Goal: Task Accomplishment & Management: Manage account settings

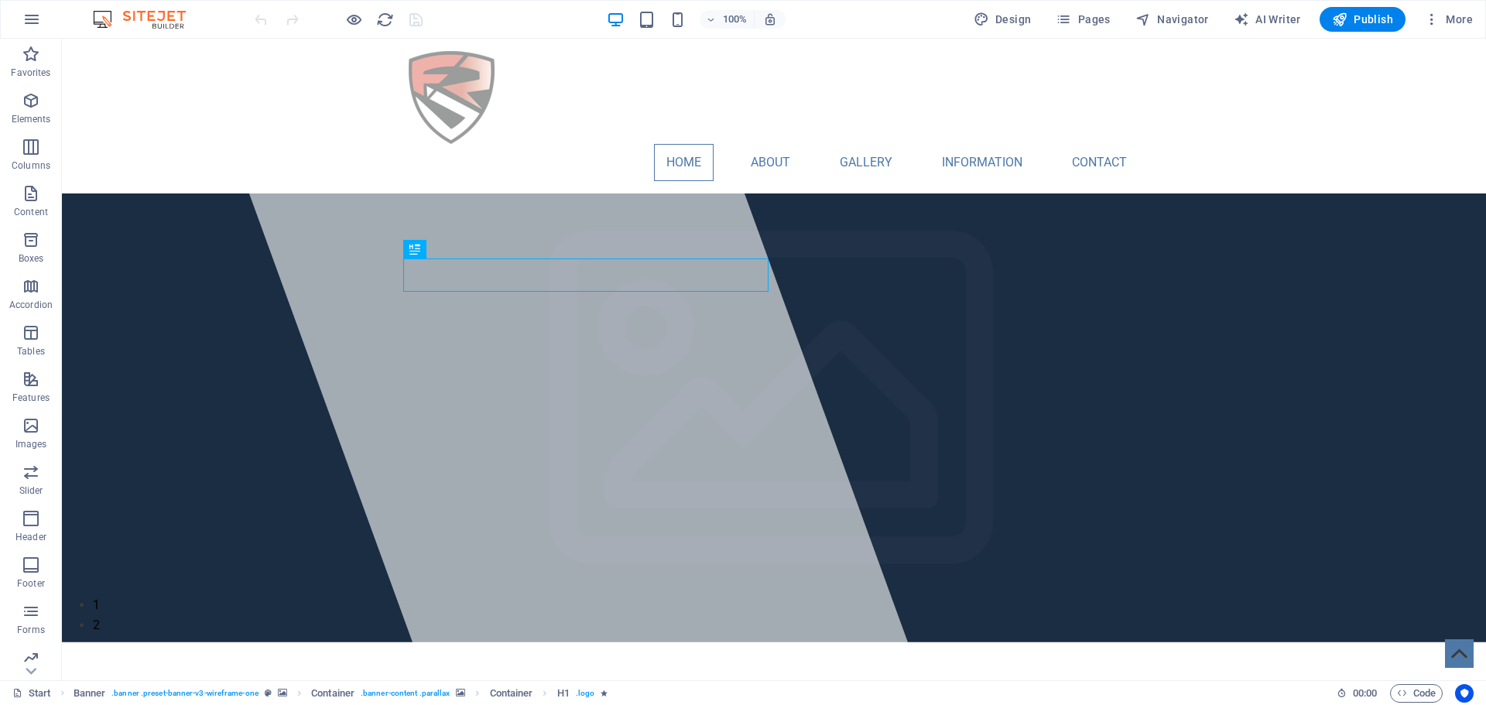
click at [151, 19] on img at bounding box center [147, 19] width 116 height 19
click at [27, 24] on icon "button" at bounding box center [31, 19] width 19 height 19
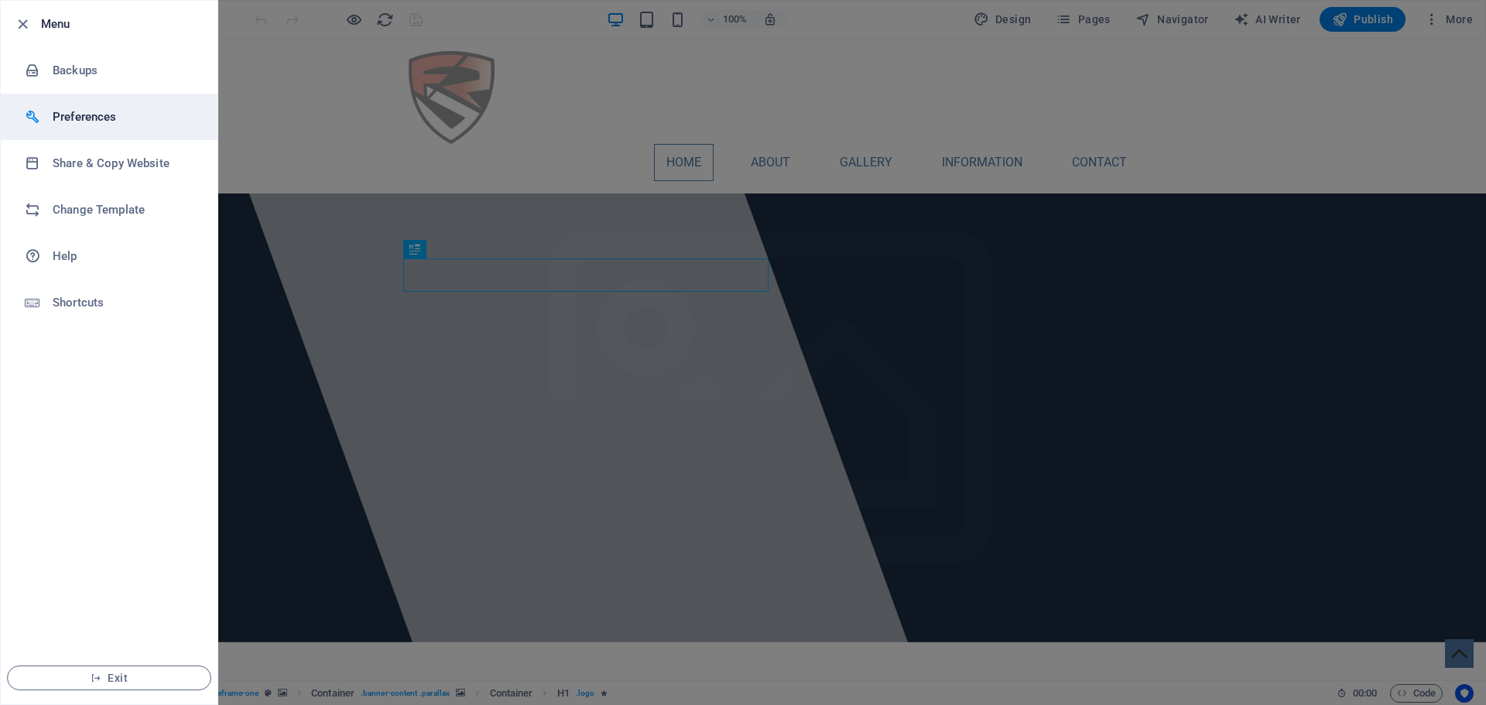
click at [74, 123] on h6 "Preferences" at bounding box center [124, 117] width 143 height 19
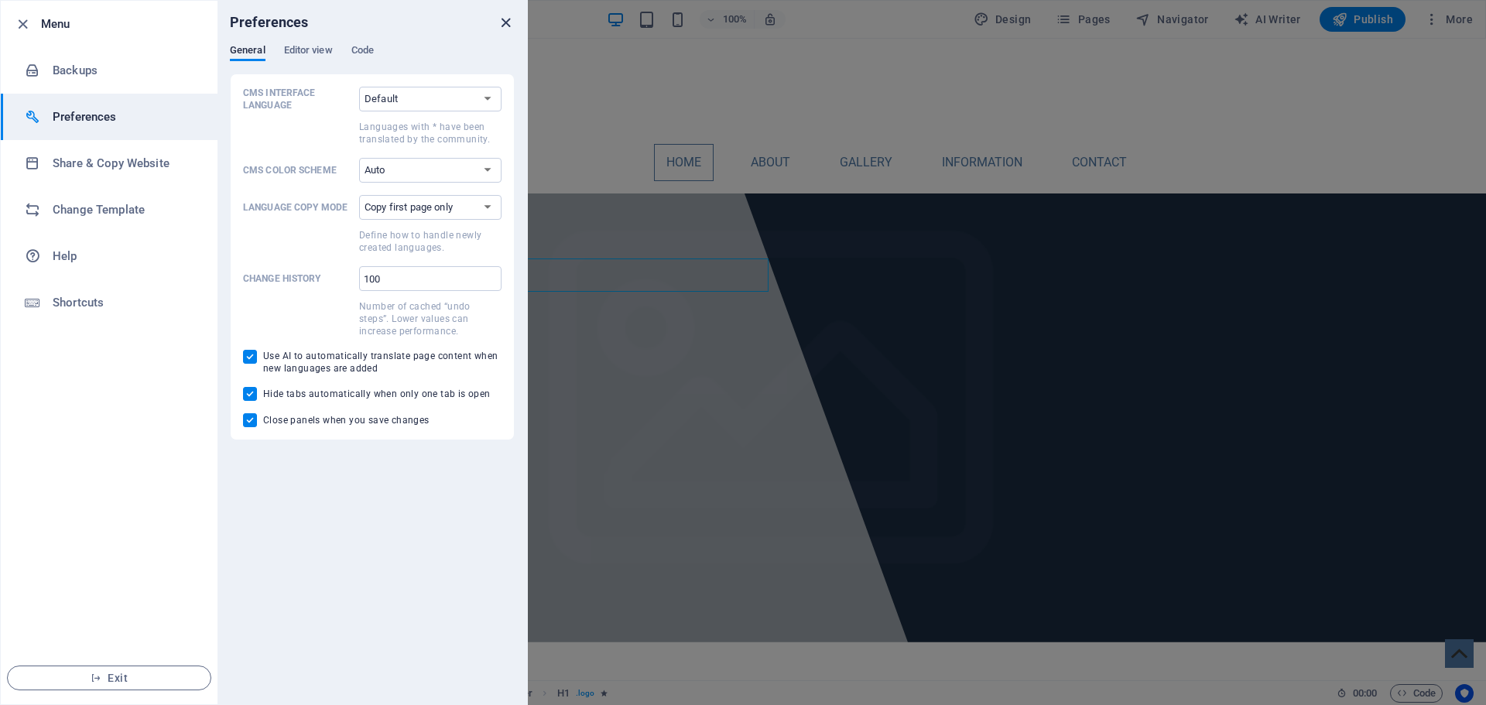
click at [500, 15] on icon "close" at bounding box center [506, 23] width 18 height 18
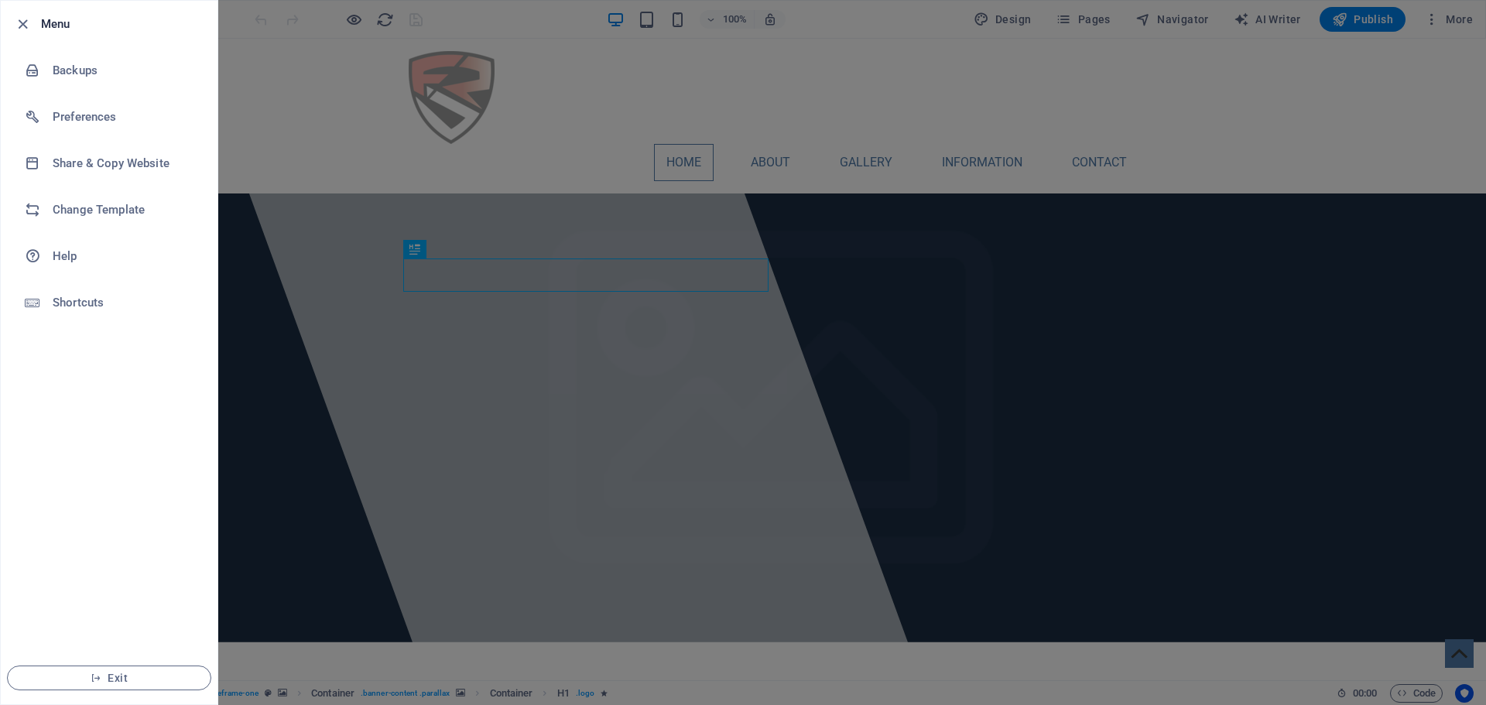
click at [535, 156] on div at bounding box center [743, 352] width 1486 height 705
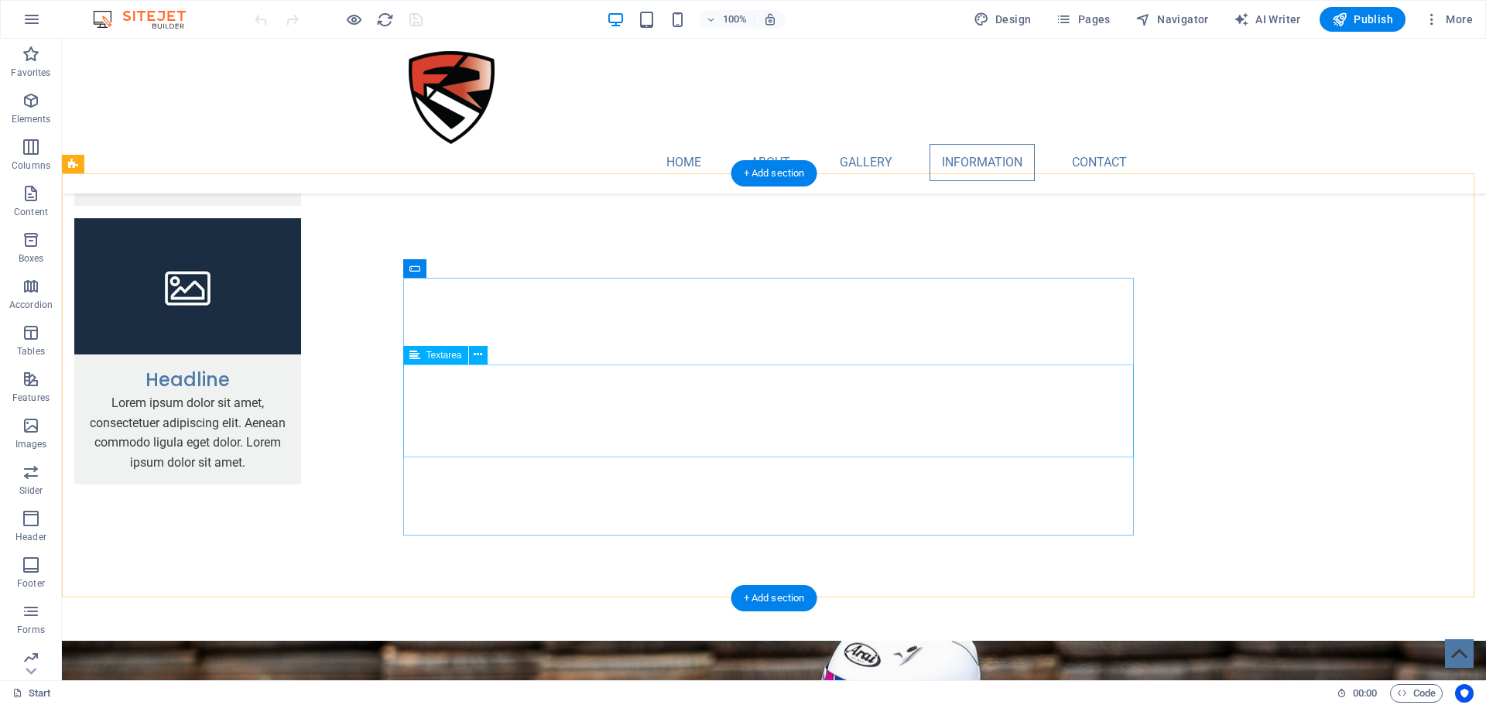
scroll to position [2941, 0]
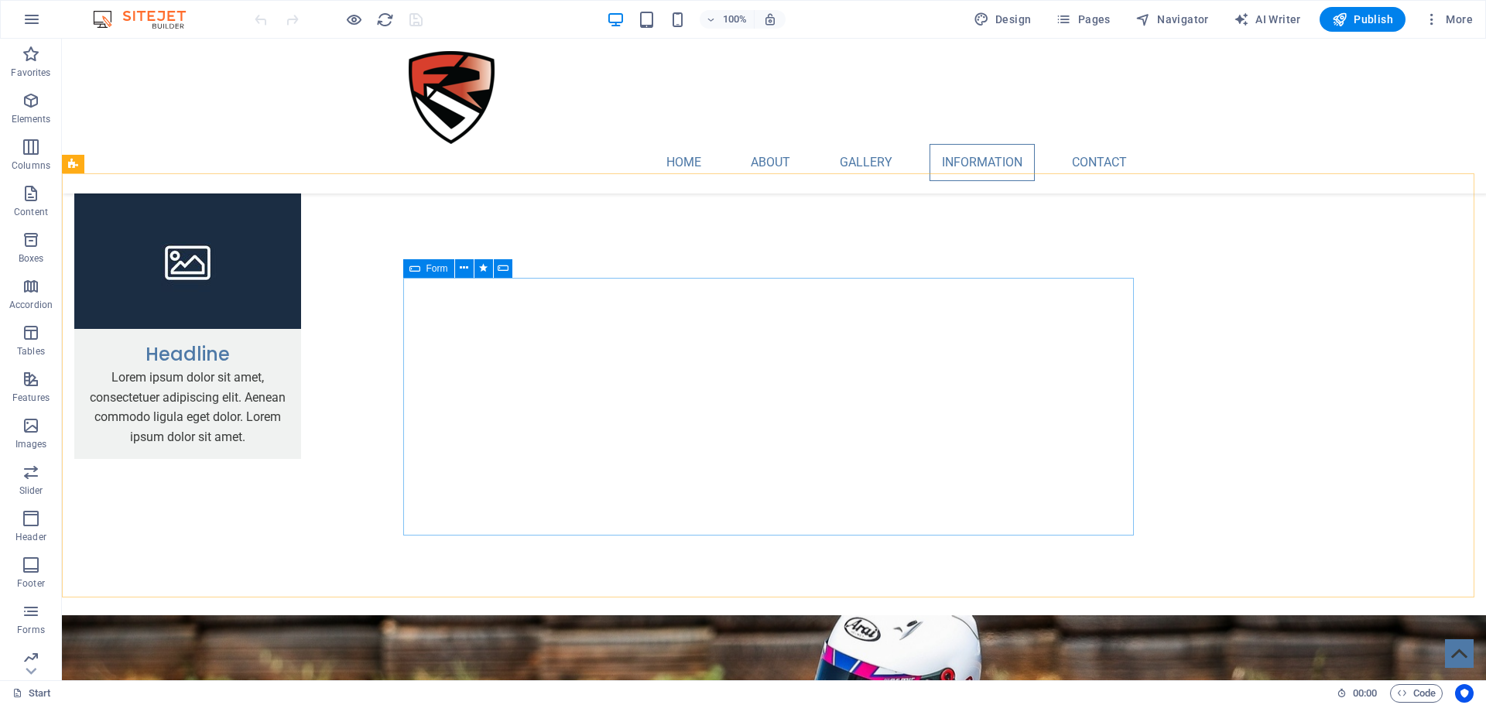
click at [425, 273] on div "Form" at bounding box center [428, 268] width 51 height 19
click at [429, 266] on span "Form" at bounding box center [437, 268] width 22 height 9
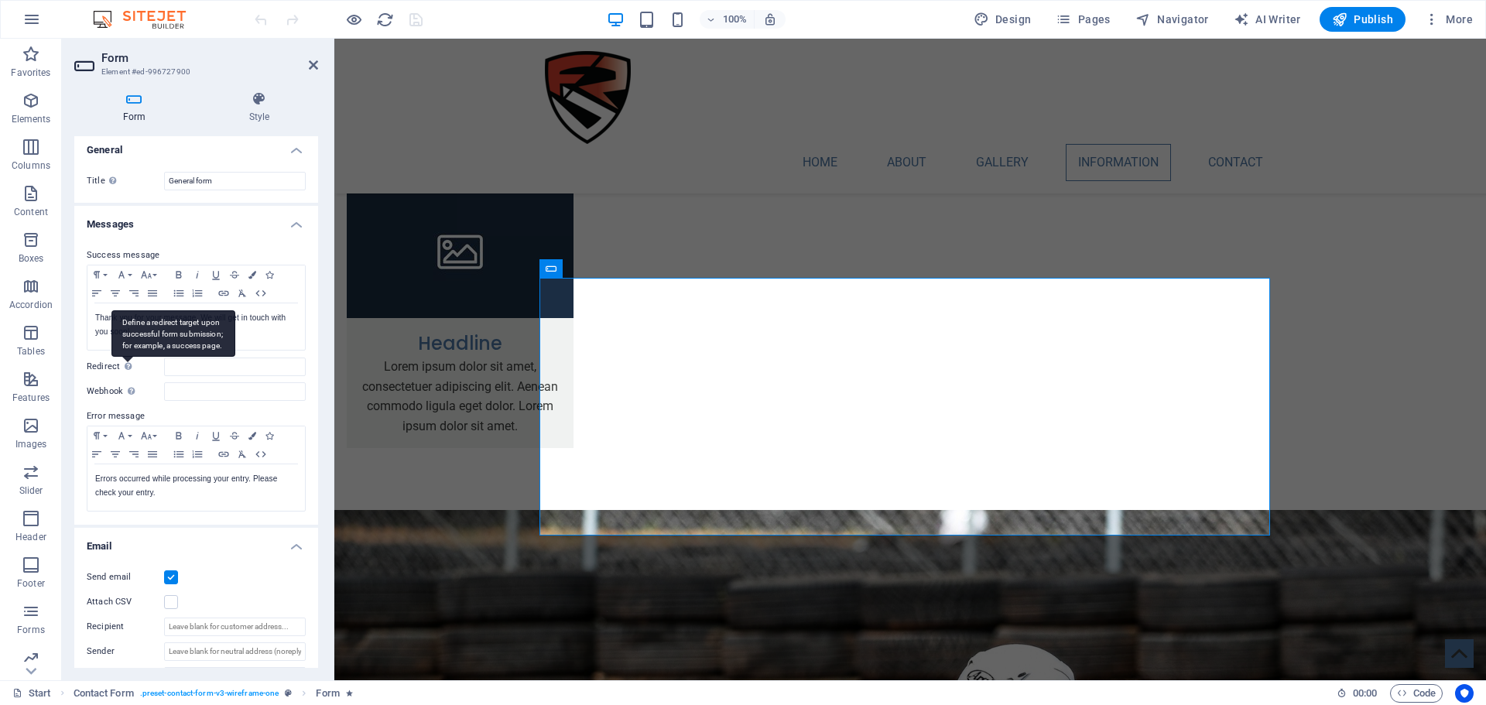
scroll to position [0, 0]
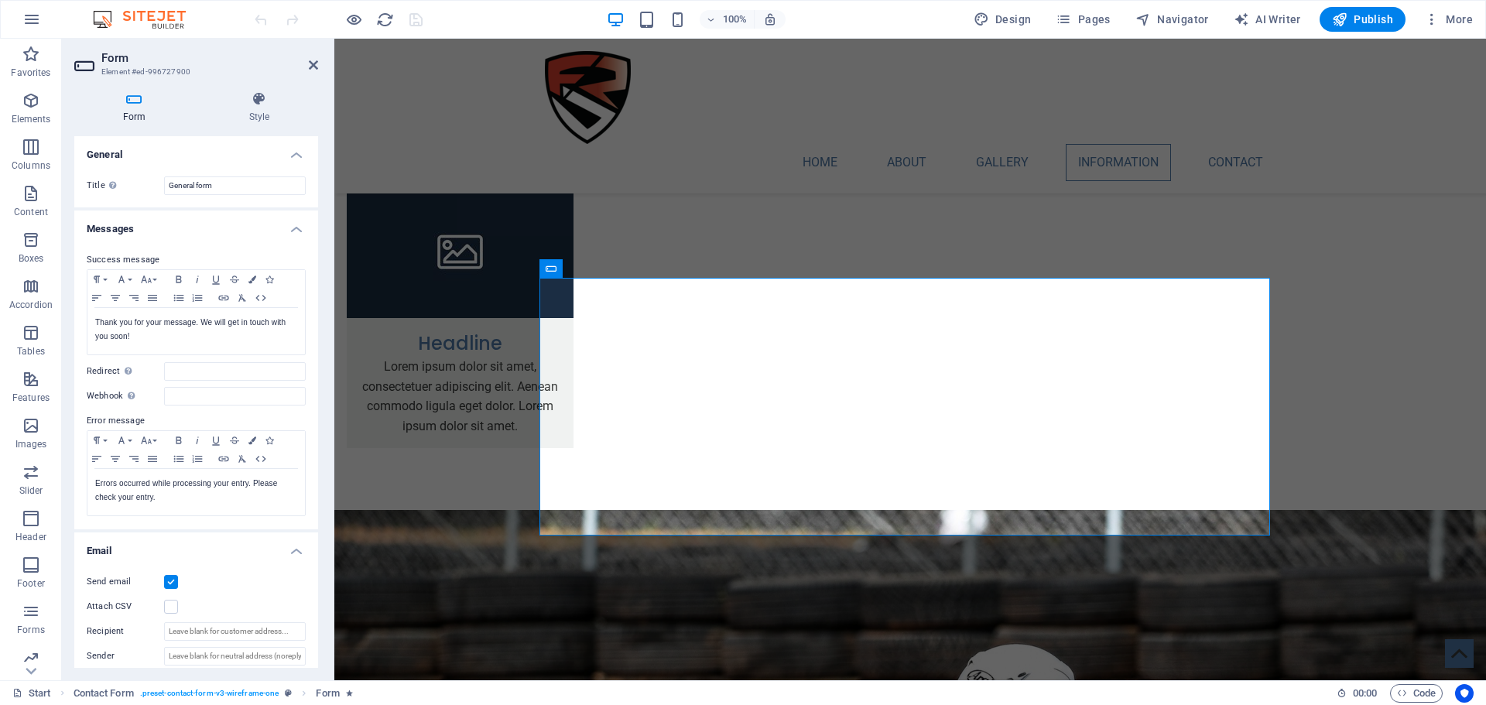
click at [125, 237] on h4 "Messages" at bounding box center [196, 224] width 244 height 28
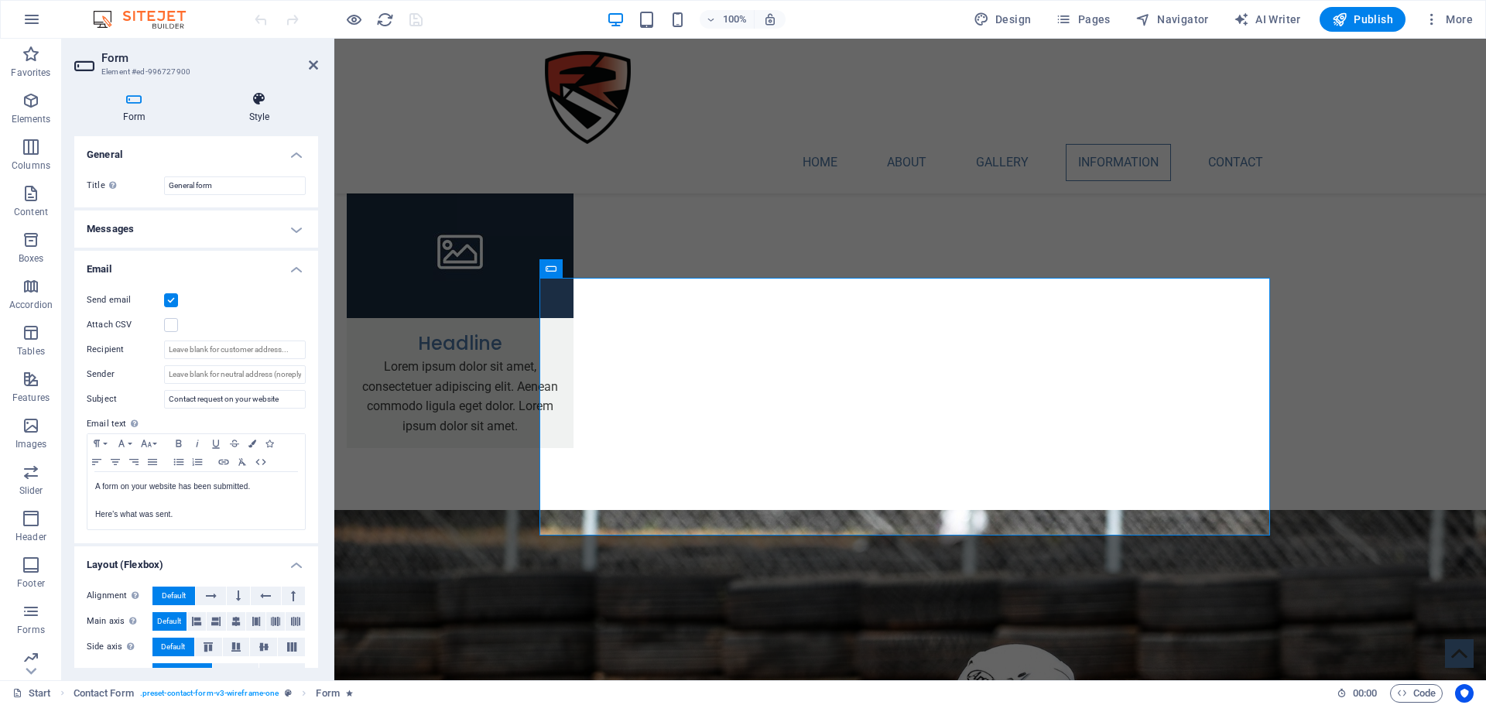
click at [269, 109] on h4 "Style" at bounding box center [259, 107] width 118 height 33
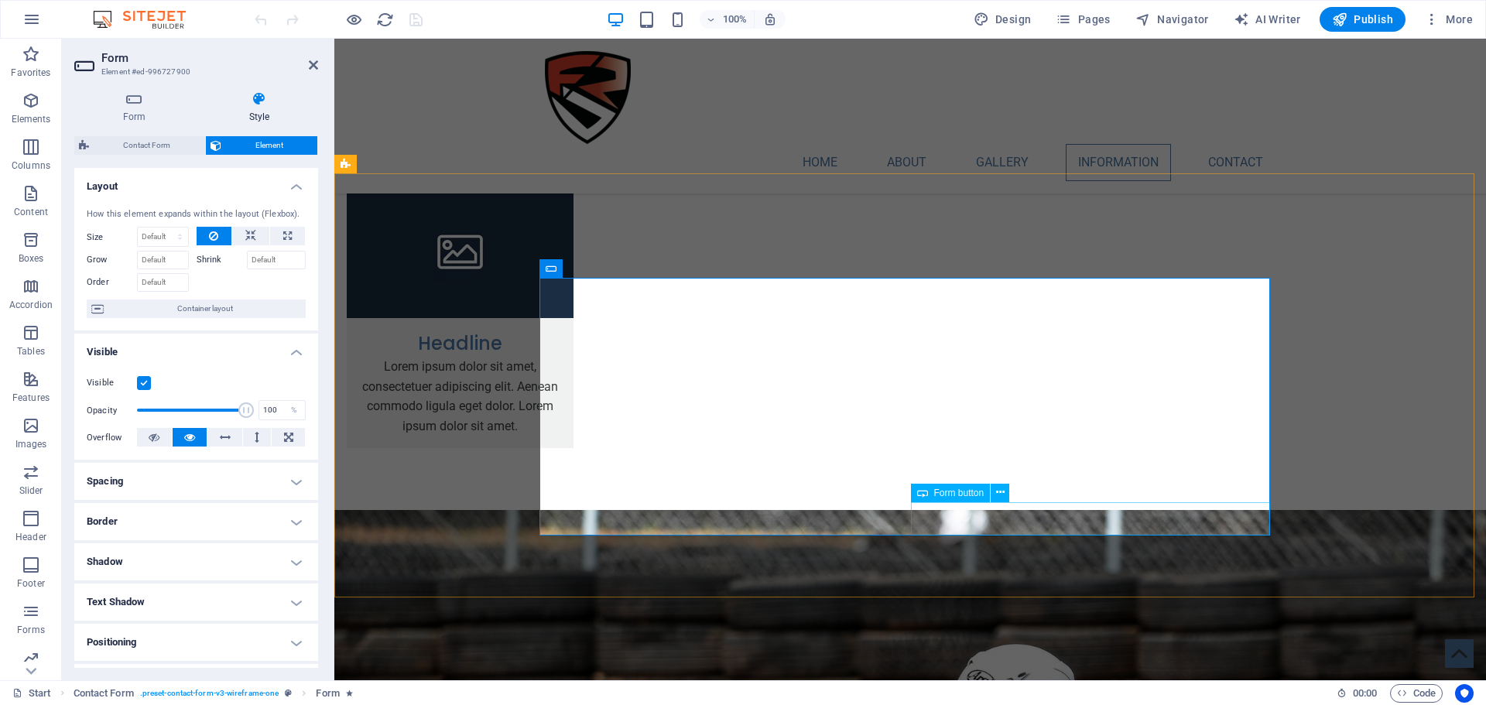
click at [1452, 18] on span "More" at bounding box center [1448, 19] width 49 height 15
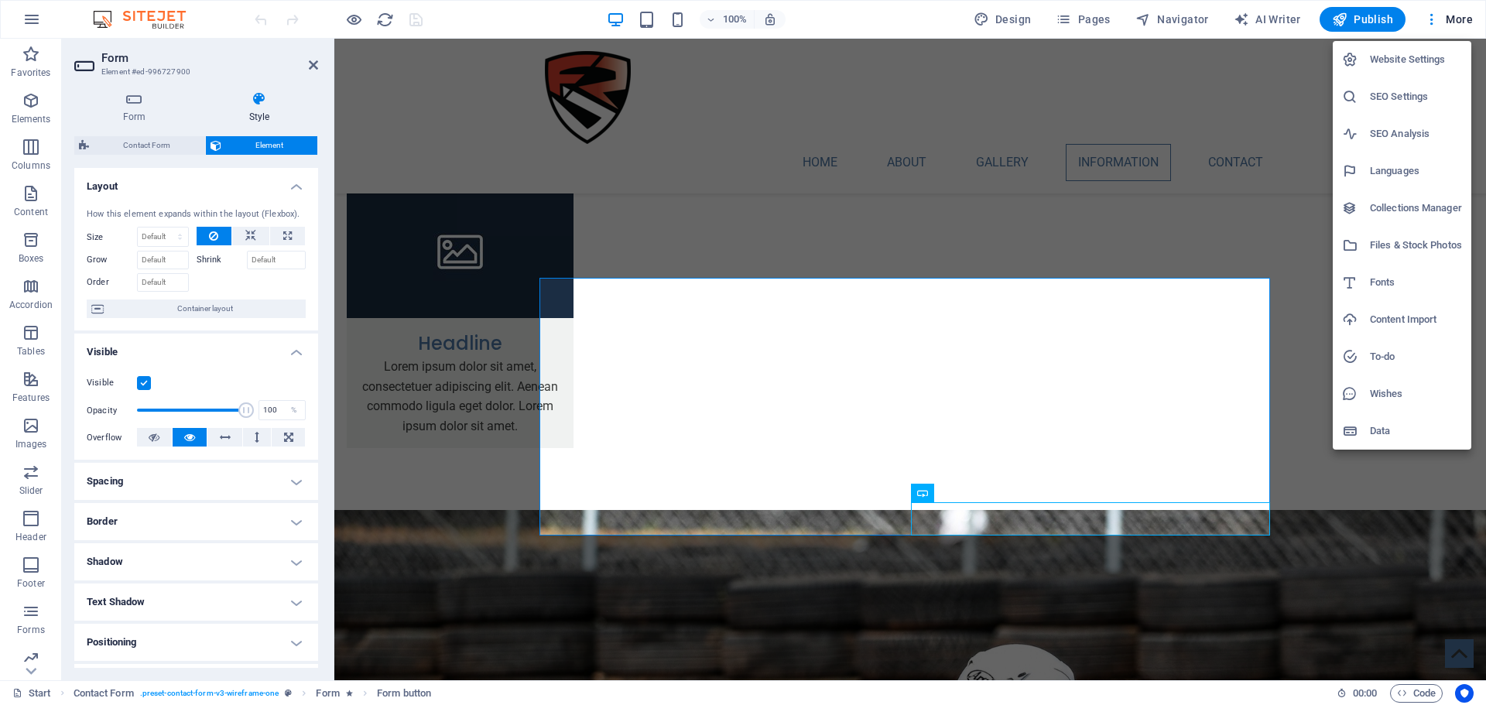
click at [1423, 64] on h6 "Website Settings" at bounding box center [1416, 59] width 92 height 19
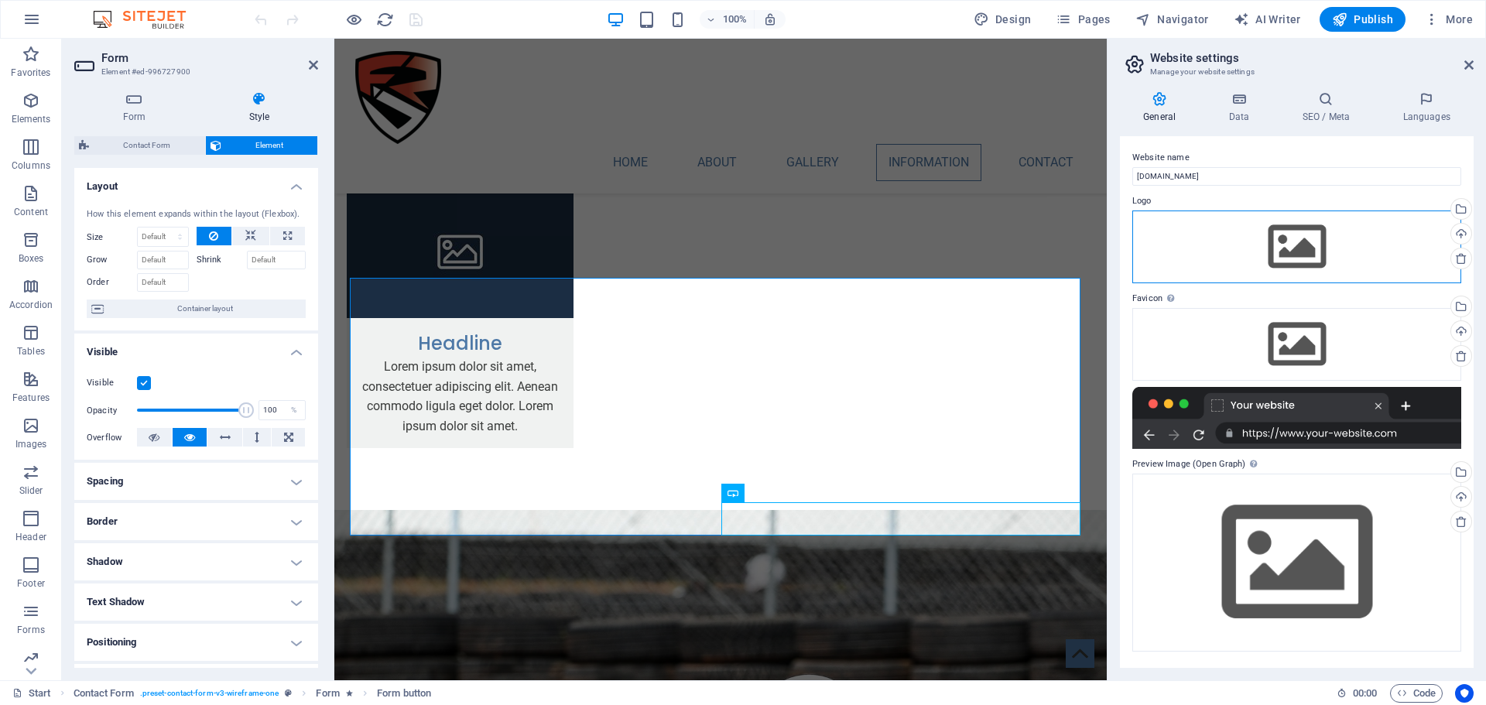
click at [1250, 238] on div "Drag files here, click to choose files or select files from Files or our free s…" at bounding box center [1296, 246] width 329 height 73
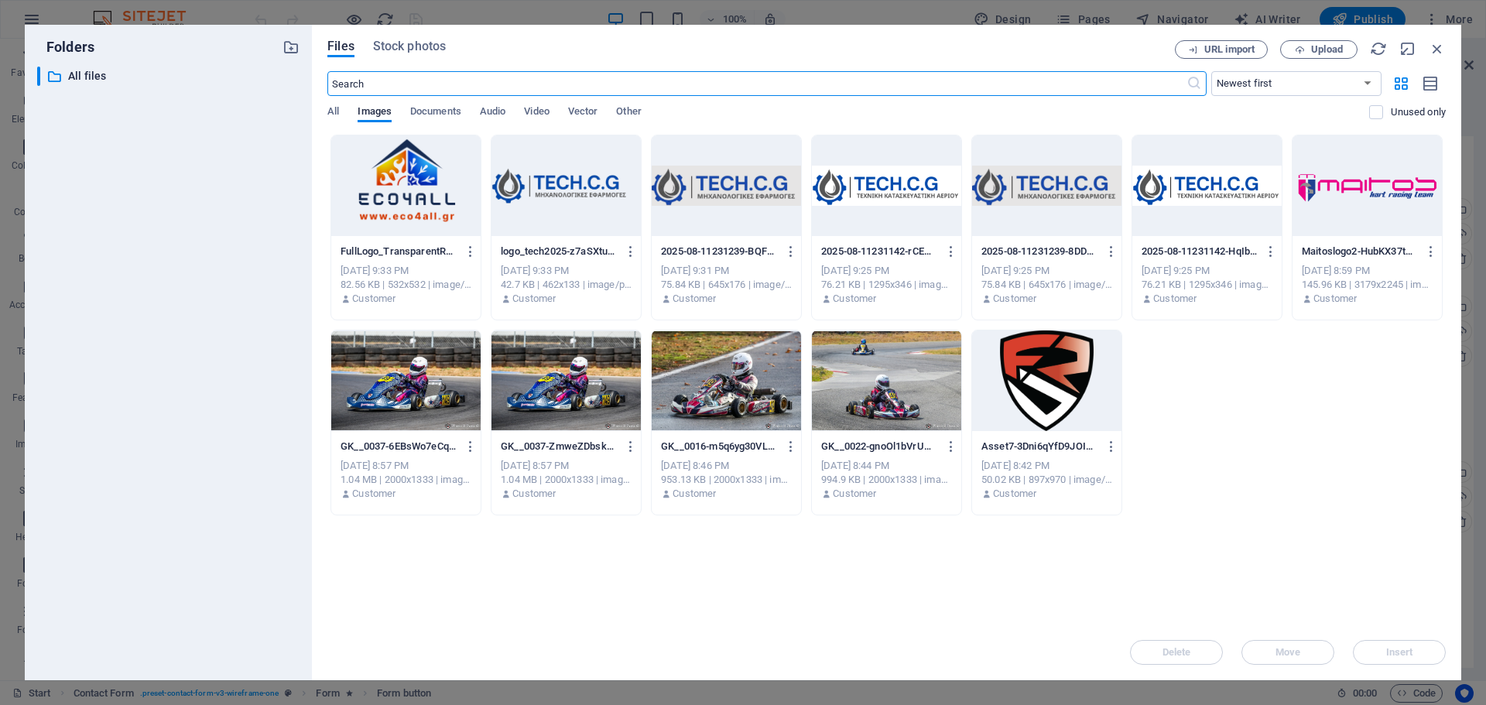
scroll to position [3120, 0]
click at [1028, 401] on div at bounding box center [1046, 380] width 149 height 101
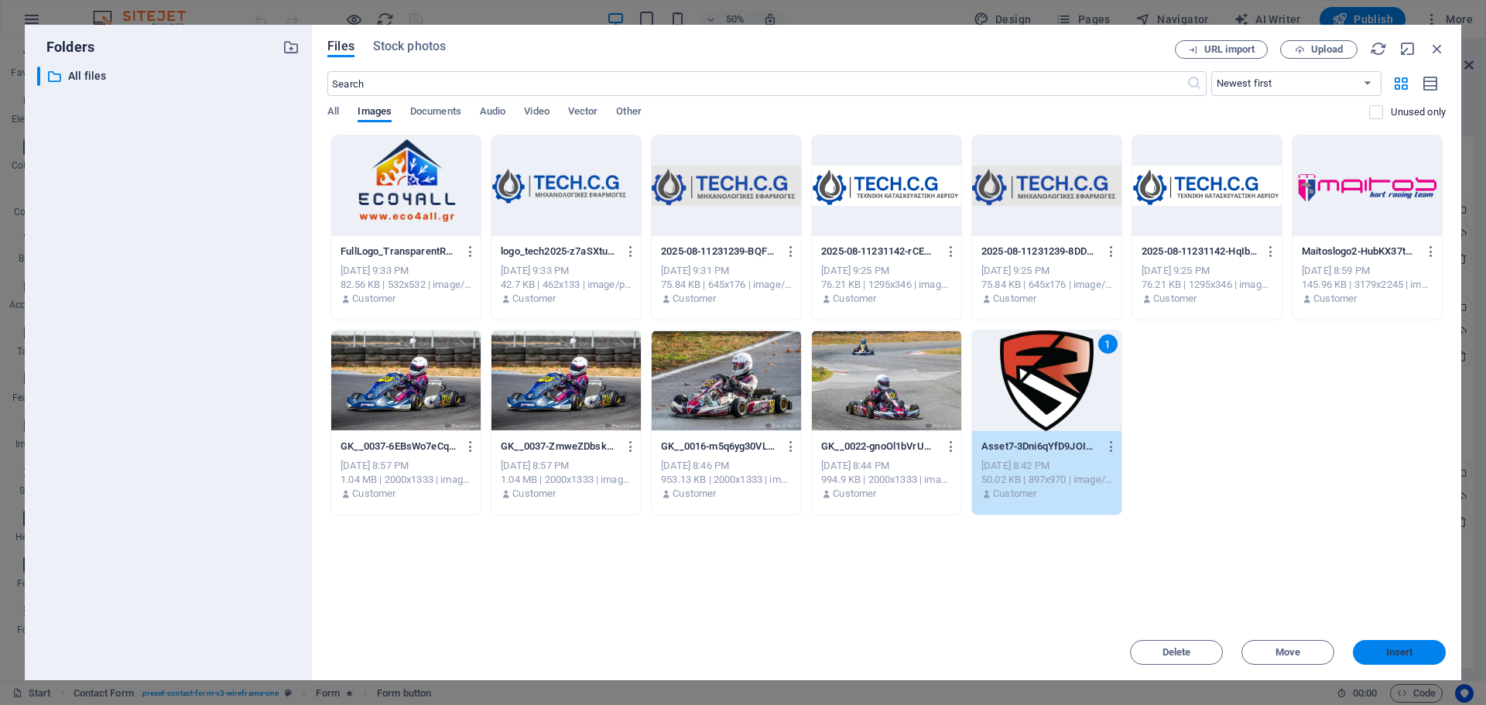
click at [1408, 650] on span "Insert" at bounding box center [1399, 652] width 27 height 9
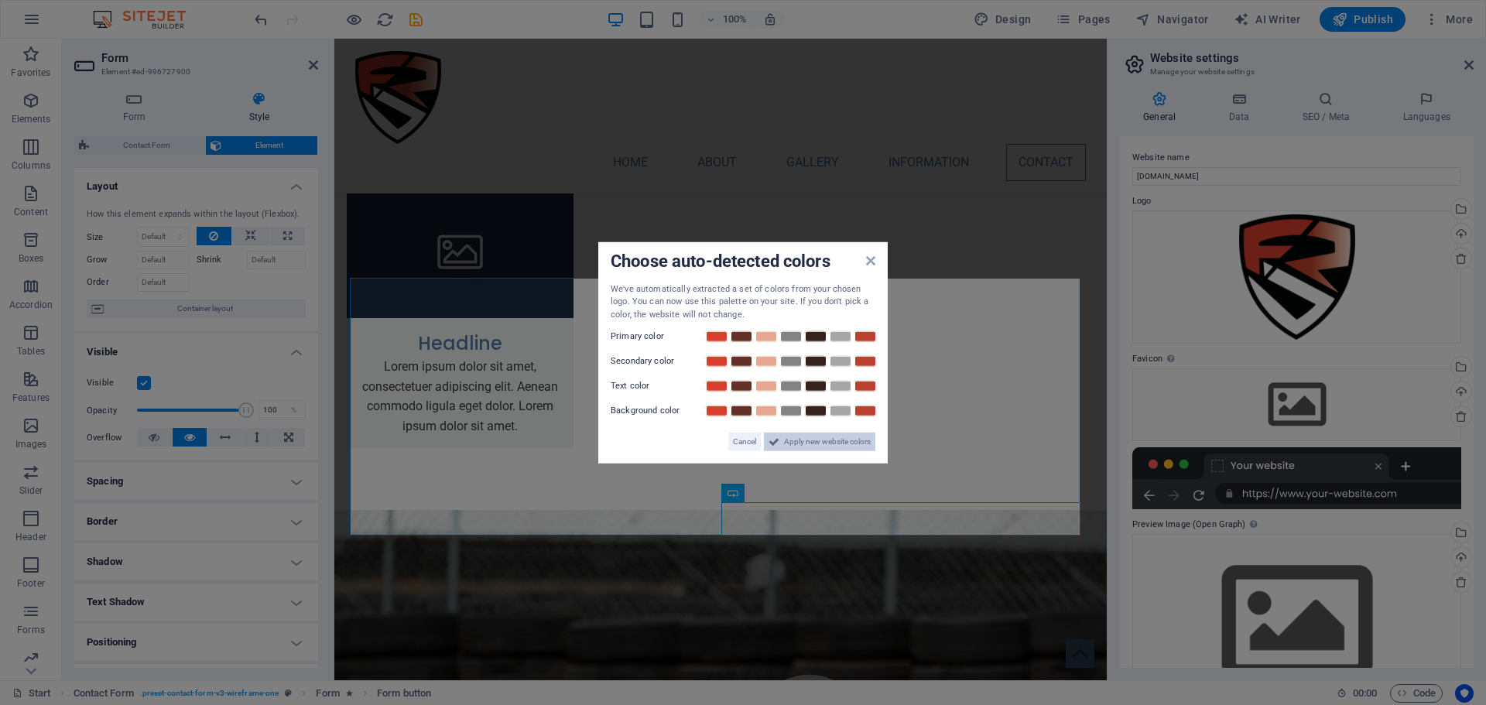
click at [818, 444] on span "Apply new website colors" at bounding box center [827, 442] width 87 height 19
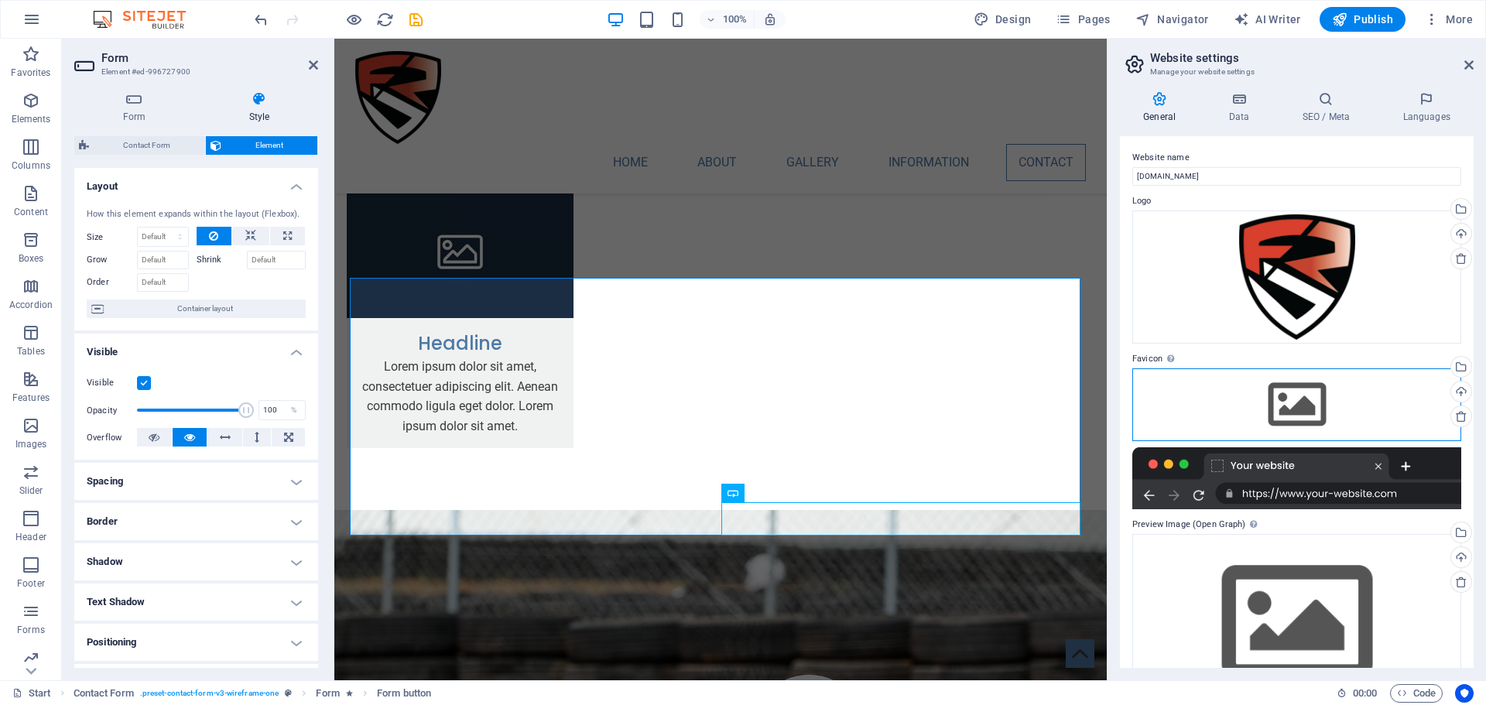
click at [1282, 399] on div "Drag files here, click to choose files or select files from Files or our free s…" at bounding box center [1296, 404] width 329 height 73
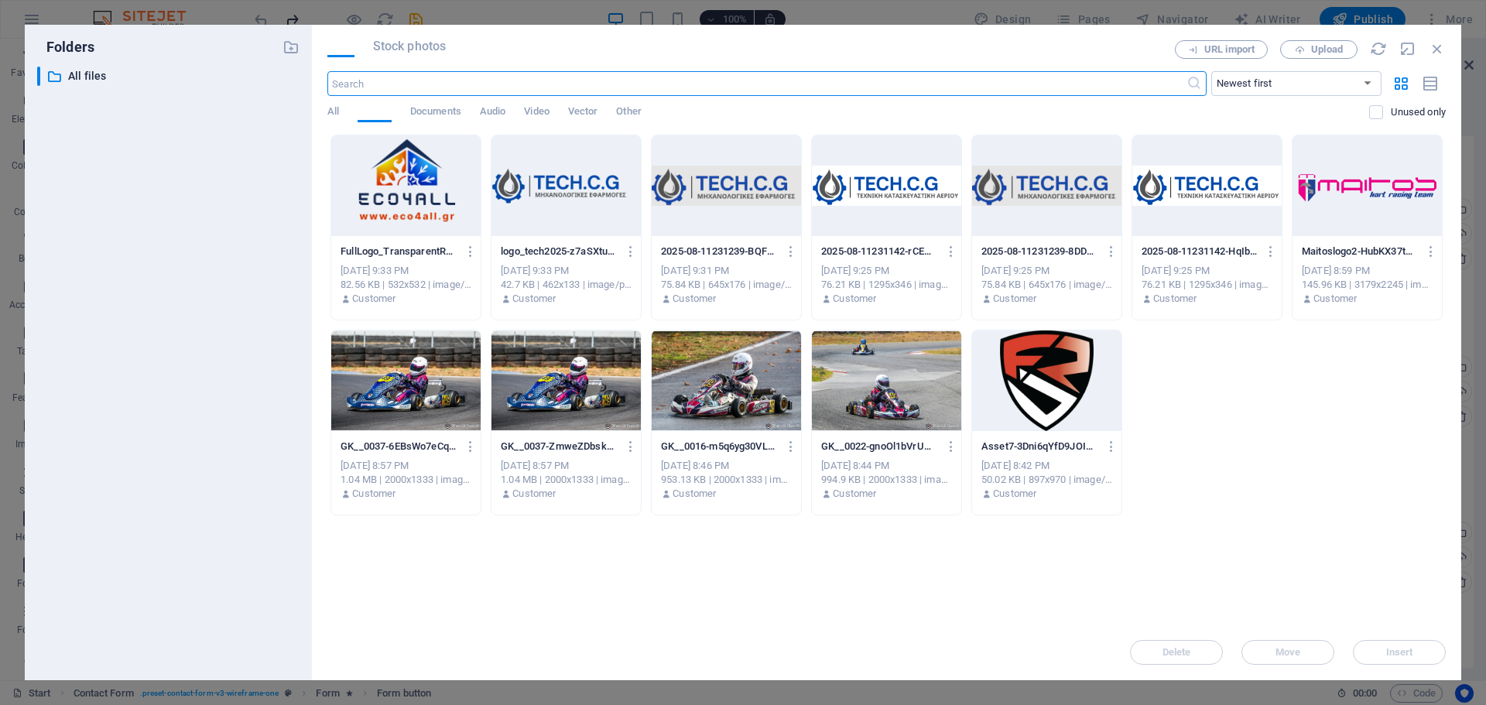
scroll to position [3120, 0]
drag, startPoint x: 1020, startPoint y: 375, endPoint x: 1029, endPoint y: 374, distance: 9.4
click at [1021, 375] on div at bounding box center [1046, 380] width 149 height 101
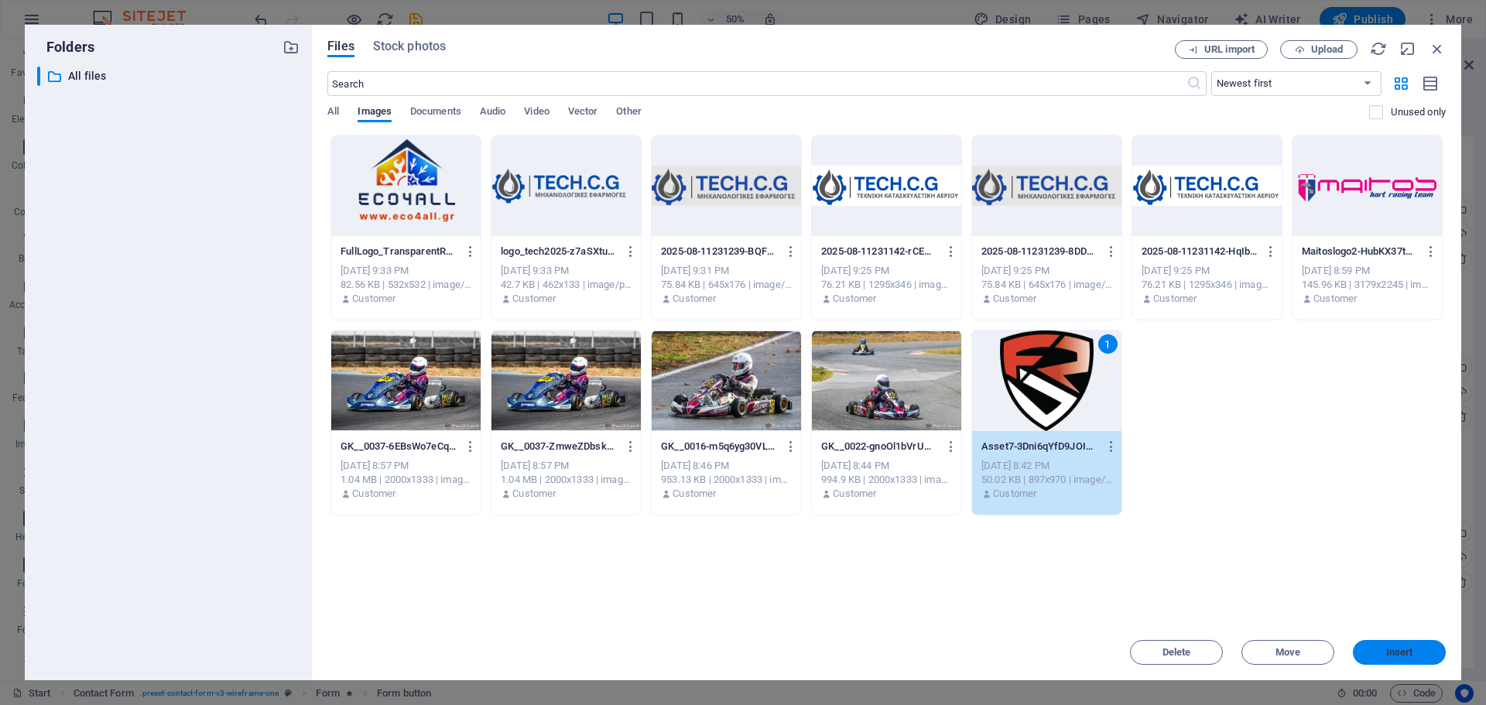
click at [1432, 654] on span "Insert" at bounding box center [1399, 652] width 80 height 9
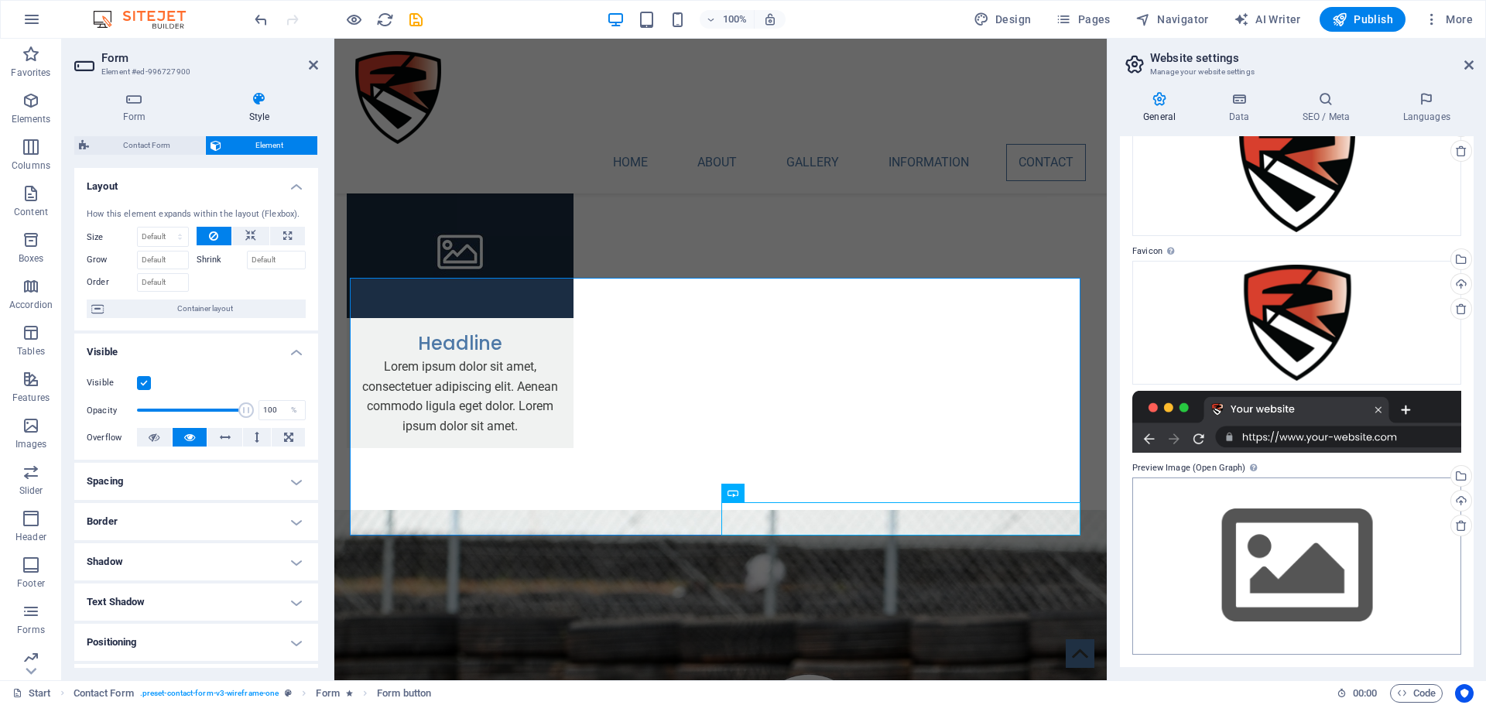
scroll to position [108, 0]
click at [1290, 499] on div "Drag files here, click to choose files or select files from Files or our free s…" at bounding box center [1296, 565] width 329 height 177
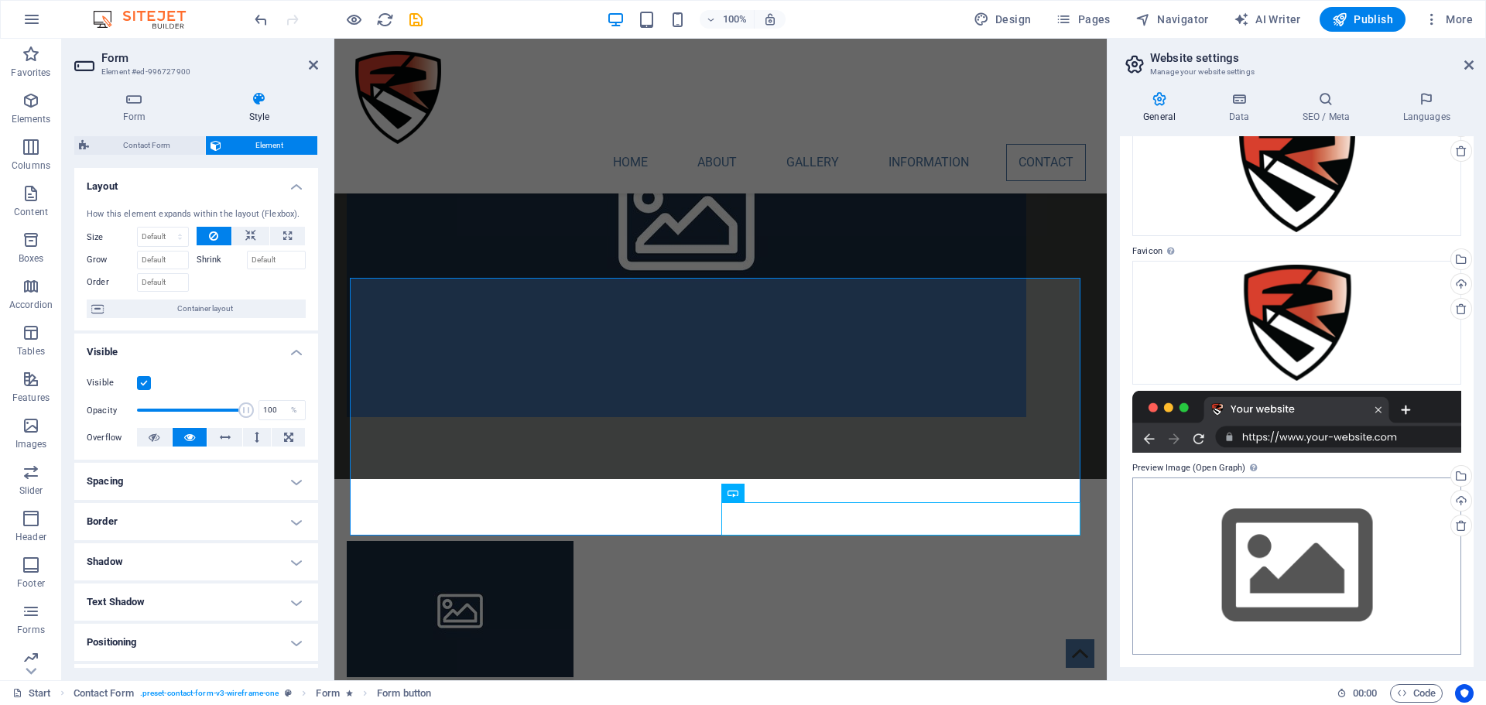
scroll to position [3120, 0]
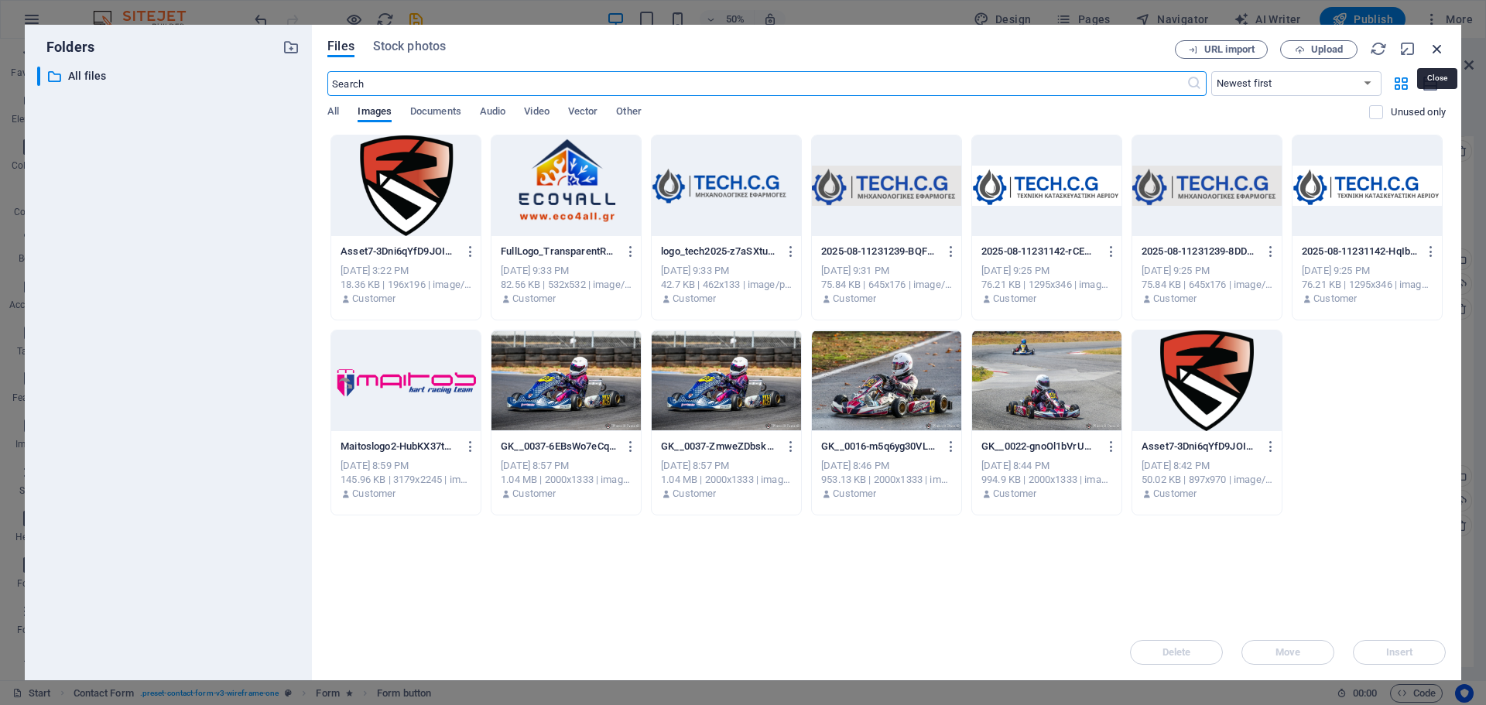
click at [1432, 46] on icon "button" at bounding box center [1436, 48] width 17 height 17
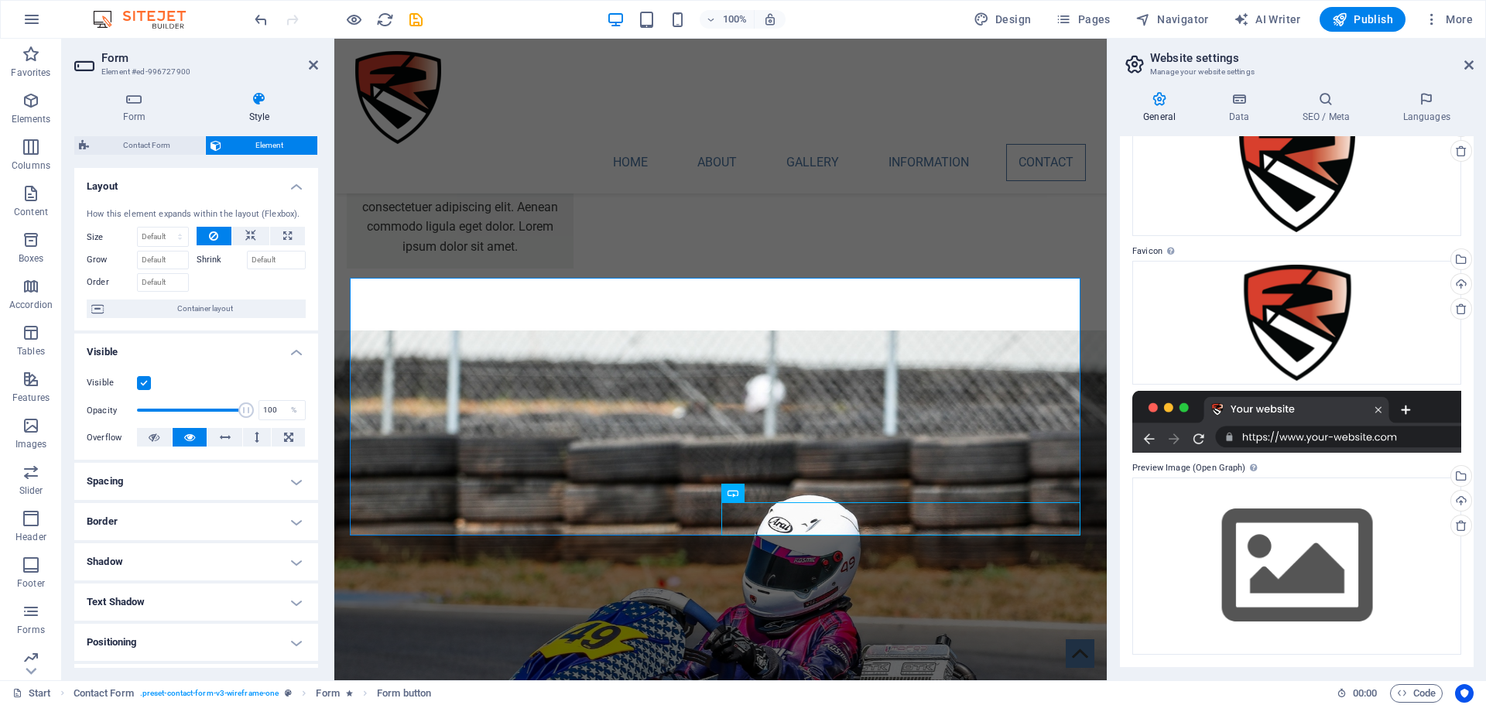
scroll to position [2941, 0]
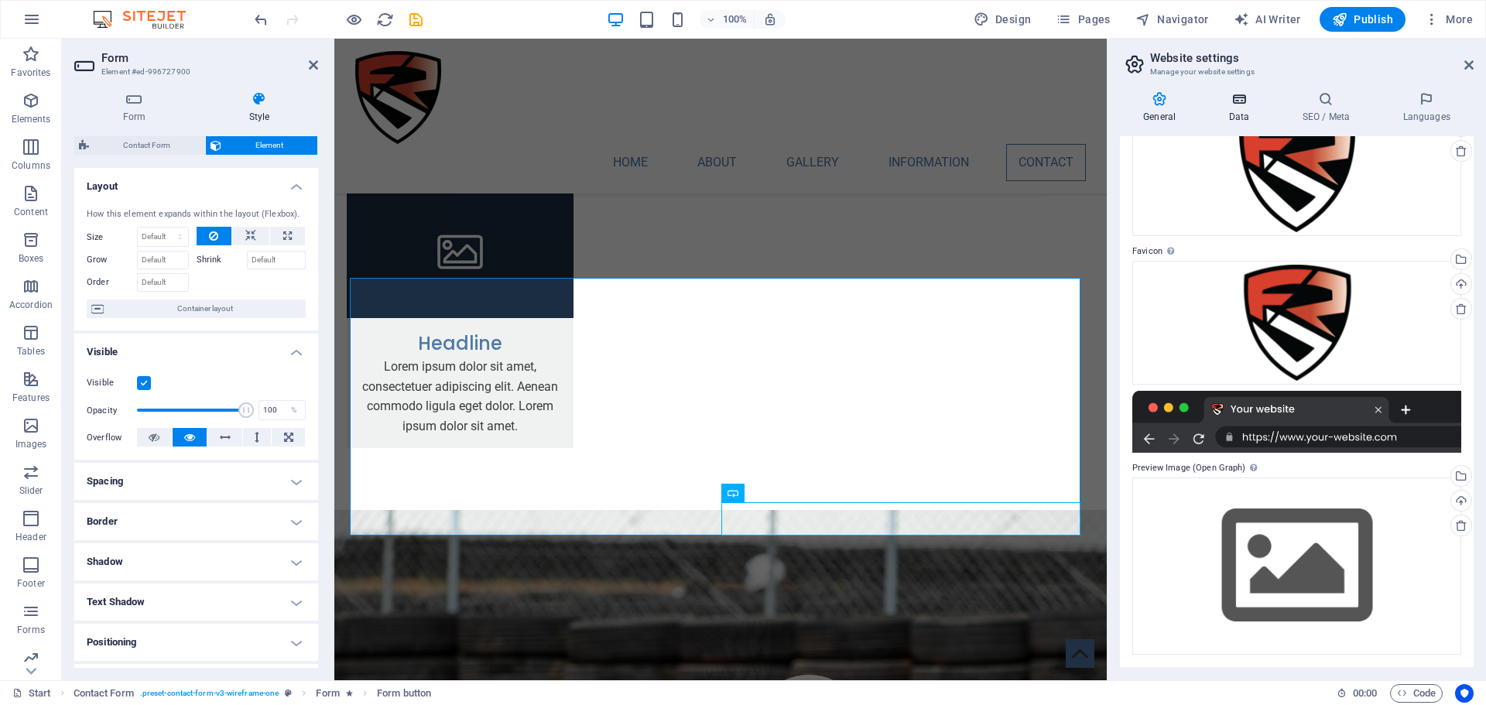
click at [1236, 106] on icon at bounding box center [1238, 98] width 67 height 15
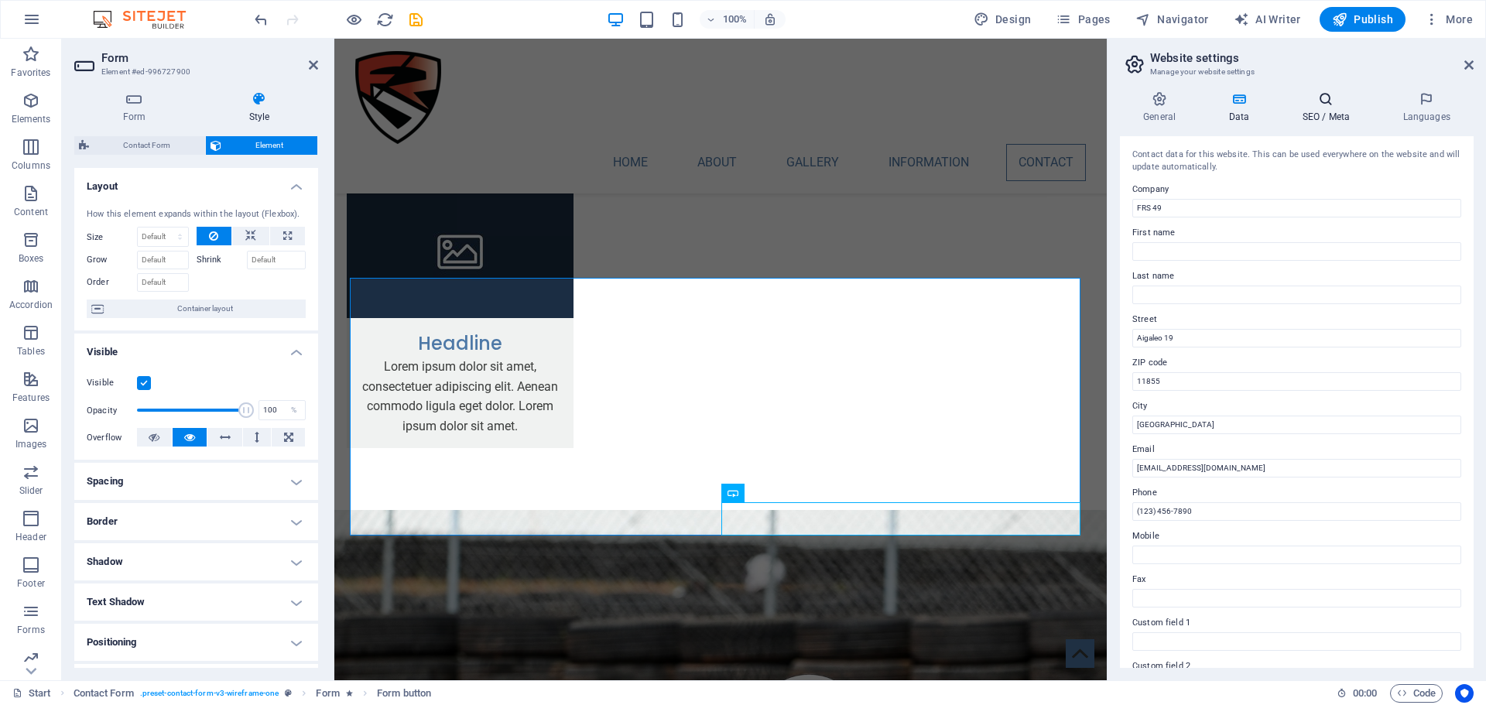
click at [1328, 92] on icon at bounding box center [1325, 98] width 94 height 15
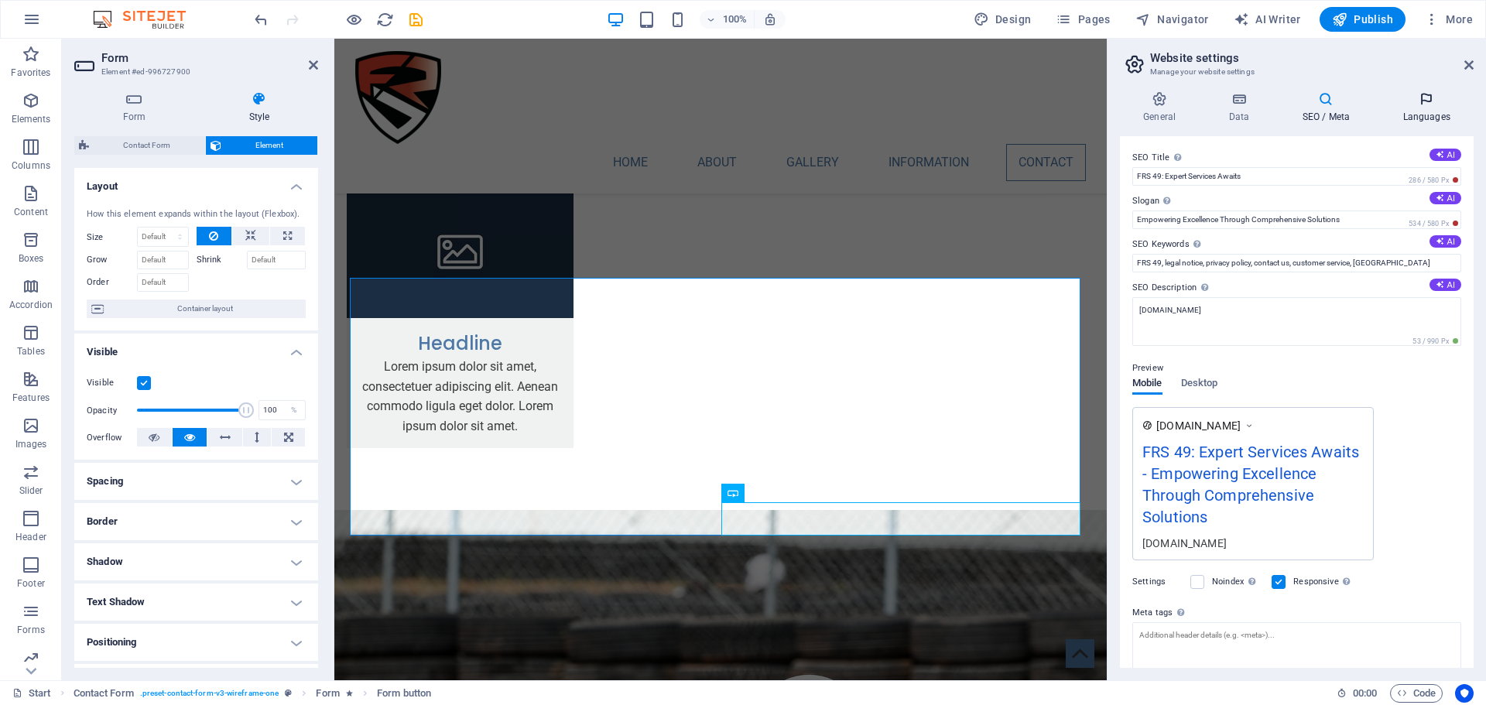
click at [1422, 95] on icon at bounding box center [1426, 98] width 94 height 15
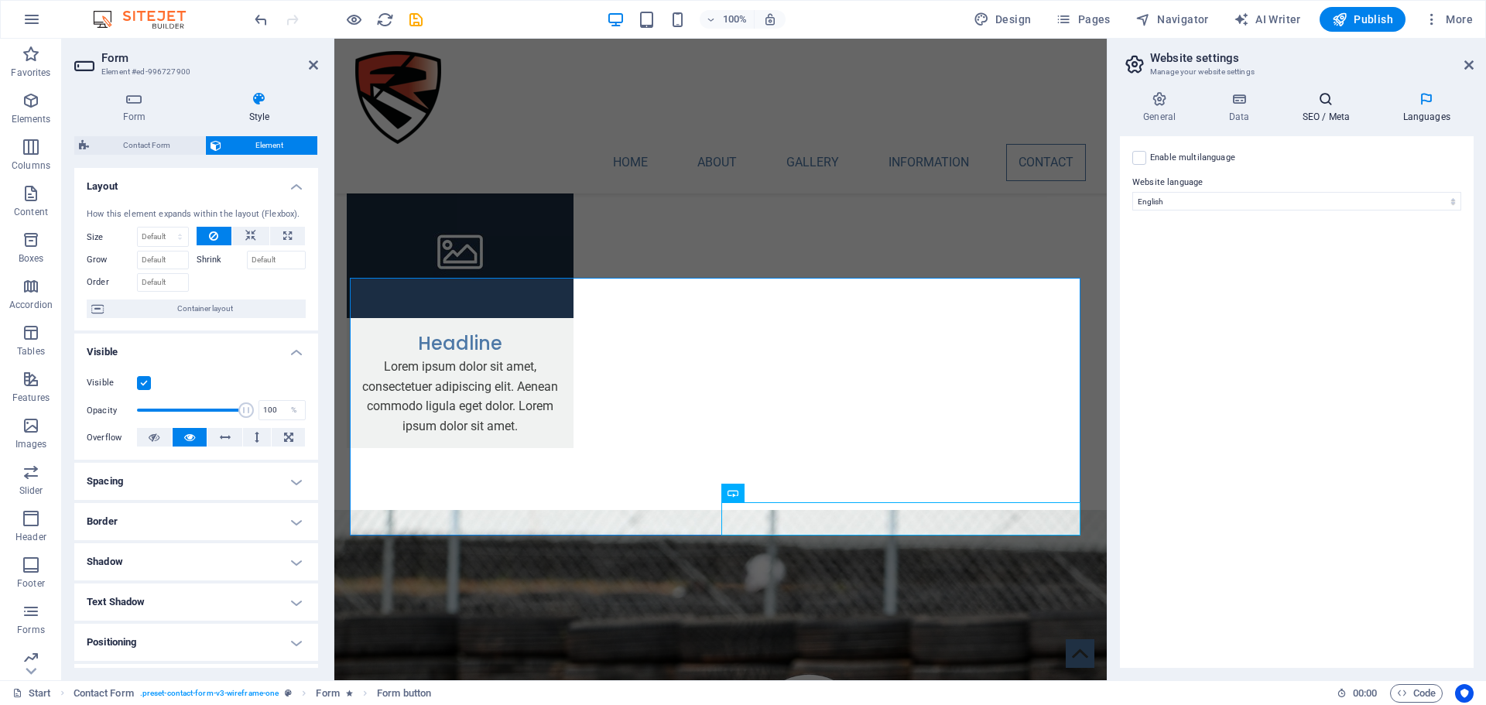
click at [1334, 116] on h4 "SEO / Meta" at bounding box center [1328, 107] width 101 height 33
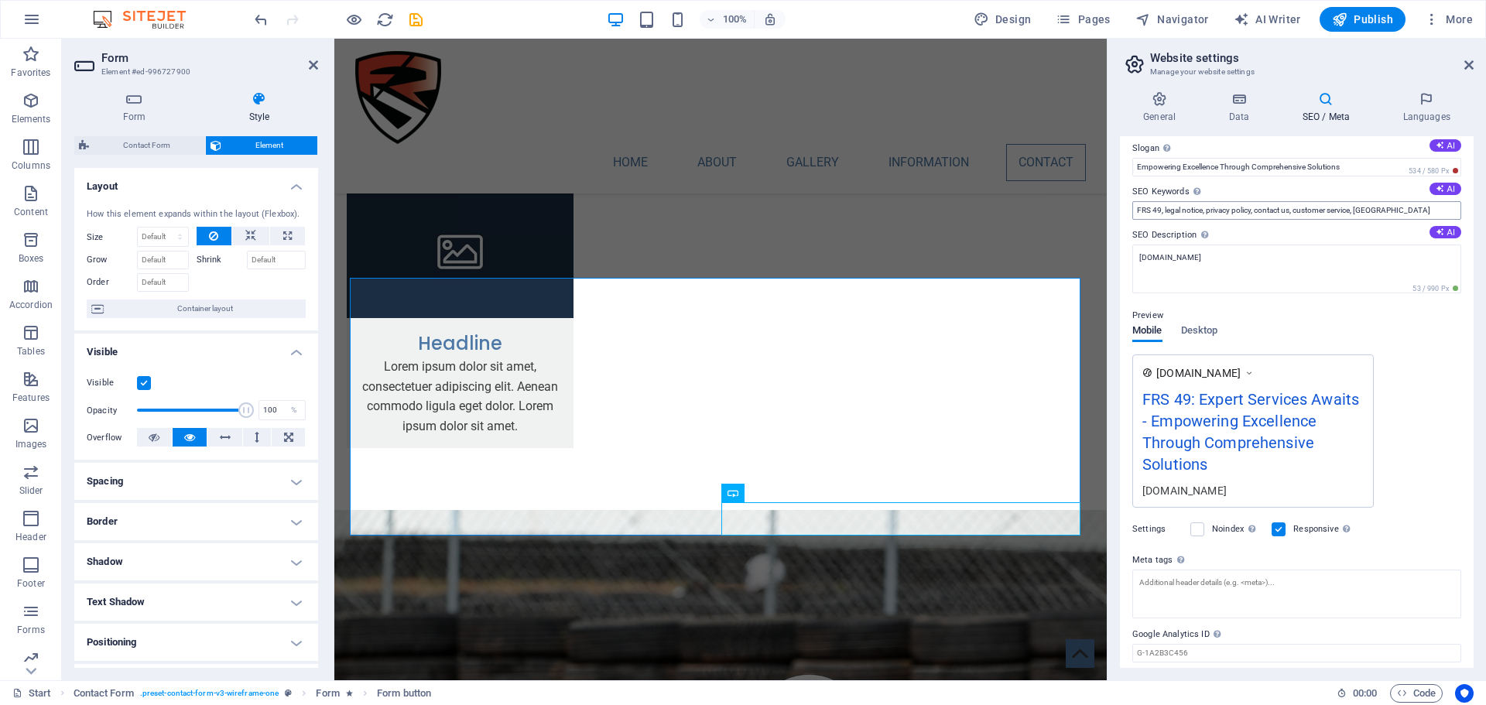
scroll to position [103, 0]
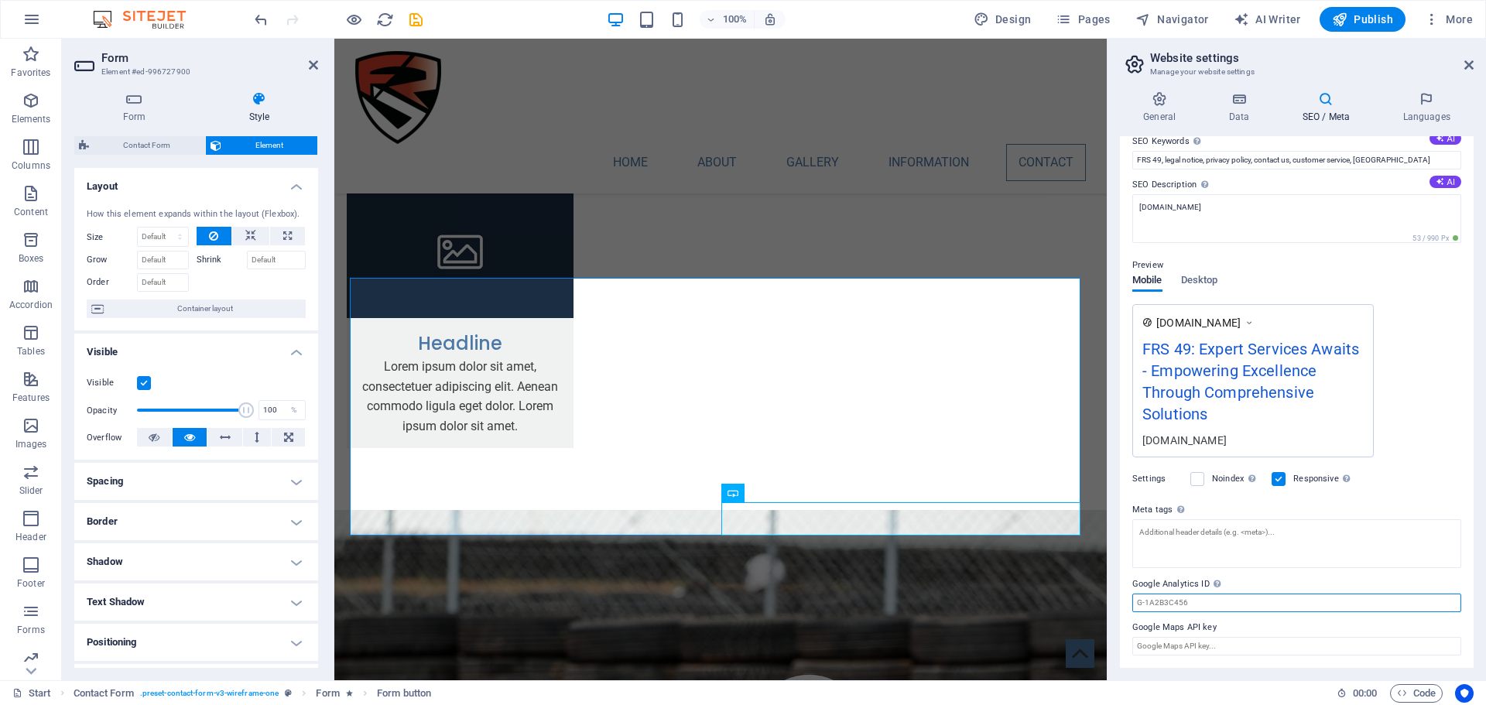
click at [1187, 605] on input "Google Analytics ID Please only add the Google Analytics ID. We automatically i…" at bounding box center [1296, 603] width 329 height 19
drag, startPoint x: 1170, startPoint y: 605, endPoint x: 1195, endPoint y: 597, distance: 25.9
click at [1195, 597] on input "Google Analytics ID Please only add the Google Analytics ID. We automatically i…" at bounding box center [1296, 603] width 329 height 19
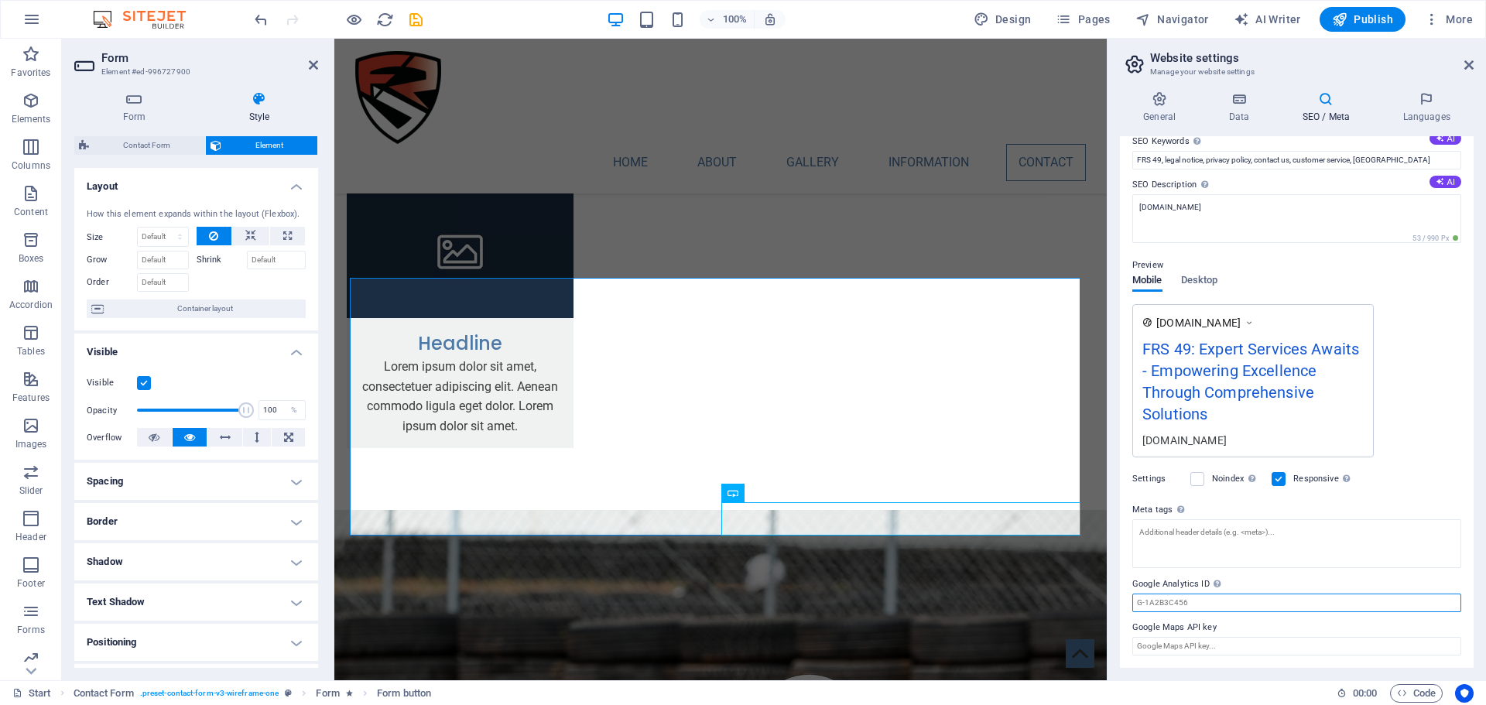
click at [1195, 597] on input "Google Analytics ID Please only add the Google Analytics ID. We automatically i…" at bounding box center [1296, 603] width 329 height 19
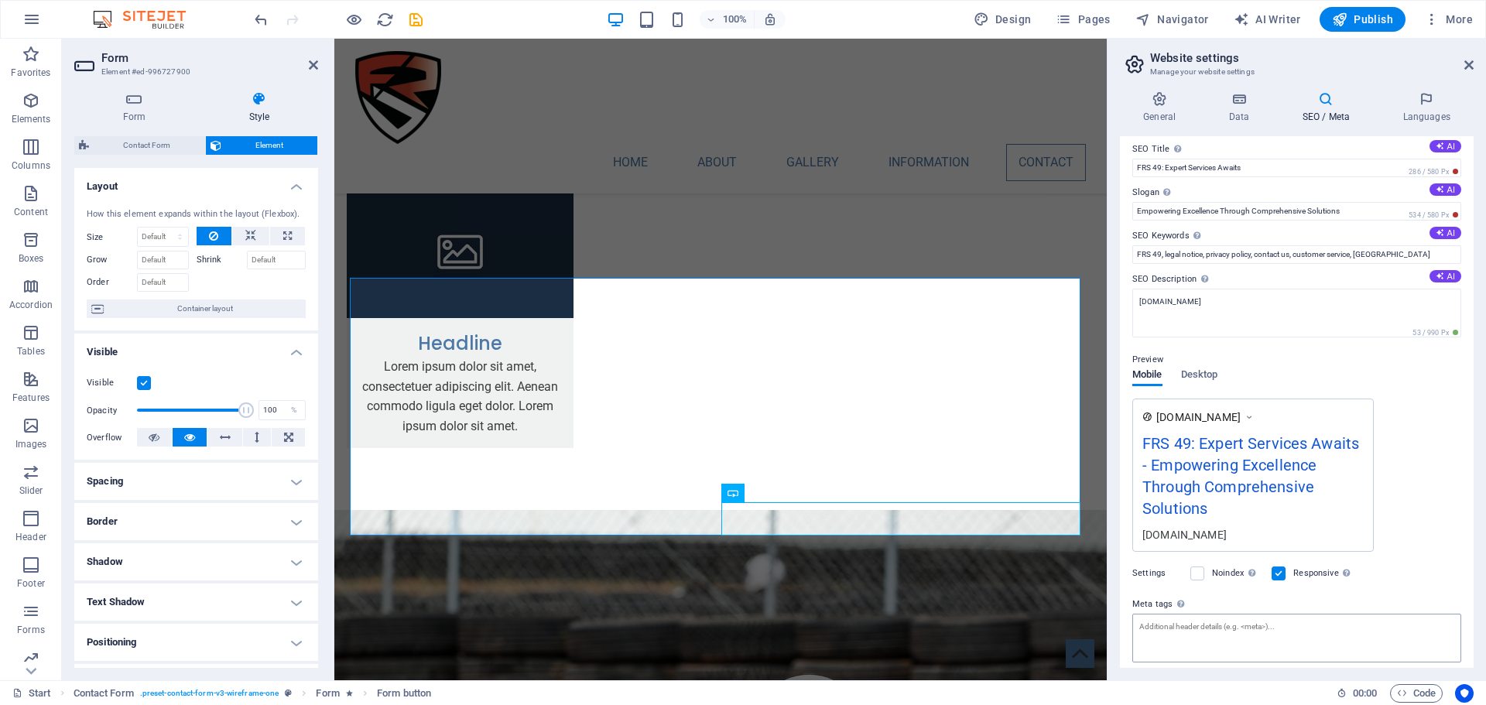
scroll to position [0, 0]
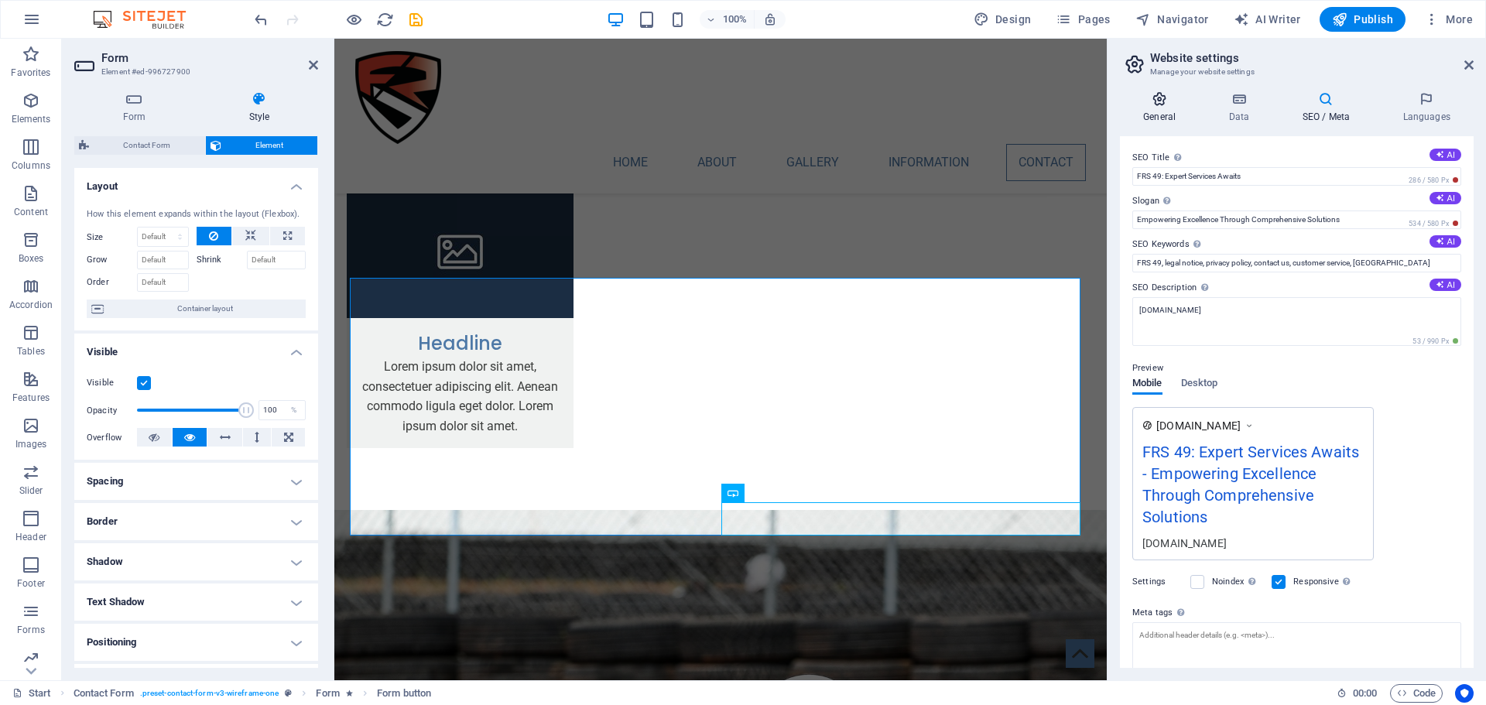
click at [1165, 105] on icon at bounding box center [1159, 98] width 79 height 15
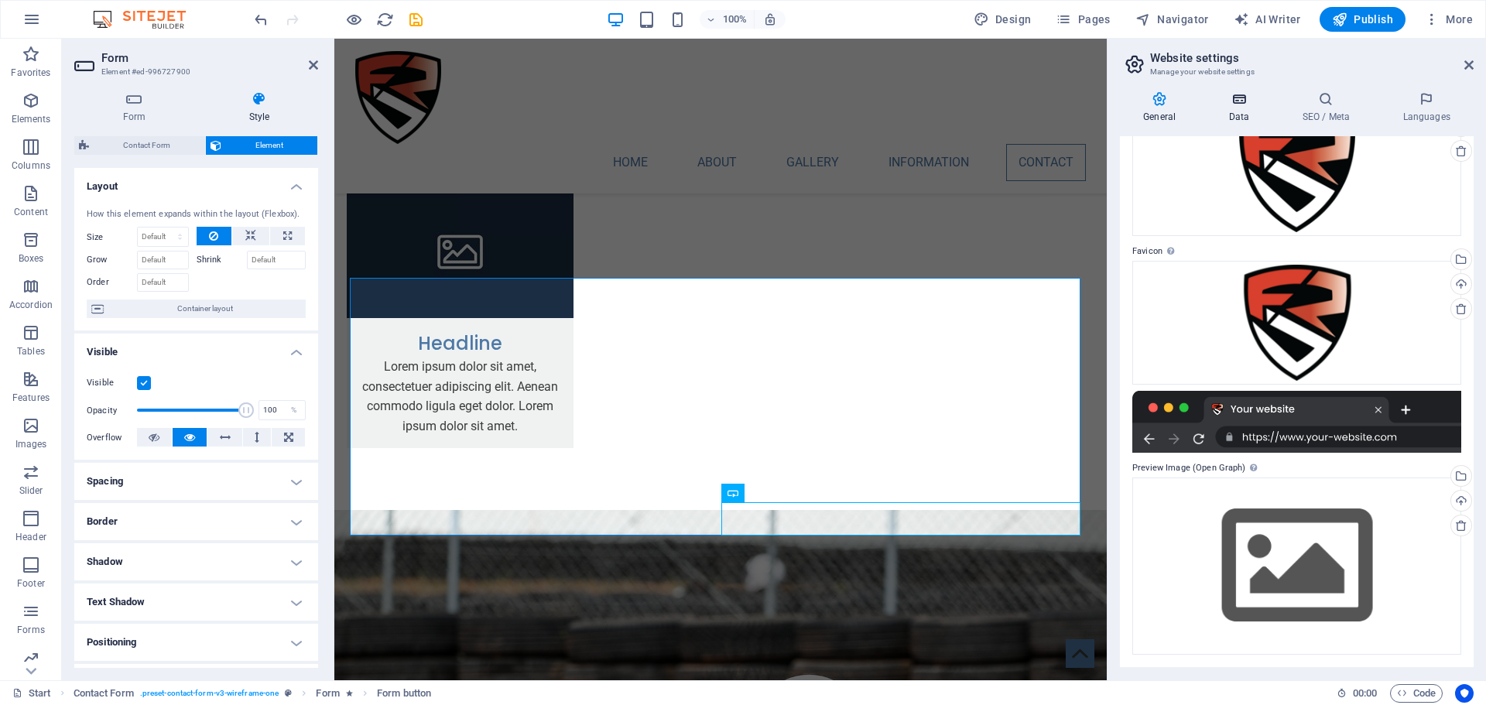
click at [1218, 107] on h4 "Data" at bounding box center [1242, 107] width 74 height 33
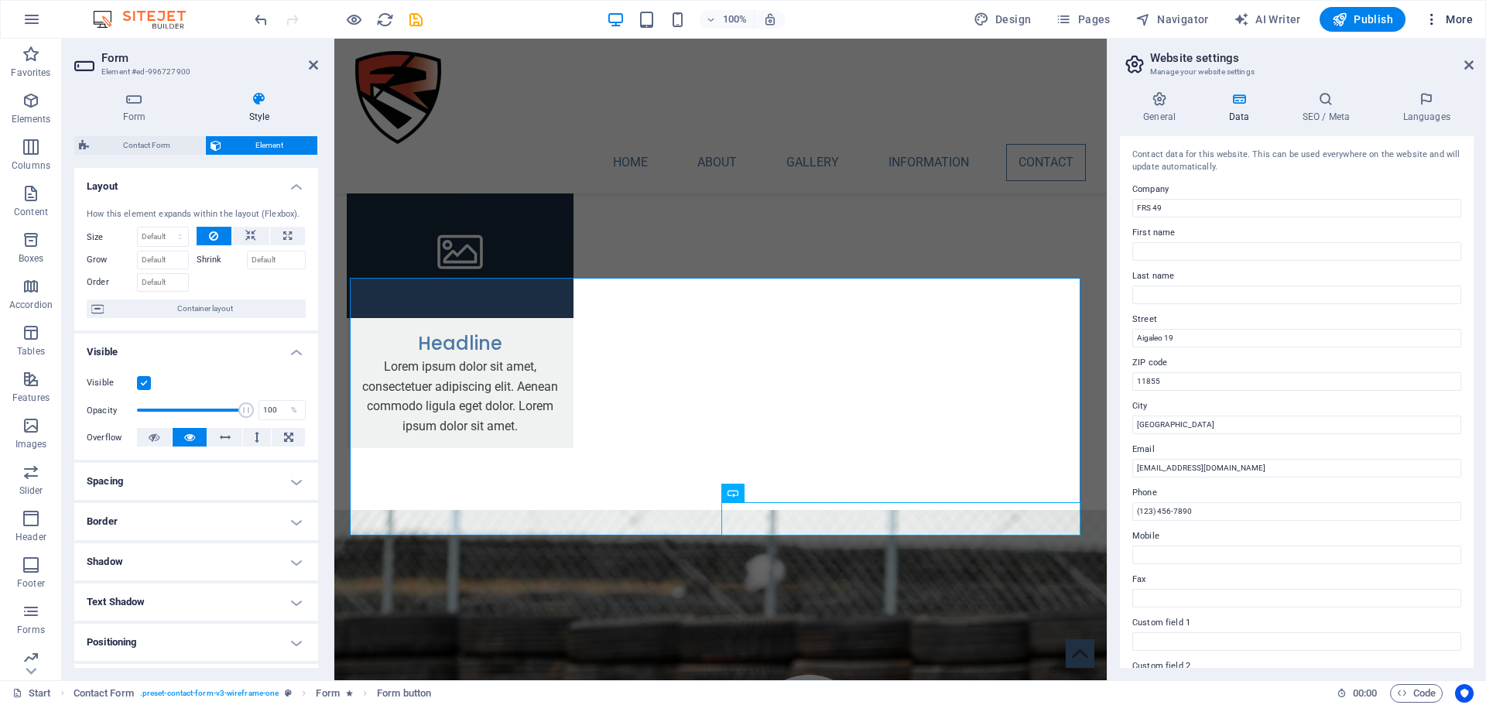
click at [1437, 20] on icon "button" at bounding box center [1431, 19] width 15 height 15
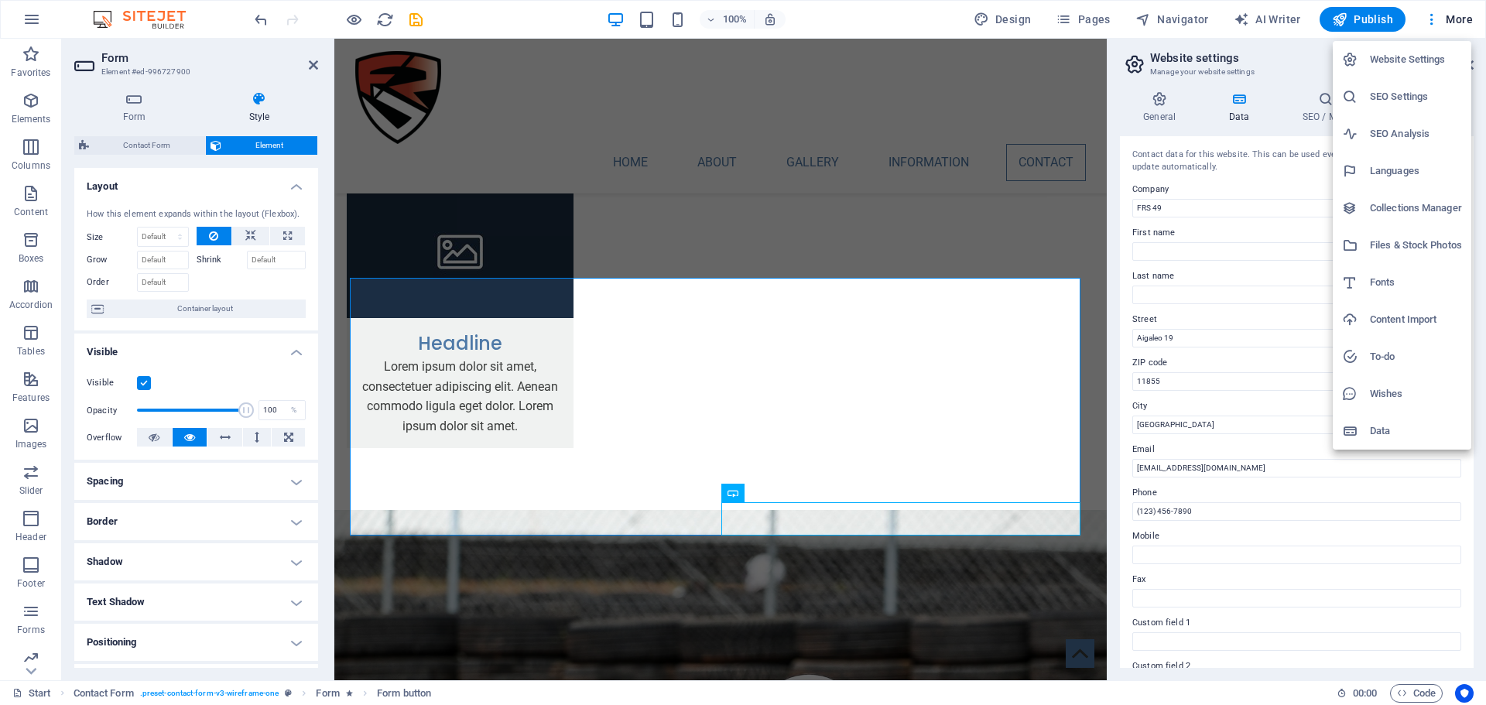
click at [1370, 433] on h6 "Data" at bounding box center [1416, 431] width 92 height 19
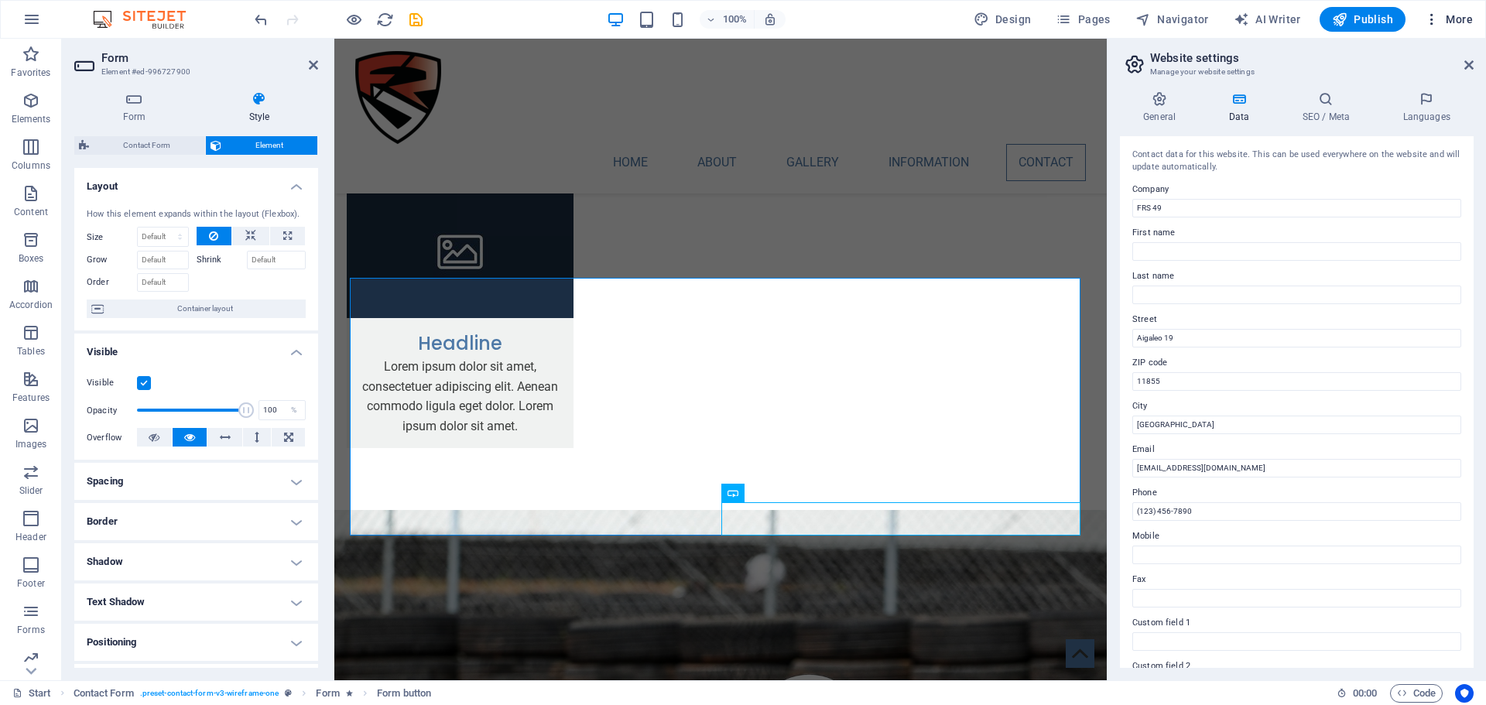
click at [1456, 26] on span "More" at bounding box center [1448, 19] width 49 height 15
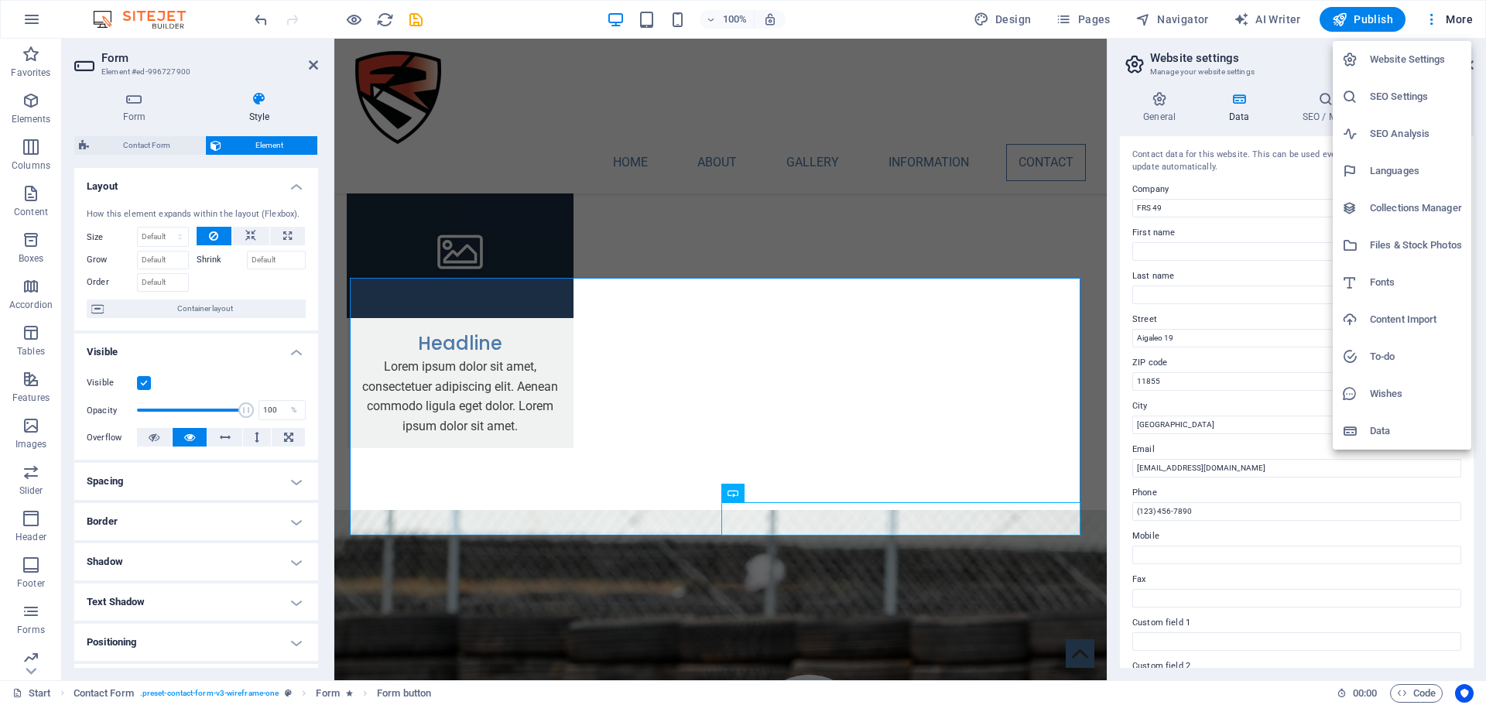
click at [1400, 253] on h6 "Files & Stock Photos" at bounding box center [1416, 245] width 92 height 19
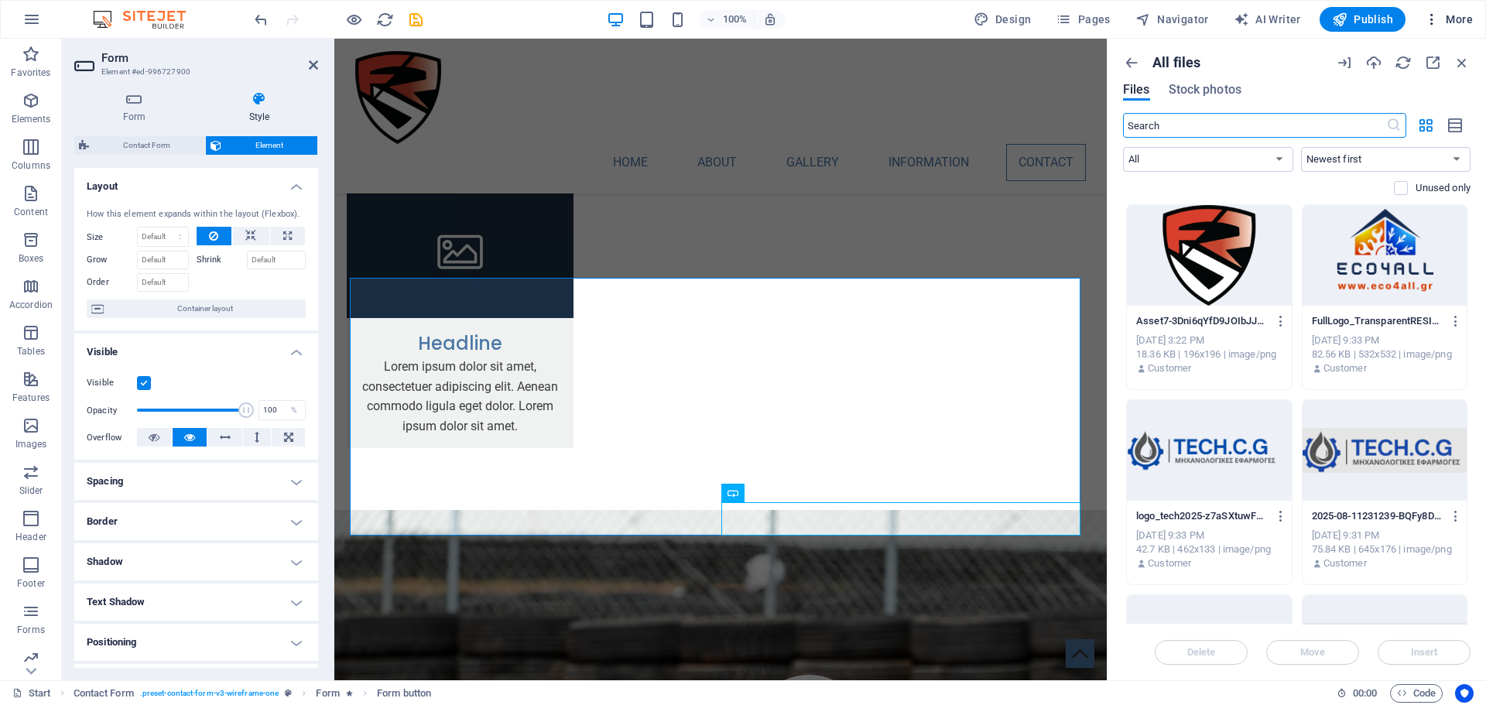
click at [1454, 23] on span "More" at bounding box center [1448, 19] width 49 height 15
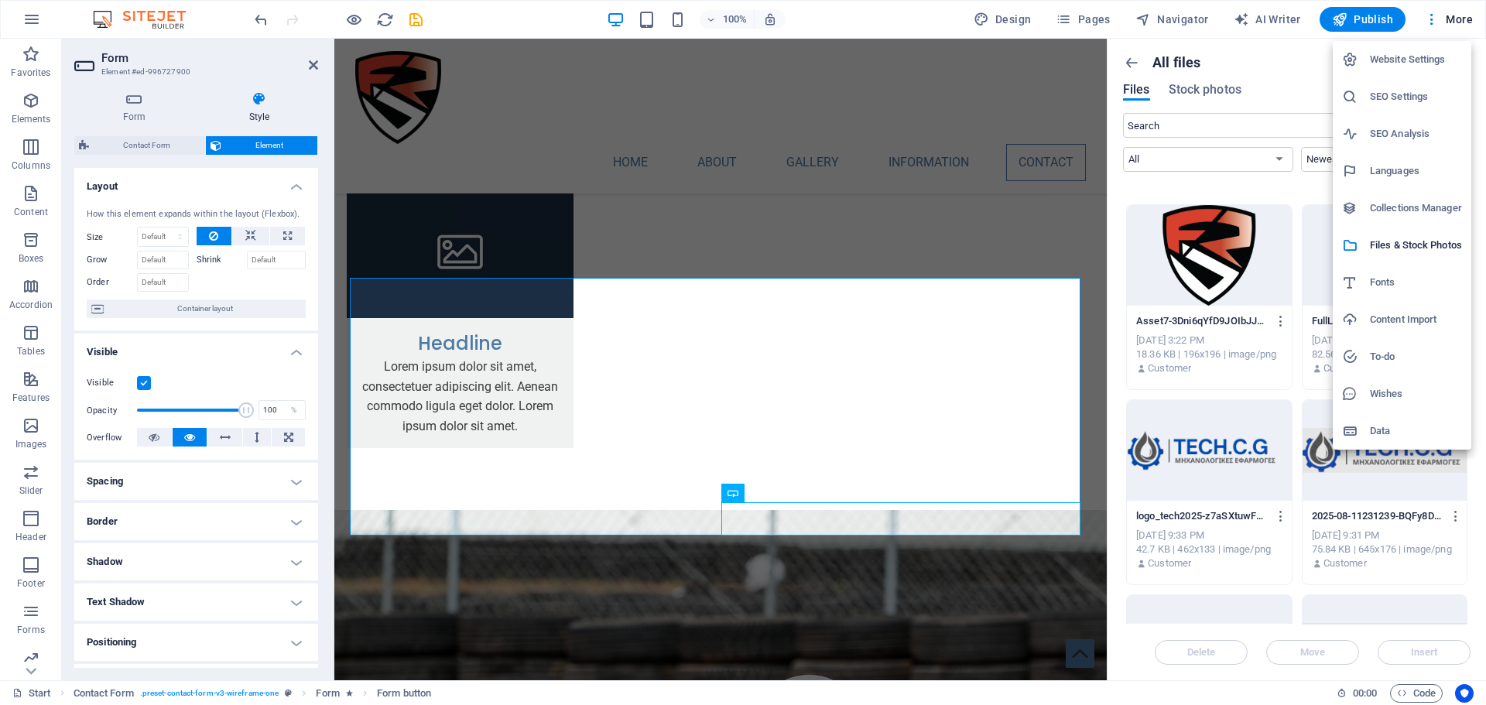
click at [1391, 289] on h6 "Fonts" at bounding box center [1416, 282] width 92 height 19
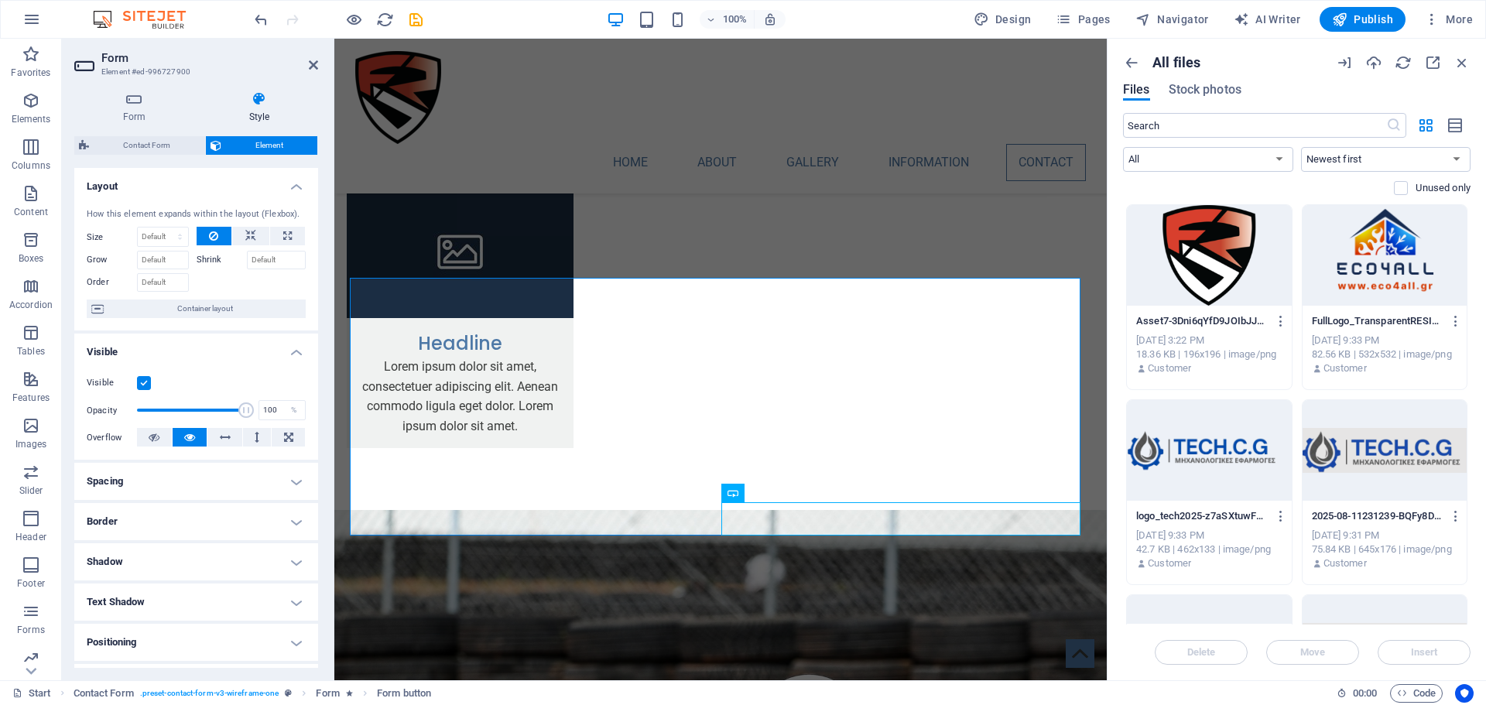
select select "popularity"
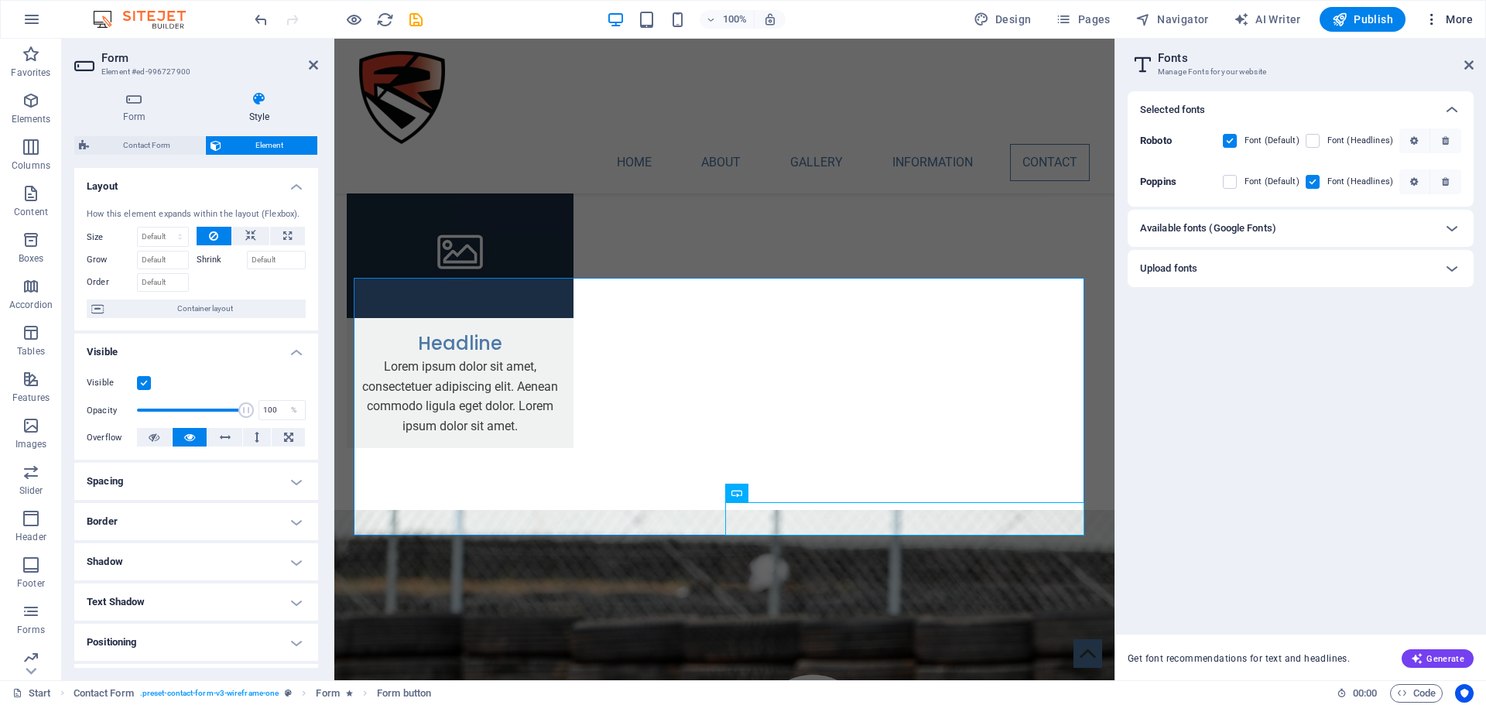
click at [1458, 29] on button "More" at bounding box center [1448, 19] width 61 height 25
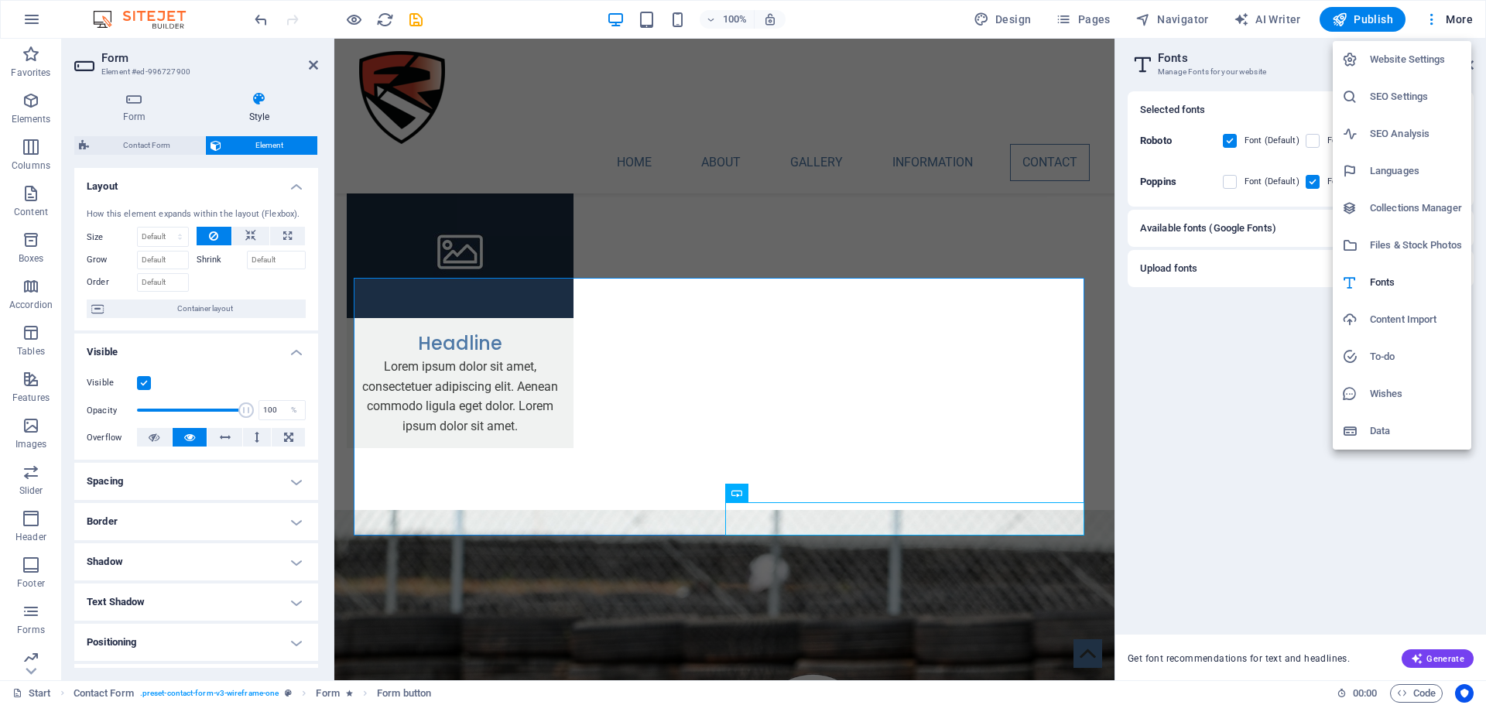
click at [1419, 324] on h6 "Content Import" at bounding box center [1416, 319] width 92 height 19
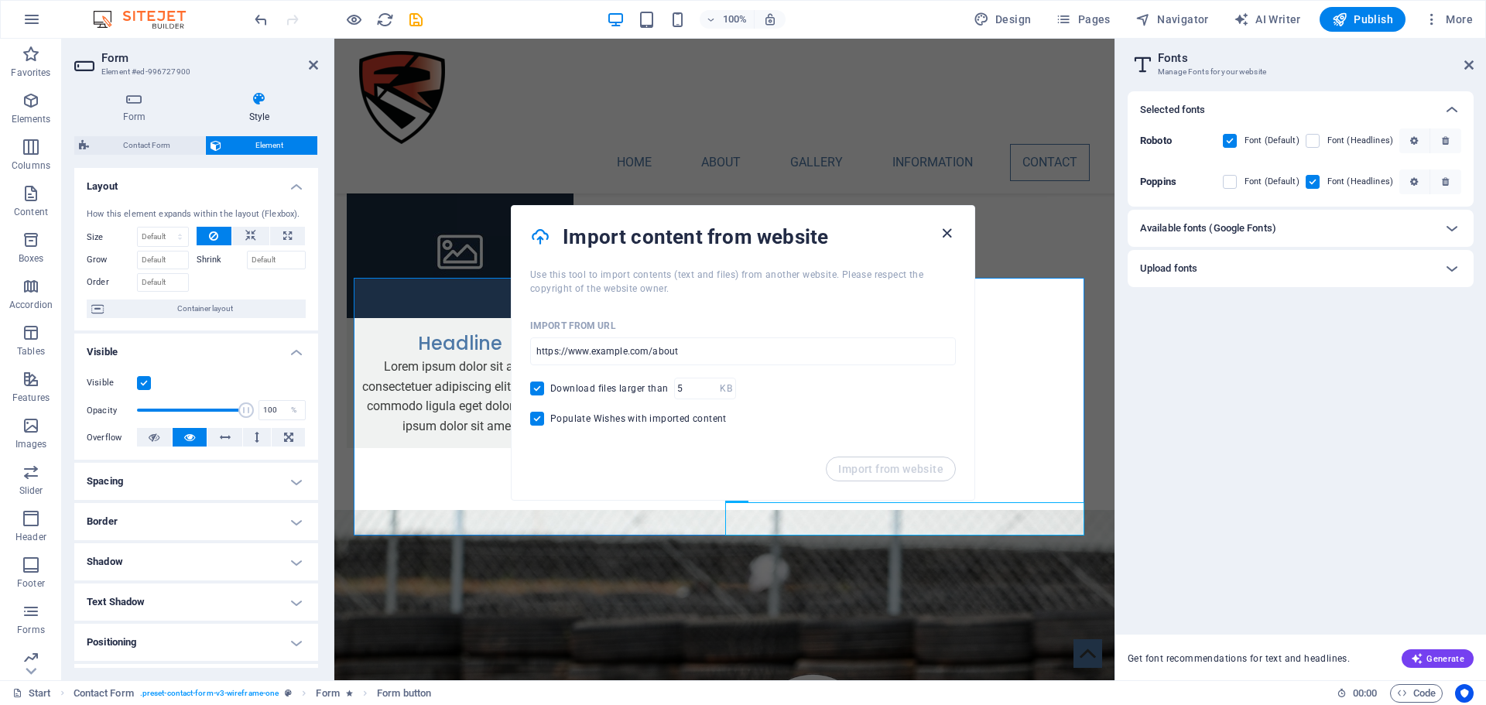
click at [946, 238] on icon "button" at bounding box center [947, 233] width 18 height 18
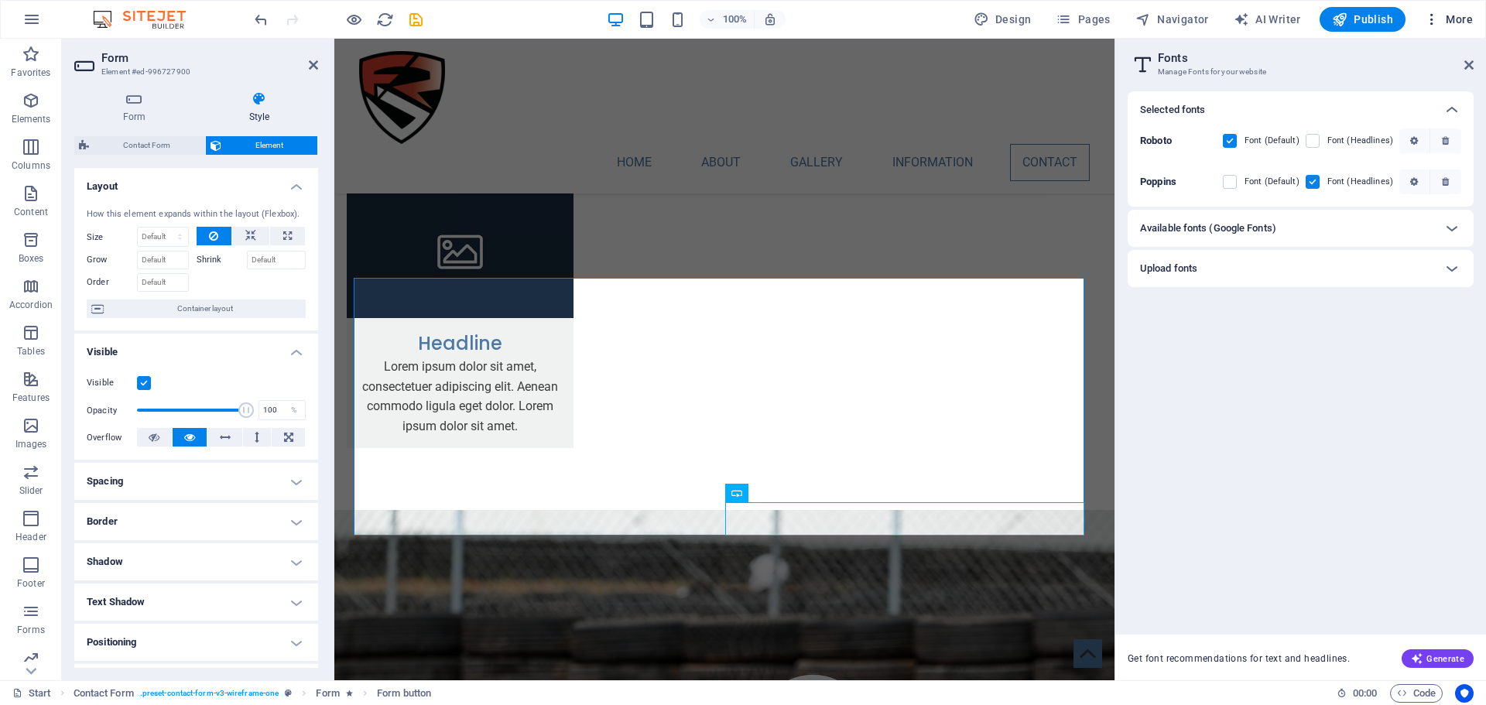
click at [1461, 16] on span "More" at bounding box center [1448, 19] width 49 height 15
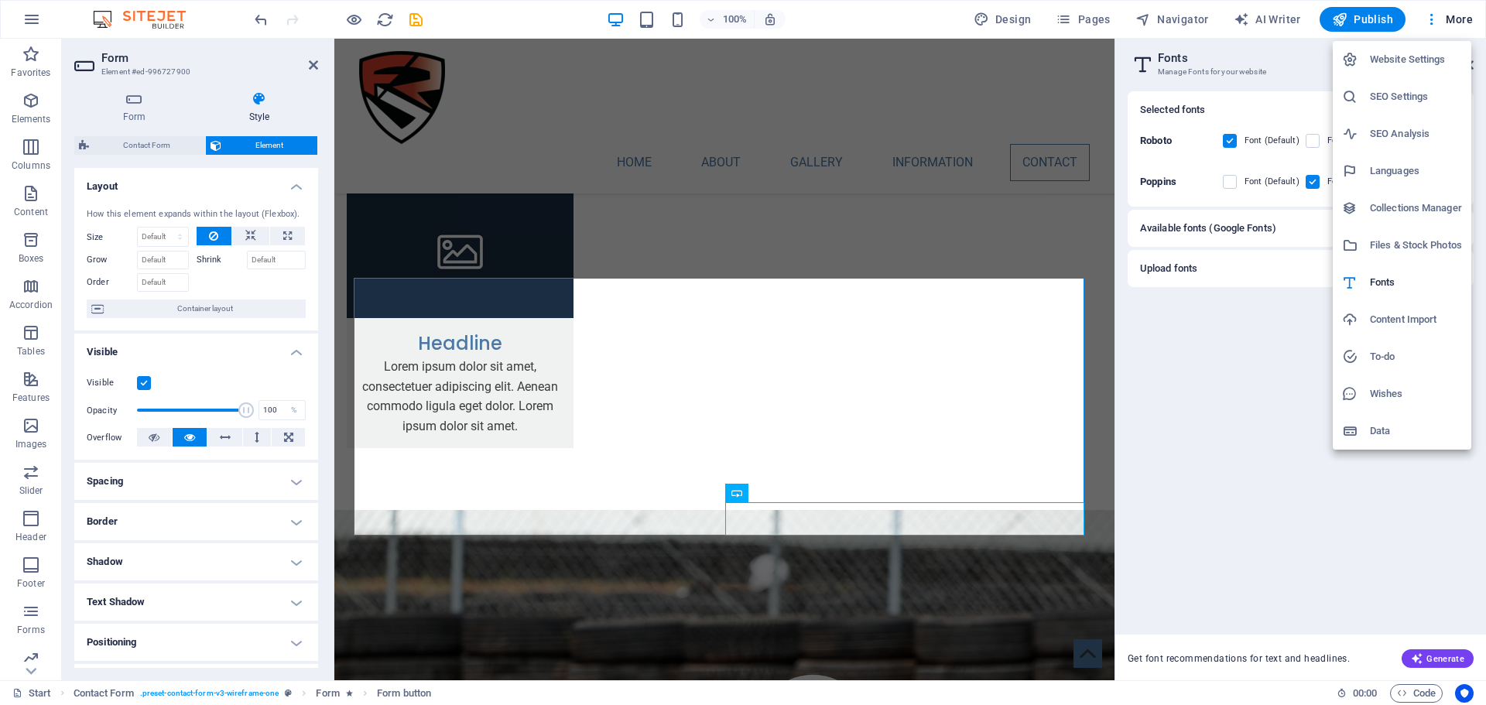
click at [683, 207] on div at bounding box center [743, 352] width 1486 height 705
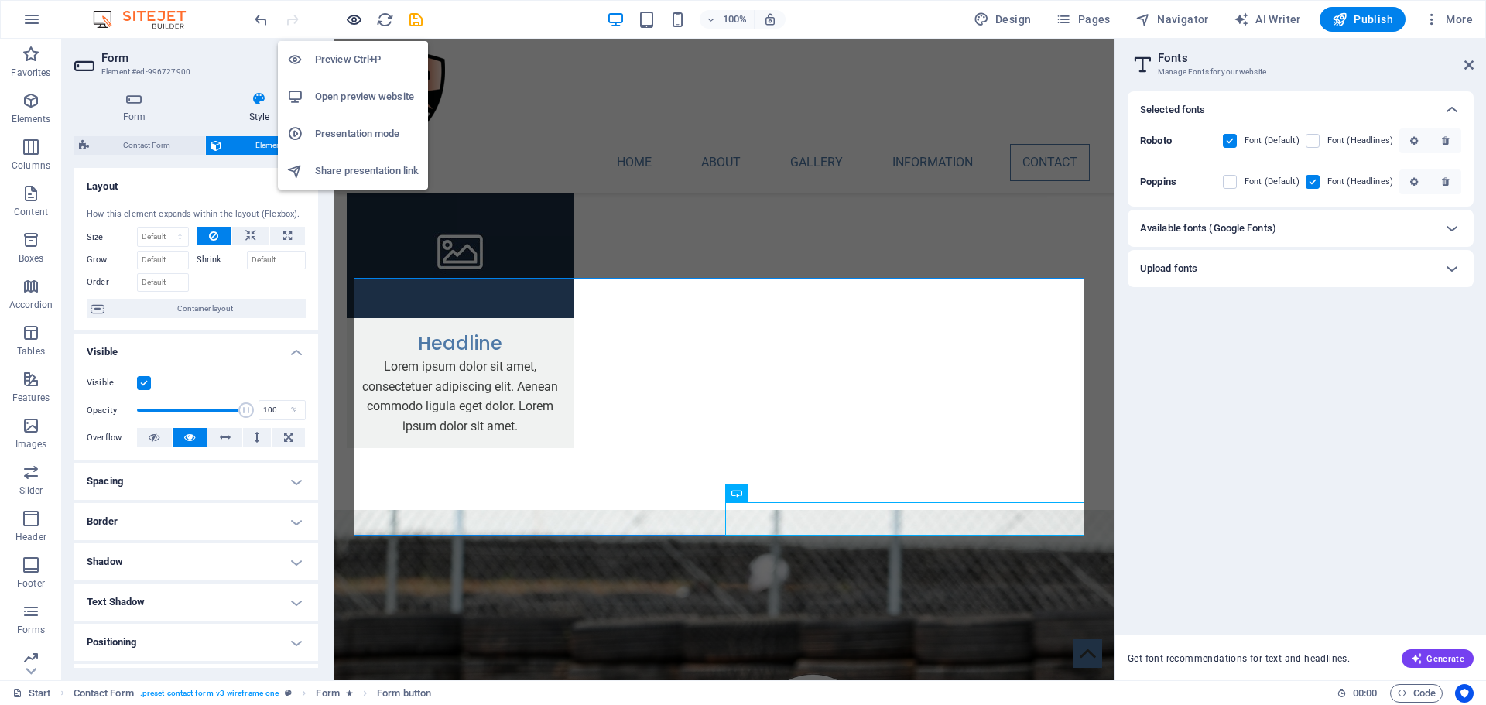
click at [360, 20] on icon "button" at bounding box center [354, 20] width 18 height 18
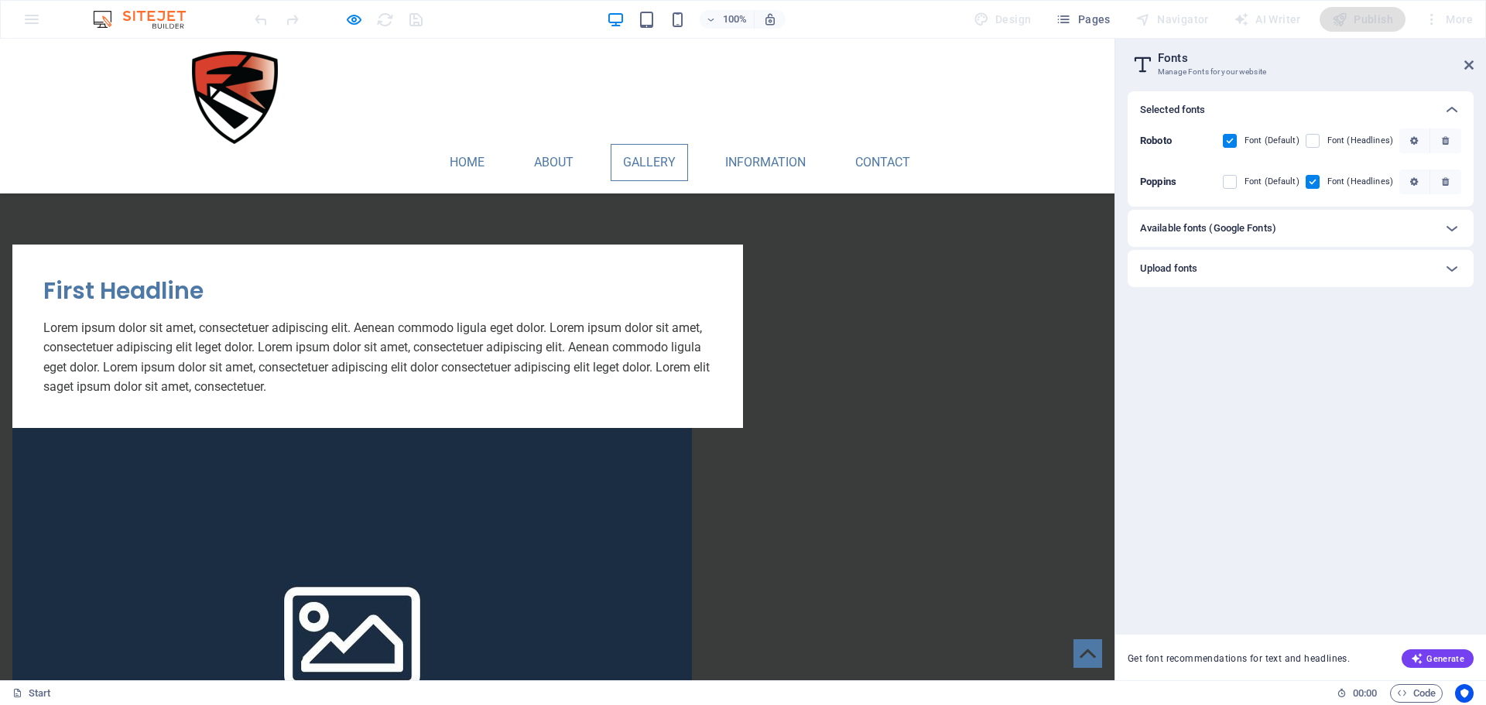
scroll to position [1465, 0]
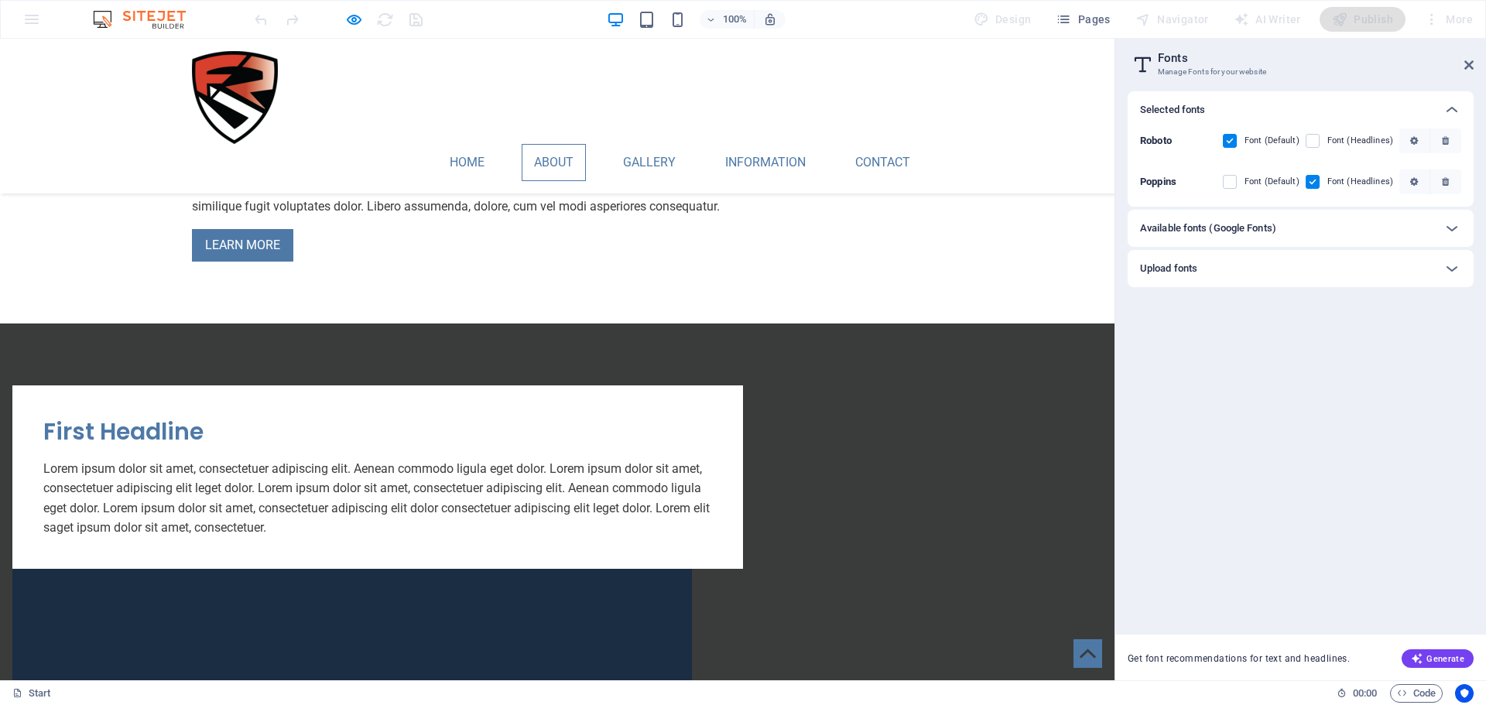
click at [1390, 43] on header "Fonts Manage Fonts for your website" at bounding box center [1302, 59] width 343 height 40
click at [1423, 22] on div "More" at bounding box center [1448, 19] width 61 height 25
click at [1466, 63] on icon at bounding box center [1468, 65] width 9 height 12
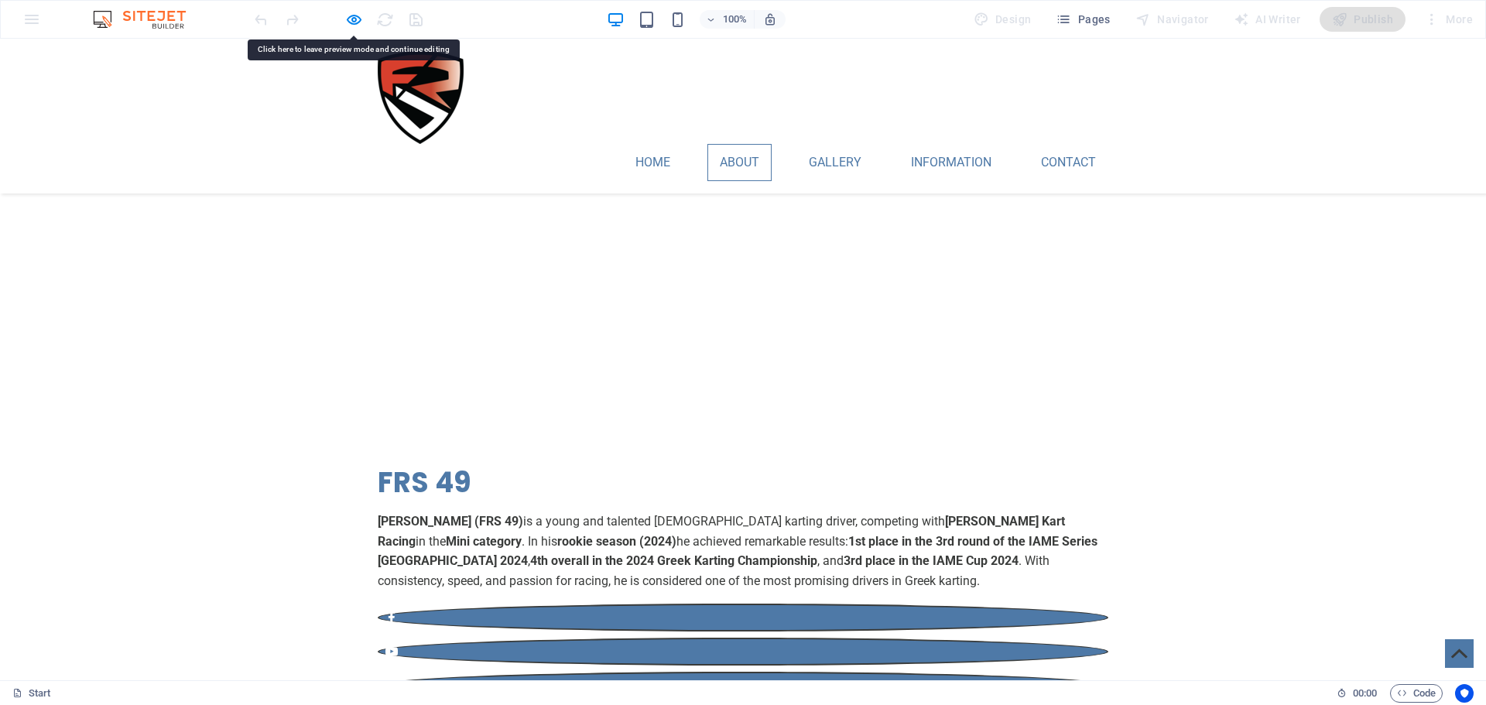
scroll to position [691, 0]
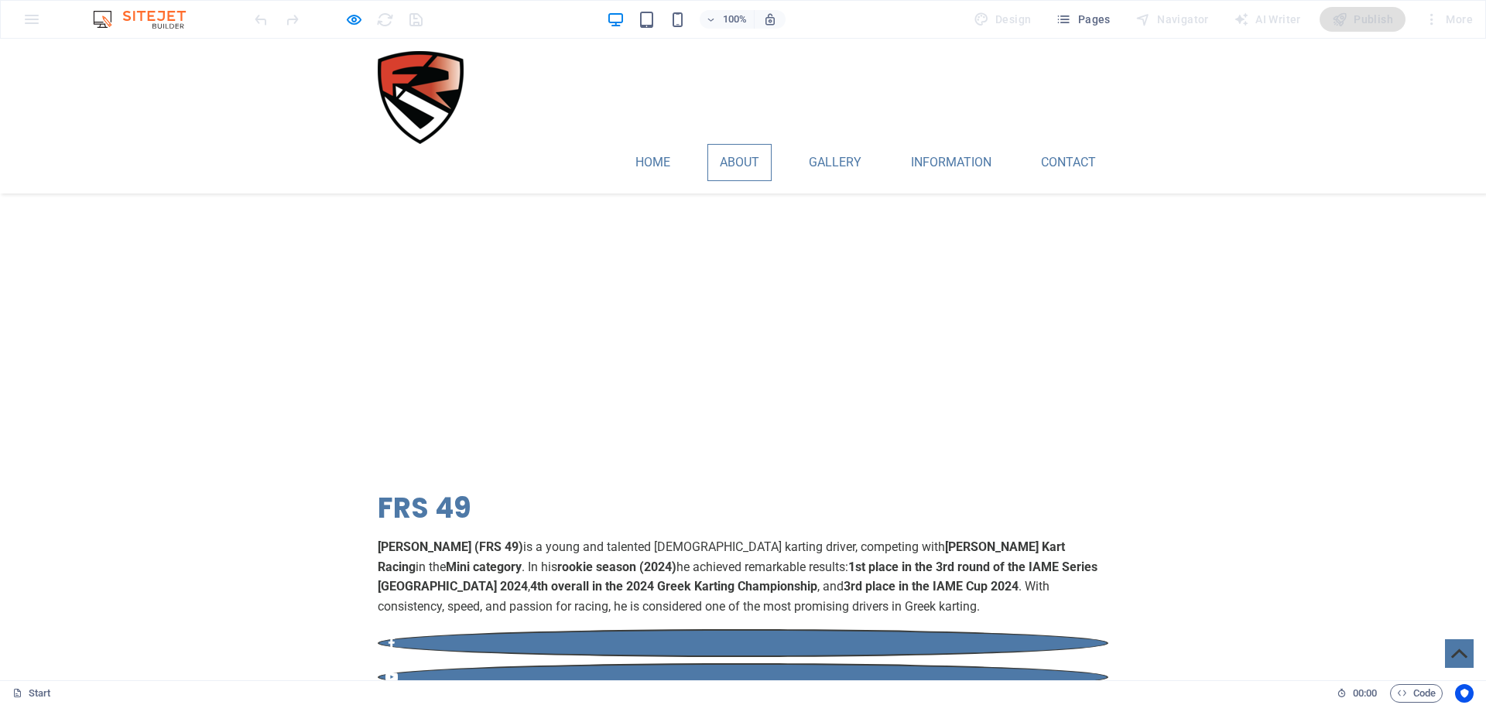
click at [1455, 29] on div "More" at bounding box center [1448, 19] width 61 height 25
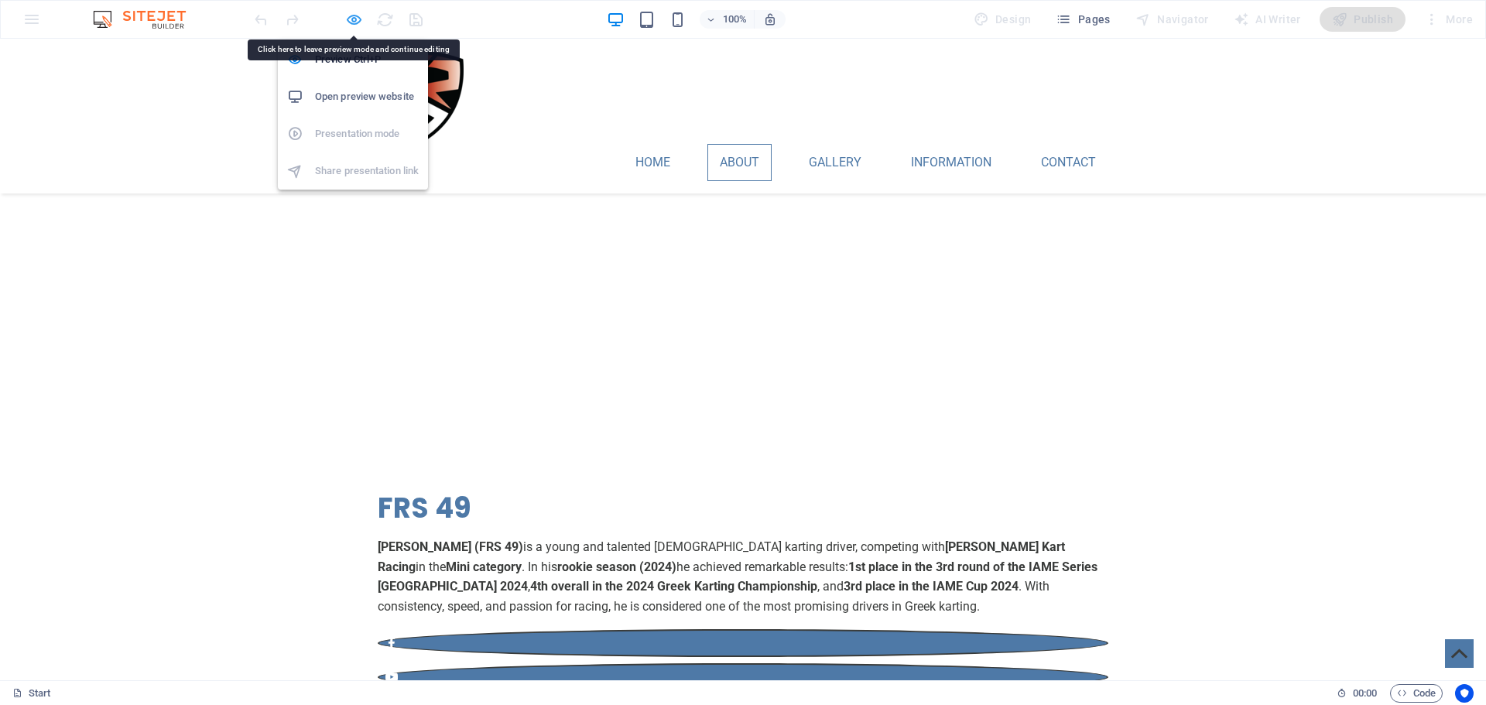
click at [355, 22] on icon "button" at bounding box center [354, 20] width 18 height 18
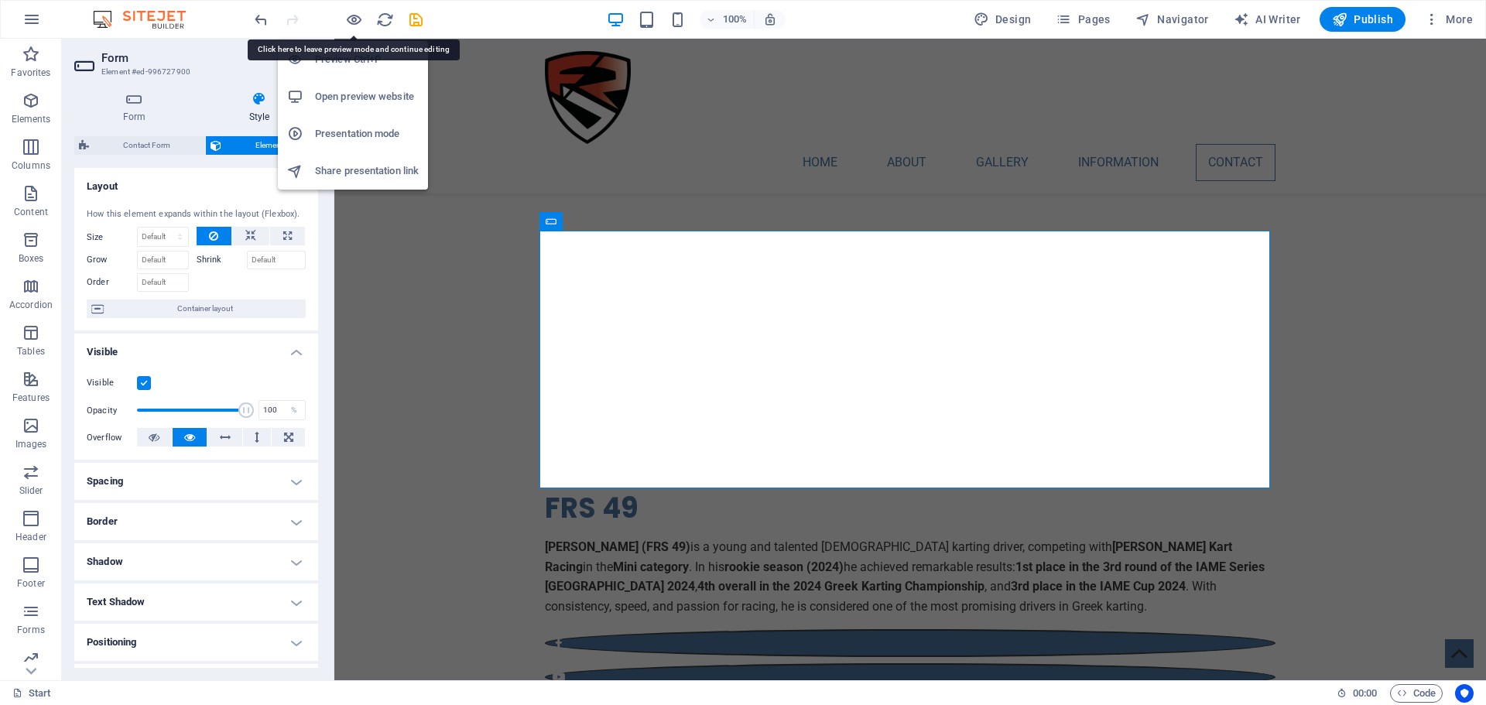
scroll to position [2988, 0]
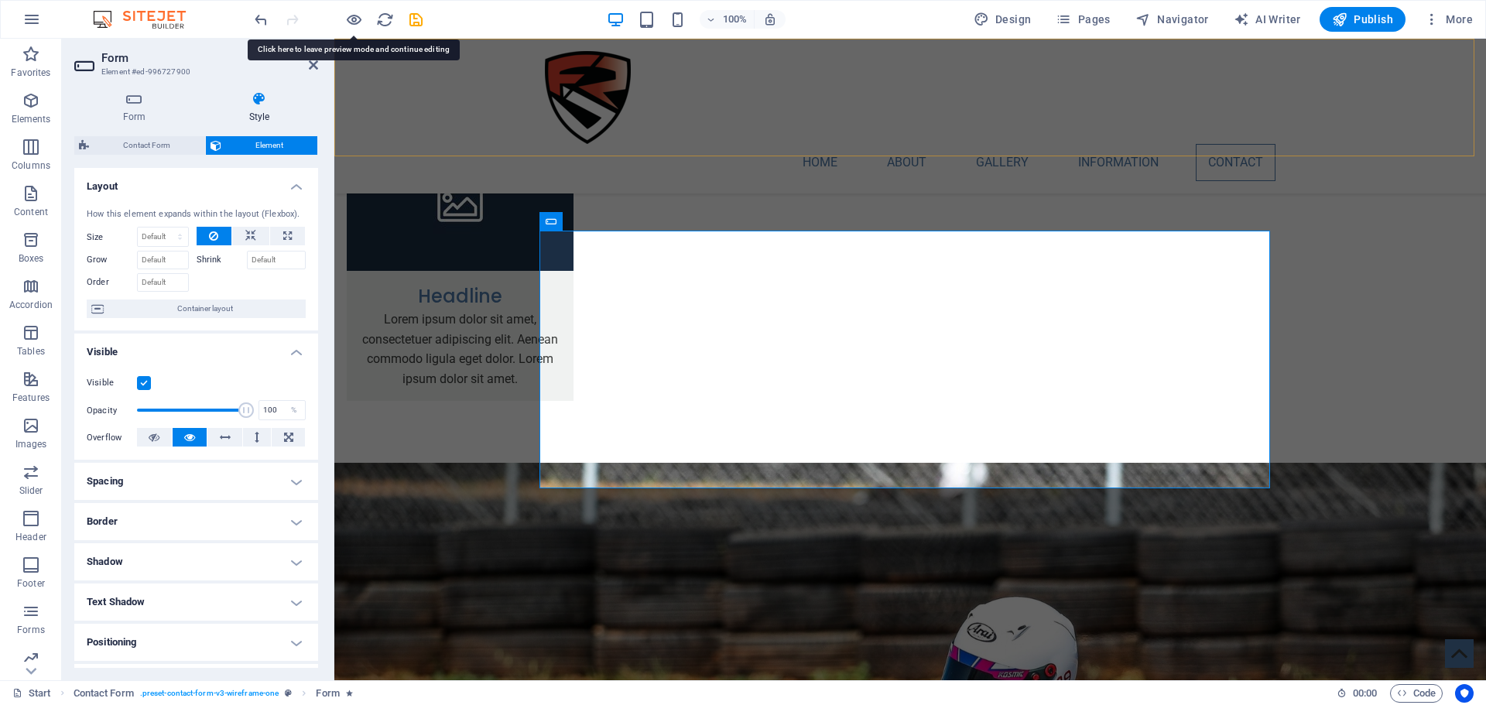
click at [1420, 148] on div "Home About Gallery Information Contact Menu" at bounding box center [909, 116] width 1151 height 155
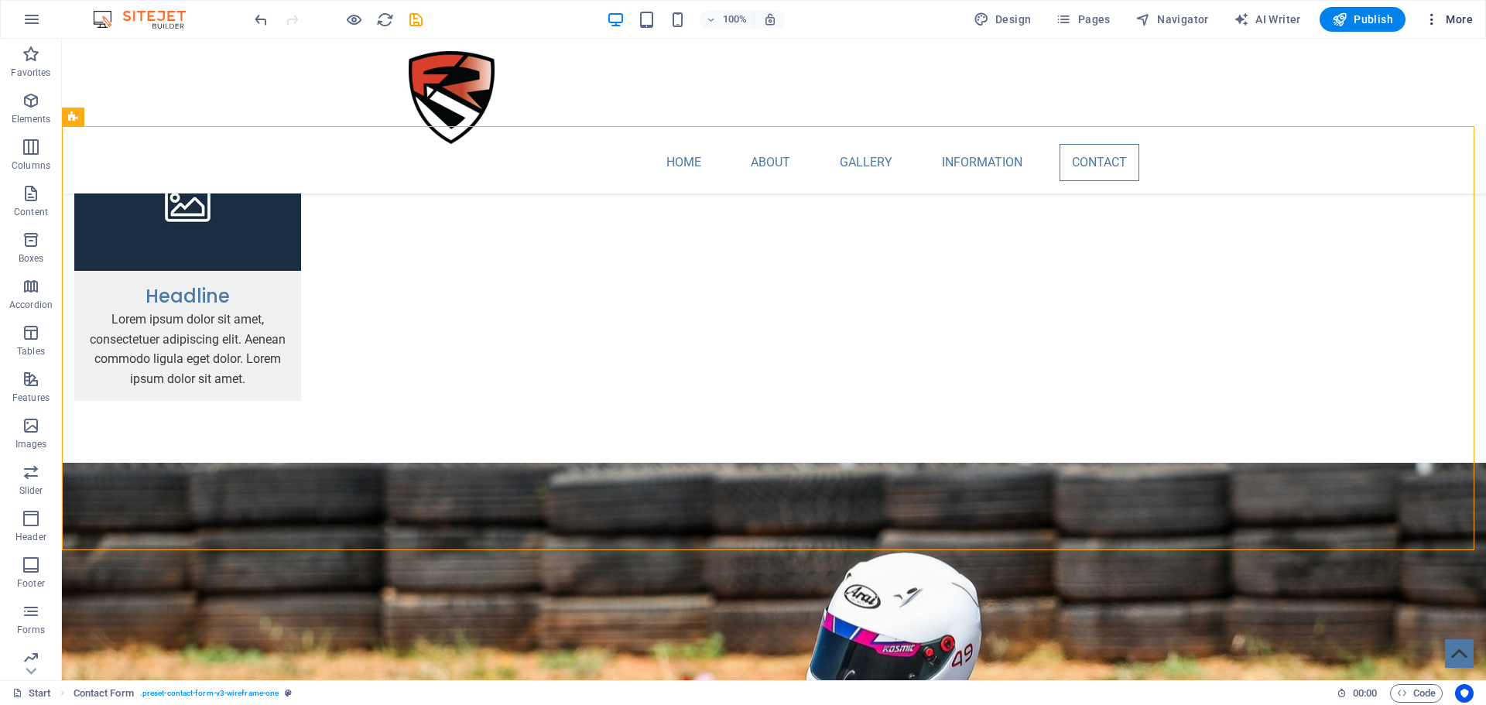
click at [1457, 15] on span "More" at bounding box center [1448, 19] width 49 height 15
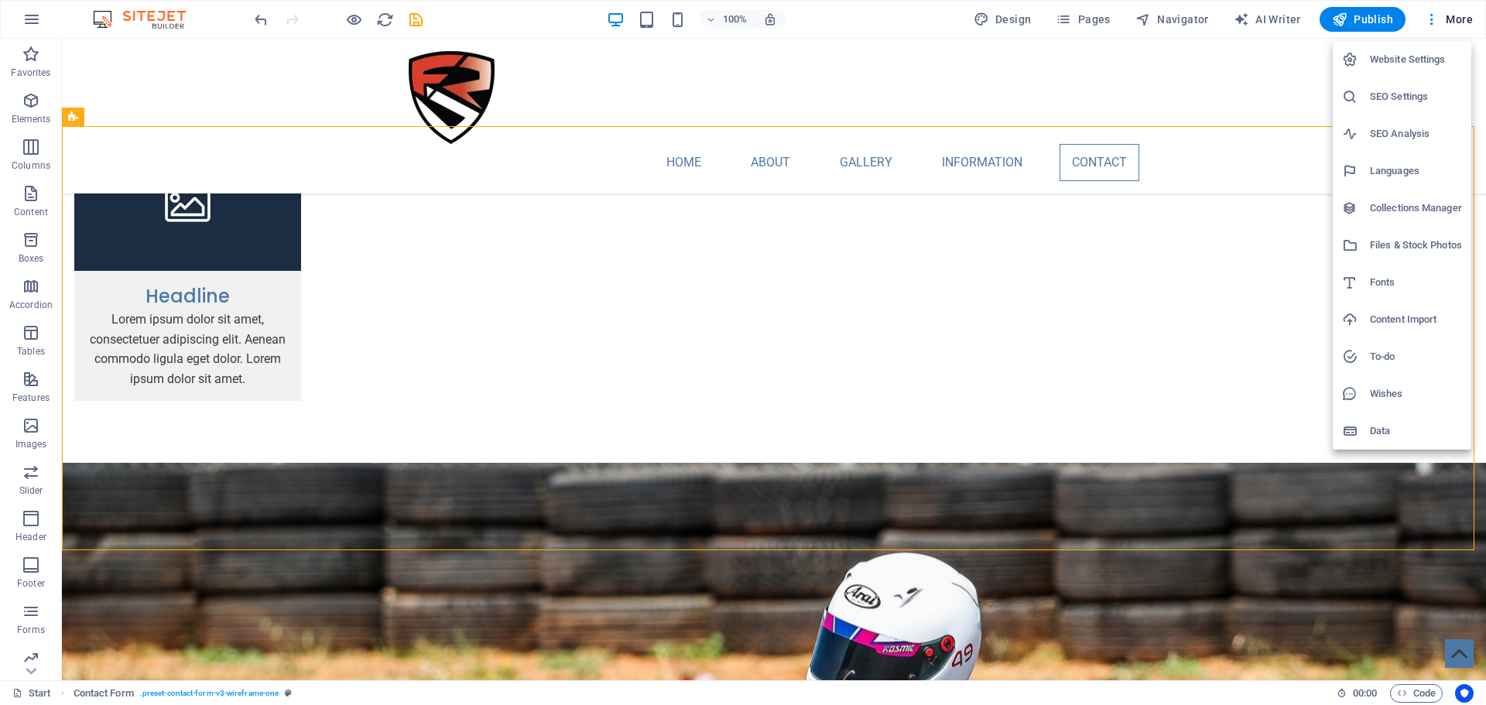
click at [1412, 54] on h6 "Website Settings" at bounding box center [1416, 59] width 92 height 19
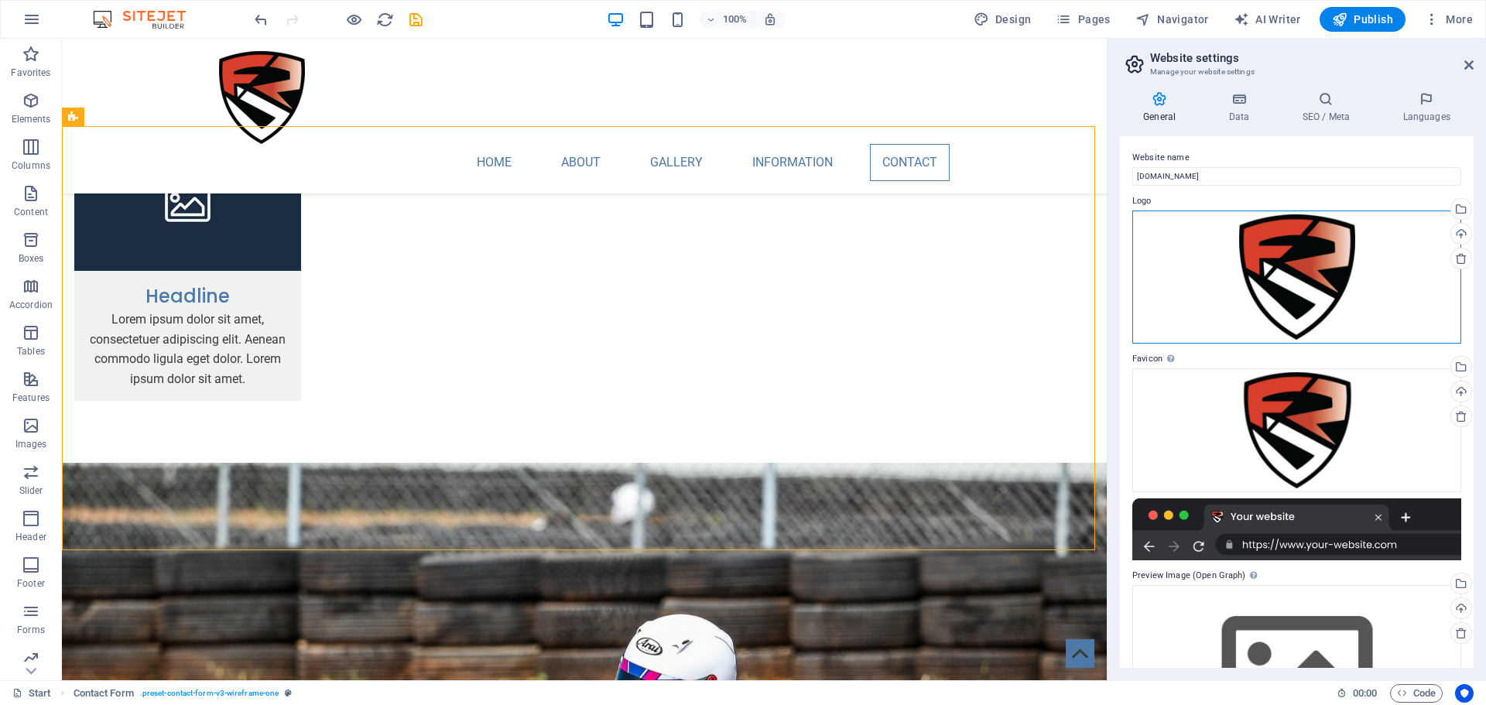
click at [1281, 245] on div "Drag files here, click to choose files or select files from Files or our free s…" at bounding box center [1296, 276] width 329 height 133
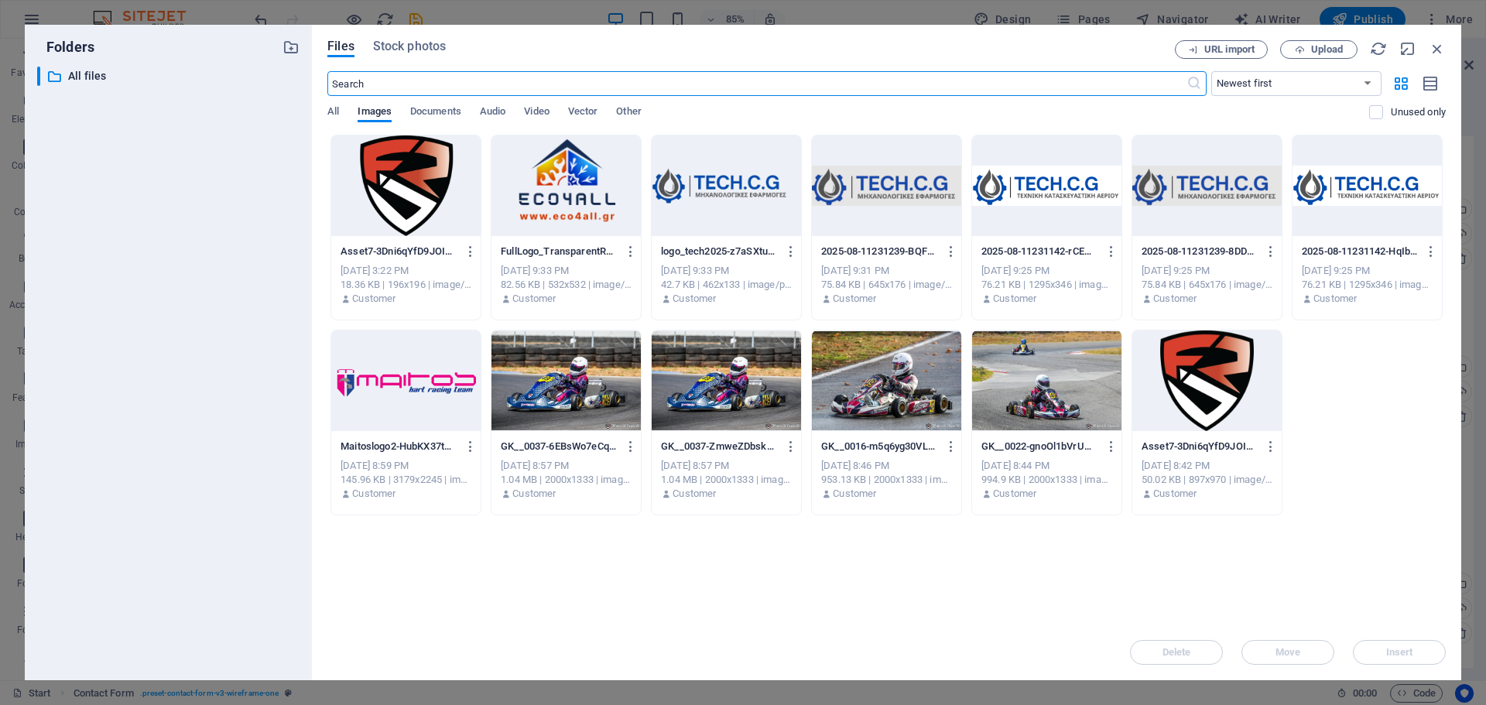
scroll to position [3030, 0]
click at [1186, 340] on div at bounding box center [1206, 380] width 149 height 101
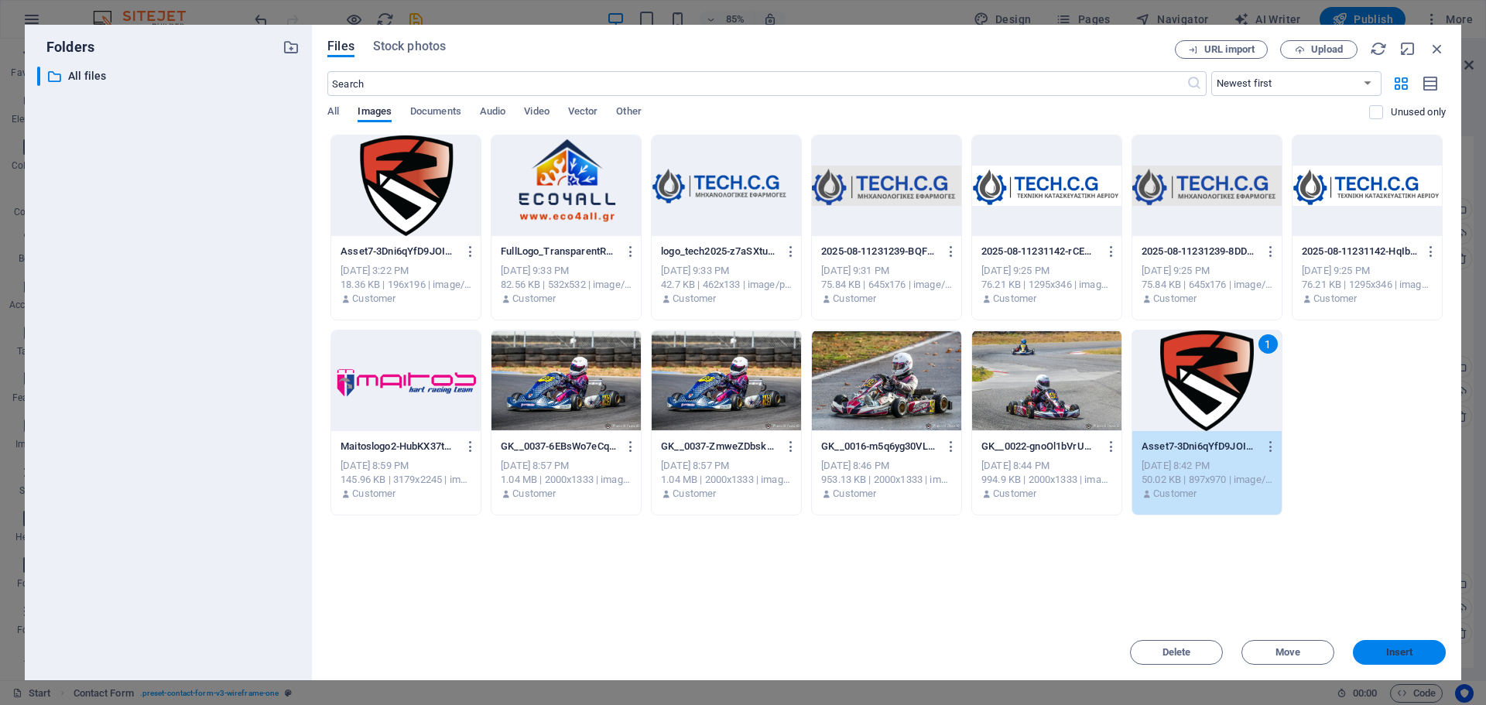
click at [1404, 655] on span "Insert" at bounding box center [1399, 652] width 27 height 9
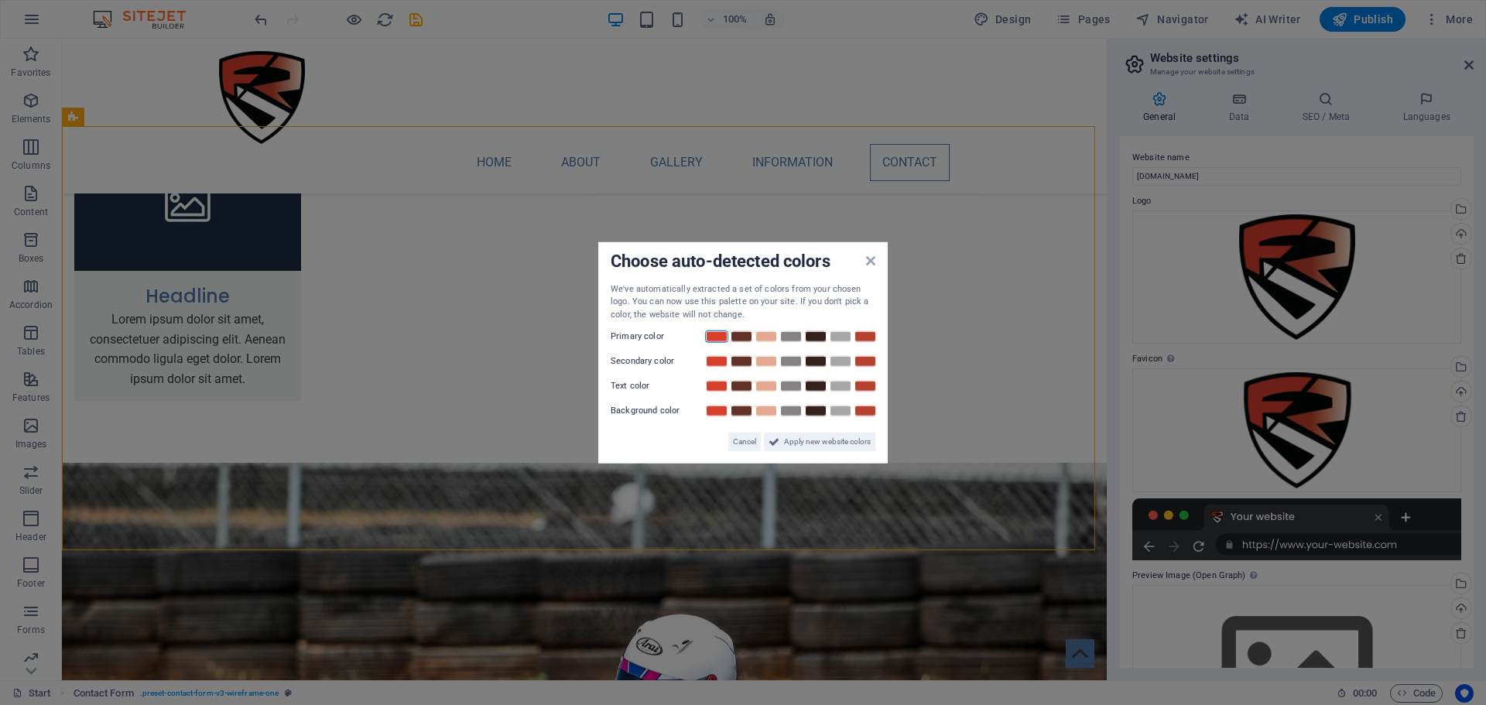
click at [717, 336] on link at bounding box center [716, 336] width 23 height 12
click at [737, 340] on link at bounding box center [741, 336] width 23 height 12
click at [758, 337] on link at bounding box center [765, 336] width 23 height 12
click at [798, 306] on div "We've automatically extracted a set of colors from your chosen logo. You can no…" at bounding box center [743, 301] width 265 height 39
click at [714, 338] on link at bounding box center [716, 336] width 23 height 12
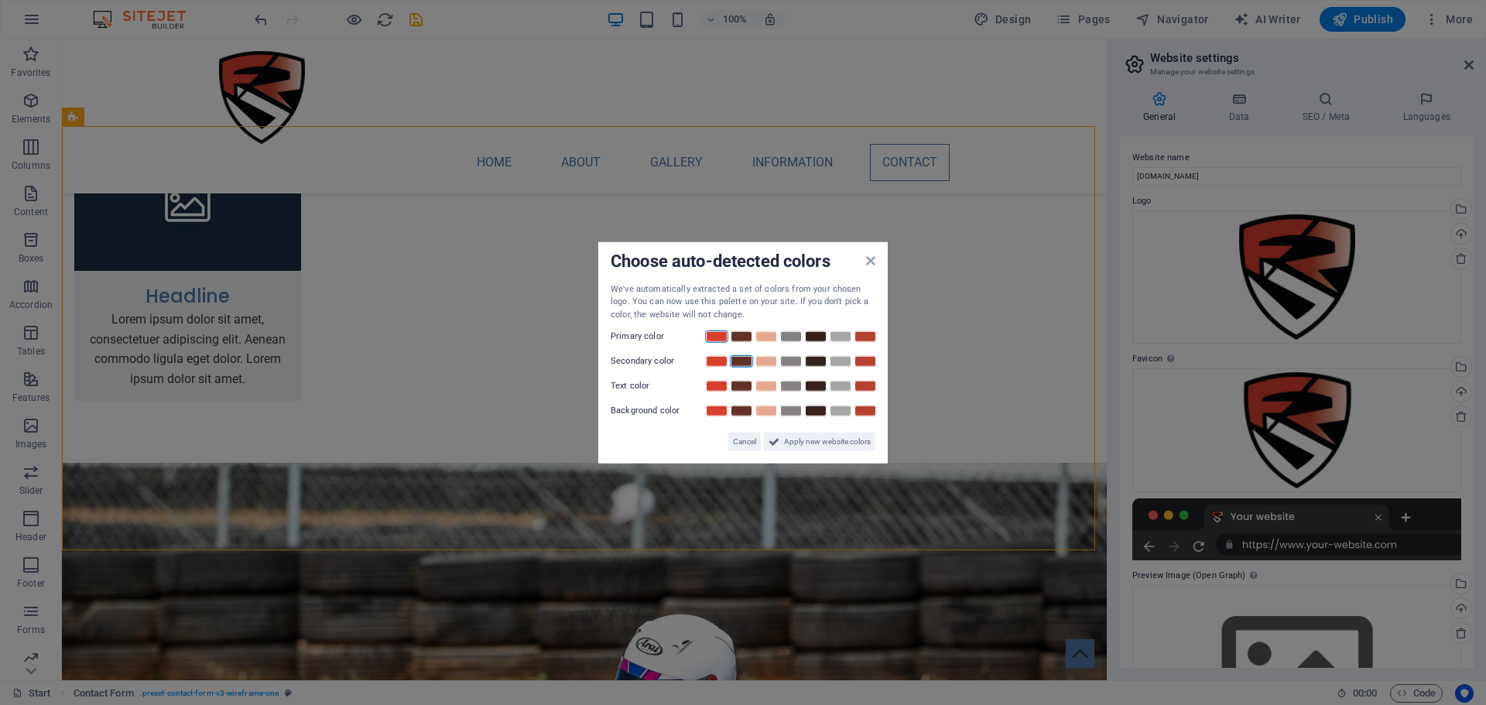
click at [738, 358] on link at bounding box center [741, 361] width 23 height 12
click at [760, 361] on link at bounding box center [765, 361] width 23 height 12
click at [816, 389] on link at bounding box center [815, 386] width 23 height 12
click at [837, 409] on link at bounding box center [840, 411] width 23 height 12
click at [838, 441] on span "Apply new website colors" at bounding box center [827, 442] width 87 height 19
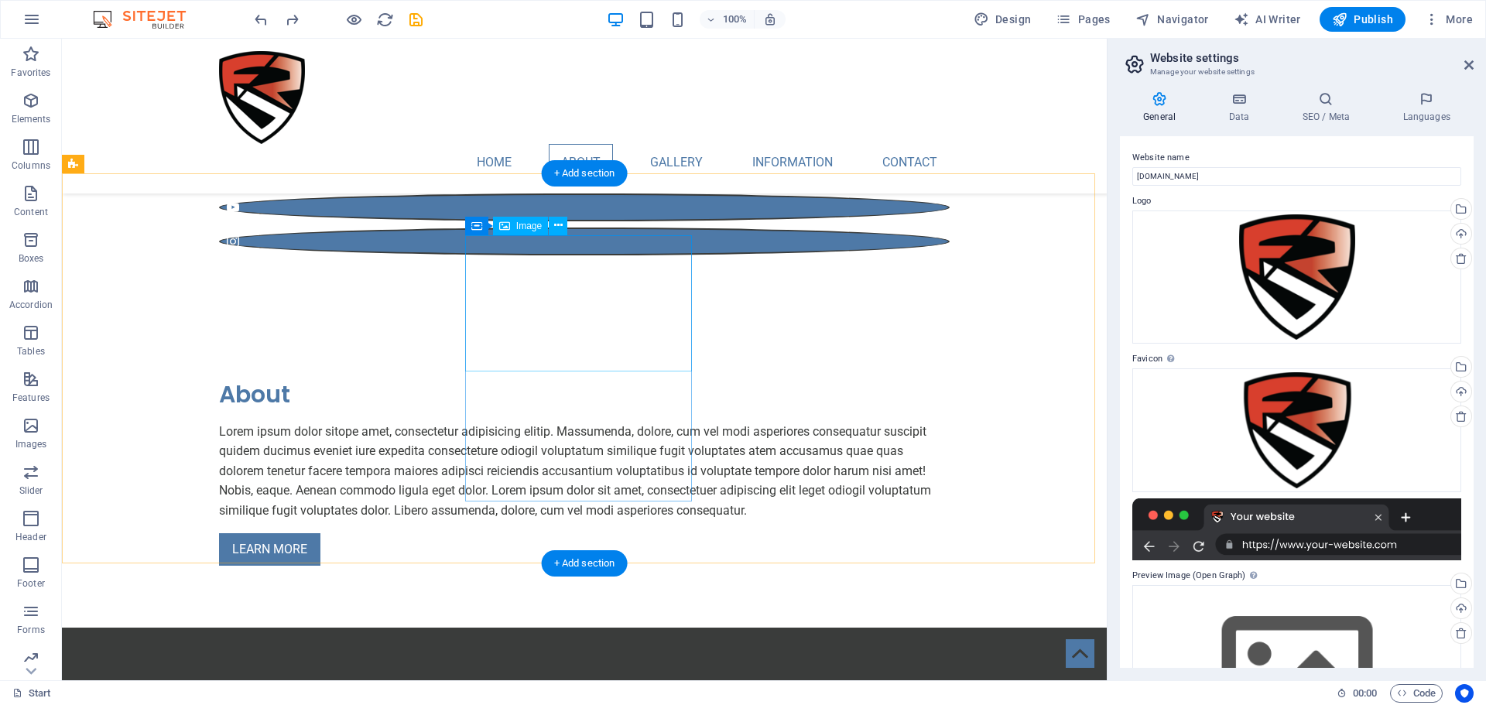
scroll to position [774, 0]
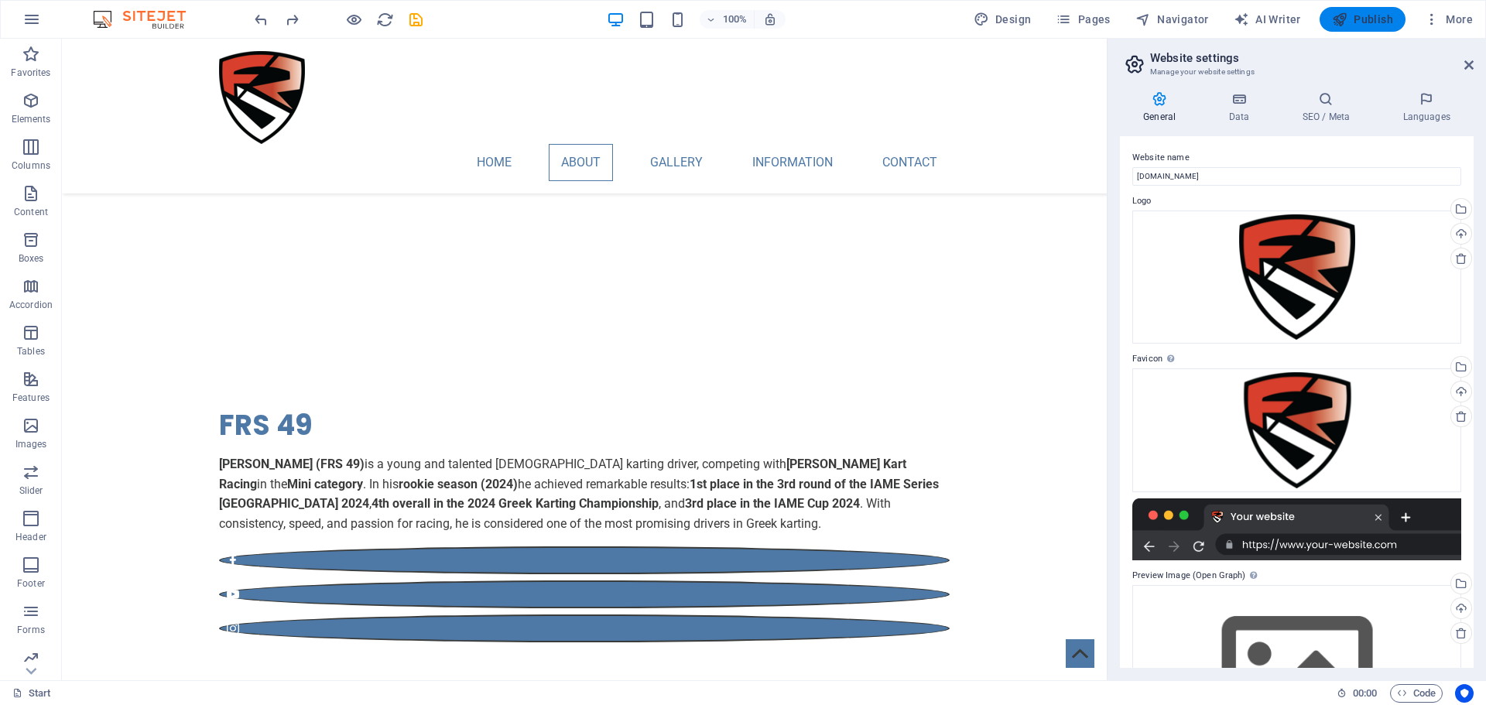
click at [1378, 14] on span "Publish" at bounding box center [1362, 19] width 61 height 15
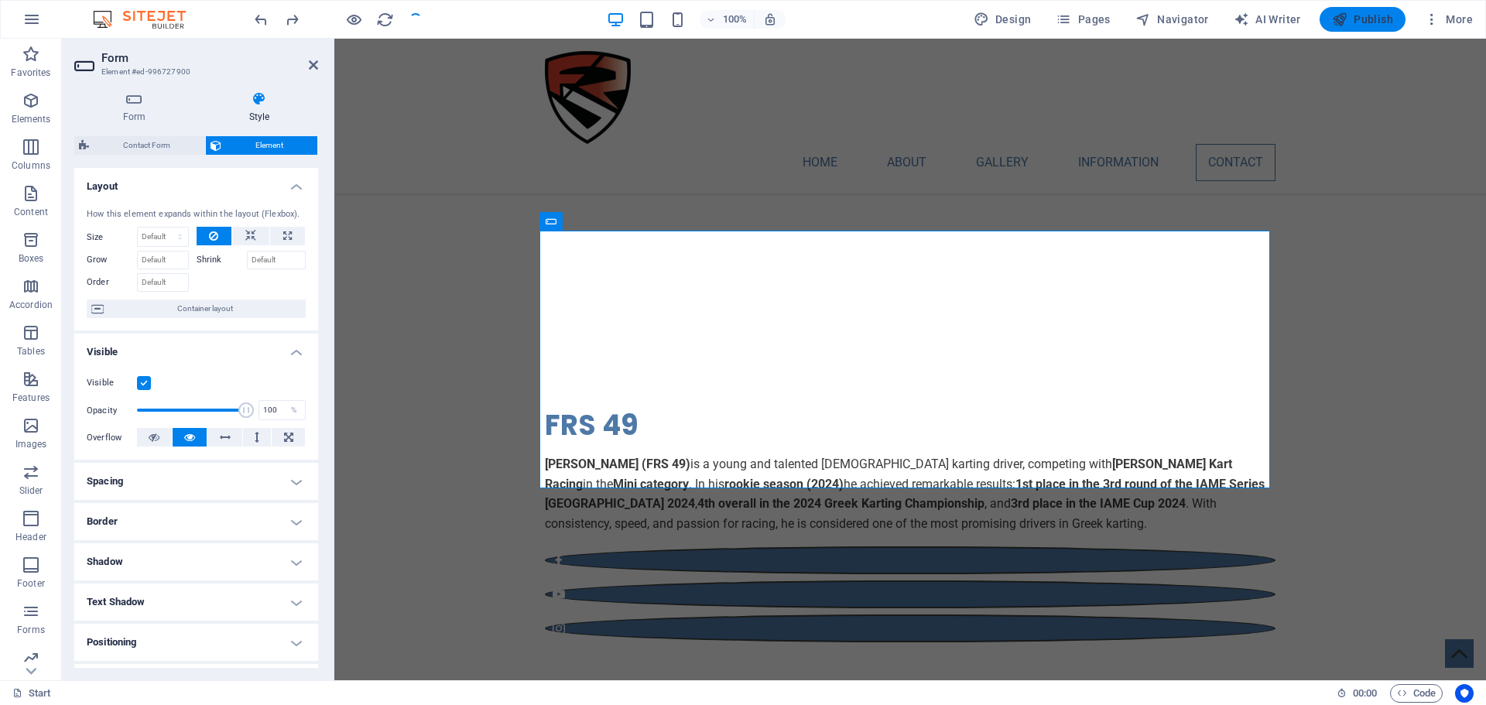
scroll to position [2988, 0]
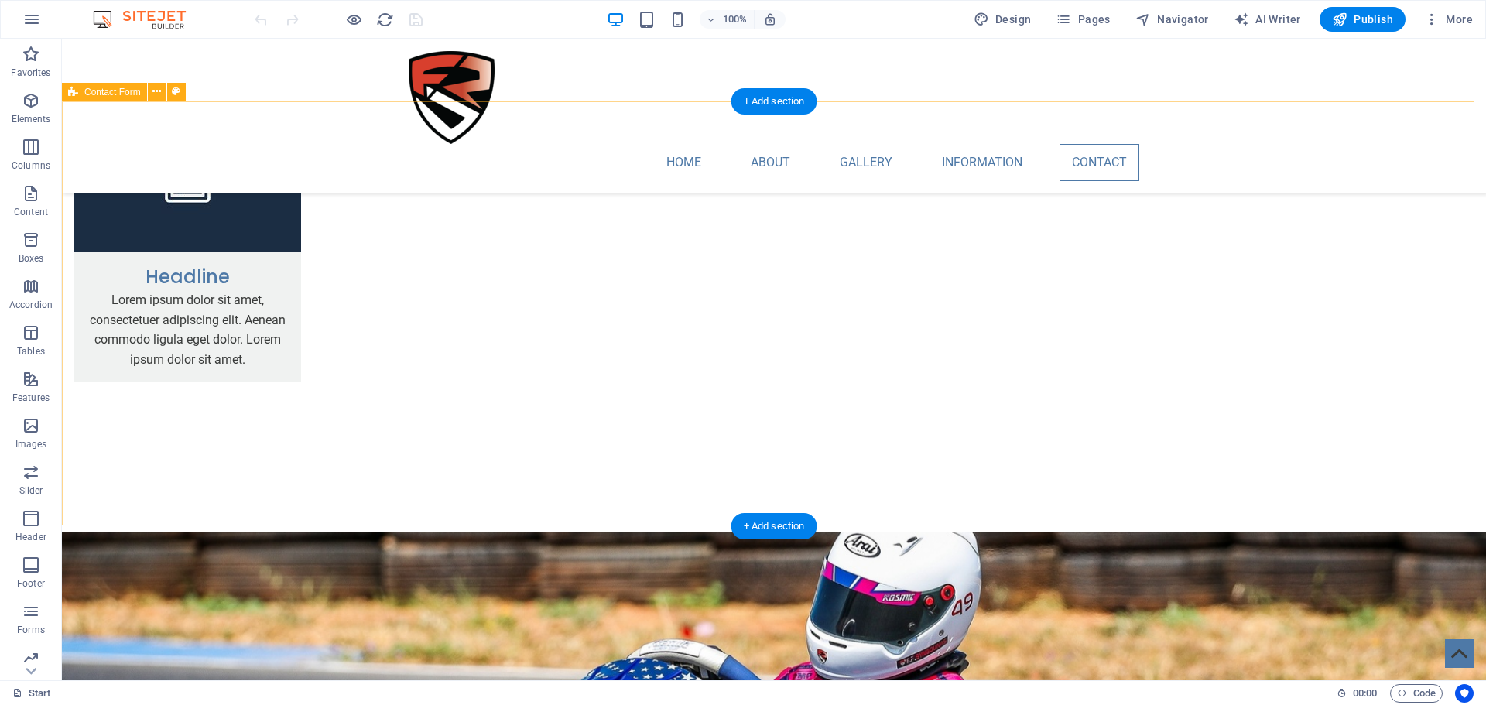
scroll to position [2863, 0]
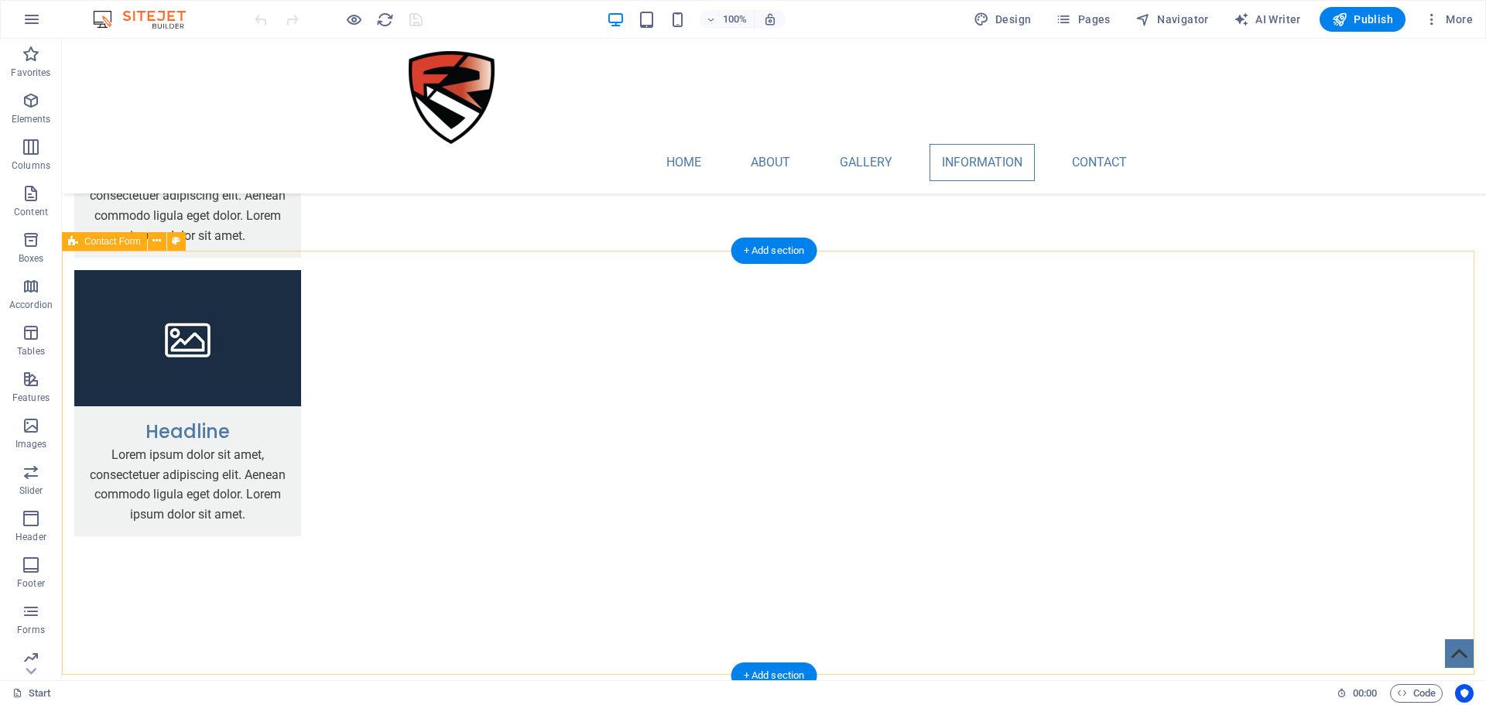
click at [108, 247] on div "Contact Form" at bounding box center [104, 241] width 85 height 19
click at [108, 246] on span "Contact Form" at bounding box center [112, 241] width 56 height 9
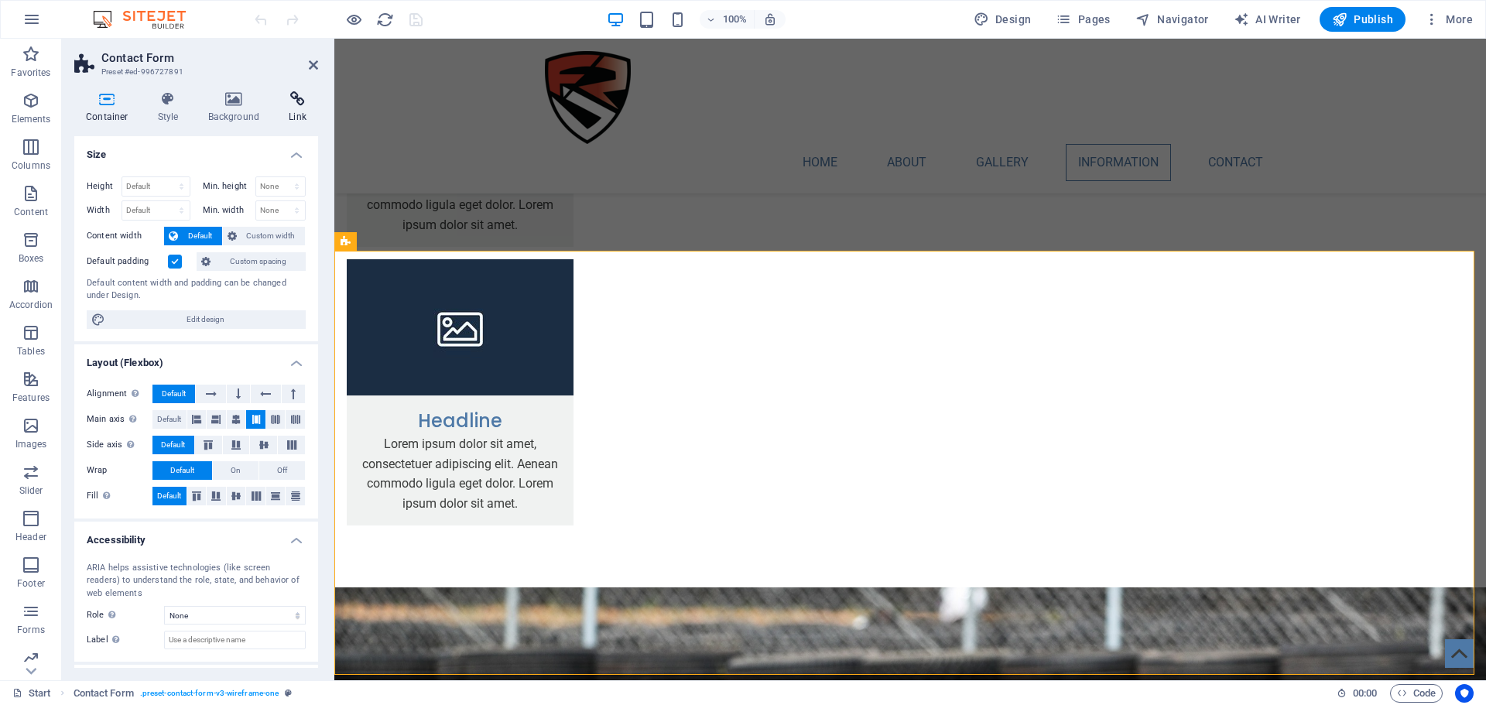
click at [307, 106] on icon at bounding box center [297, 98] width 41 height 15
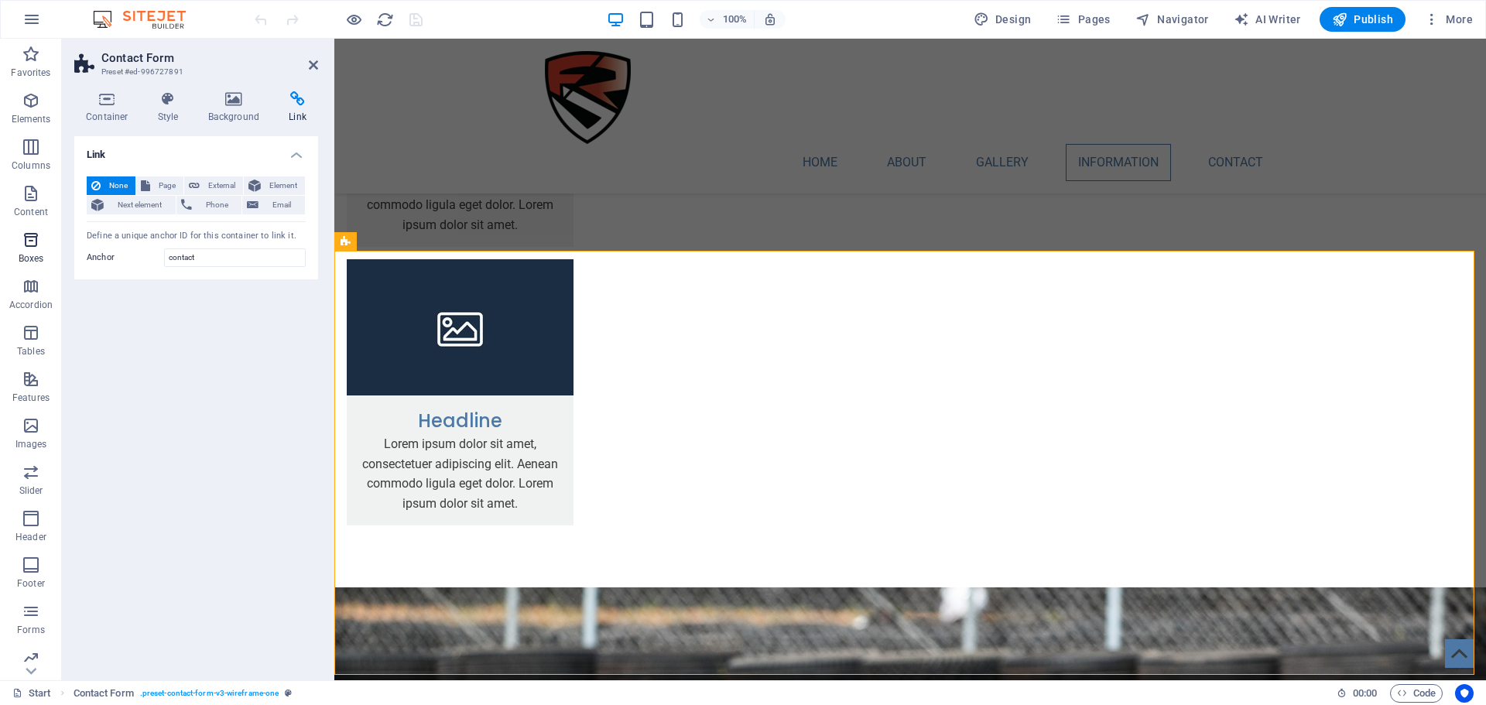
scroll to position [55, 0]
click at [37, 652] on icon "button" at bounding box center [31, 649] width 19 height 19
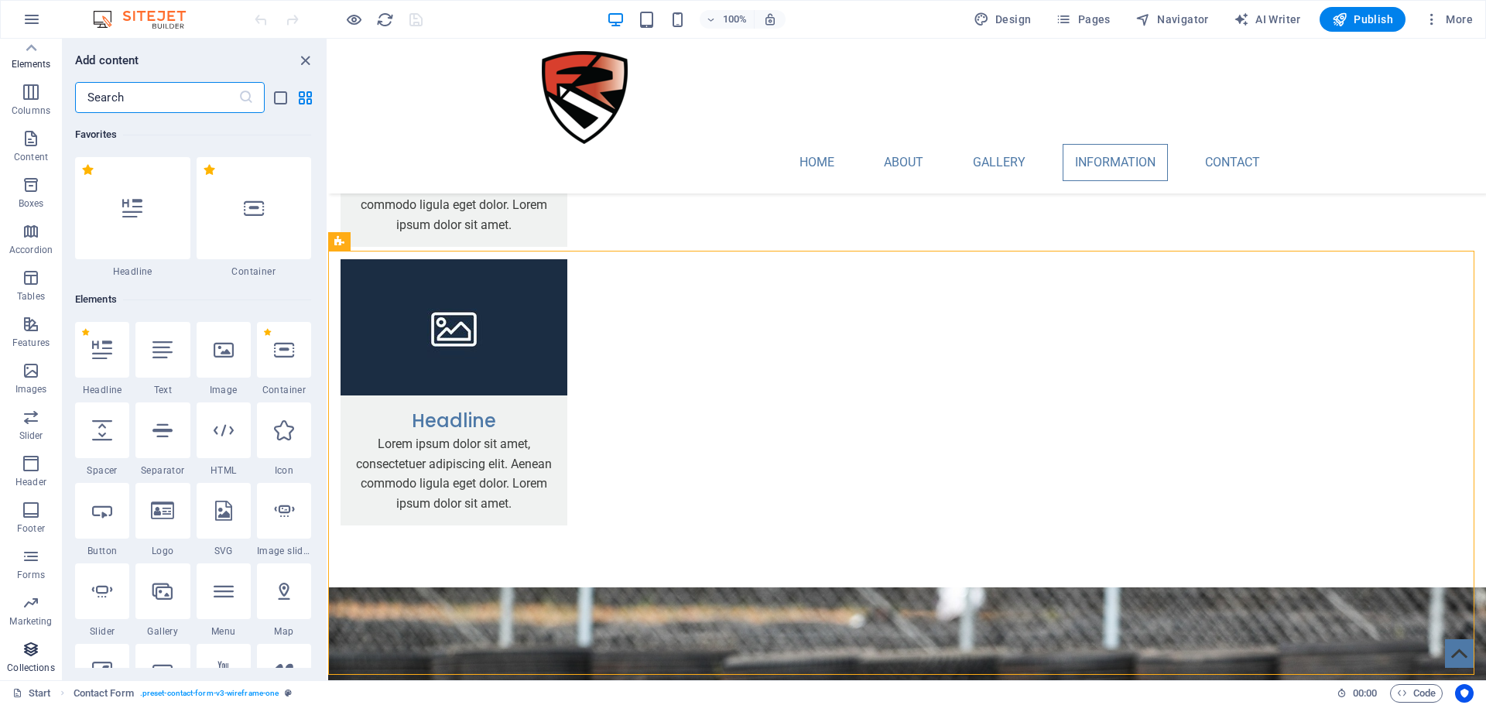
scroll to position [14166, 0]
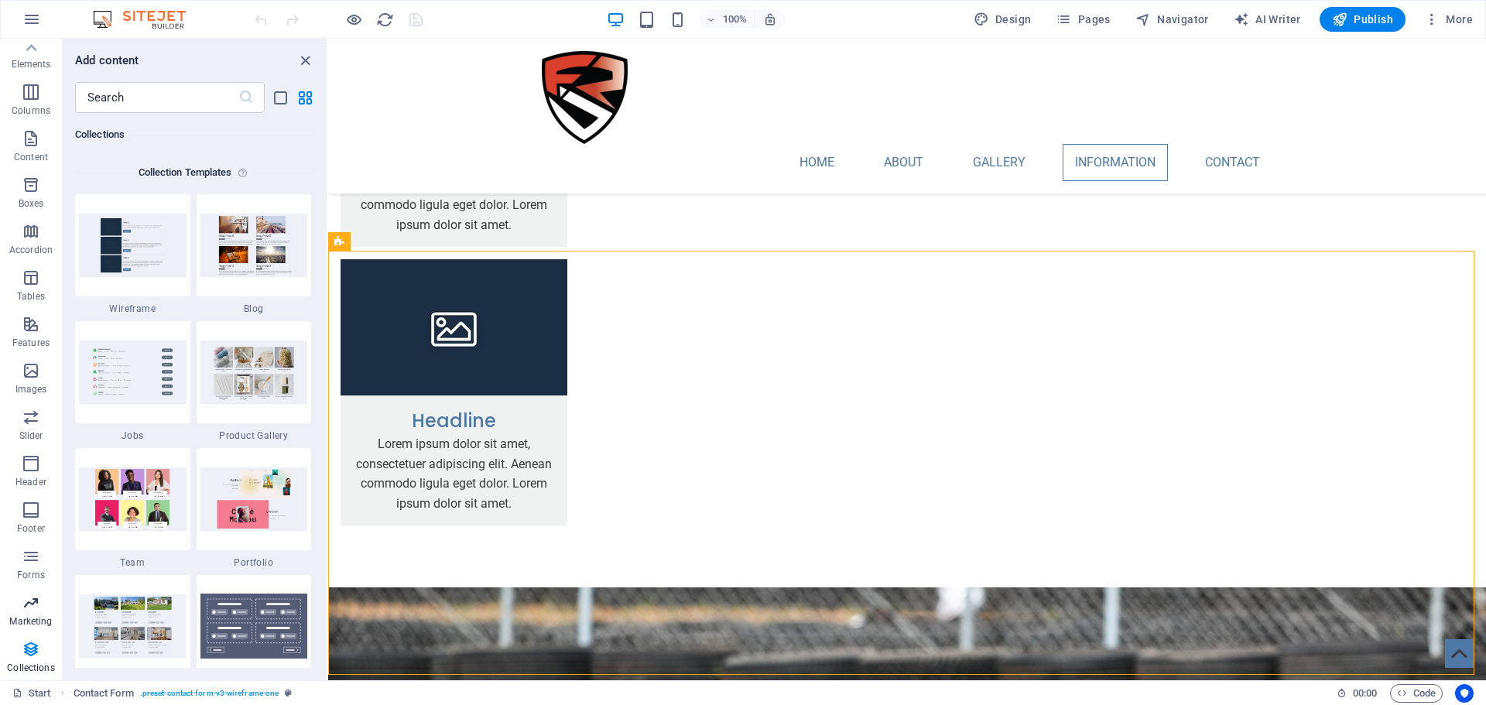
click at [29, 609] on icon "button" at bounding box center [31, 603] width 19 height 19
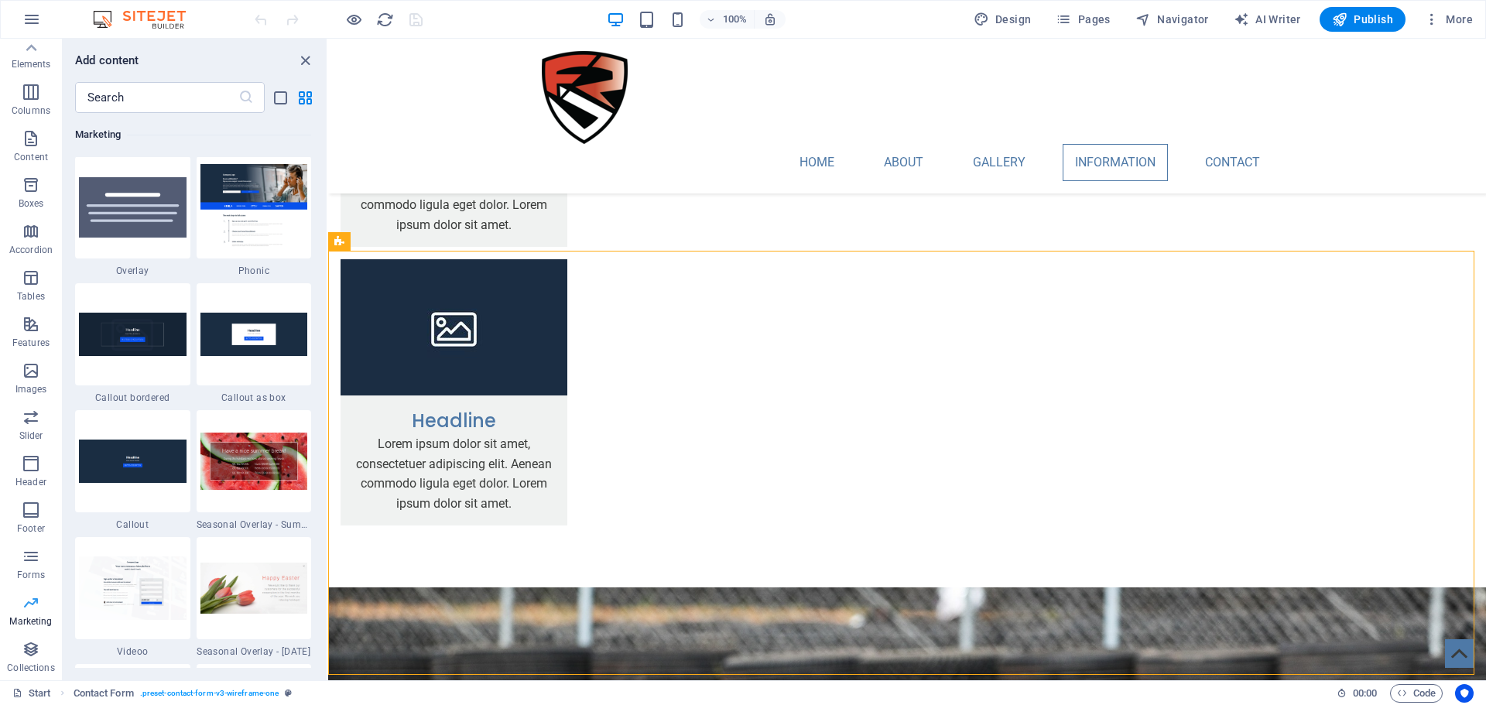
scroll to position [12605, 0]
click at [40, 570] on p "Forms" at bounding box center [31, 575] width 28 height 12
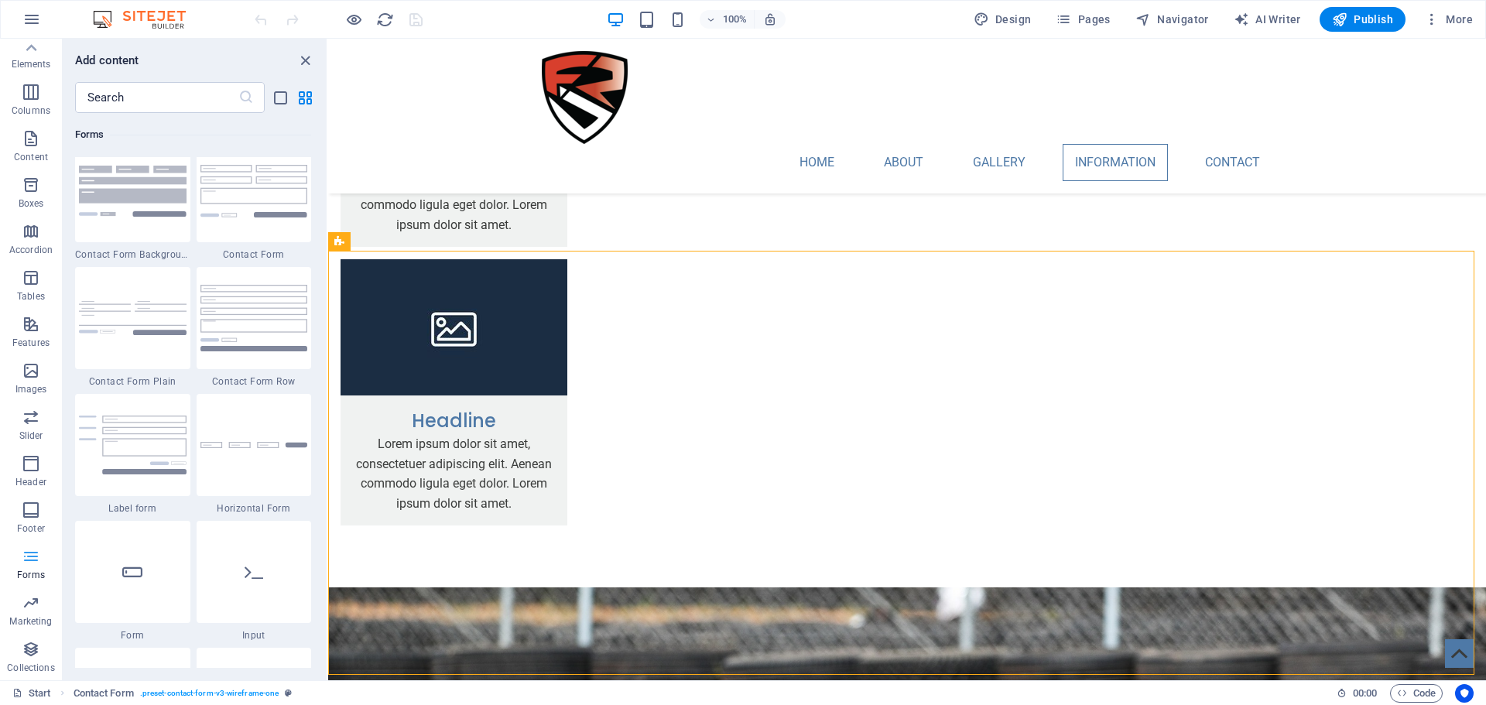
scroll to position [11298, 0]
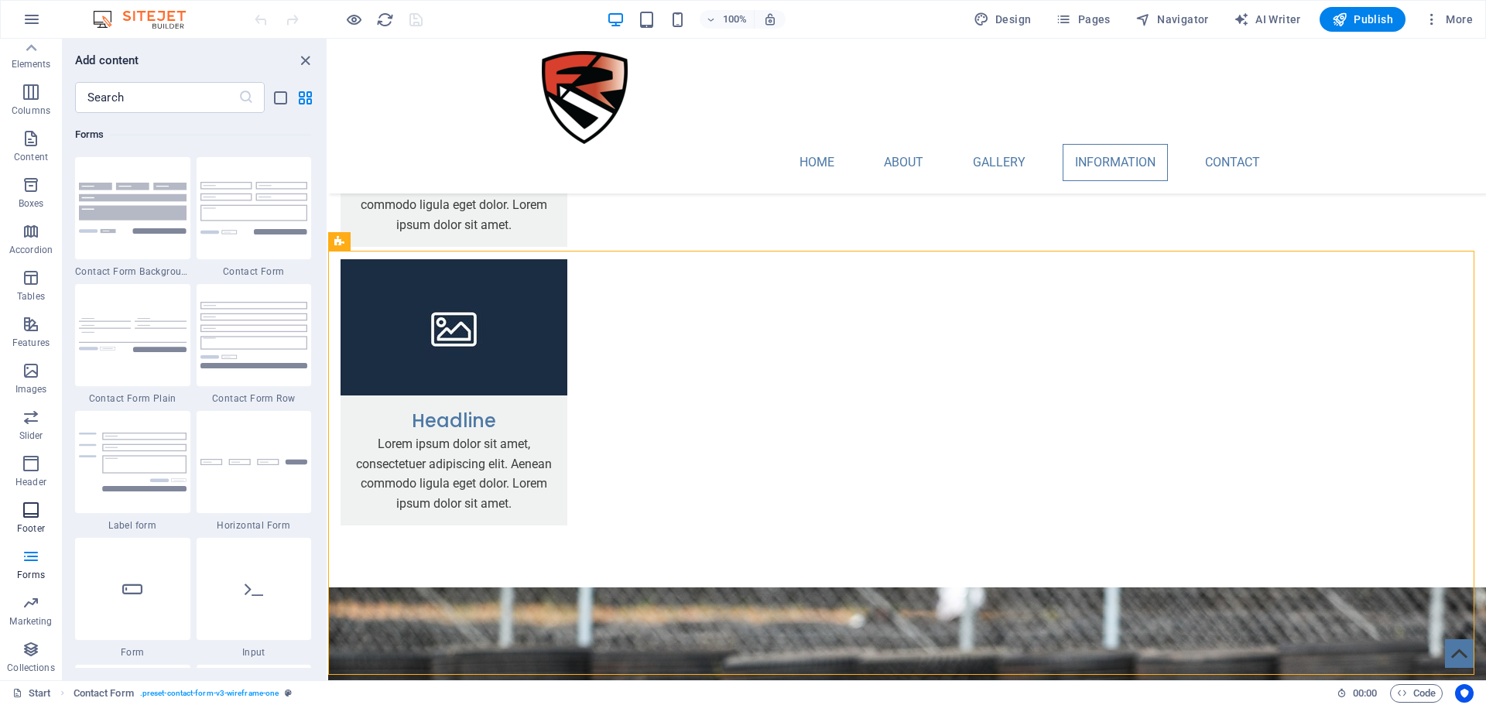
click at [38, 518] on icon "button" at bounding box center [31, 510] width 19 height 19
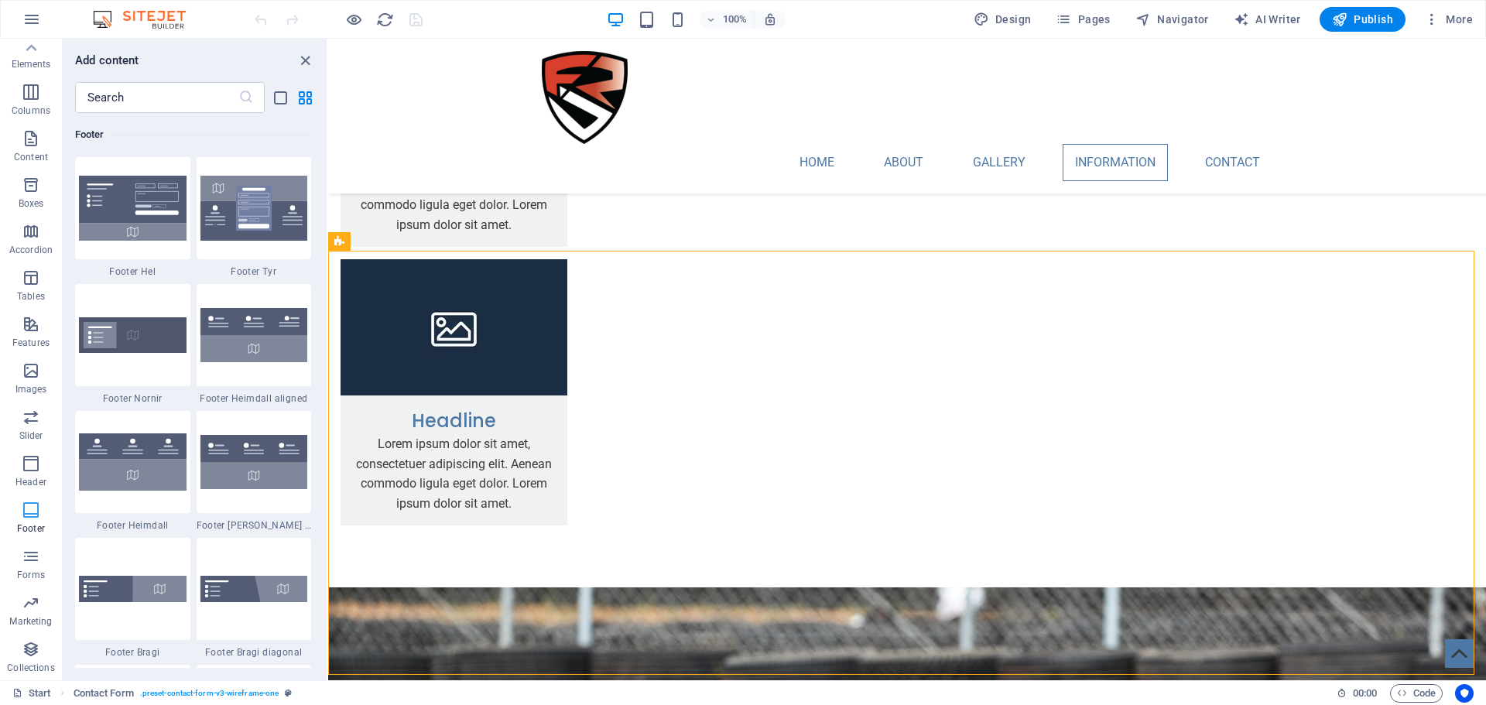
scroll to position [10245, 0]
click at [31, 461] on icon "button" at bounding box center [31, 463] width 19 height 19
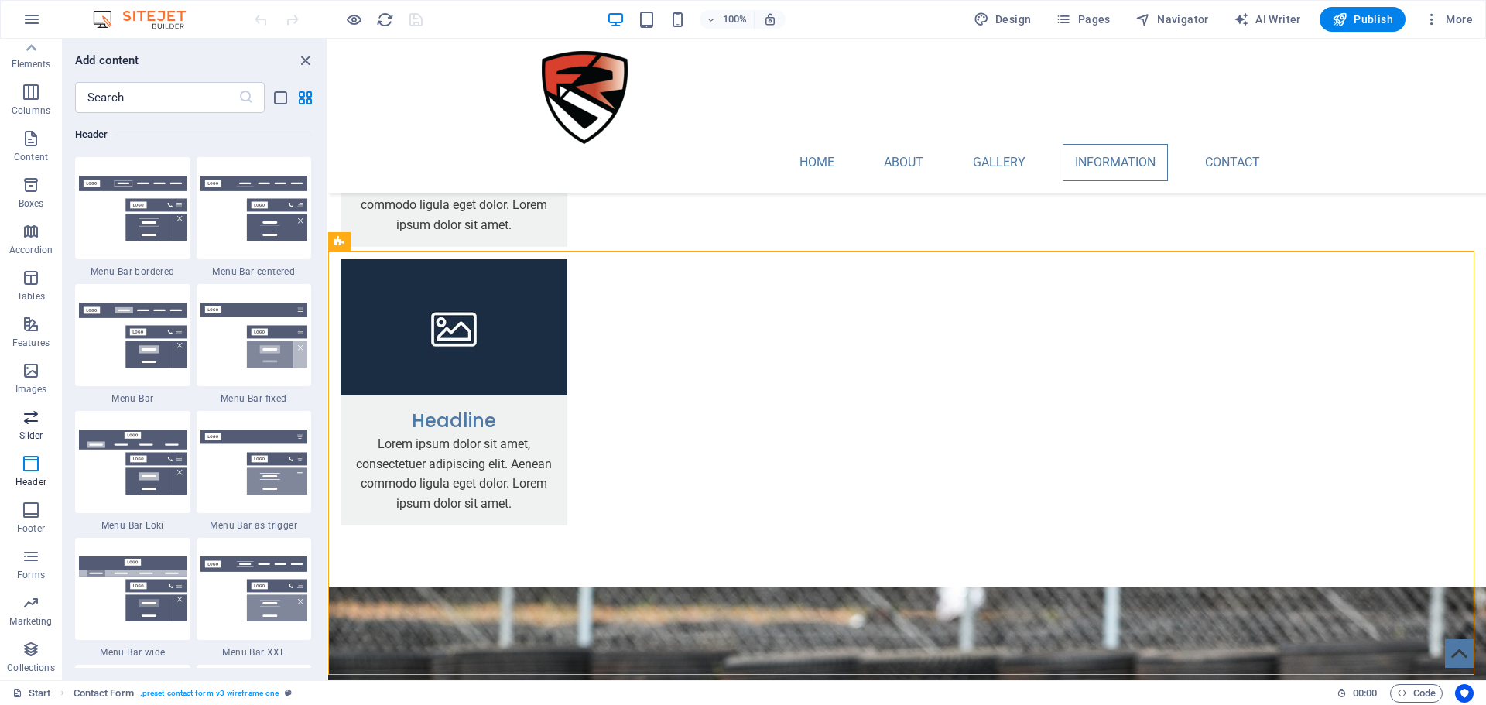
click at [47, 426] on span "Slider" at bounding box center [31, 426] width 62 height 37
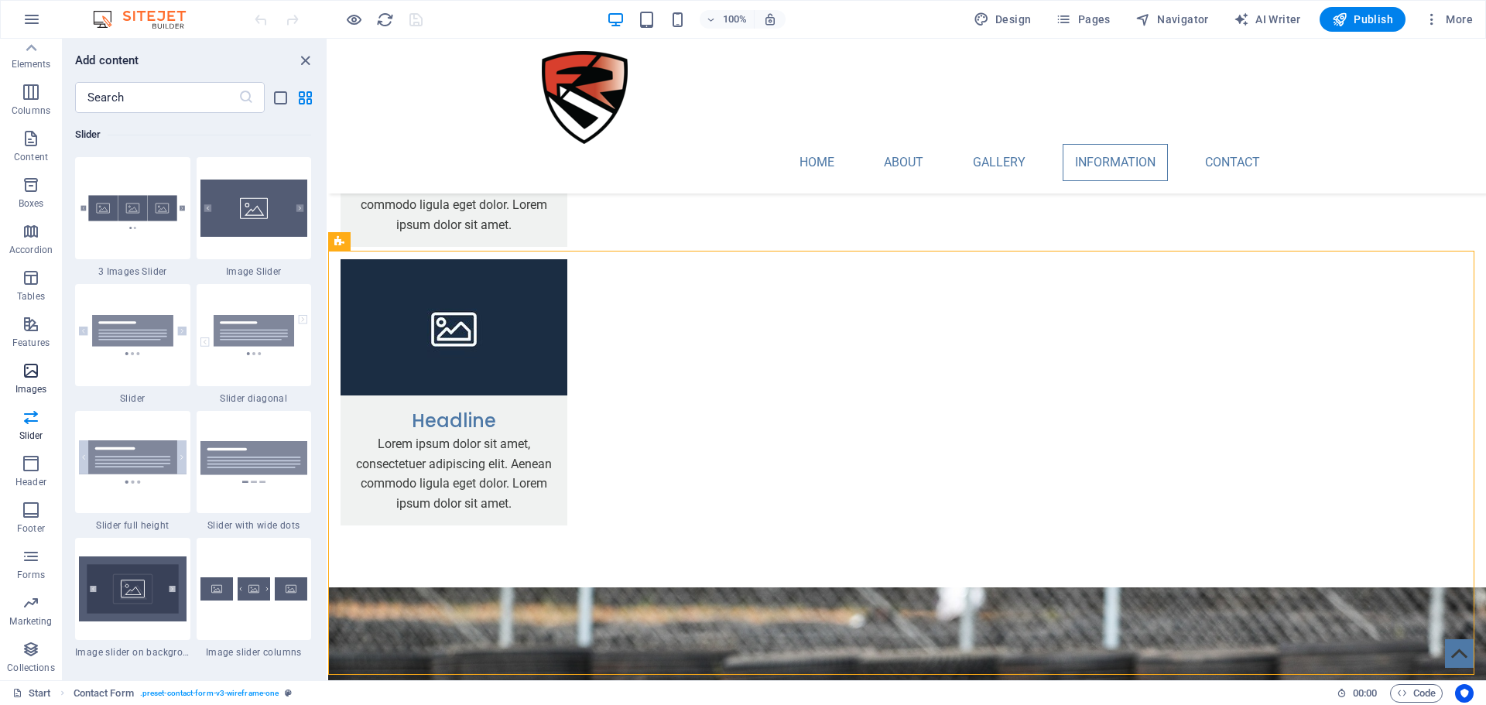
click at [30, 382] on span "Images" at bounding box center [31, 379] width 62 height 37
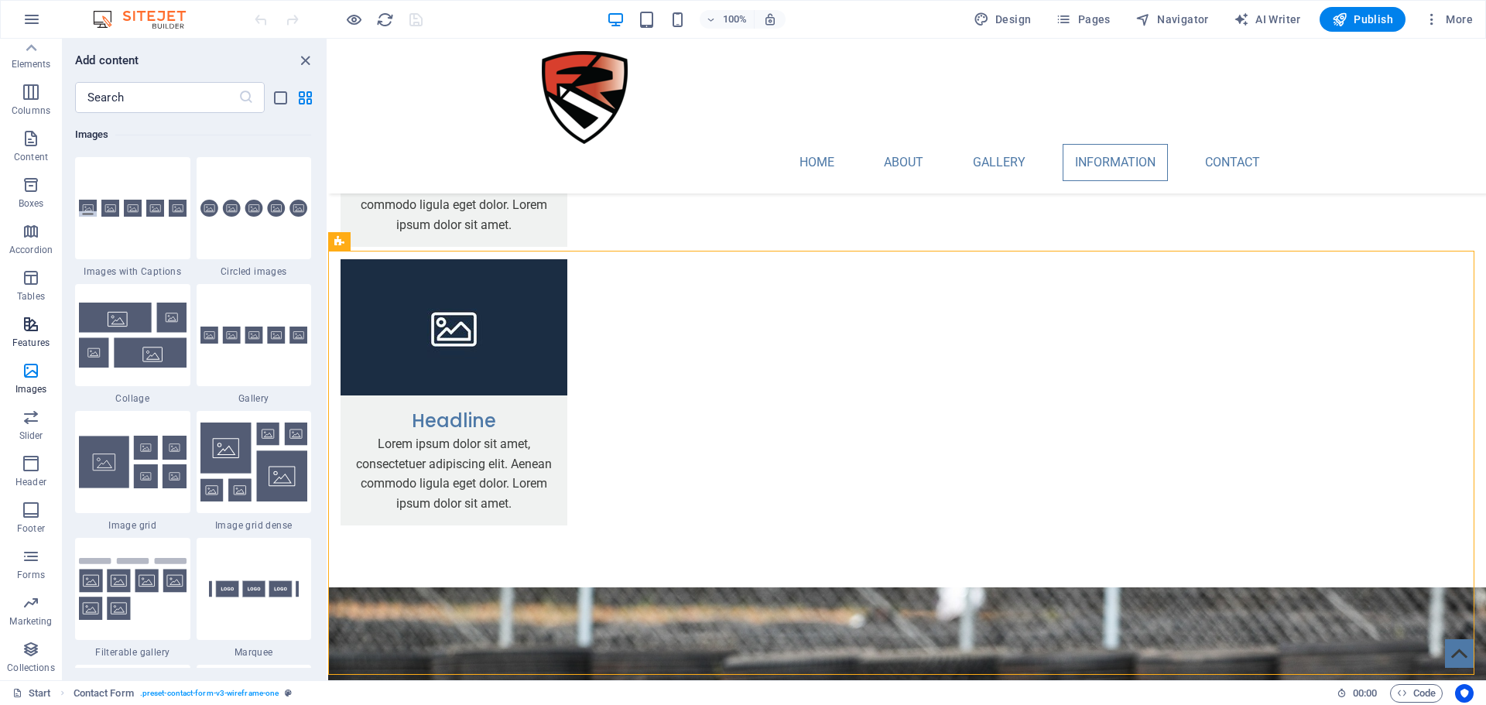
click at [24, 353] on button "Features" at bounding box center [31, 332] width 62 height 46
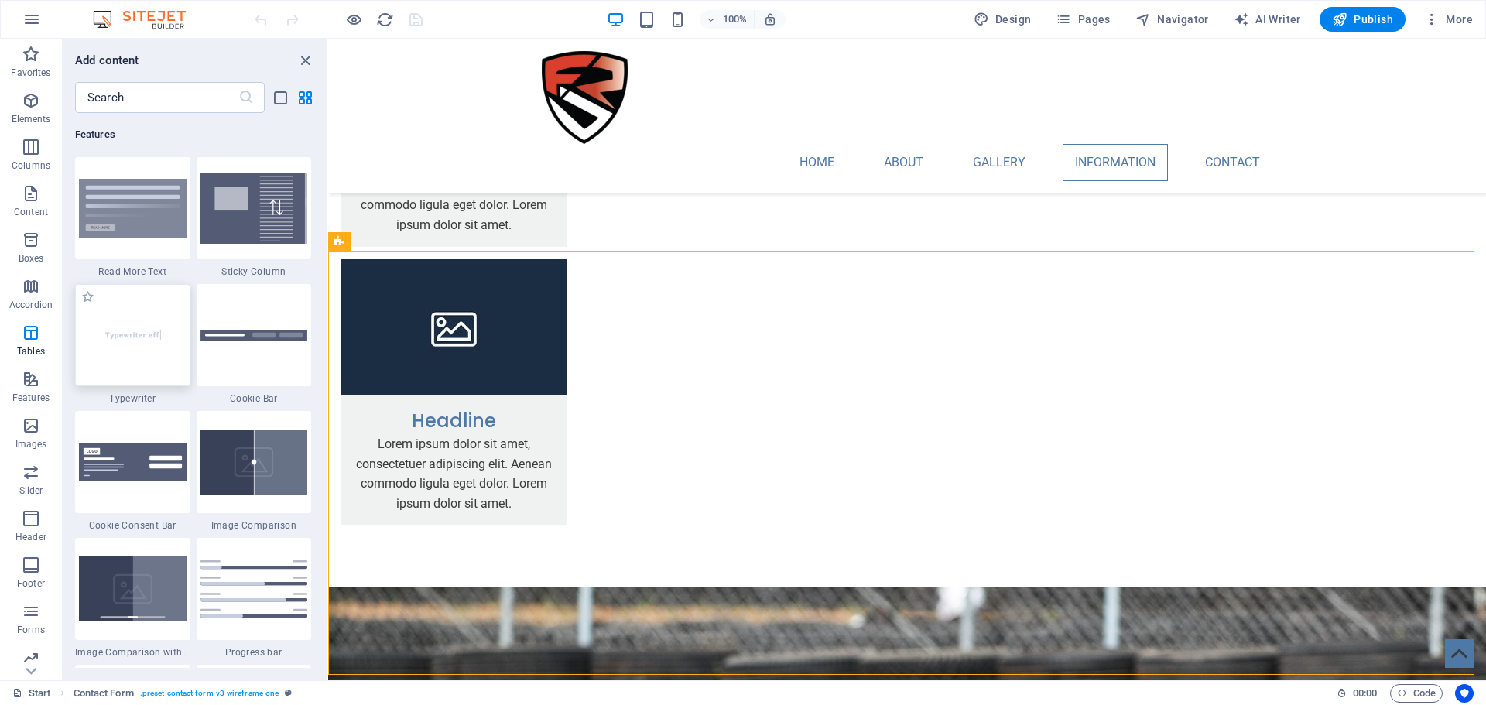
scroll to position [5877, 0]
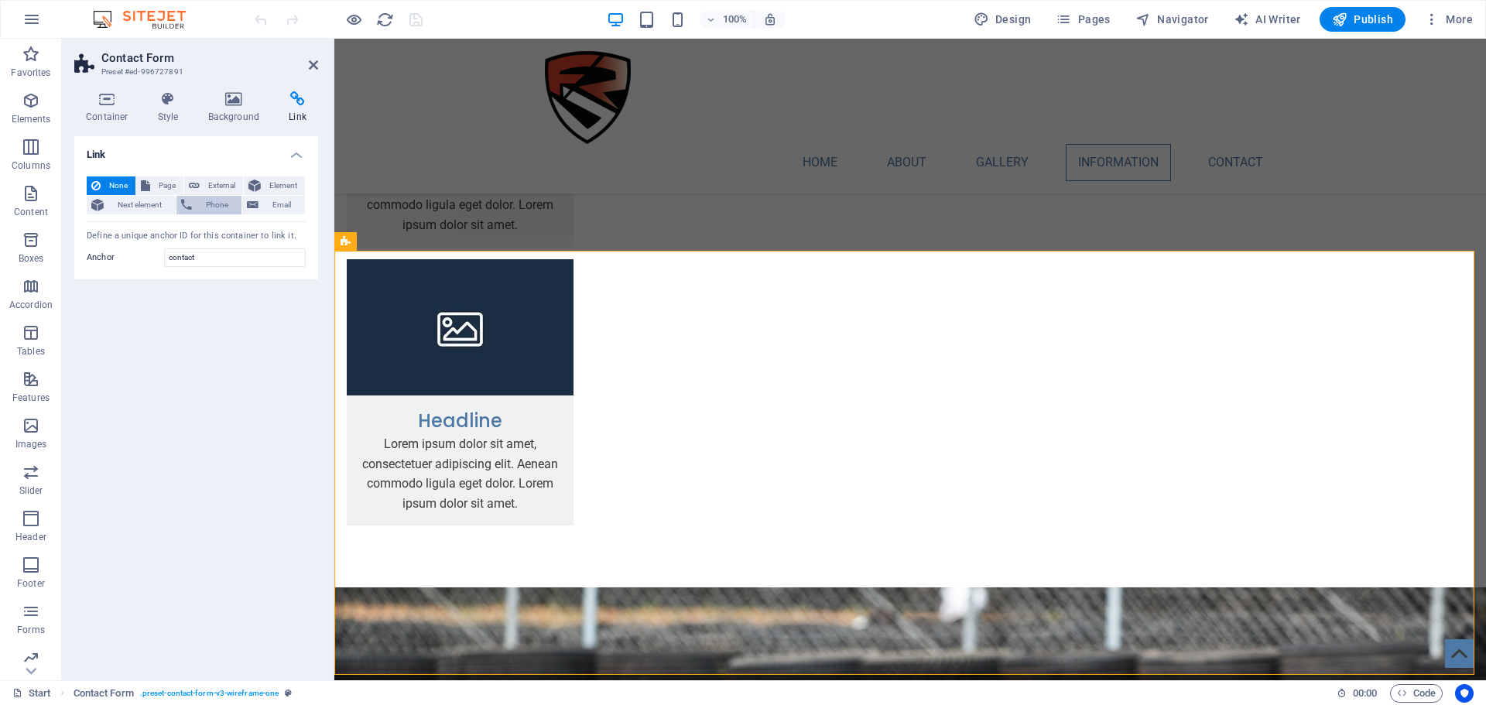
click at [207, 203] on span "Phone" at bounding box center [217, 205] width 41 height 19
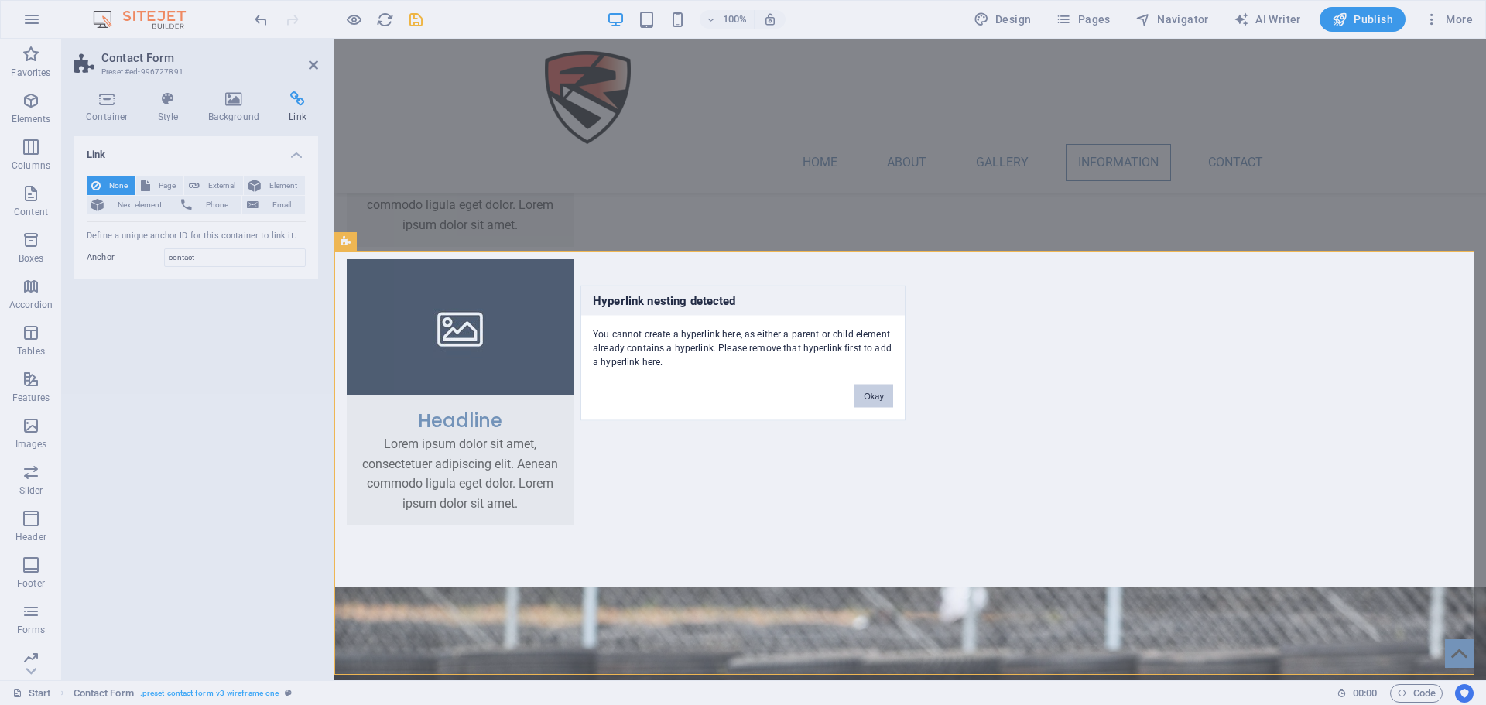
click at [873, 390] on button "Okay" at bounding box center [873, 395] width 39 height 23
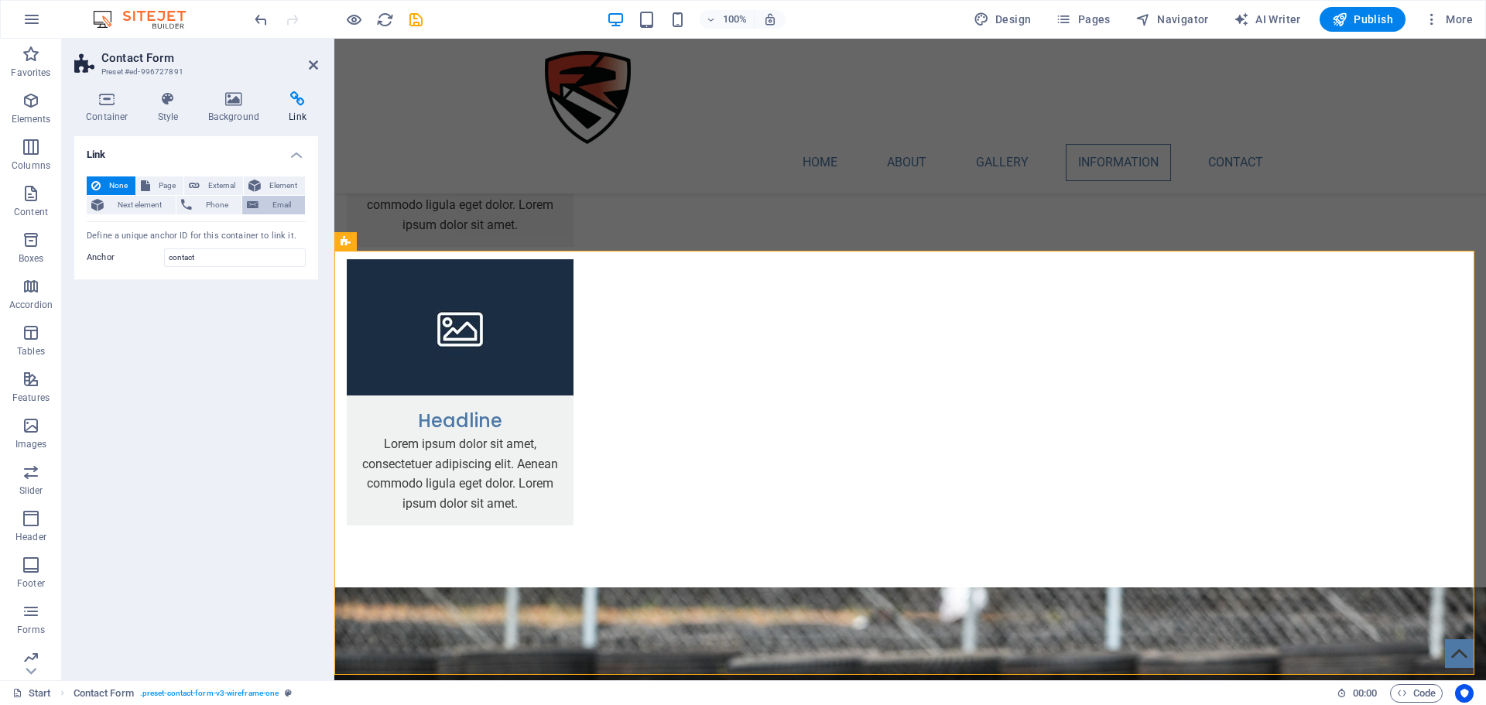
click at [268, 203] on span "Email" at bounding box center [281, 205] width 37 height 19
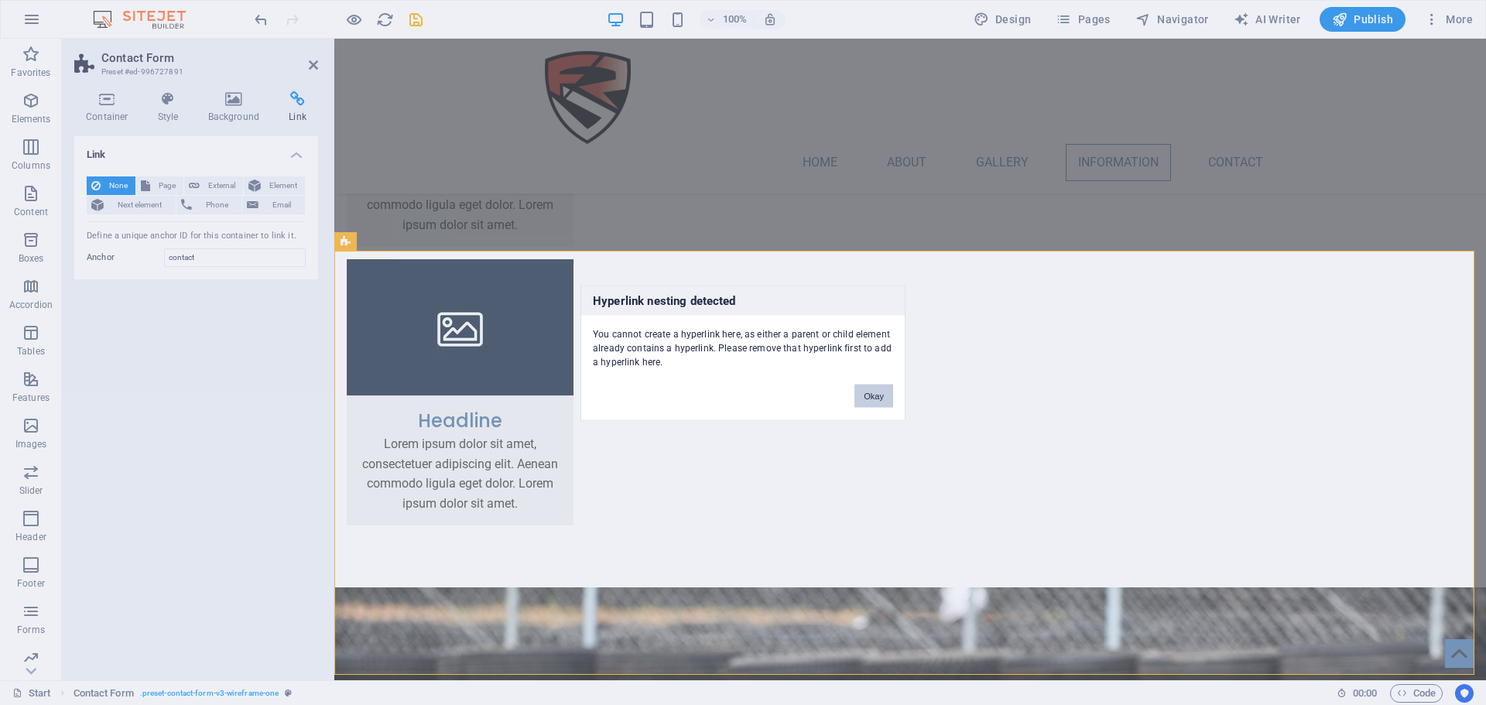
click at [872, 392] on button "Okay" at bounding box center [873, 395] width 39 height 23
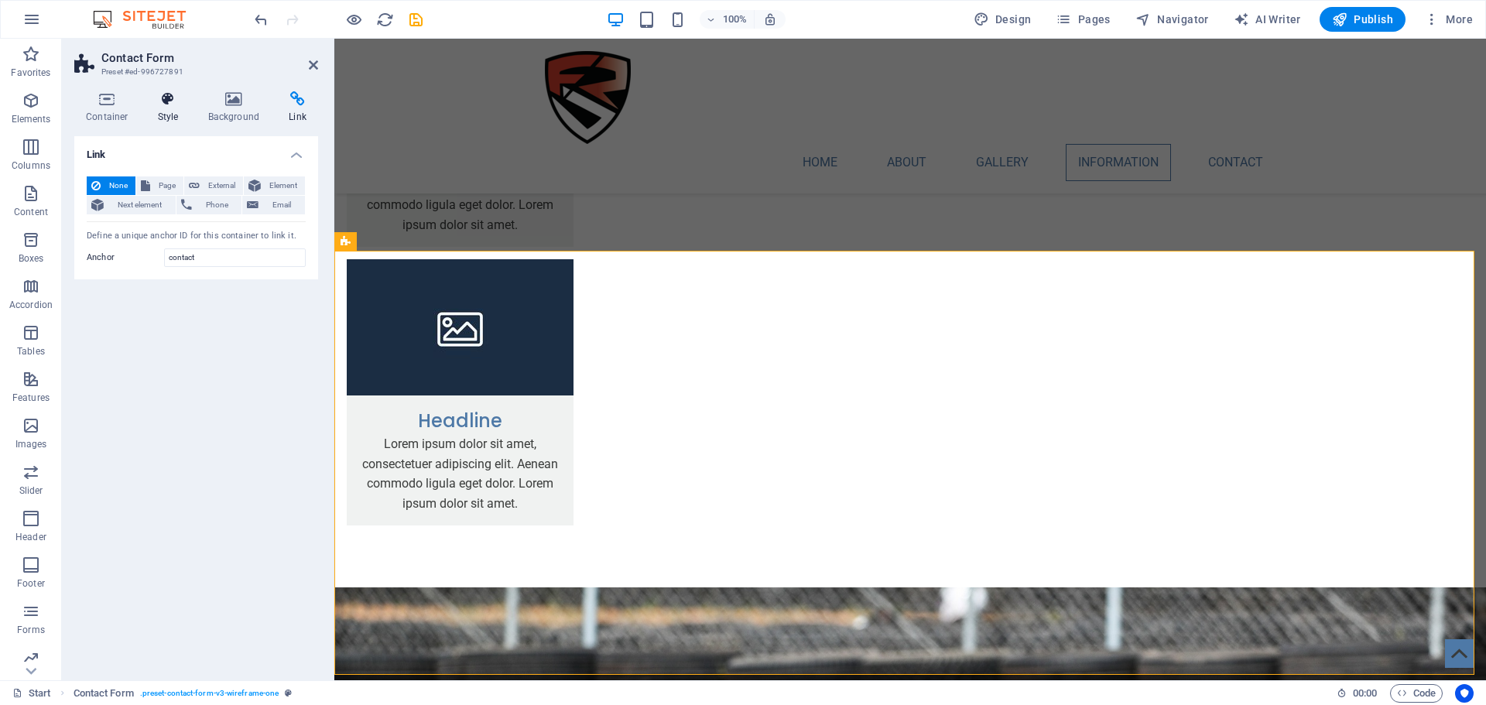
click at [173, 106] on icon at bounding box center [168, 98] width 44 height 15
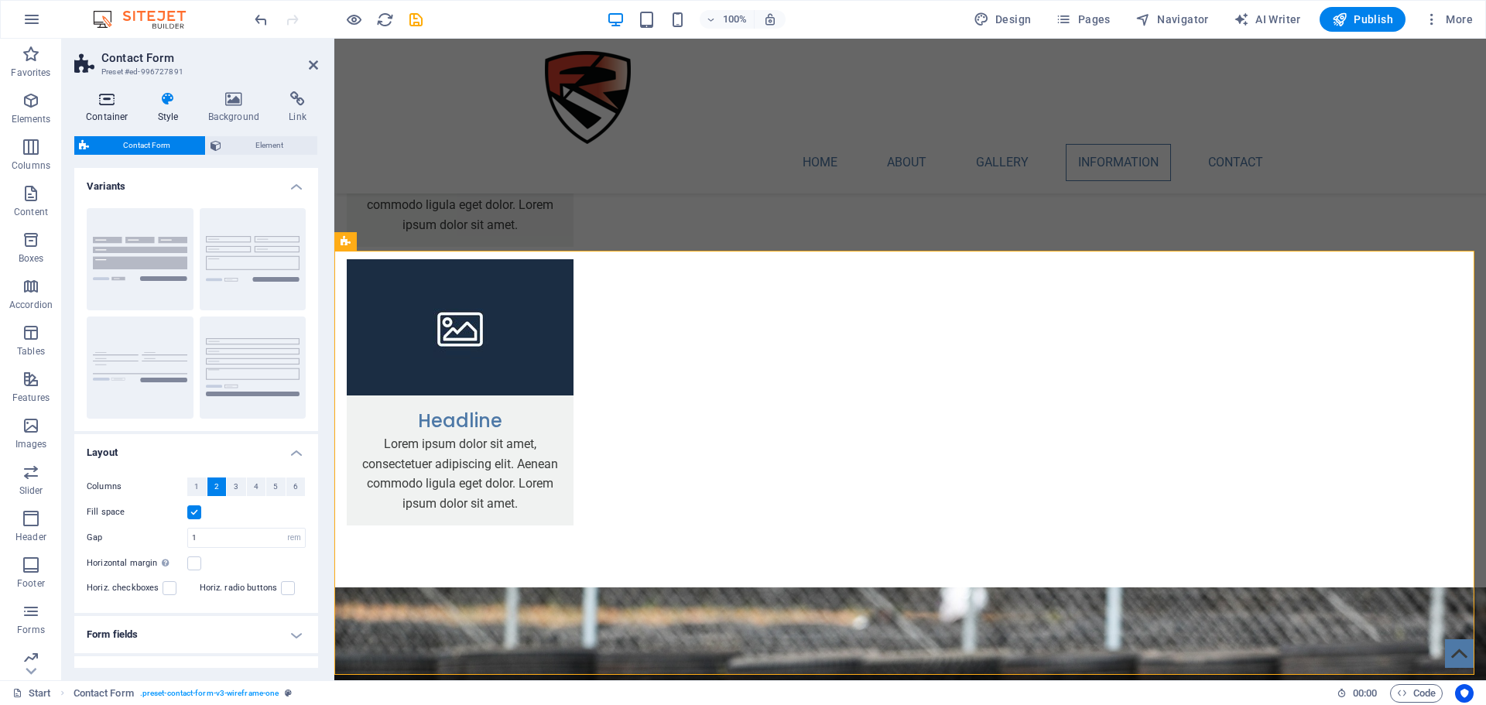
click at [109, 99] on icon at bounding box center [107, 98] width 66 height 15
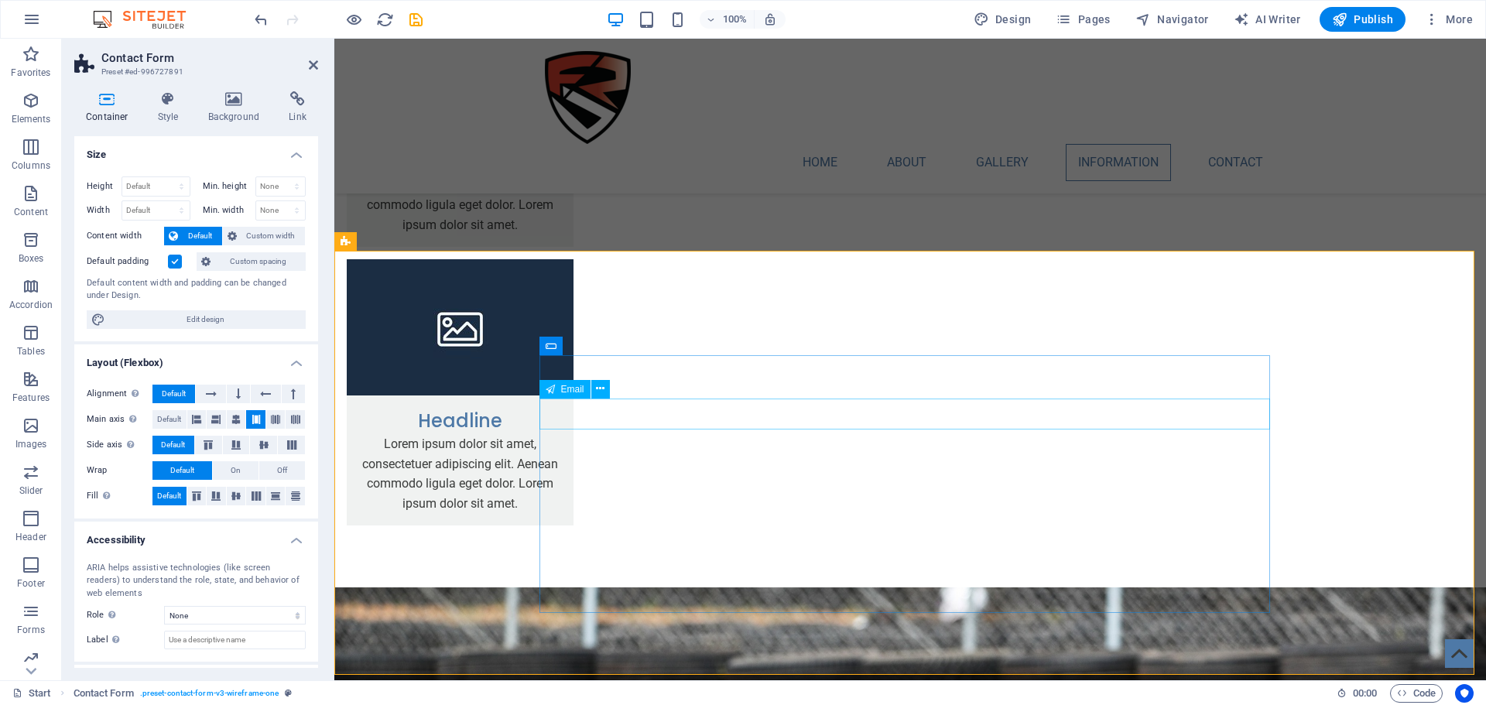
click at [566, 395] on div "Email" at bounding box center [564, 389] width 51 height 19
click at [598, 384] on icon at bounding box center [600, 389] width 9 height 16
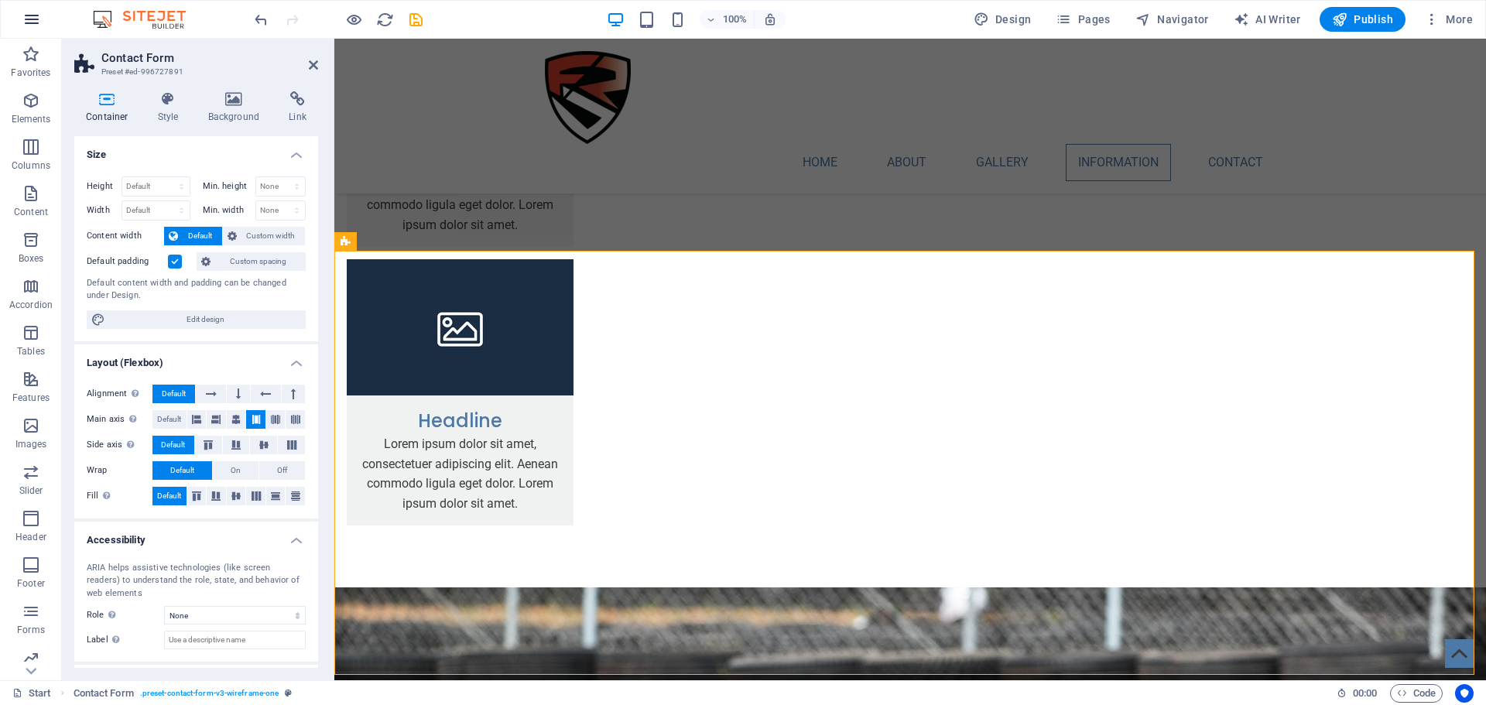
click at [33, 21] on icon "button" at bounding box center [31, 19] width 19 height 19
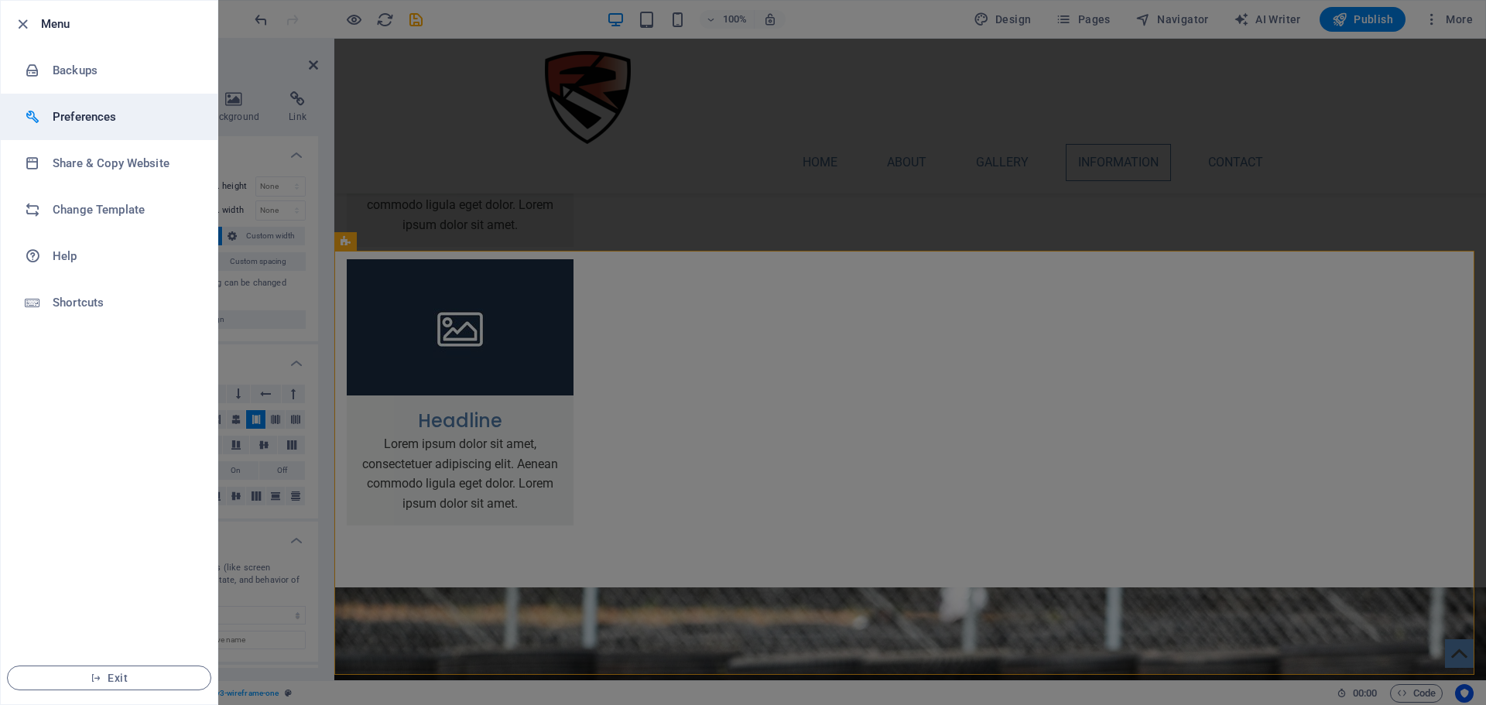
click at [80, 121] on h6 "Preferences" at bounding box center [124, 117] width 143 height 19
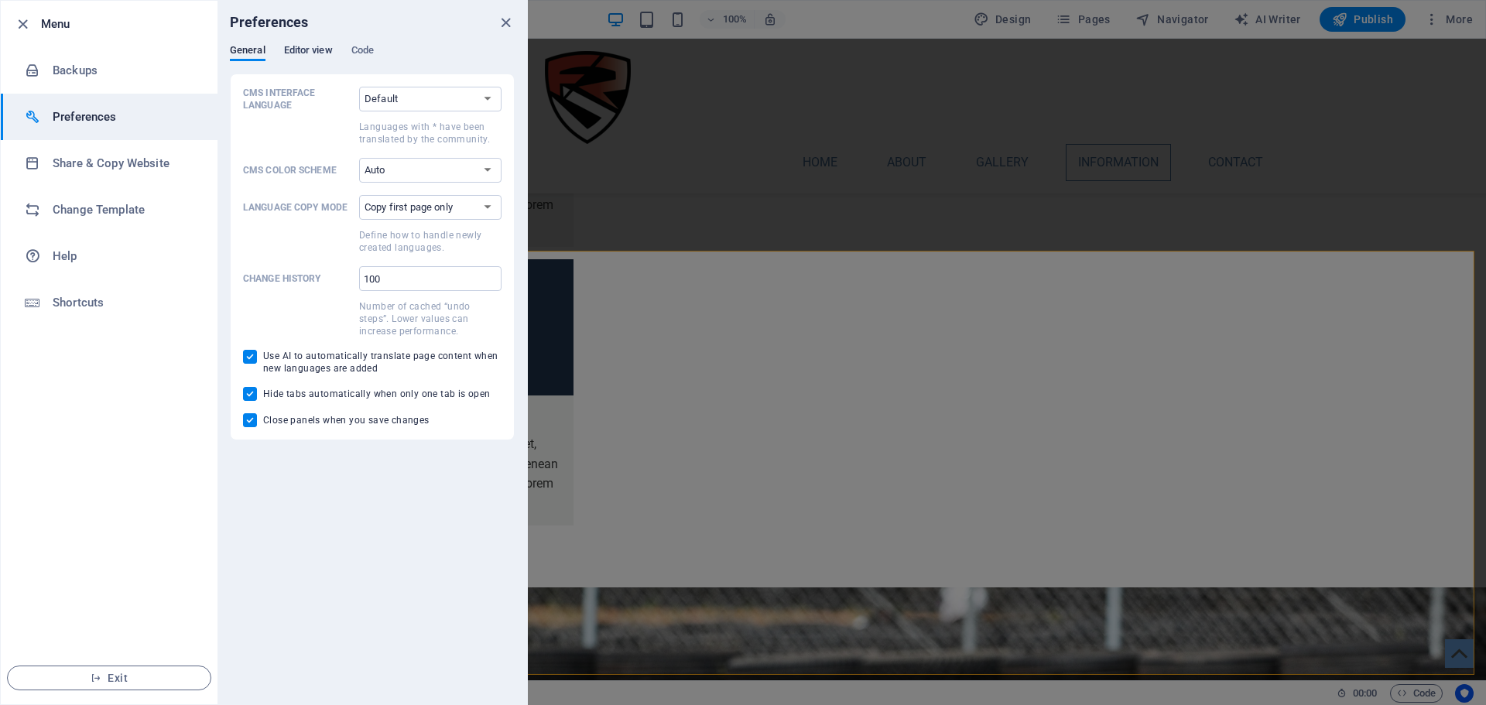
click at [315, 50] on span "Editor view" at bounding box center [308, 52] width 49 height 22
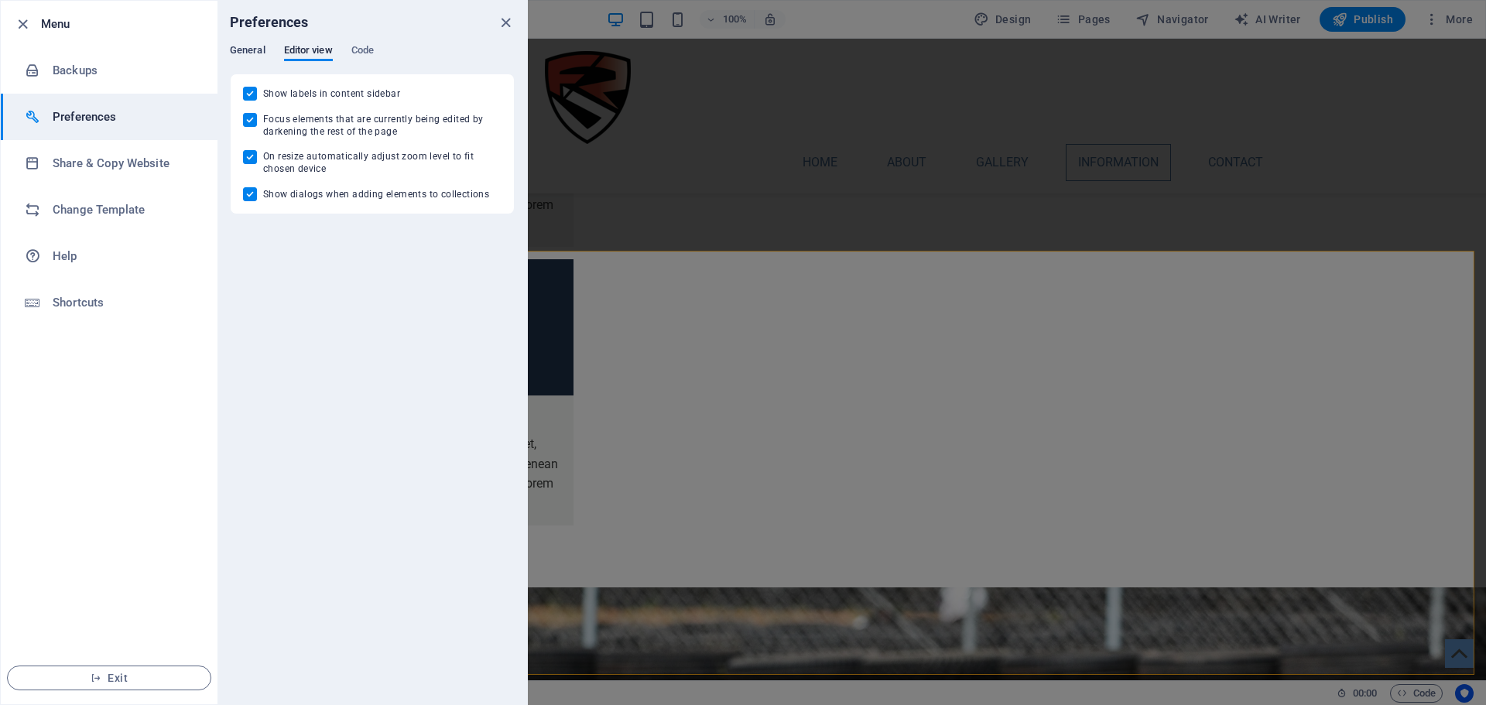
click at [255, 44] on span "General" at bounding box center [248, 52] width 36 height 22
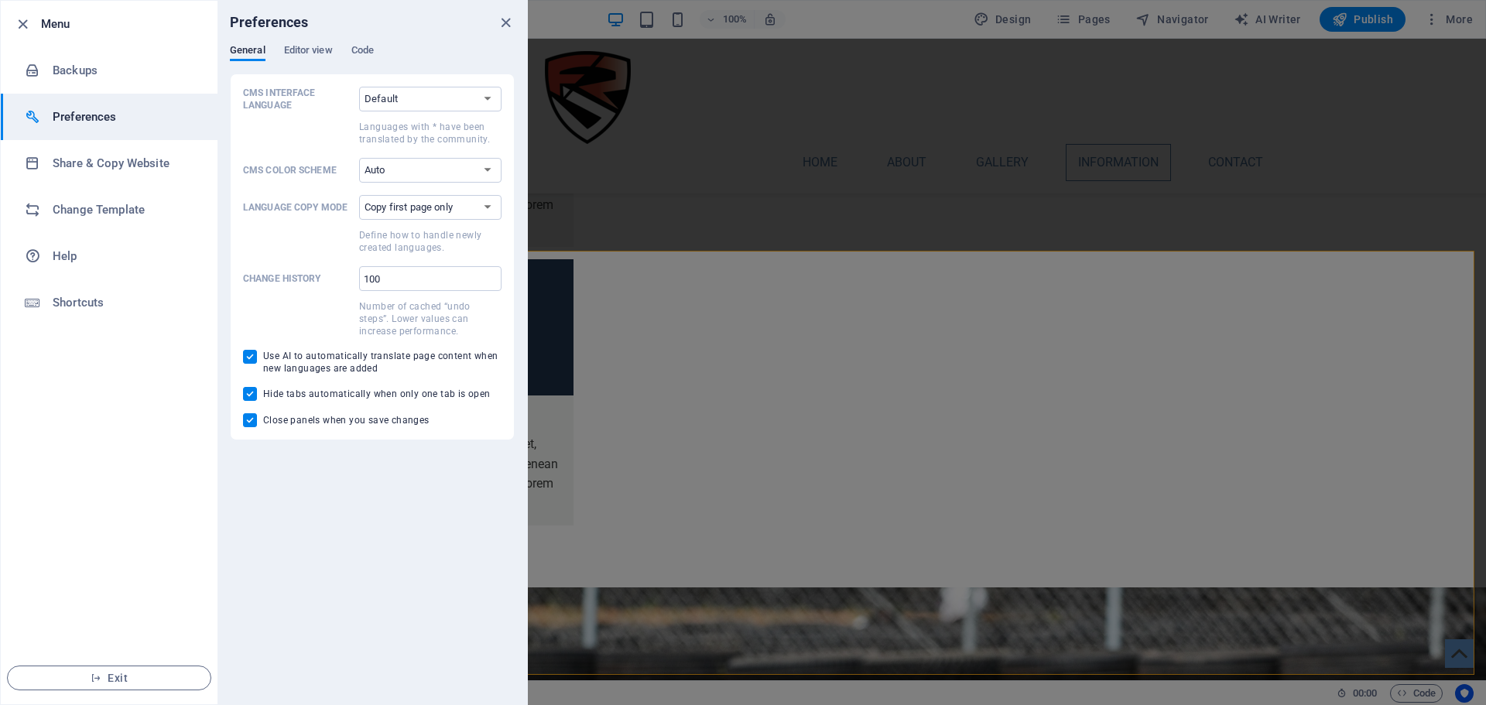
click at [369, 42] on div "Preferences" at bounding box center [372, 22] width 310 height 43
click at [366, 45] on span "Code" at bounding box center [362, 52] width 22 height 22
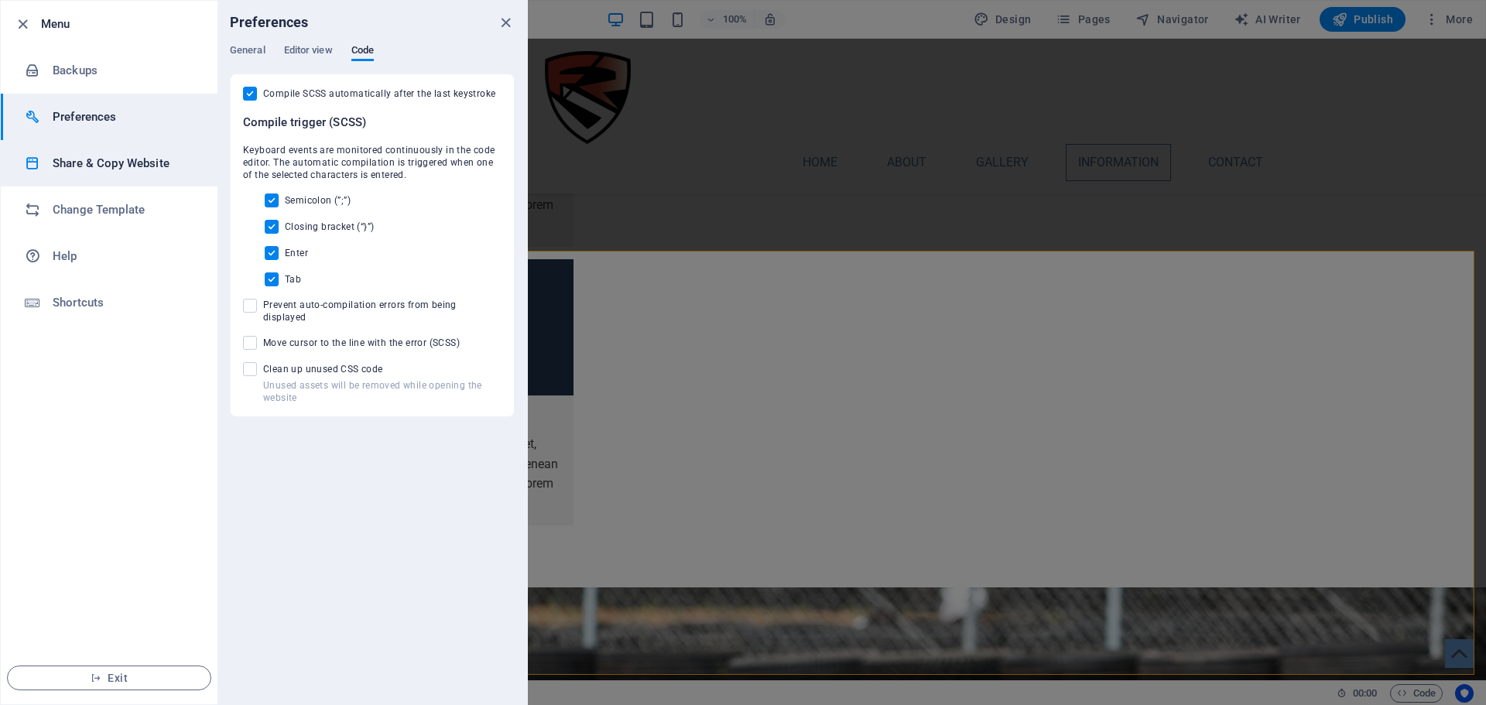
click at [119, 161] on h6 "Share & Copy Website" at bounding box center [124, 163] width 143 height 19
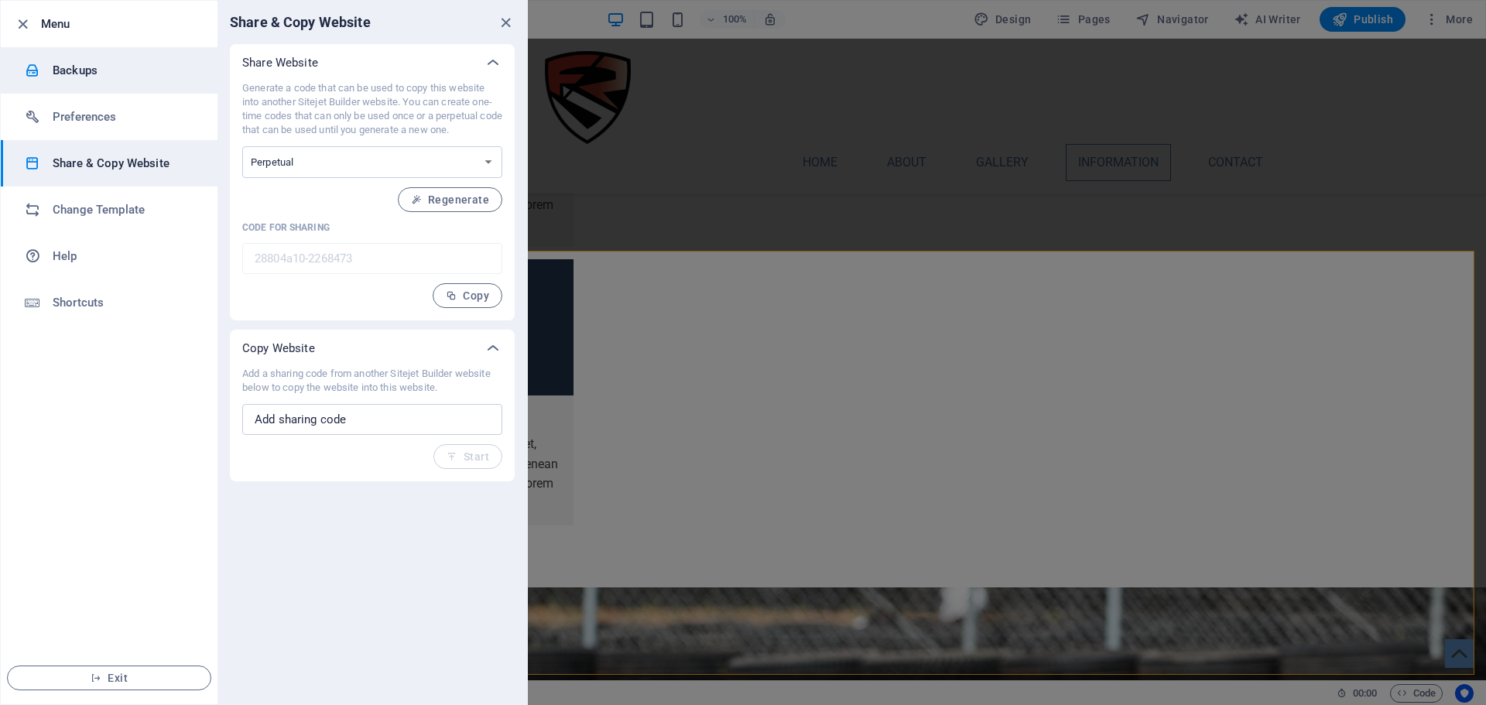
click at [85, 86] on li "Backups" at bounding box center [109, 70] width 217 height 46
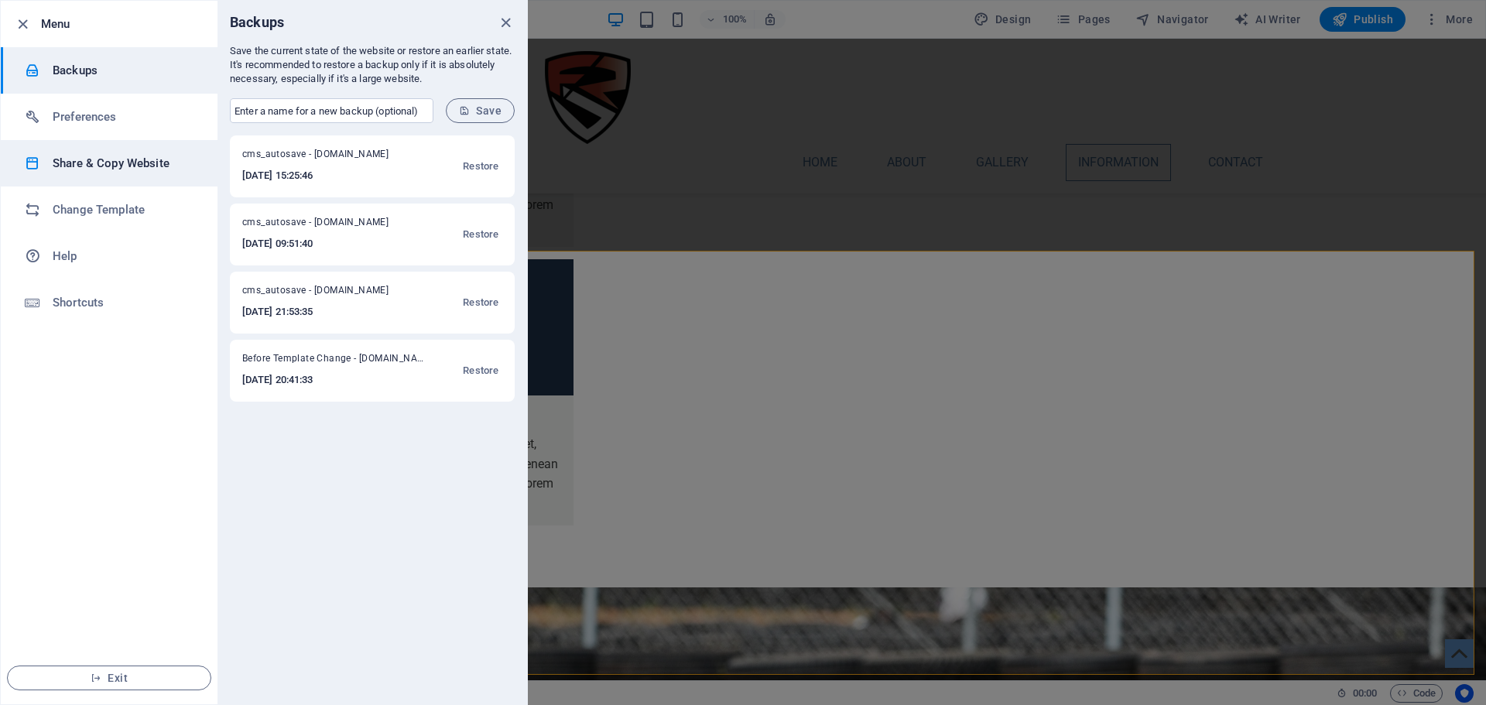
click at [90, 146] on li "Share & Copy Website" at bounding box center [109, 163] width 217 height 46
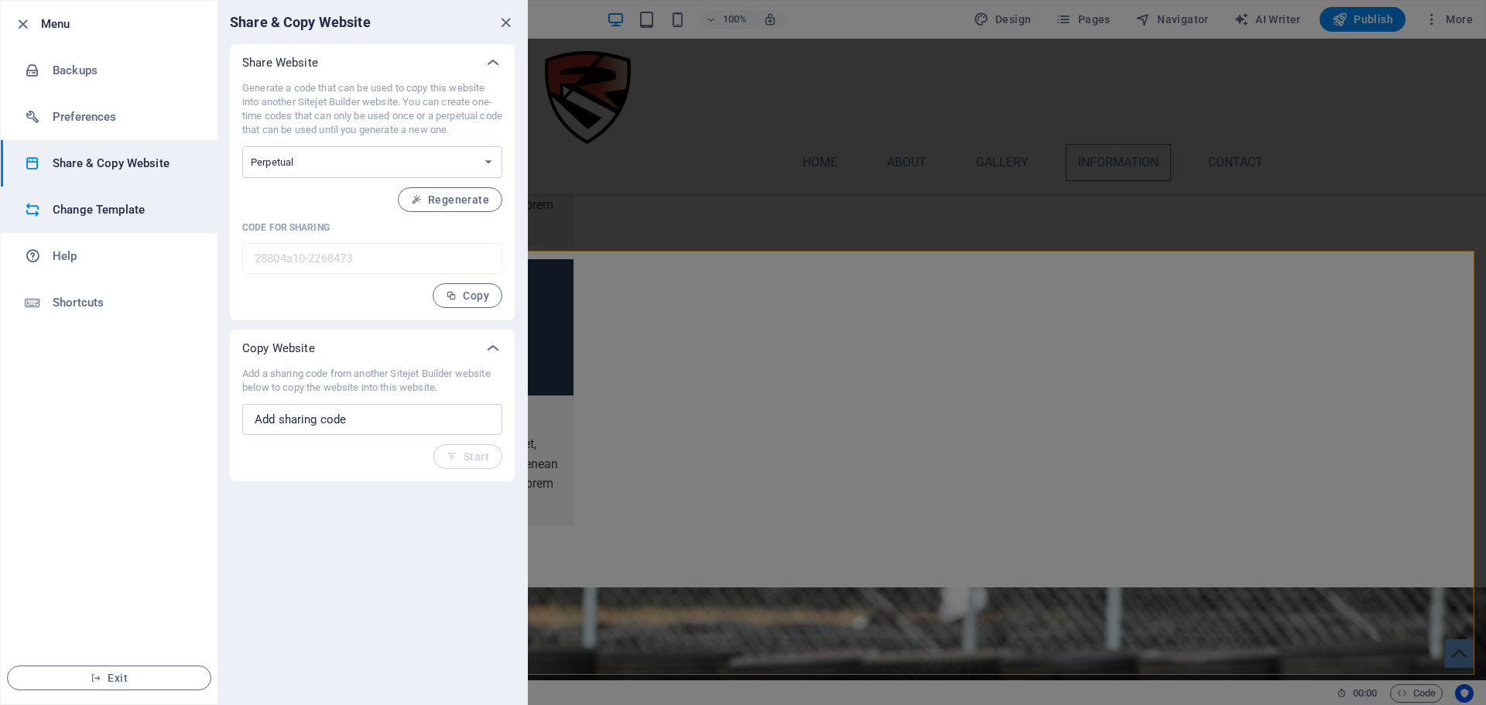
click at [98, 199] on li "Change Template" at bounding box center [109, 209] width 217 height 46
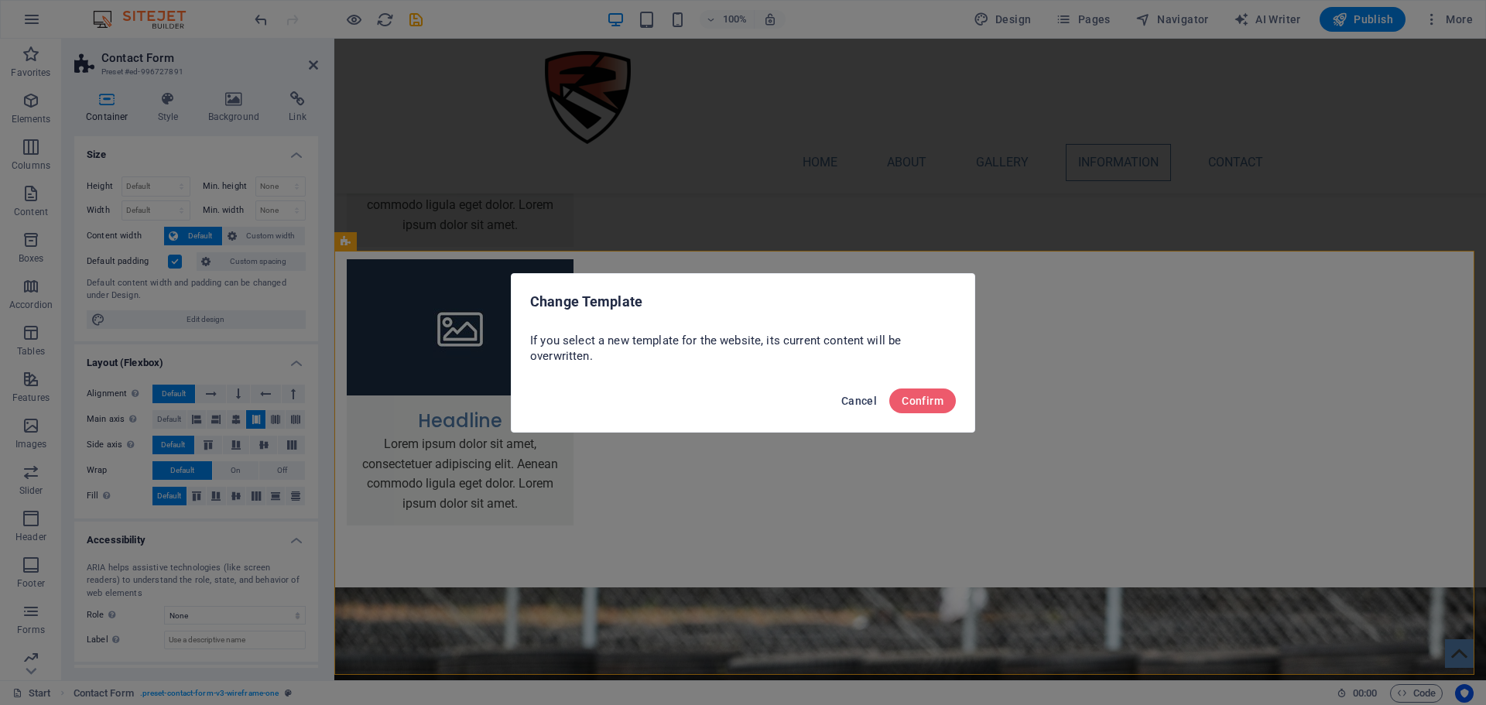
click at [861, 395] on span "Cancel" at bounding box center [859, 401] width 36 height 12
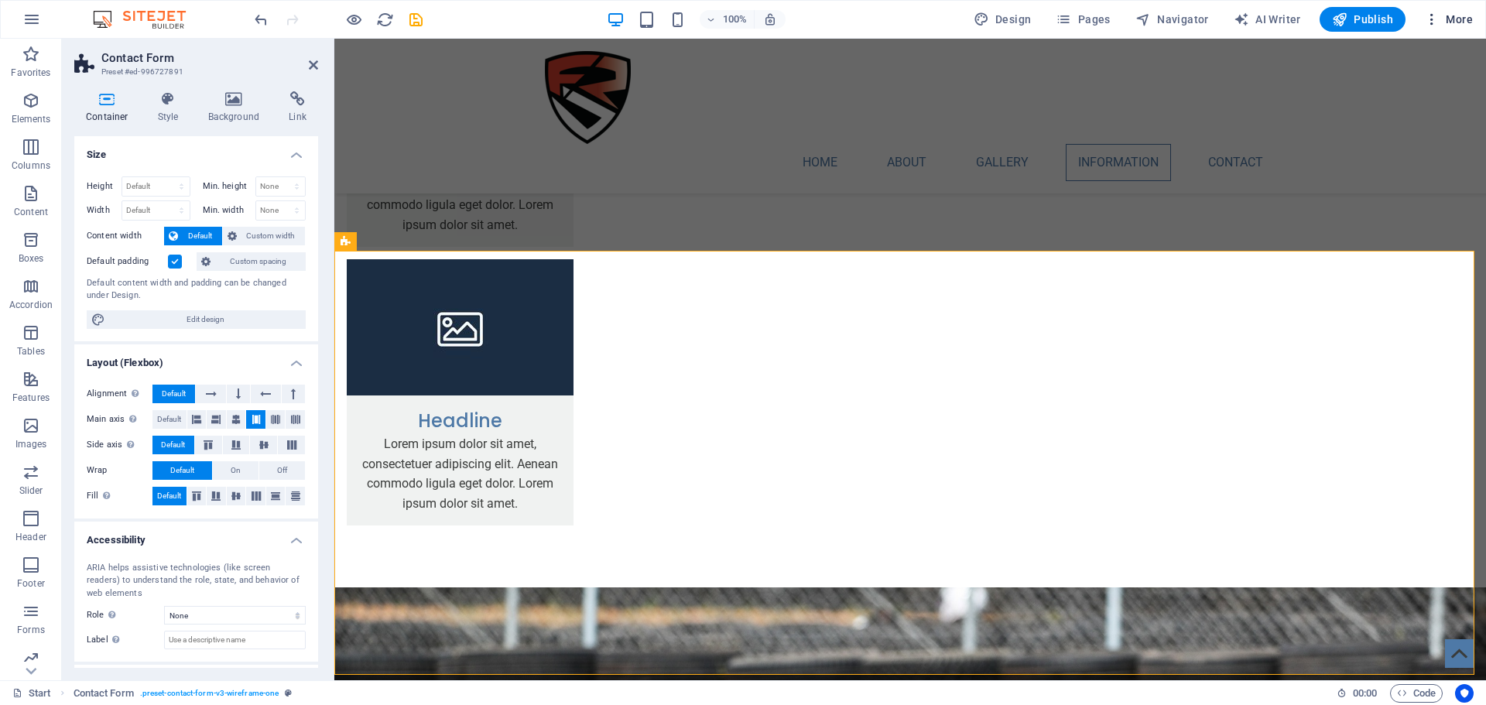
click at [1459, 19] on span "More" at bounding box center [1448, 19] width 49 height 15
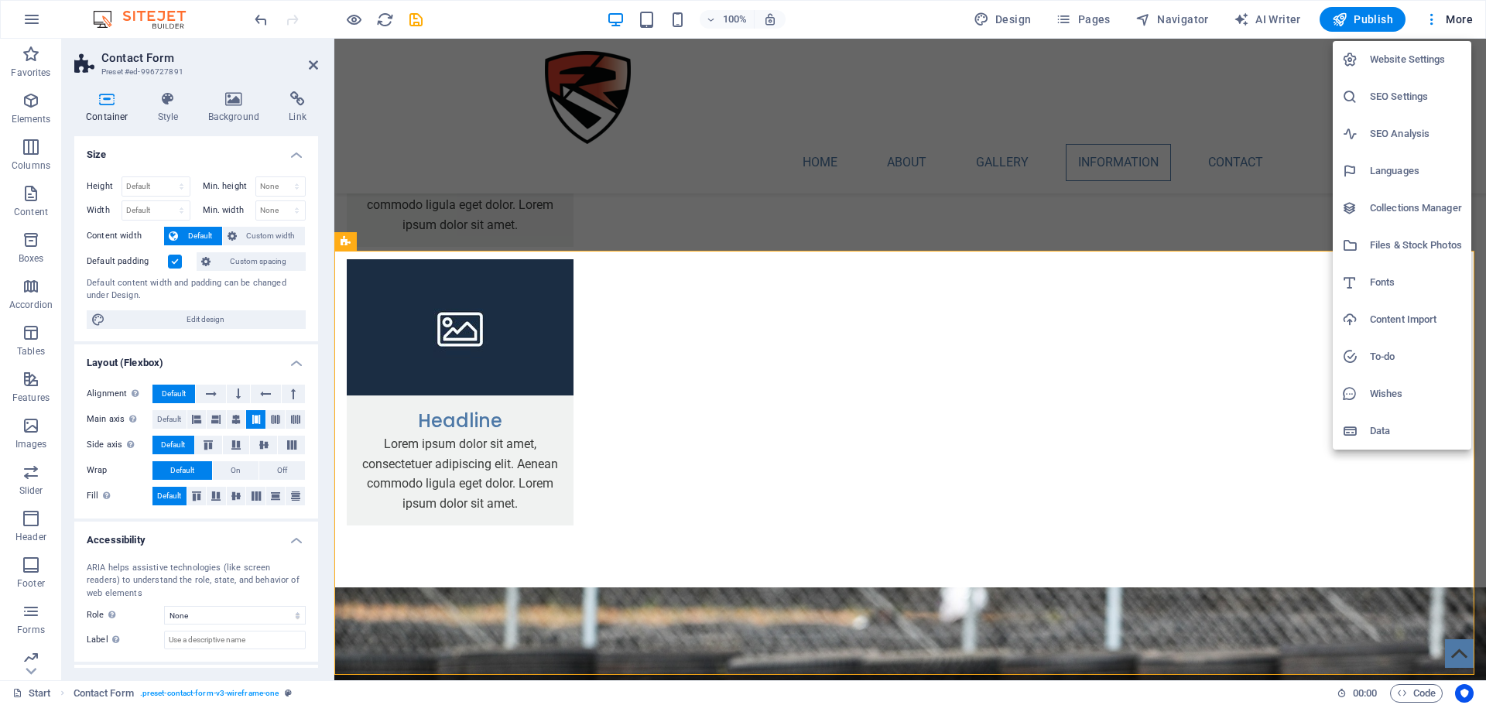
click at [1431, 14] on div at bounding box center [743, 352] width 1486 height 705
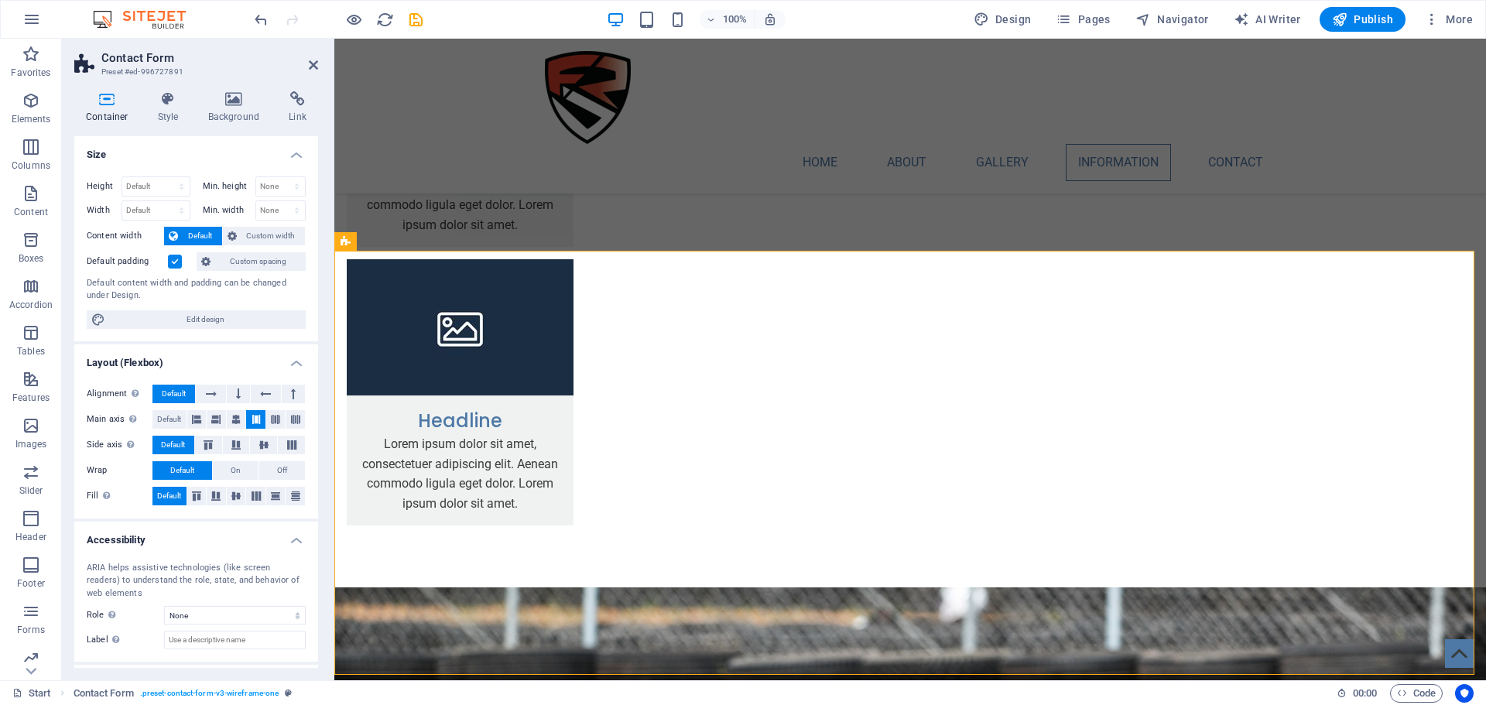
click at [1431, 16] on icon "button" at bounding box center [1431, 19] width 15 height 15
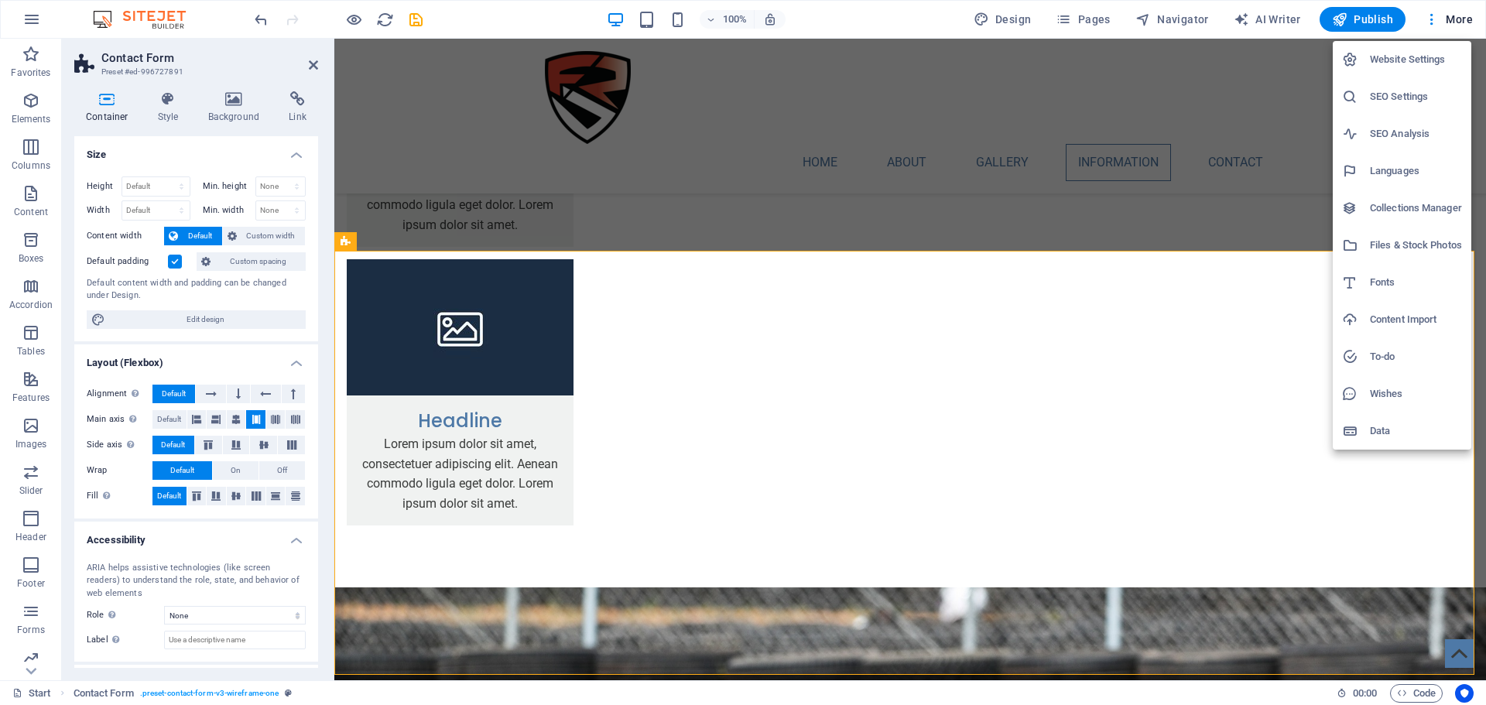
click at [1454, 15] on div at bounding box center [743, 352] width 1486 height 705
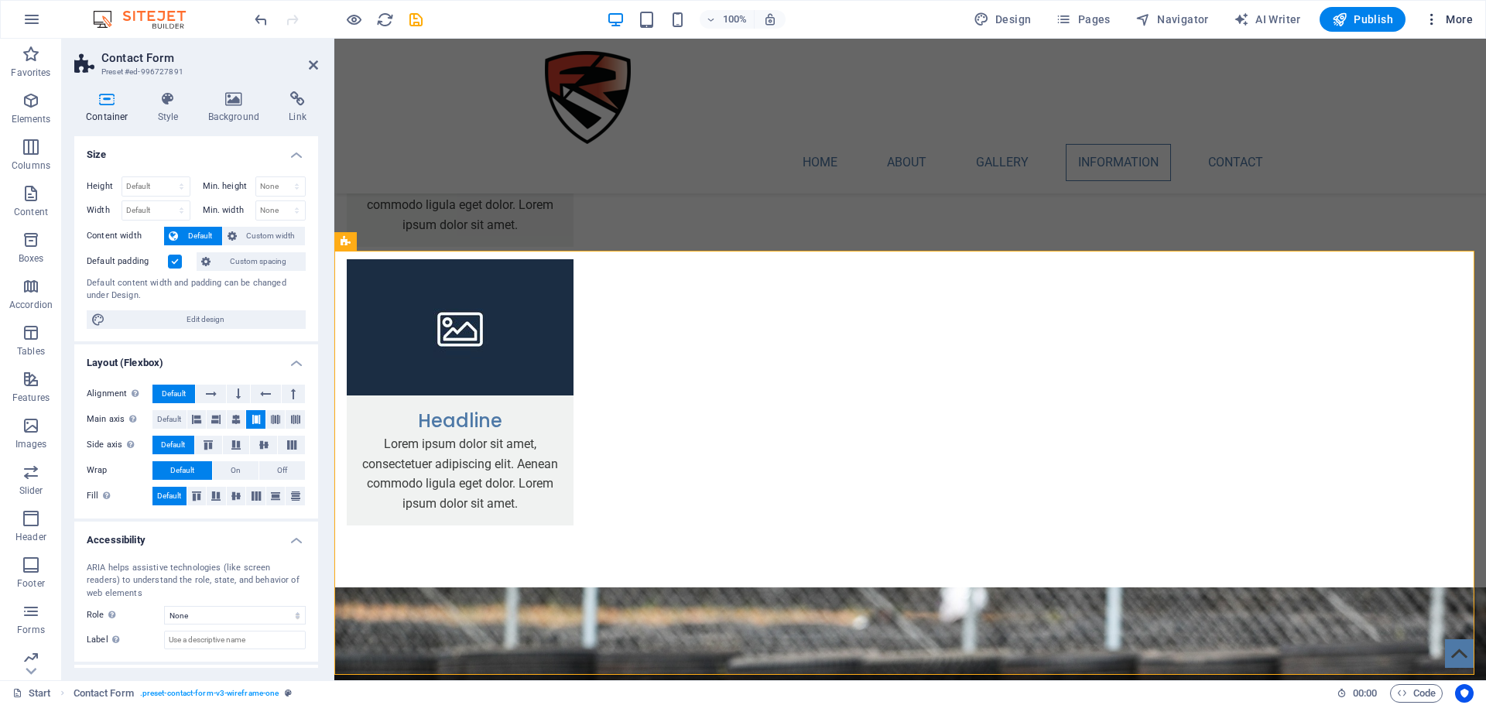
click at [1459, 15] on span "More" at bounding box center [1448, 19] width 49 height 15
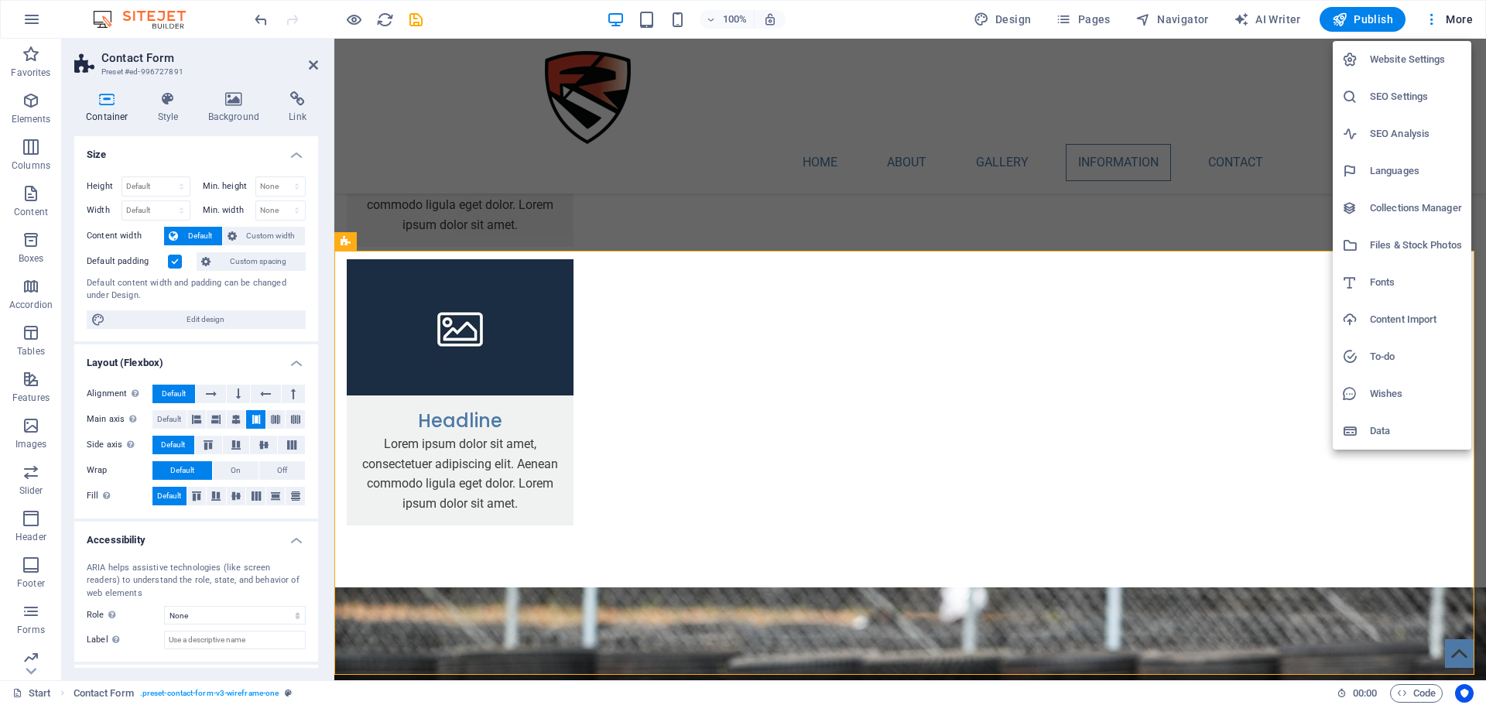
click at [1399, 65] on h6 "Website Settings" at bounding box center [1416, 59] width 92 height 19
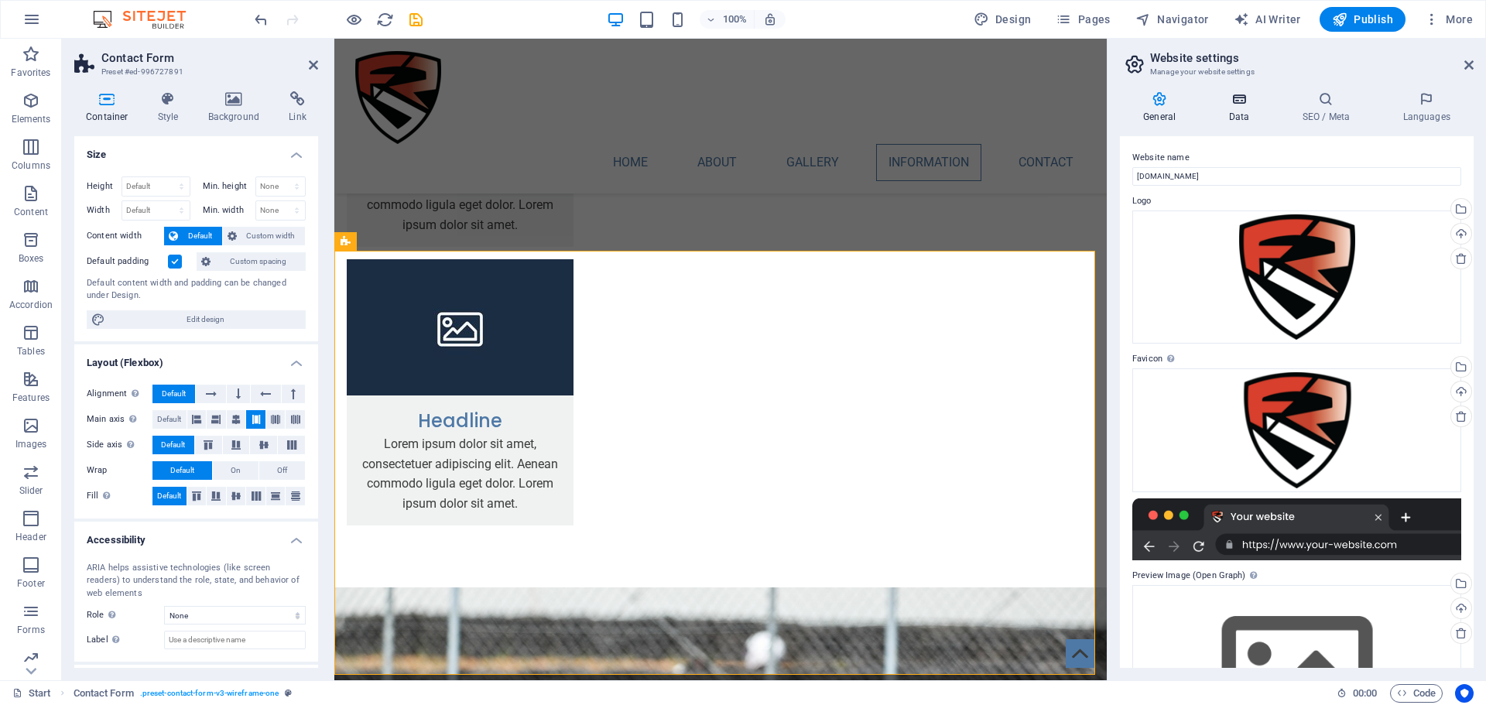
click at [1237, 119] on h4 "Data" at bounding box center [1242, 107] width 74 height 33
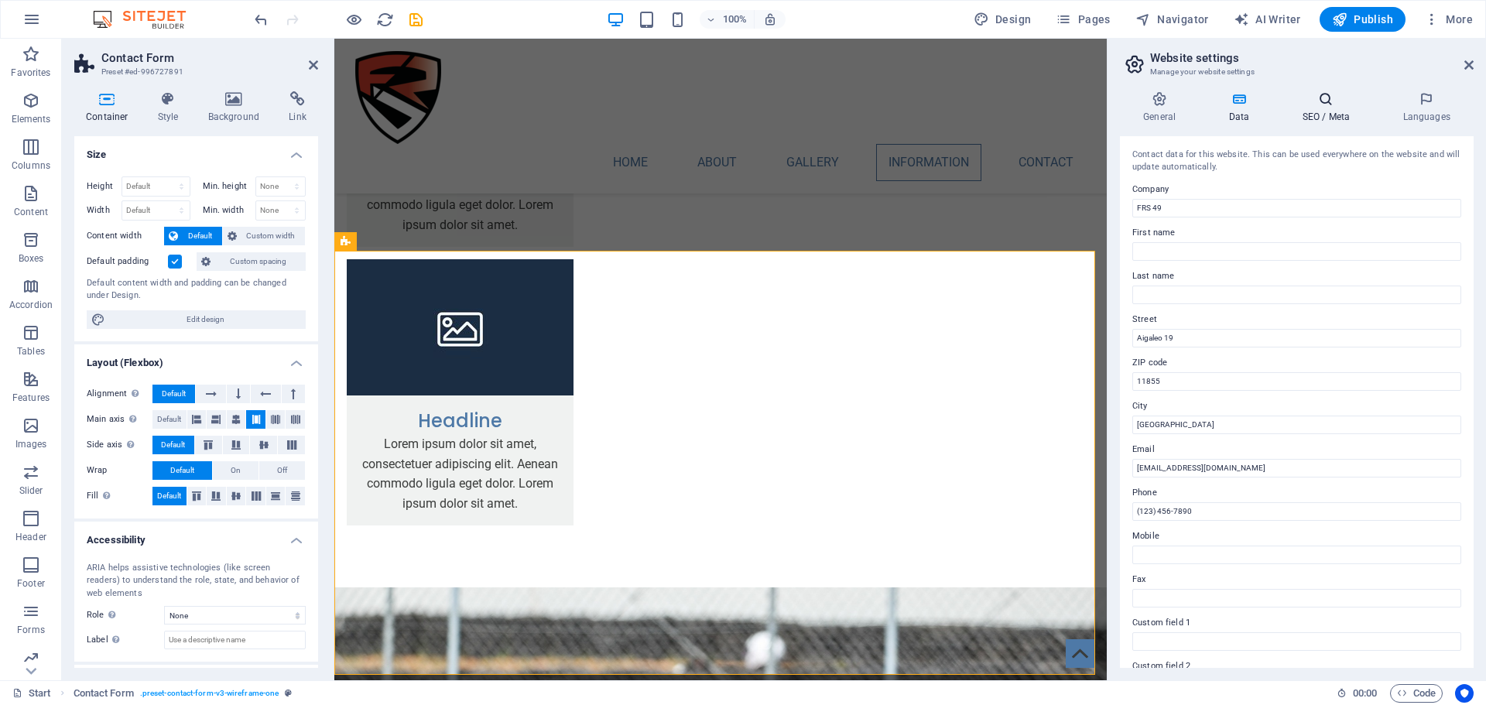
click at [1327, 104] on icon at bounding box center [1325, 98] width 94 height 15
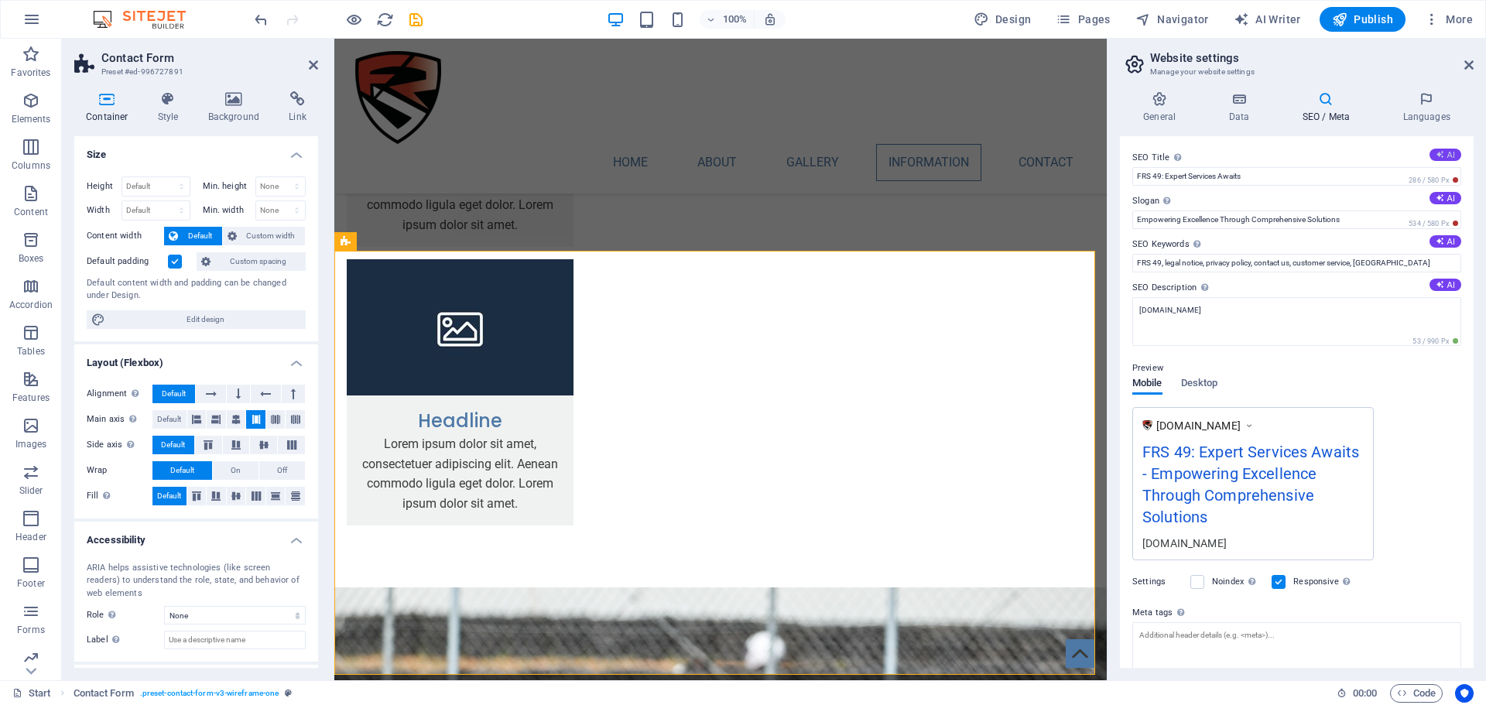
click at [1432, 149] on button "AI" at bounding box center [1445, 155] width 32 height 12
type input "FRS 49: Rising Greek Karting Star"
click at [1436, 199] on icon at bounding box center [1439, 197] width 9 height 9
type input "Driven by Passion, Racing Towards Greatness"
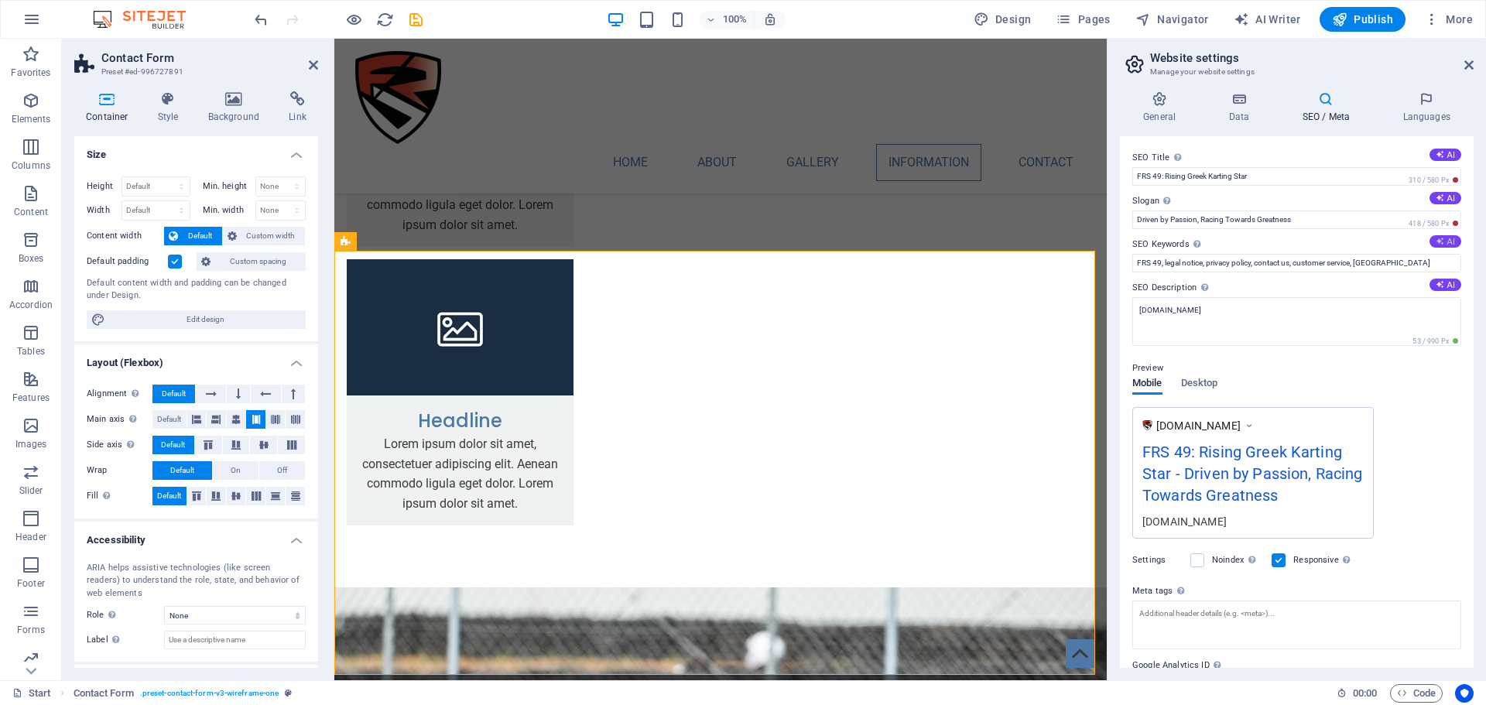
click at [1438, 235] on button "AI" at bounding box center [1445, 241] width 32 height 12
type input "Greek karting driver, Fotios Raphael Syngounas, Maitos Kosmic Kart Racing, IAME…"
click at [1442, 284] on button "AI" at bounding box center [1445, 285] width 32 height 12
type textarea "Discover FRS 49, rising Greek karting star, and his impressive rookie season ac…"
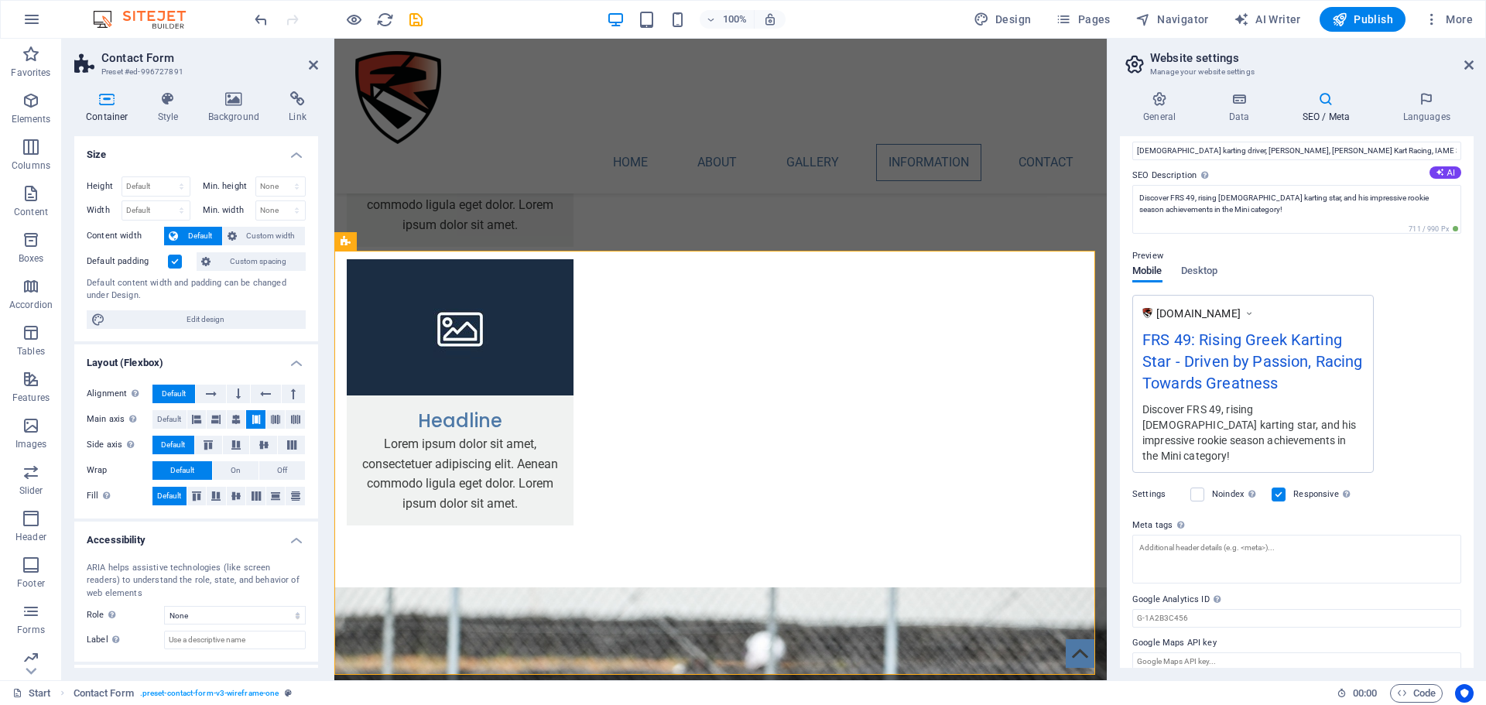
scroll to position [0, 0]
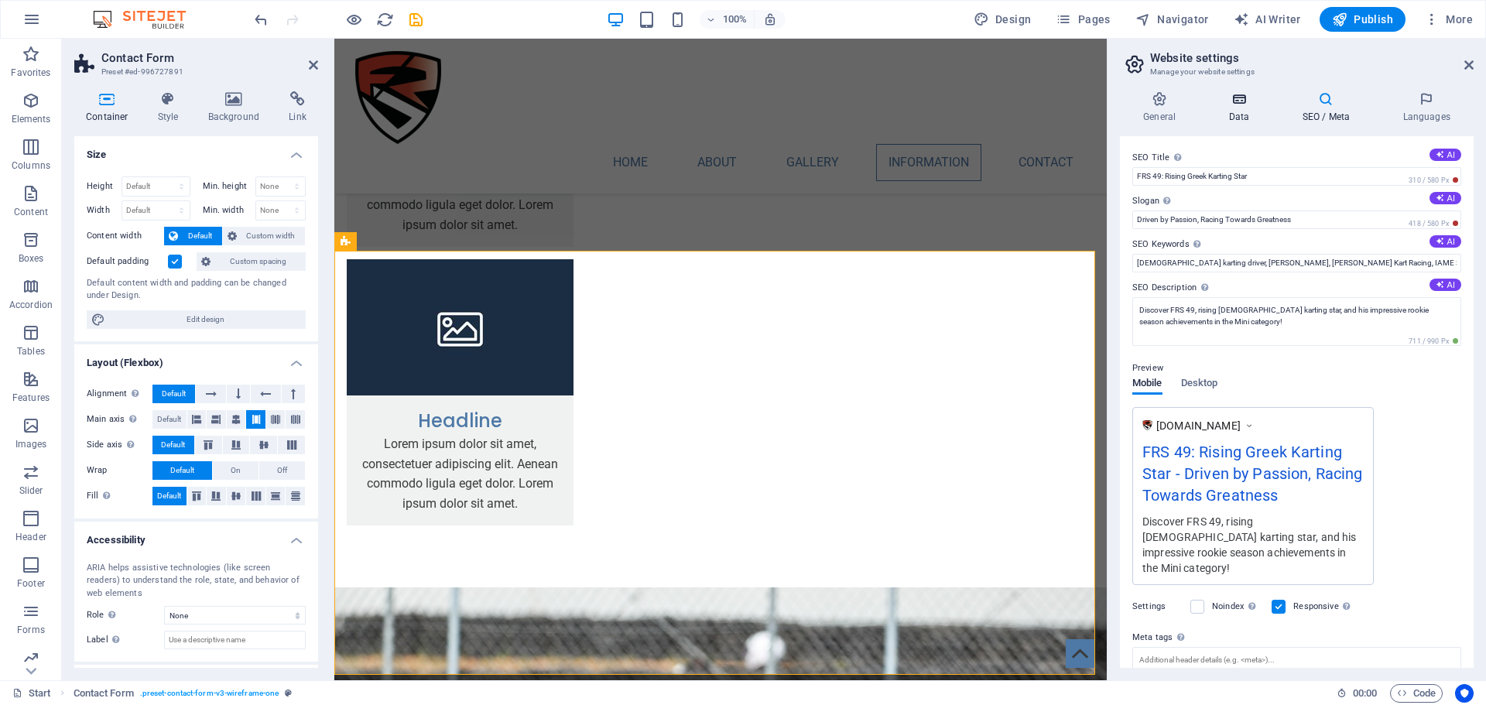
click at [1249, 103] on icon at bounding box center [1238, 98] width 67 height 15
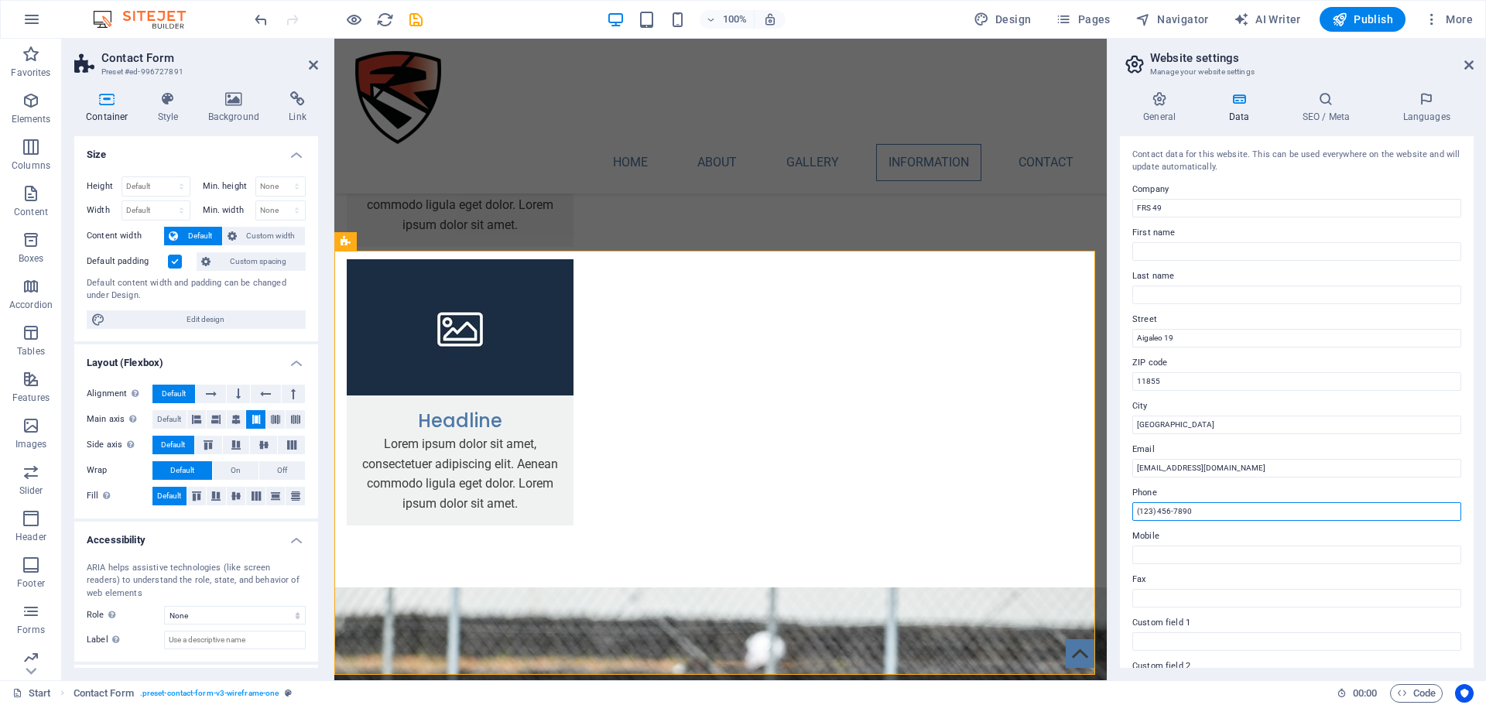
click at [1205, 513] on input "(123) 456-7890" at bounding box center [1296, 511] width 329 height 19
click at [1170, 111] on h4 "General" at bounding box center [1162, 107] width 85 height 33
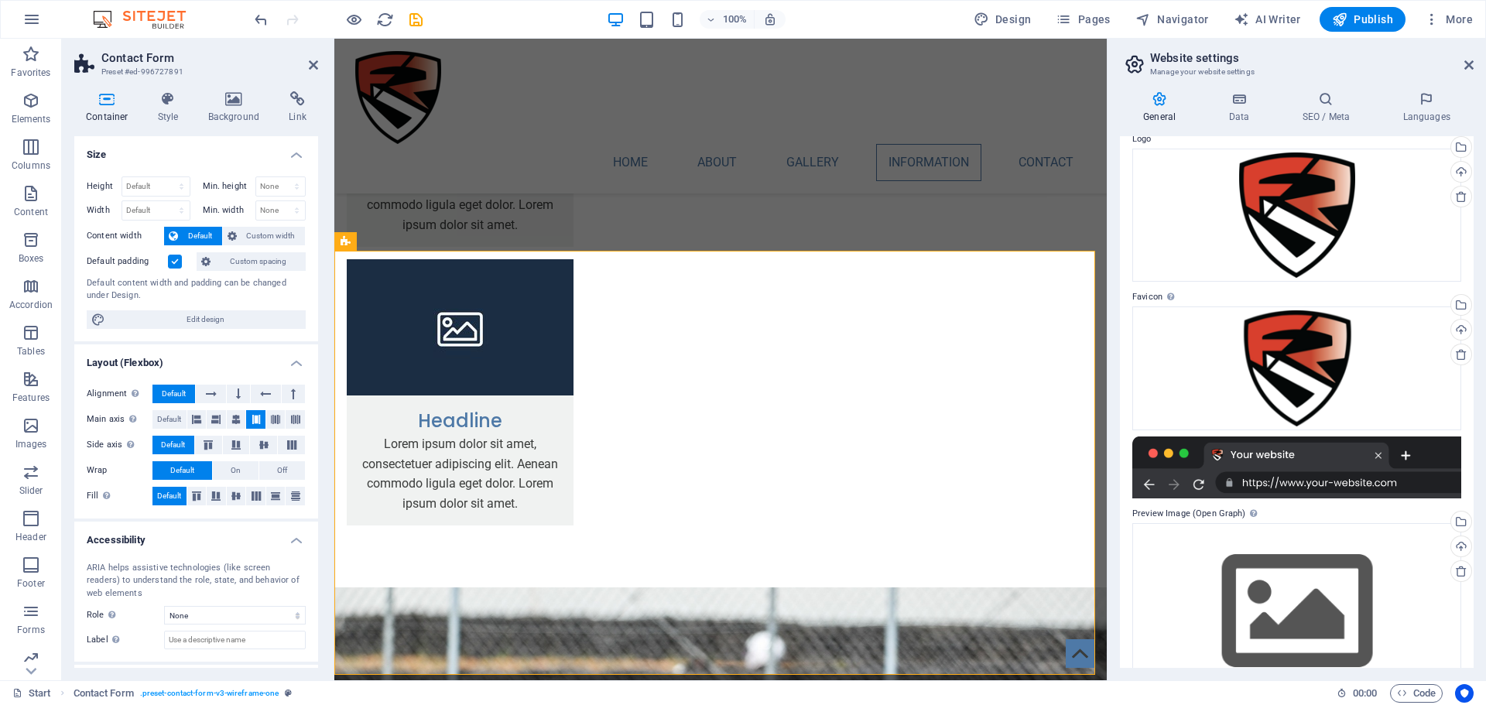
scroll to position [107, 0]
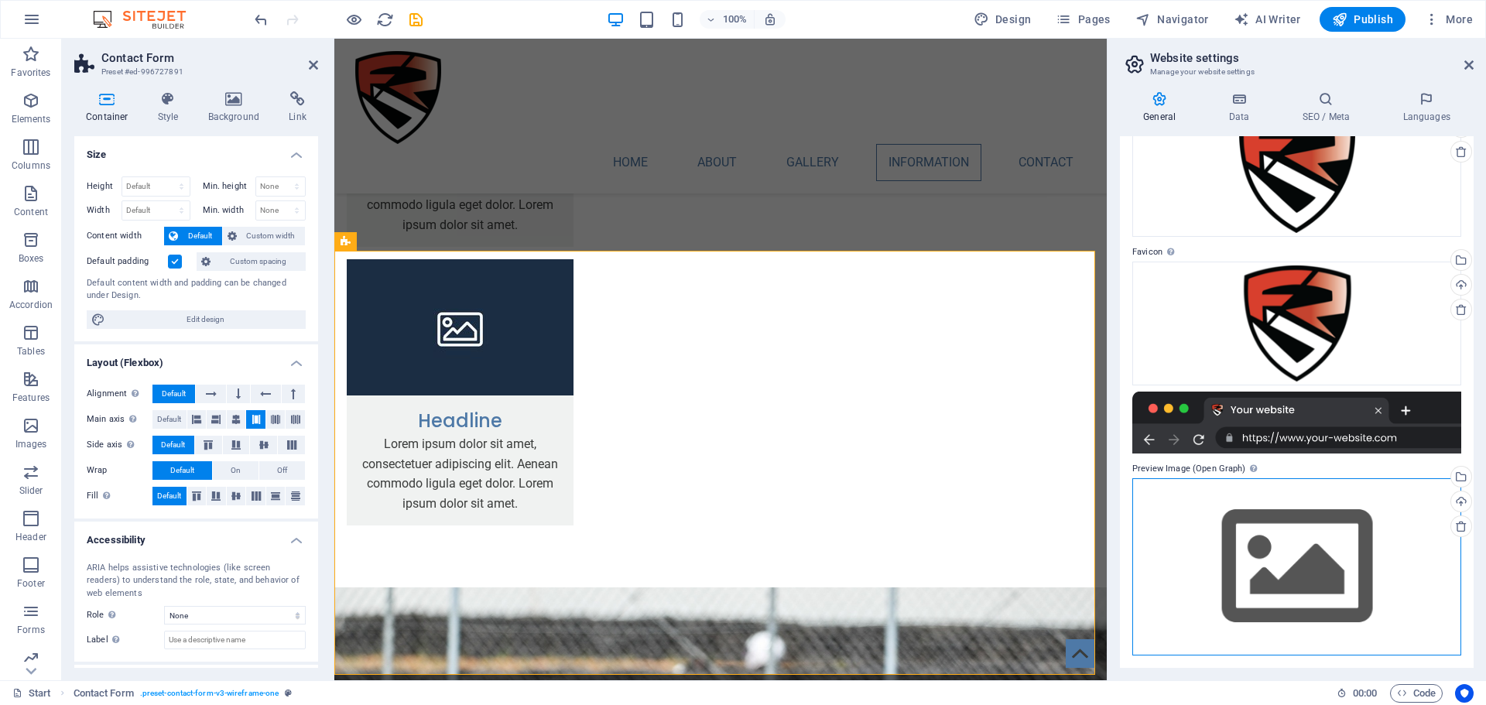
click at [1255, 506] on div "Drag files here, click to choose files or select files from Files or our free s…" at bounding box center [1296, 566] width 329 height 177
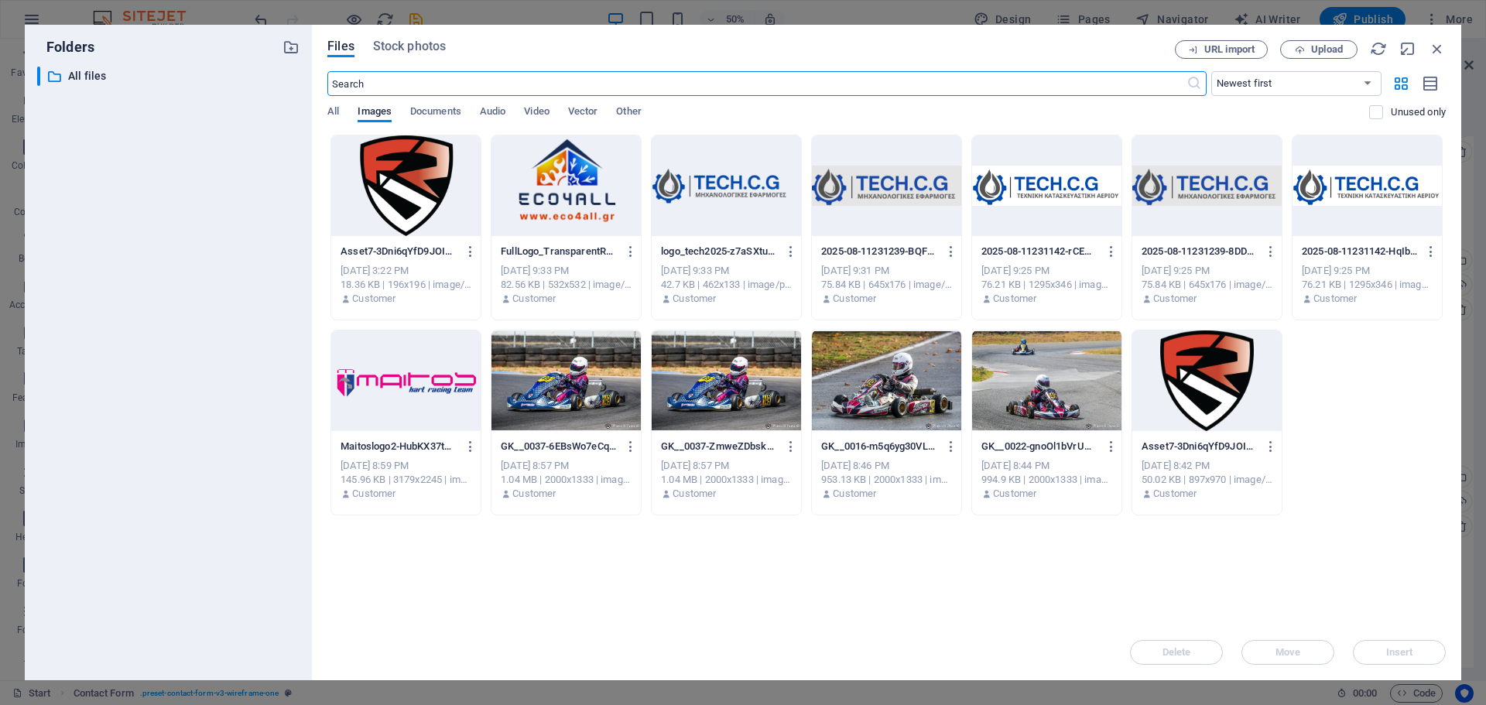
scroll to position [3120, 0]
click at [729, 413] on div at bounding box center [726, 380] width 149 height 101
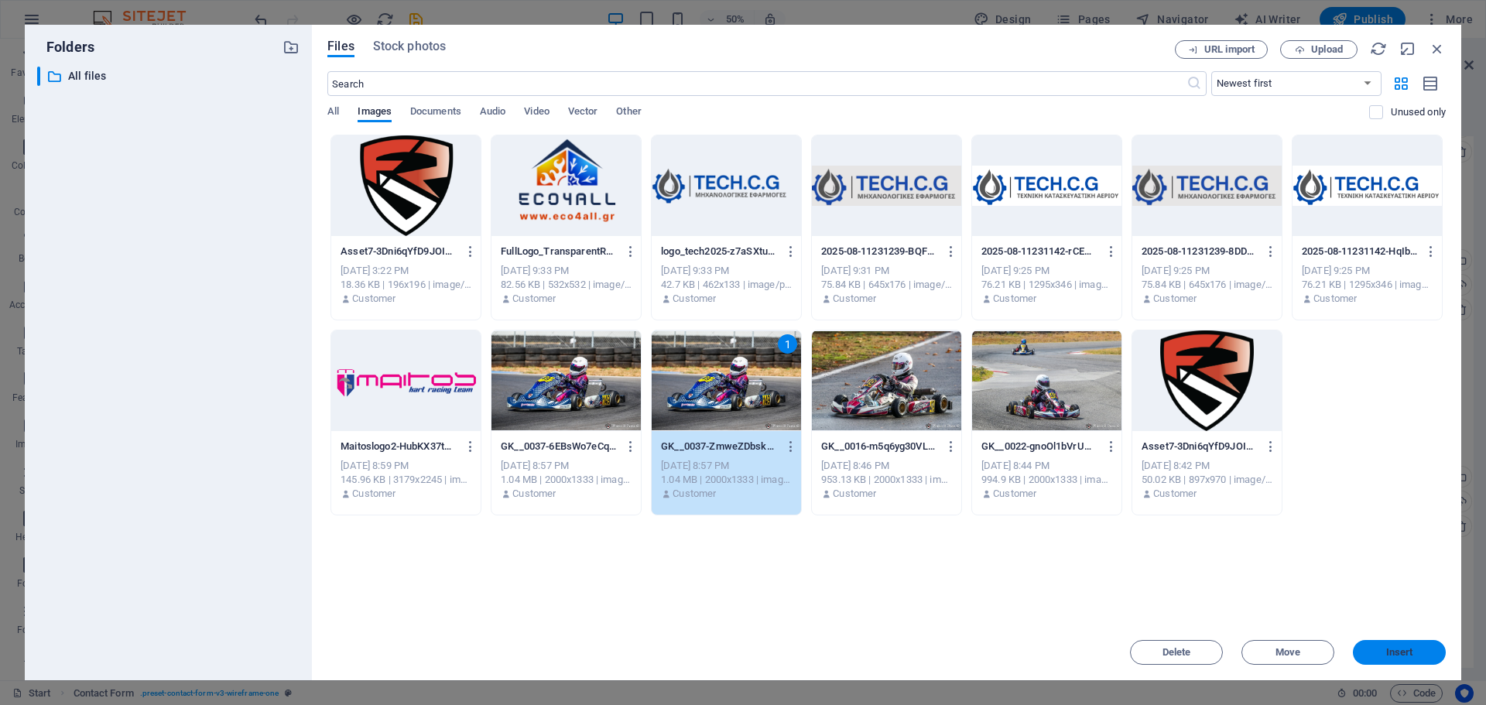
click at [1418, 652] on span "Insert" at bounding box center [1399, 652] width 80 height 9
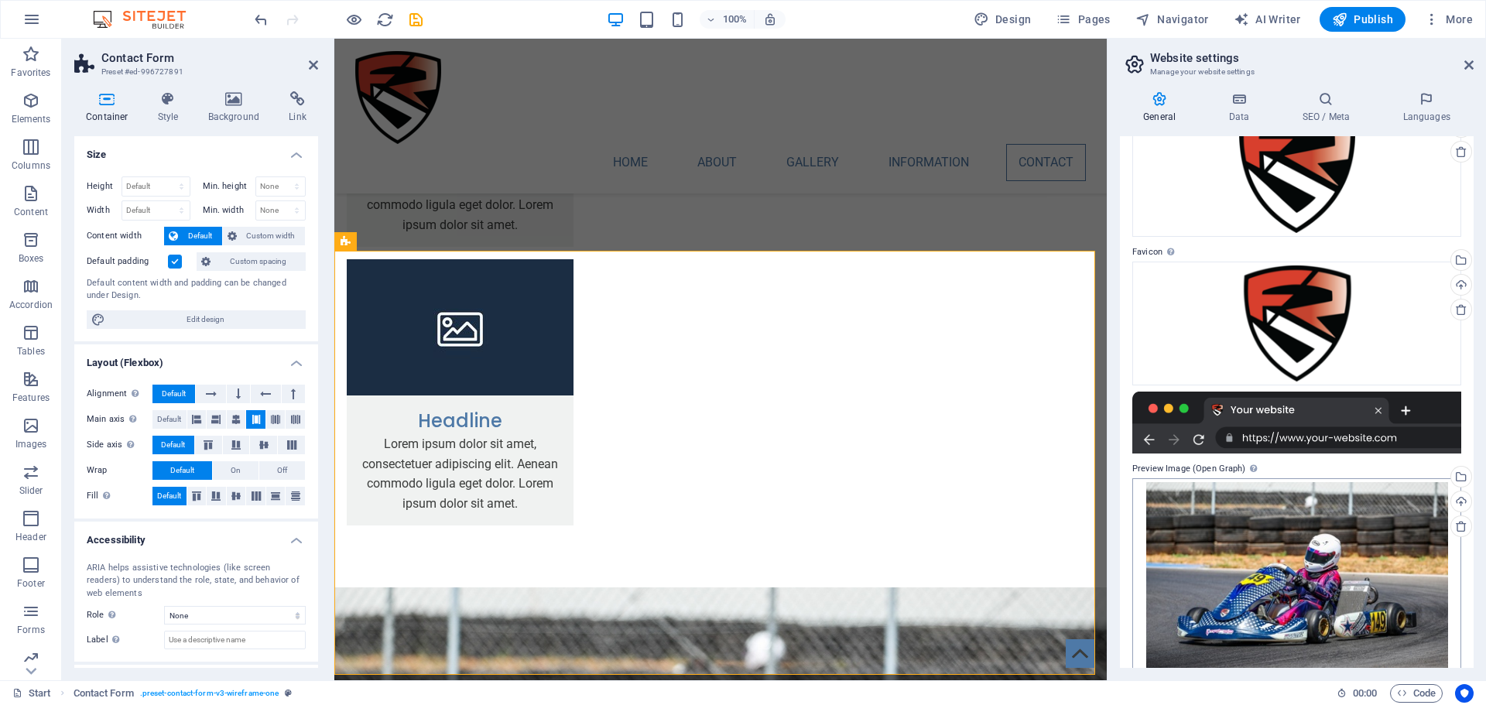
scroll to position [139, 0]
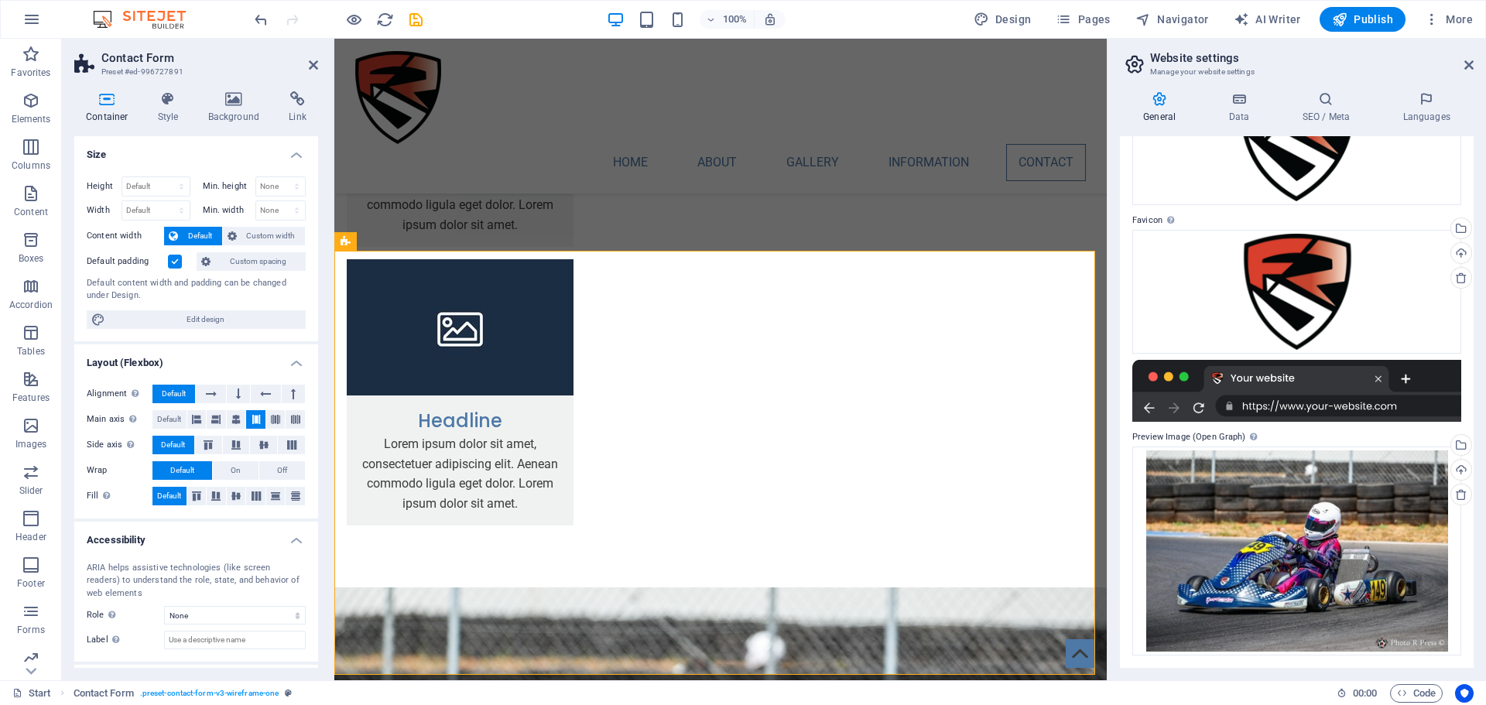
click at [1294, 407] on div at bounding box center [1296, 391] width 329 height 62
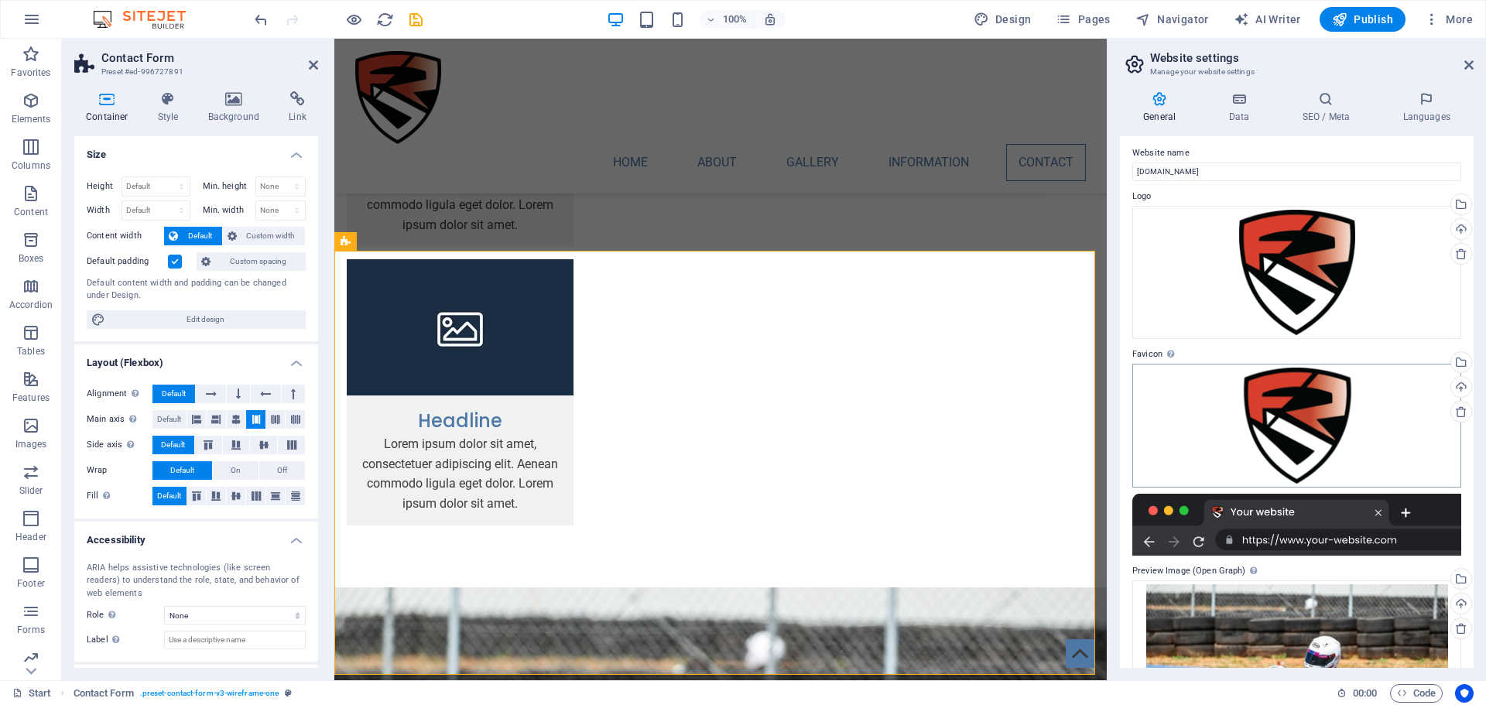
scroll to position [0, 0]
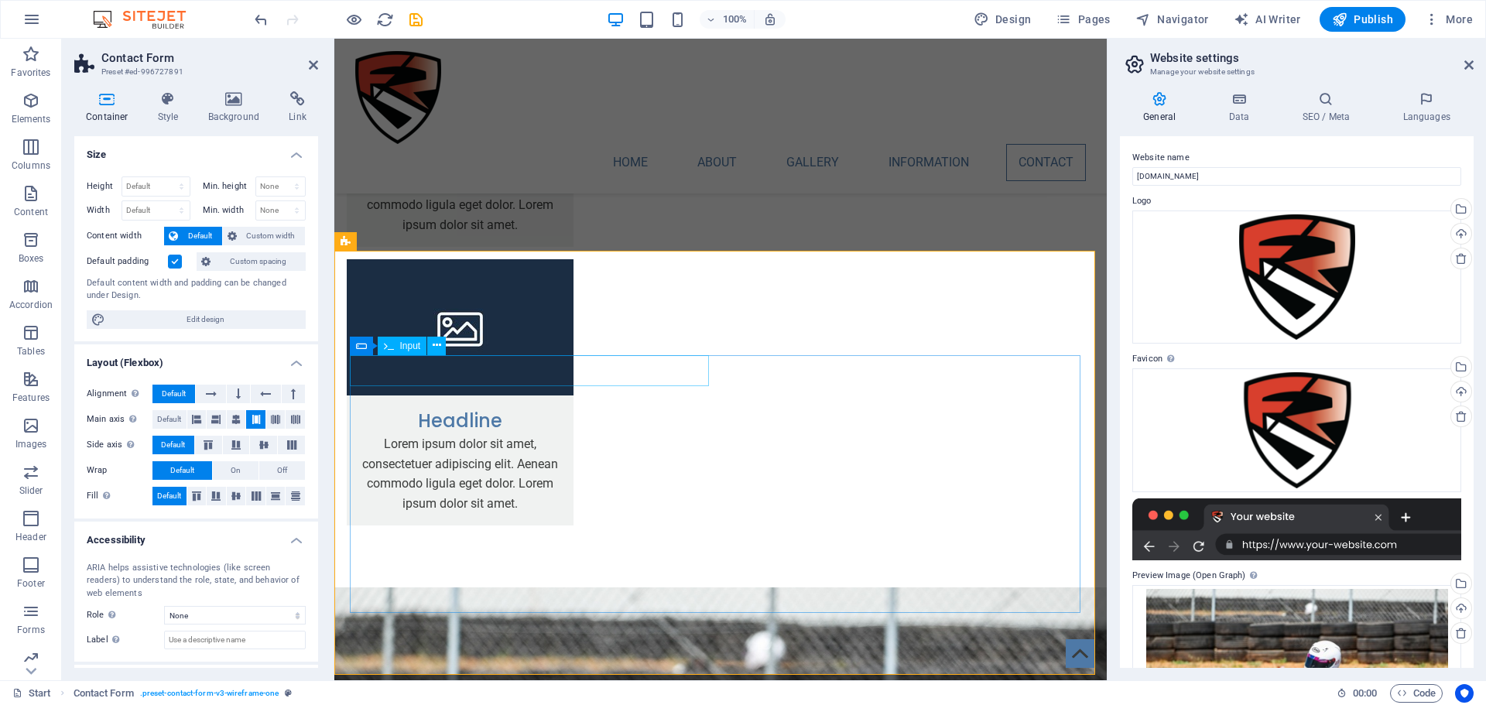
click at [405, 350] on span "Input" at bounding box center [410, 345] width 21 height 9
click at [436, 341] on icon at bounding box center [437, 345] width 9 height 16
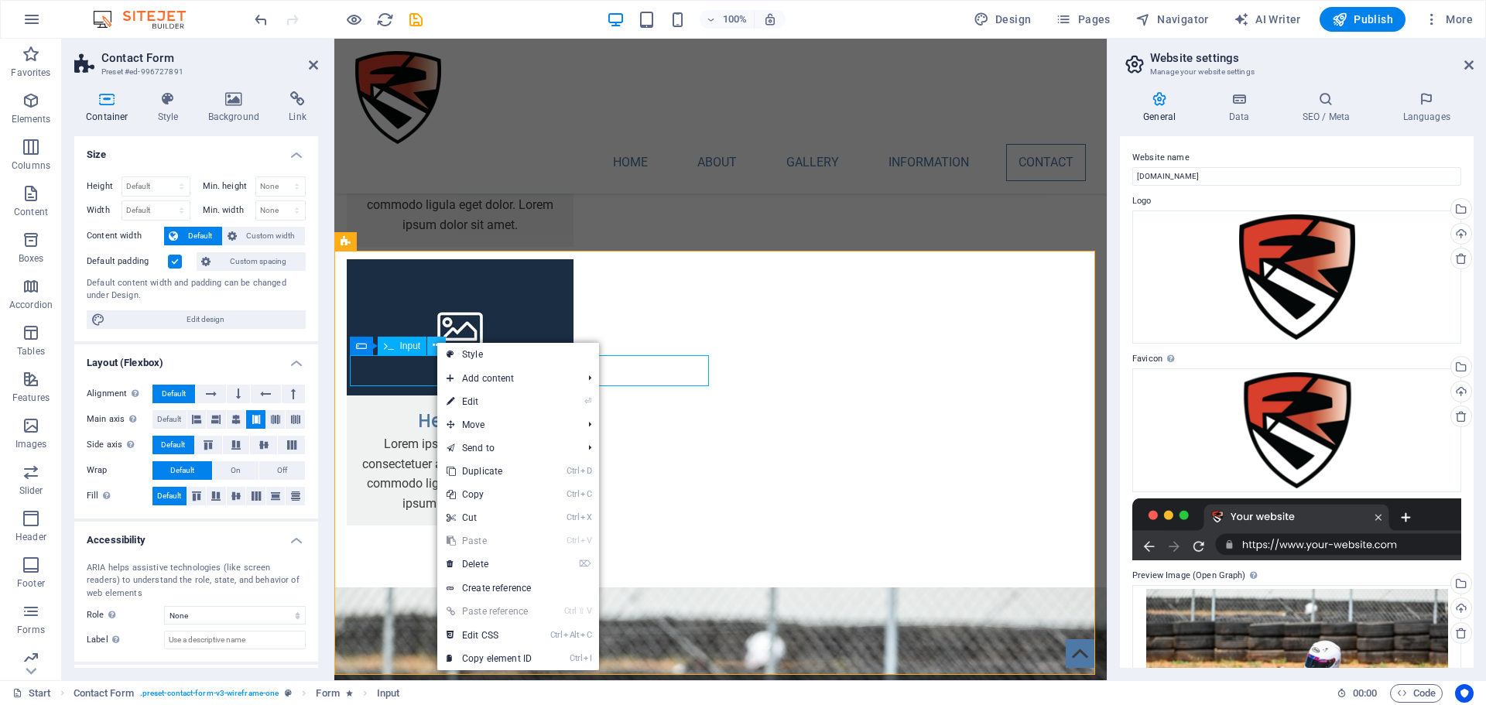
click at [436, 341] on icon at bounding box center [437, 345] width 9 height 16
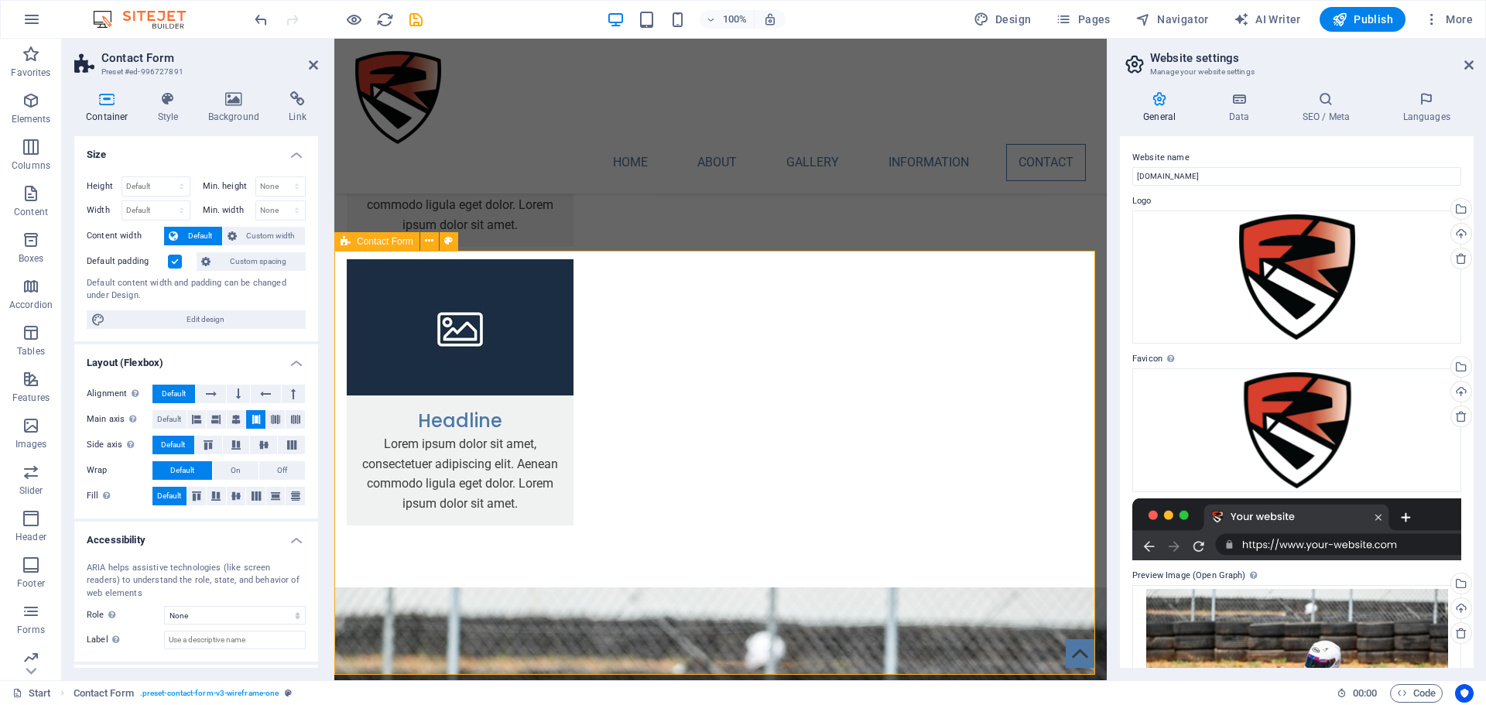
click at [392, 242] on span "Contact Form" at bounding box center [385, 241] width 56 height 9
click at [429, 242] on icon at bounding box center [429, 241] width 9 height 16
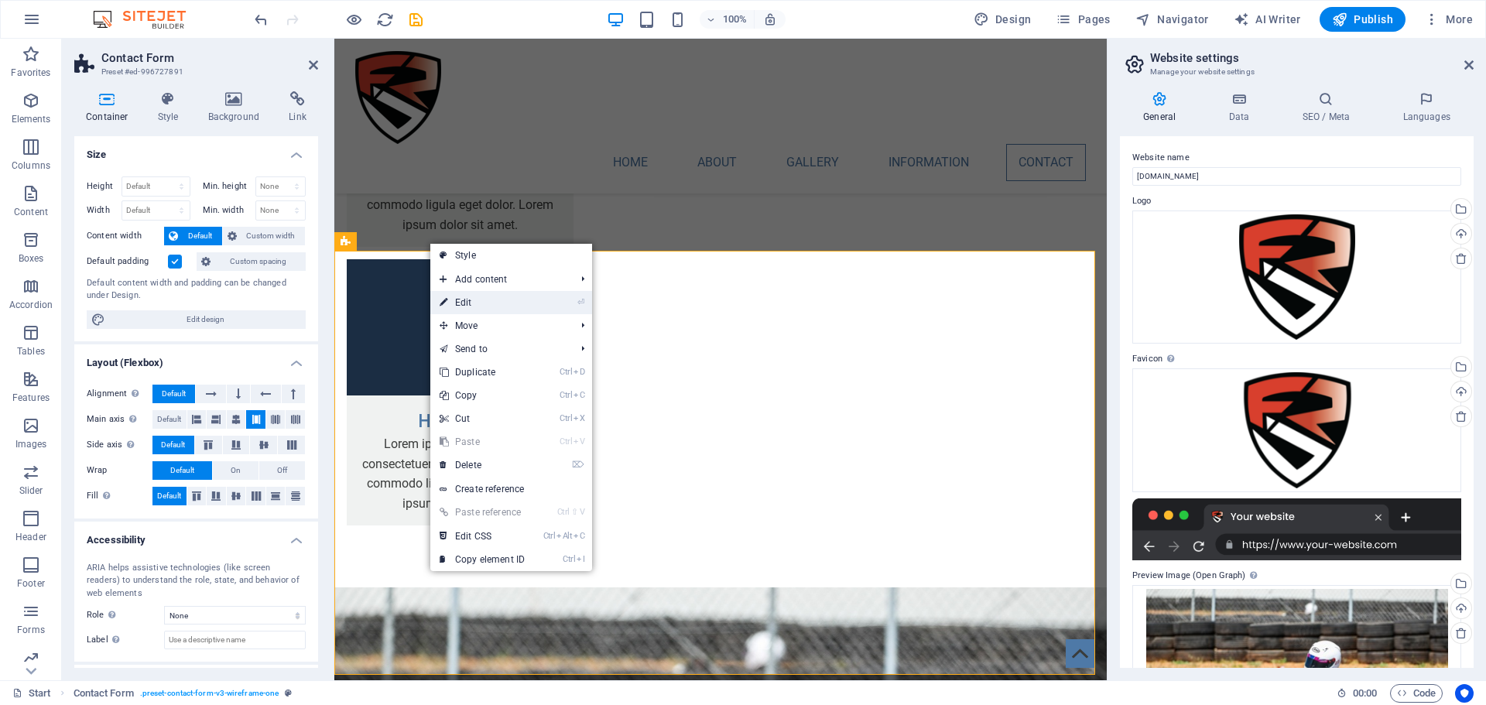
click at [466, 300] on link "⏎ Edit" at bounding box center [482, 302] width 104 height 23
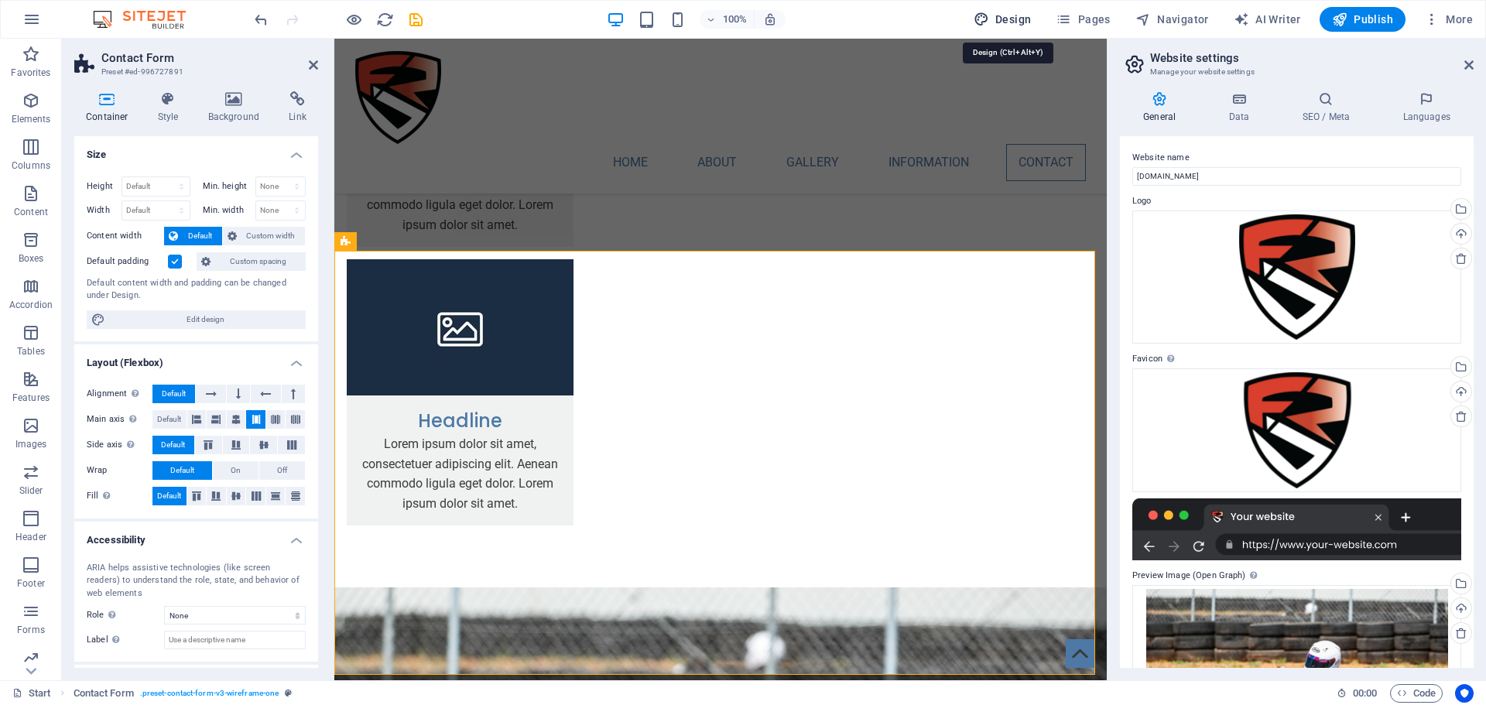
click at [1022, 14] on span "Design" at bounding box center [1002, 19] width 58 height 15
select select "px"
select select "400"
select select "px"
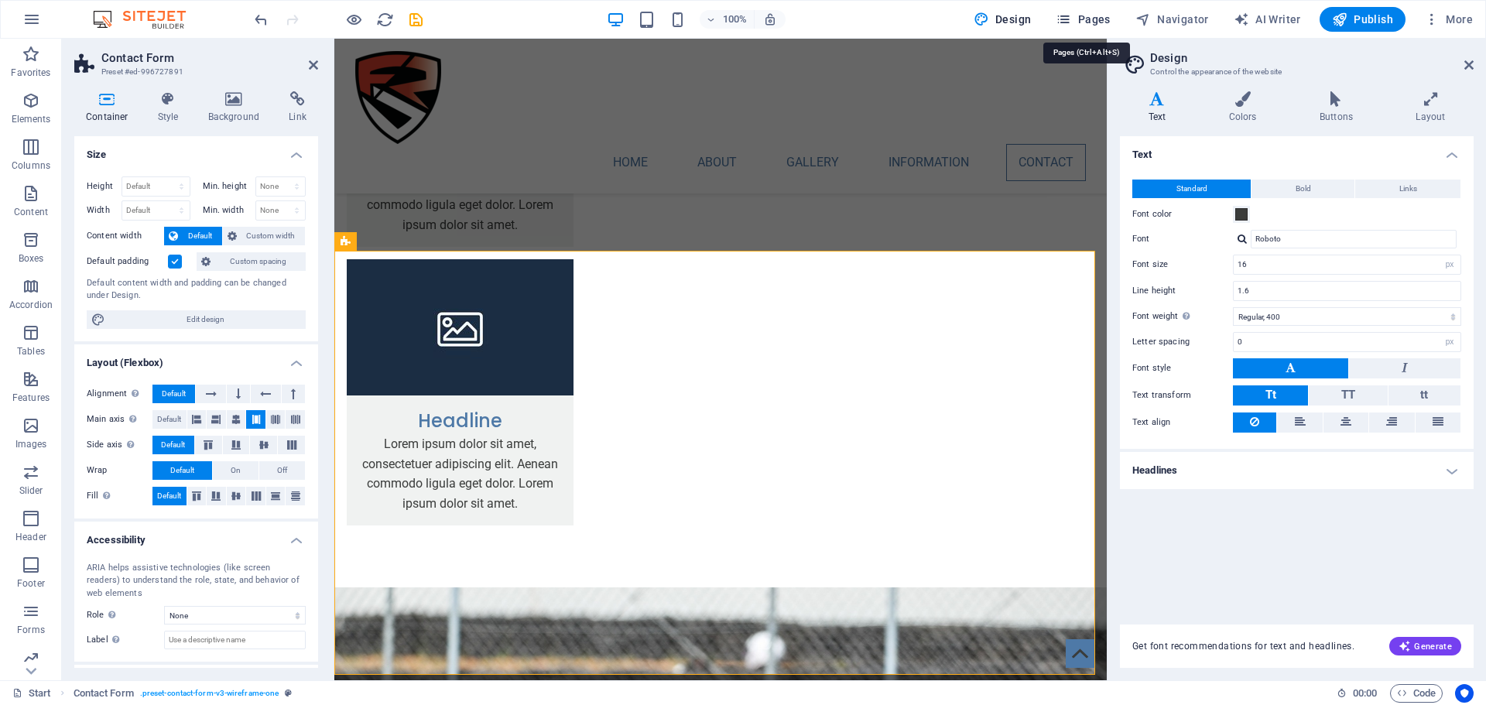
click at [1069, 19] on icon "button" at bounding box center [1062, 19] width 15 height 15
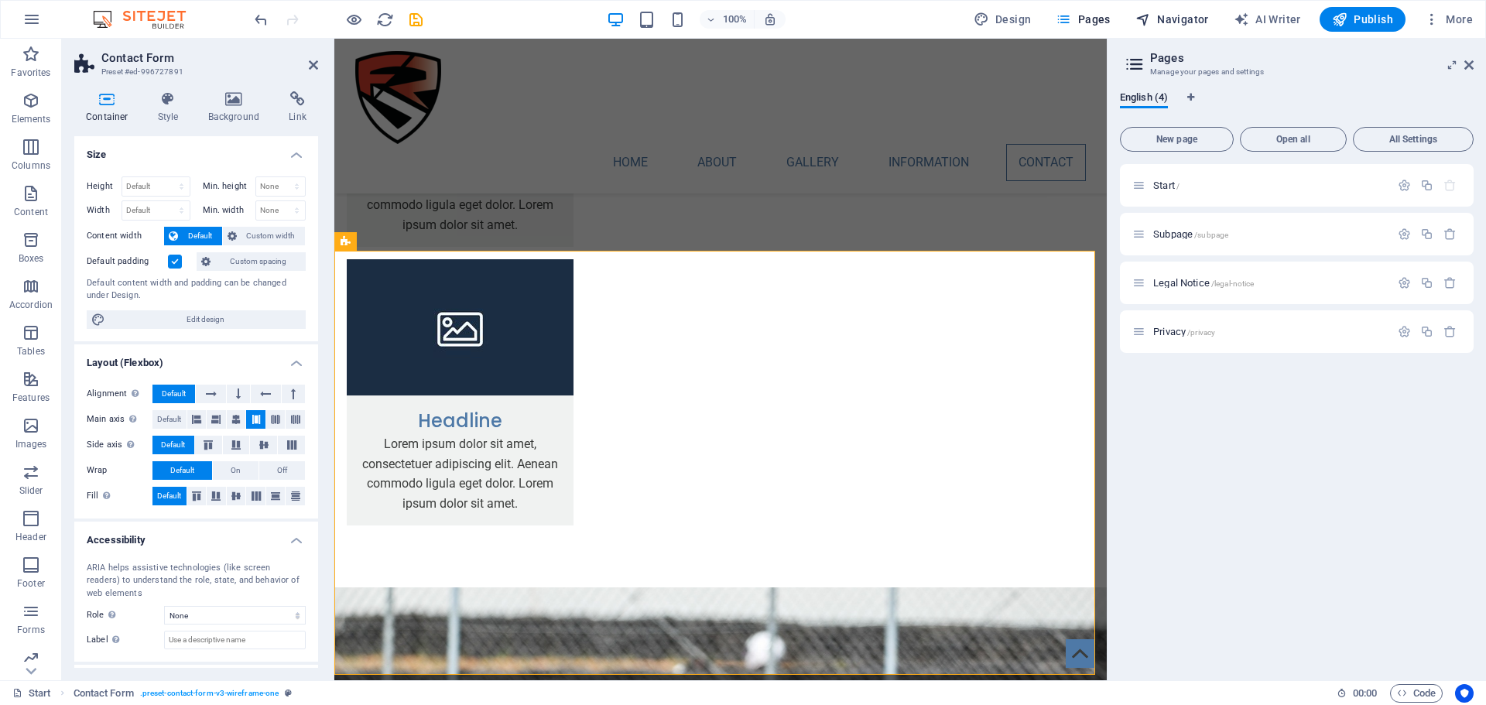
click at [1168, 10] on button "Navigator" at bounding box center [1172, 19] width 86 height 25
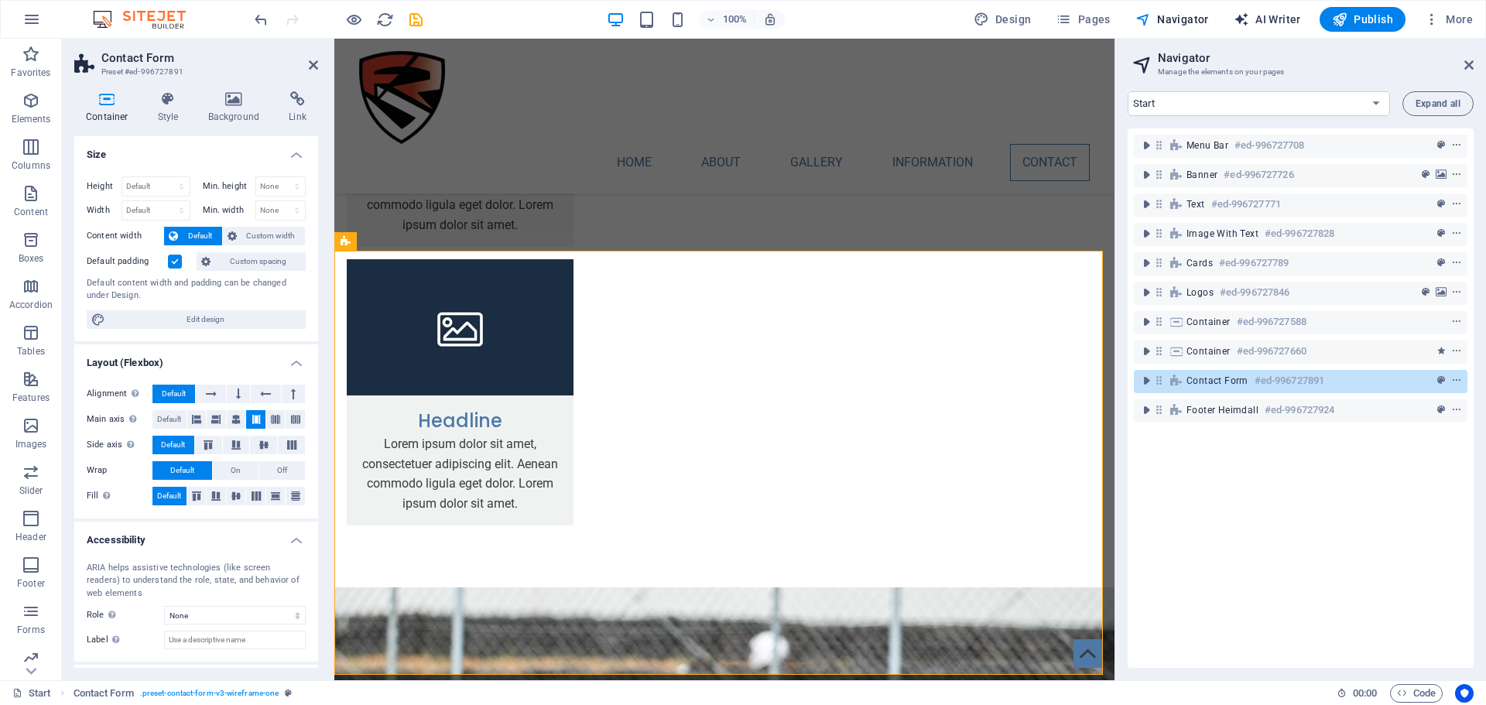
click at [1268, 14] on span "AI Writer" at bounding box center [1266, 19] width 67 height 15
select select "English"
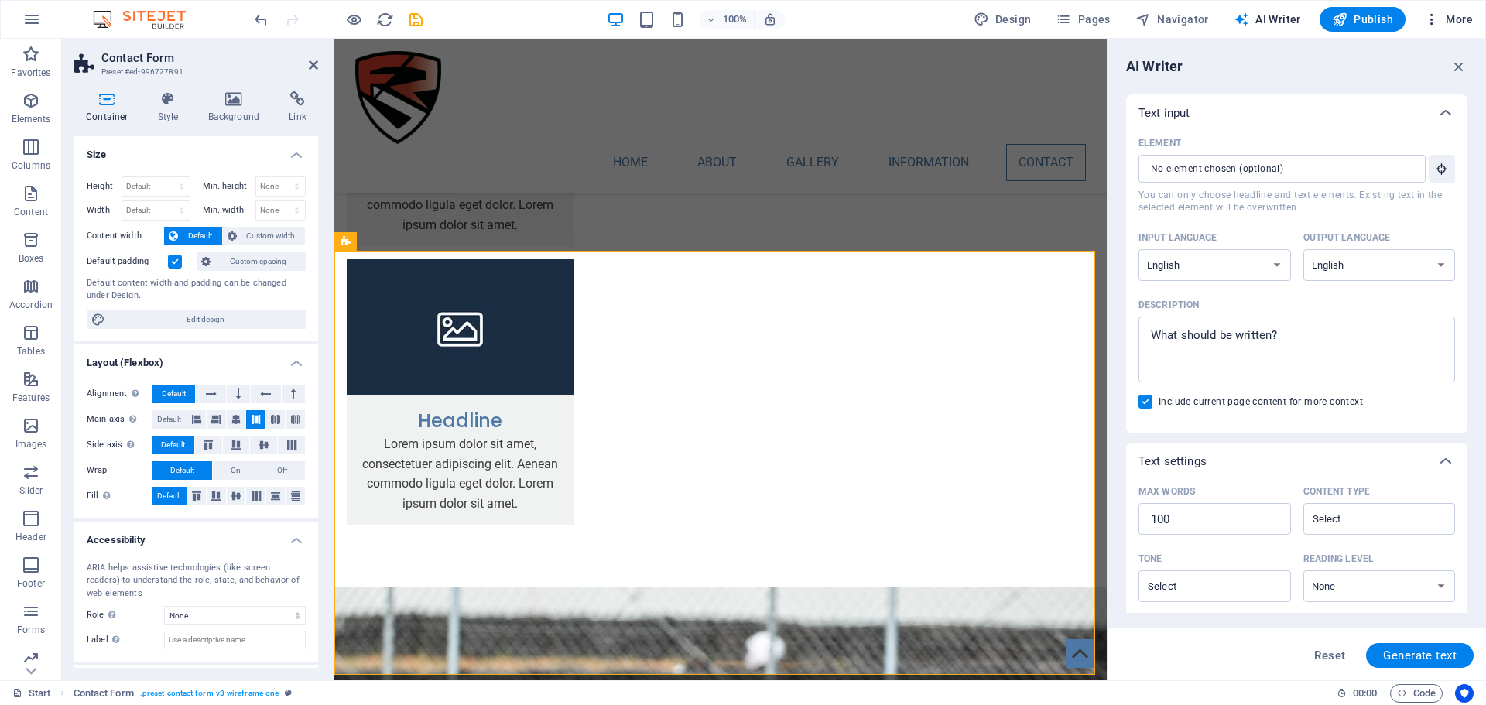
click at [1436, 27] on button "More" at bounding box center [1448, 19] width 61 height 25
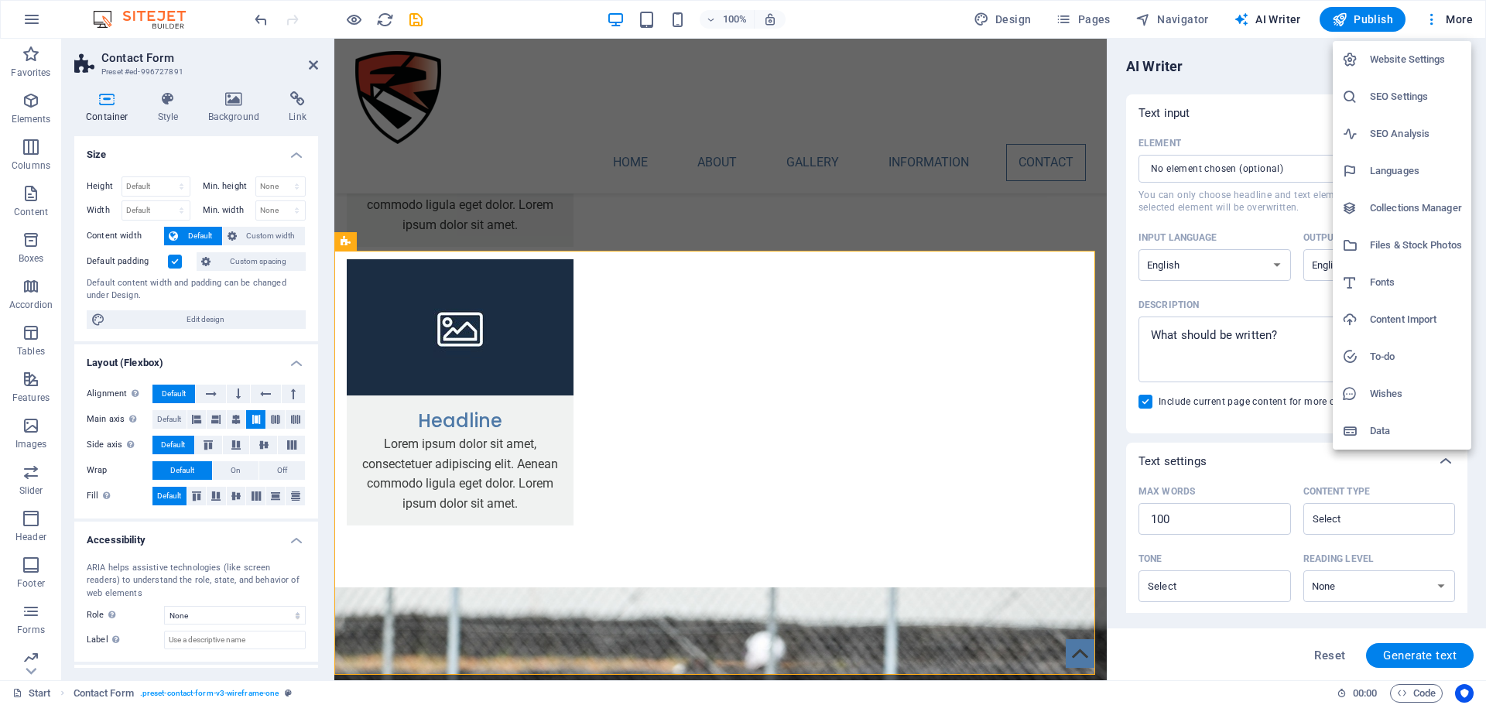
click at [1409, 121] on li "SEO Analysis" at bounding box center [1402, 133] width 139 height 37
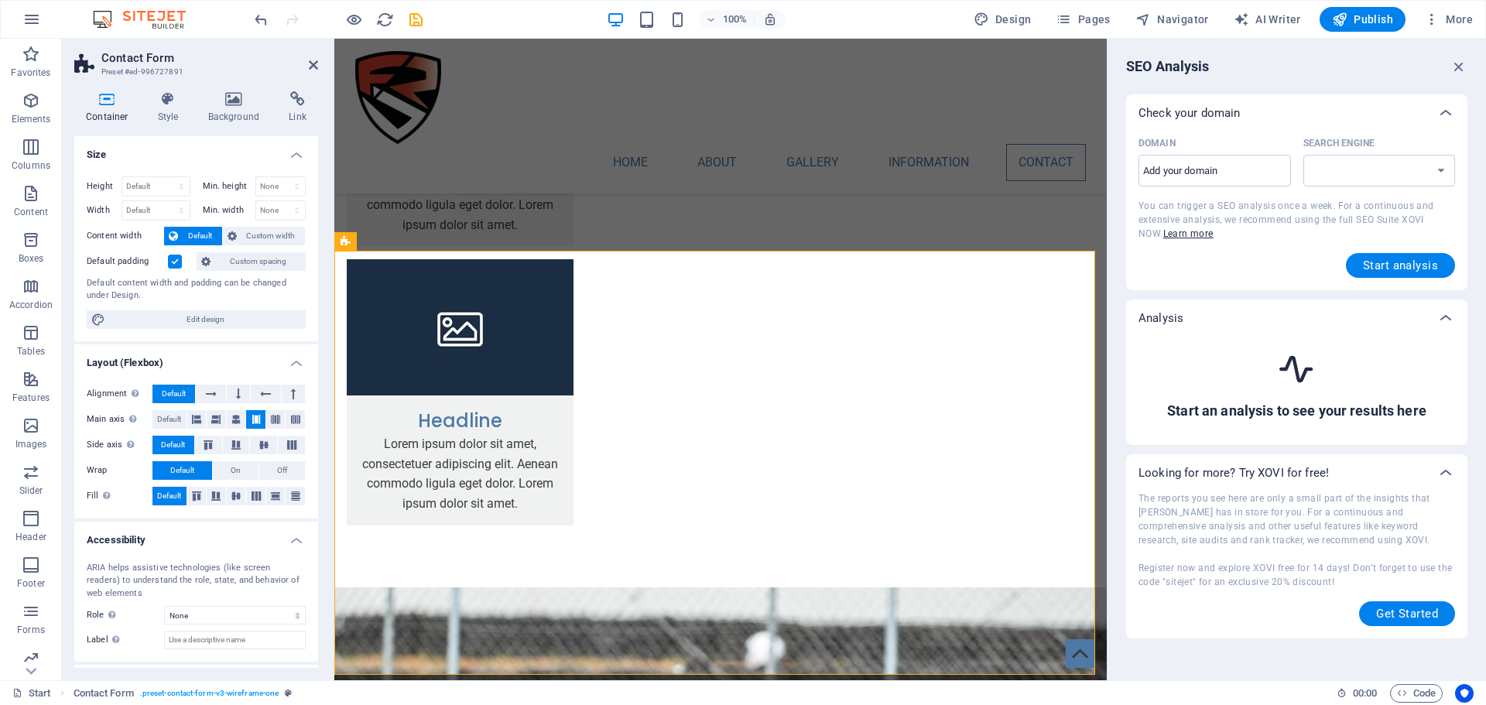
select select "google.com"
click at [1248, 164] on input "Domain ​" at bounding box center [1214, 171] width 152 height 25
type input "frs49.gr"
click at [1388, 269] on span "Start analysis" at bounding box center [1400, 265] width 75 height 12
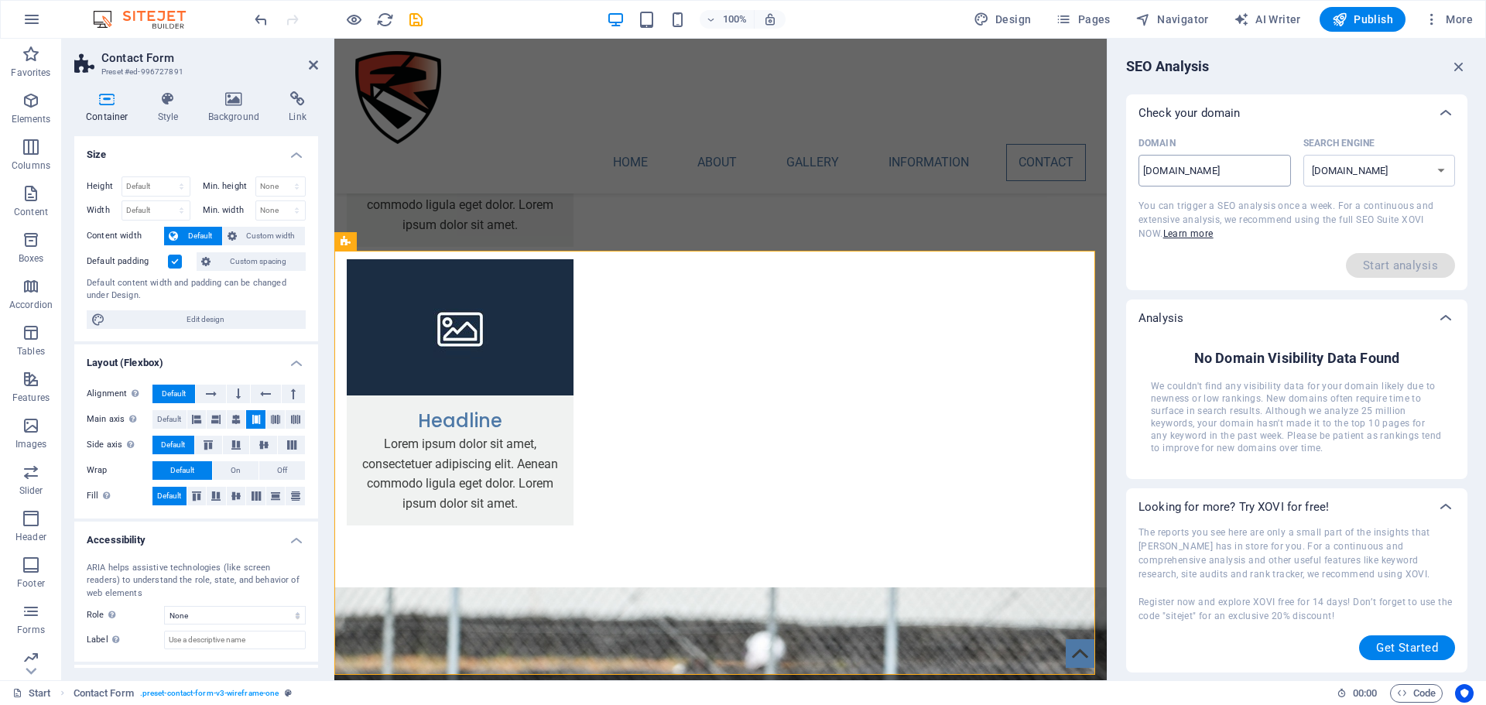
click at [1198, 174] on input "frs49.gr" at bounding box center [1214, 171] width 152 height 25
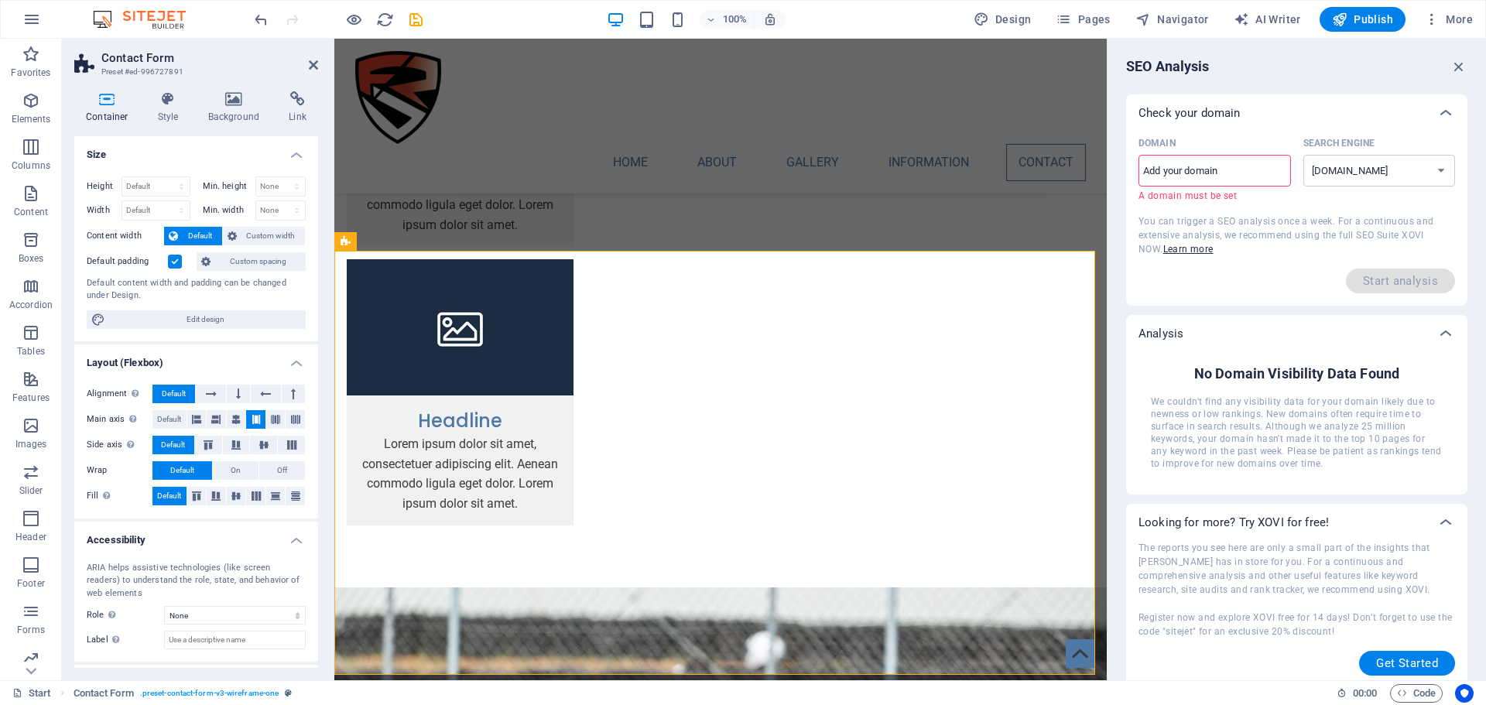
click at [1236, 175] on input "Domain ​ A domain must be set" at bounding box center [1214, 171] width 152 height 25
type input "eco4all.gr"
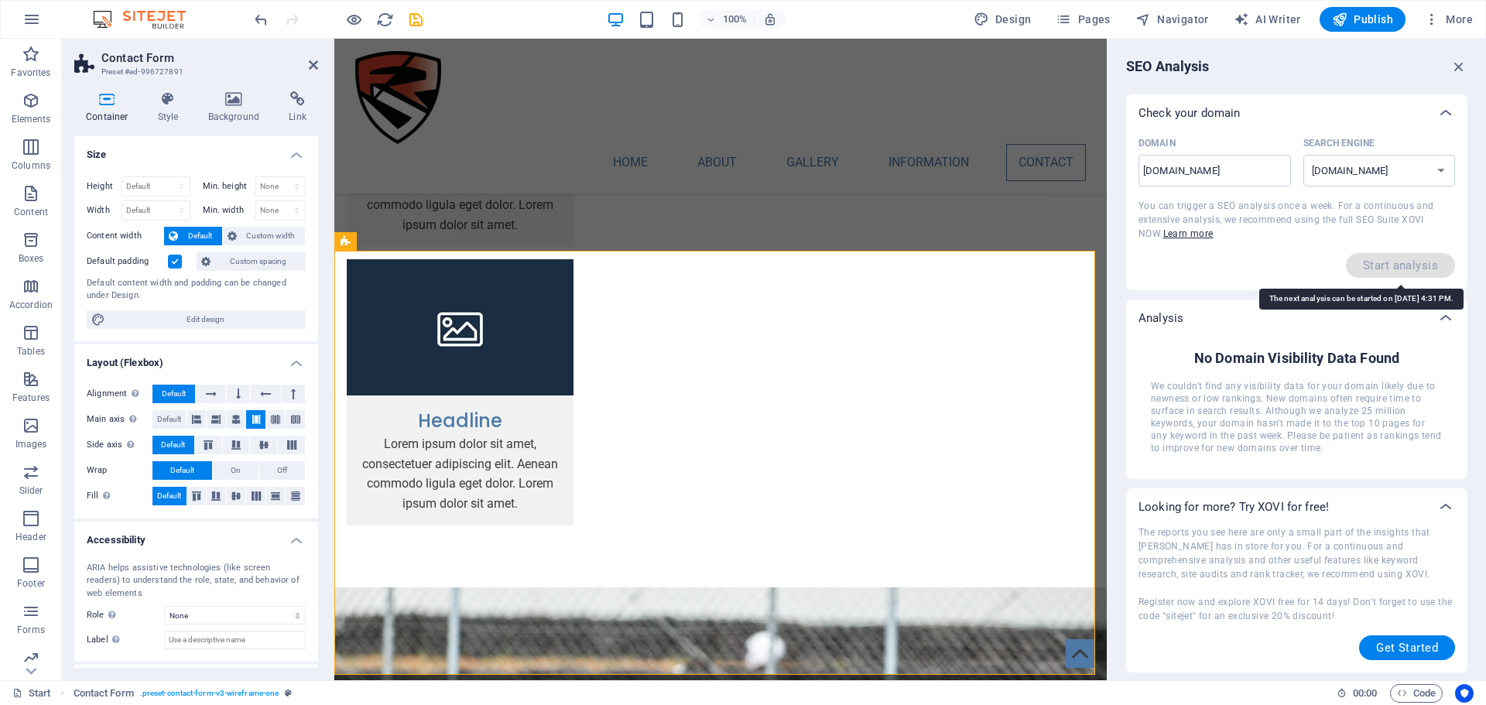
click at [1398, 264] on span "Start analysis" at bounding box center [1400, 265] width 109 height 25
click at [1432, 22] on icon "button" at bounding box center [1431, 19] width 15 height 15
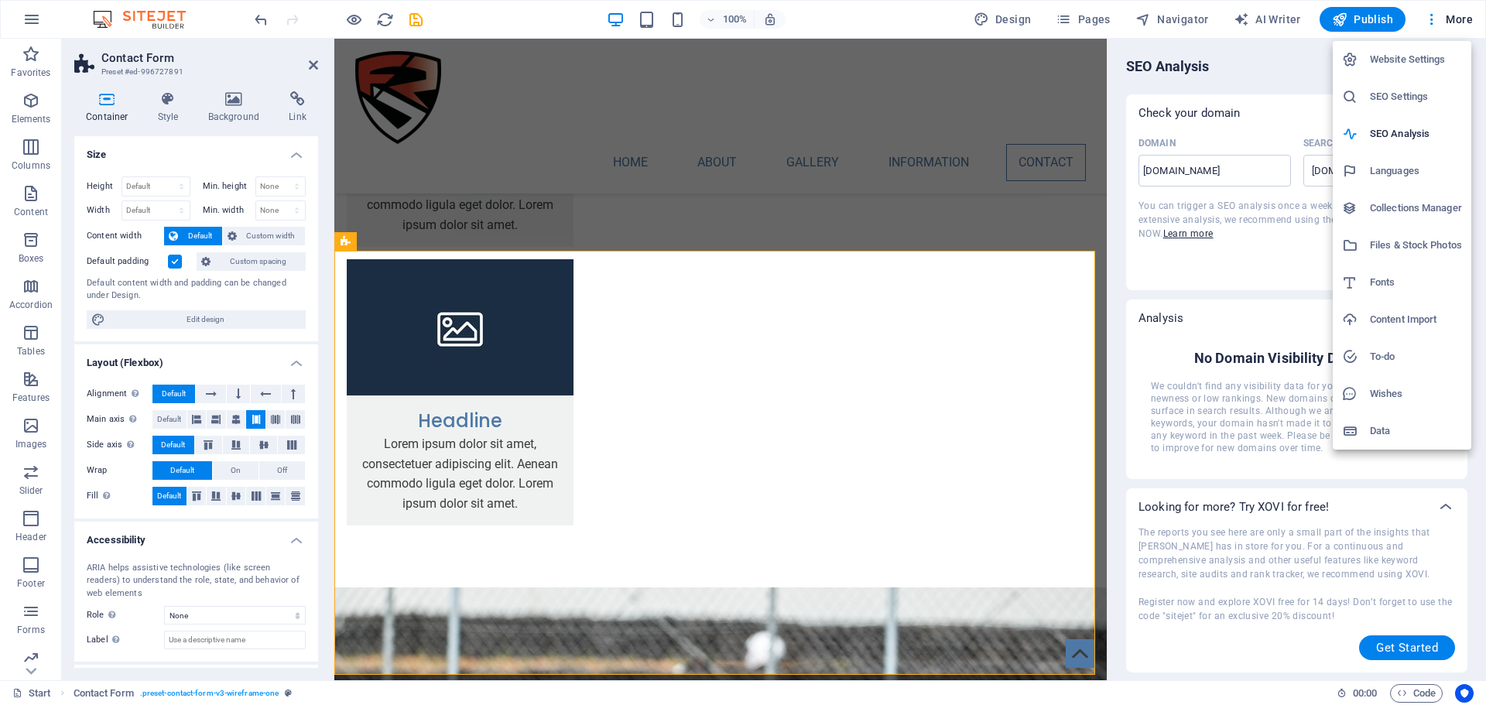
click at [1425, 194] on li "Collections Manager" at bounding box center [1402, 208] width 139 height 37
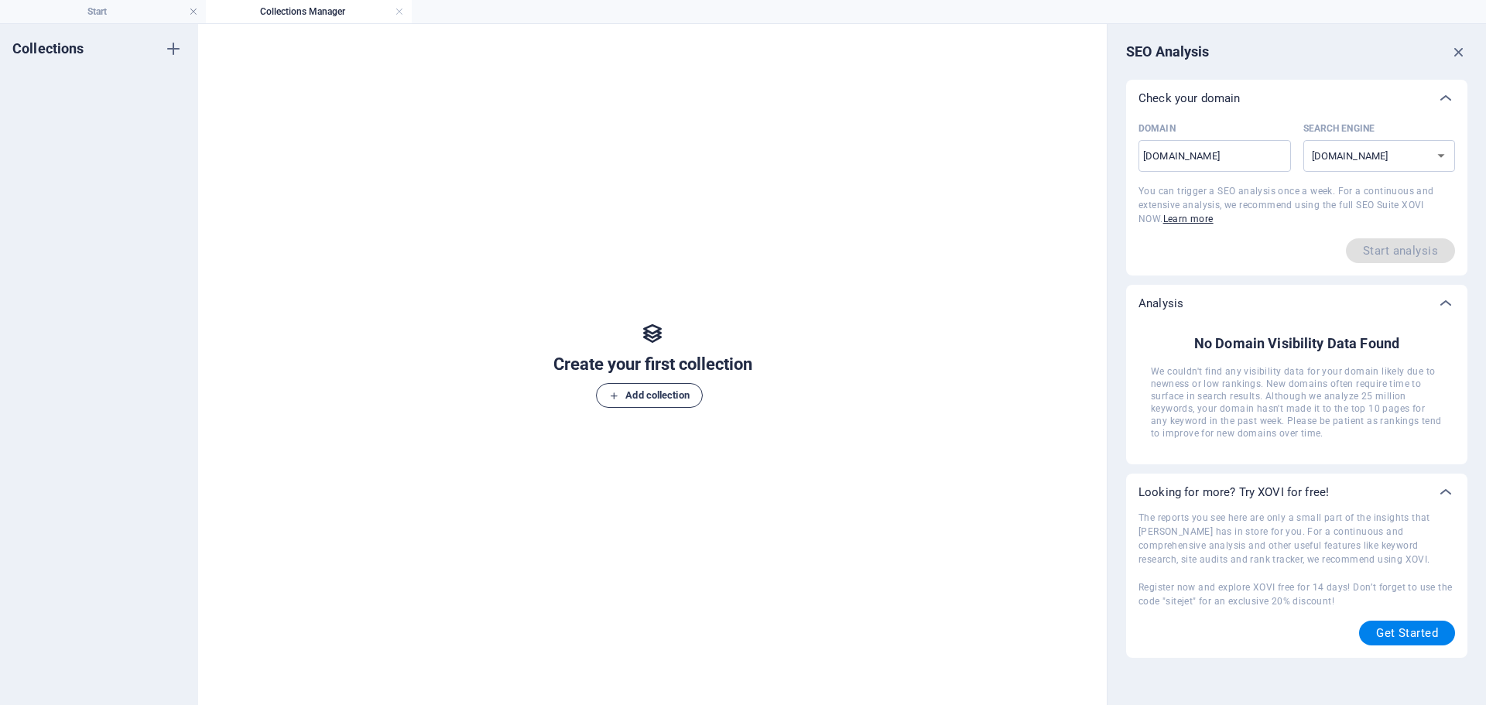
click at [645, 396] on span "Add collection" at bounding box center [649, 395] width 80 height 19
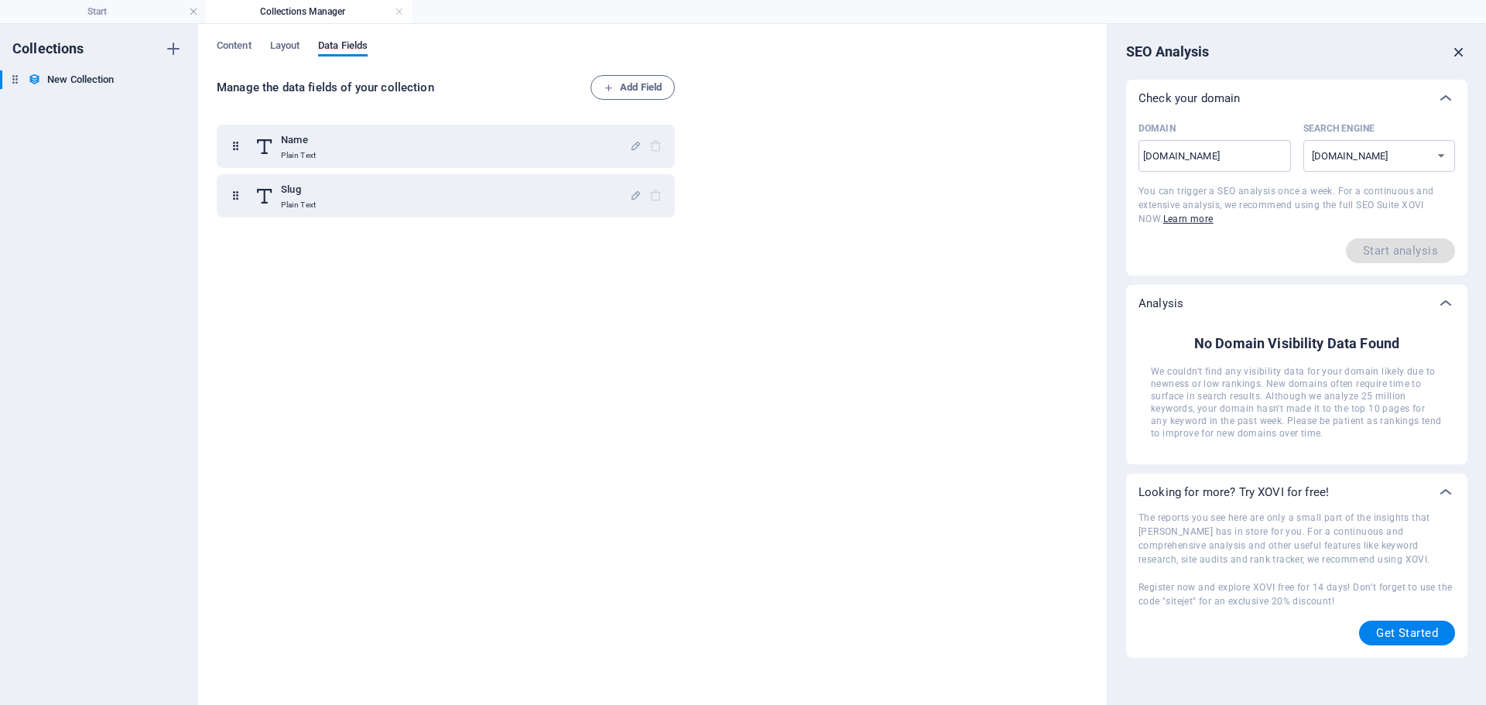
click at [1462, 55] on icon "button" at bounding box center [1458, 51] width 17 height 17
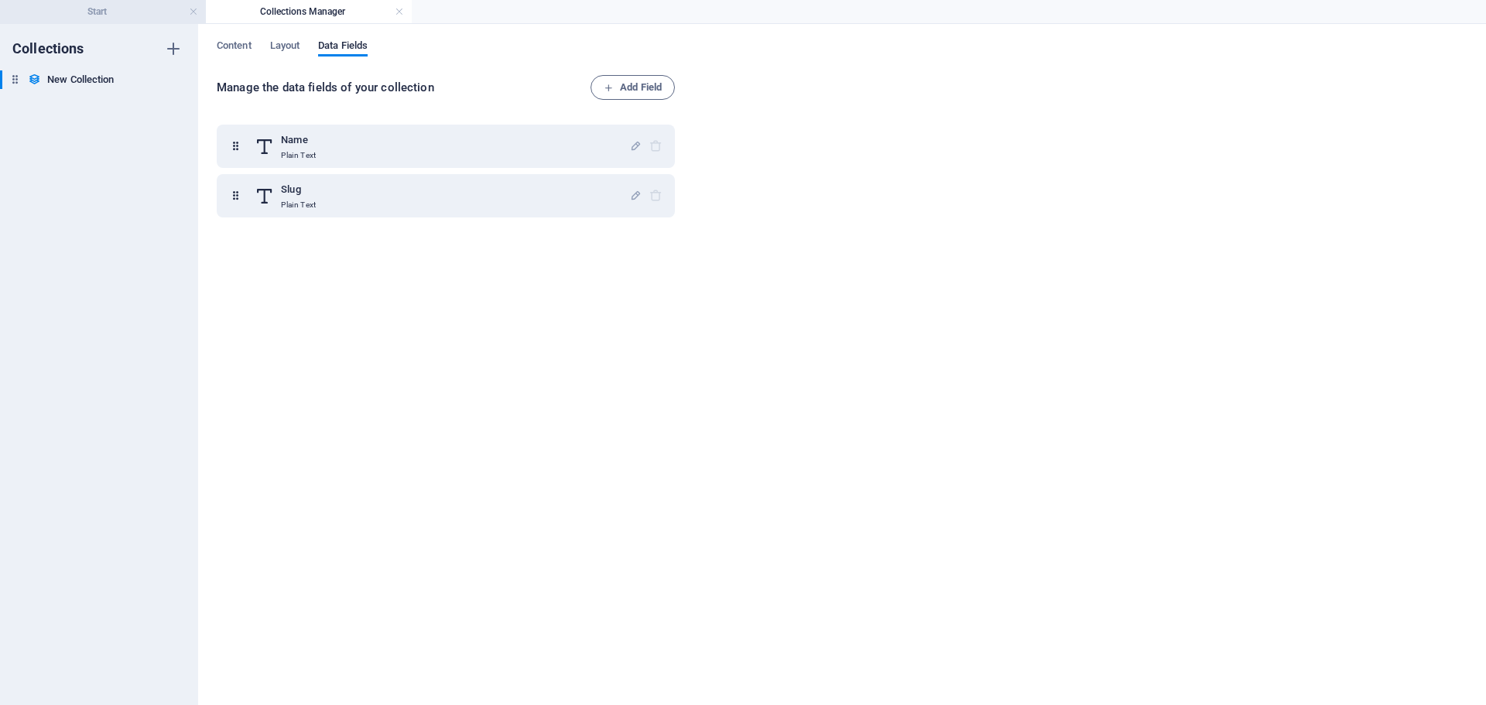
click at [154, 4] on h4 "Start" at bounding box center [103, 11] width 206 height 17
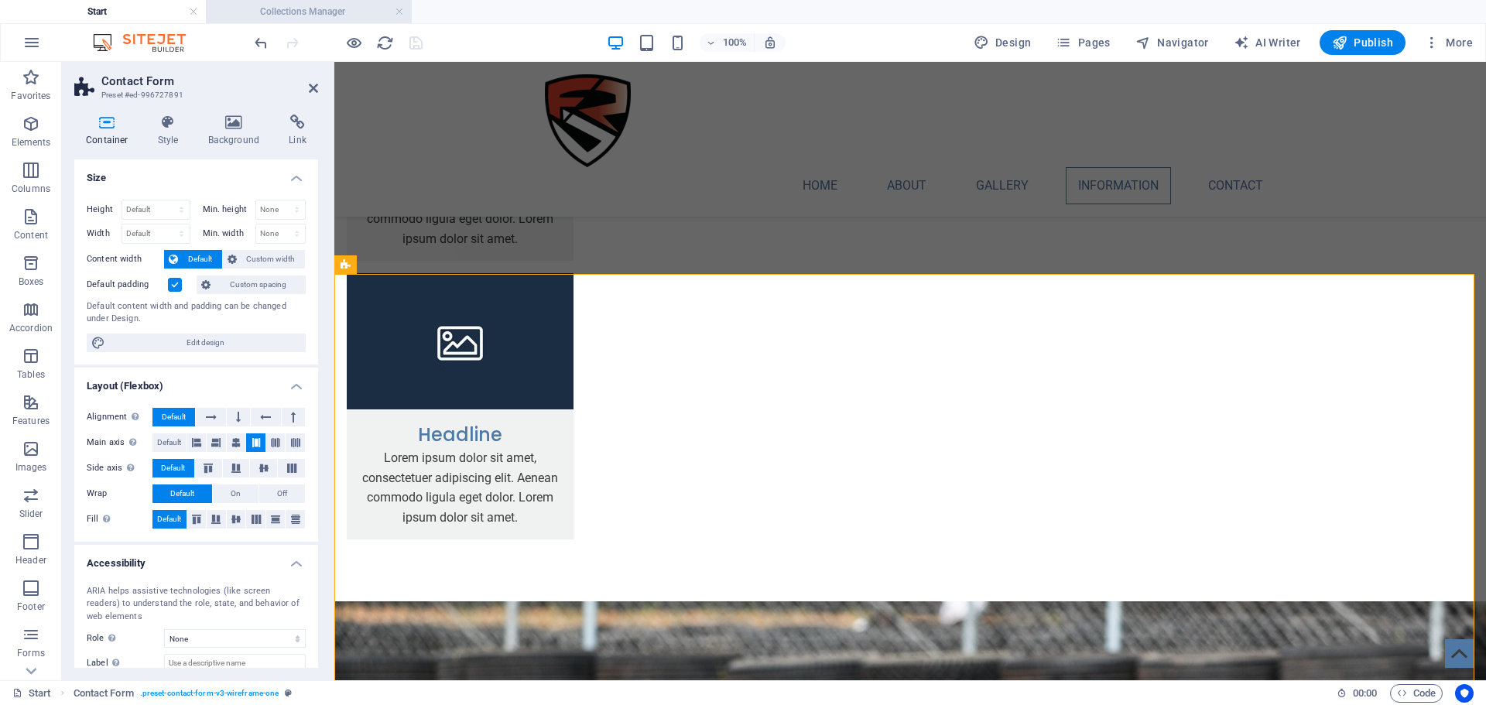
click at [360, 18] on h4 "Collections Manager" at bounding box center [309, 11] width 206 height 17
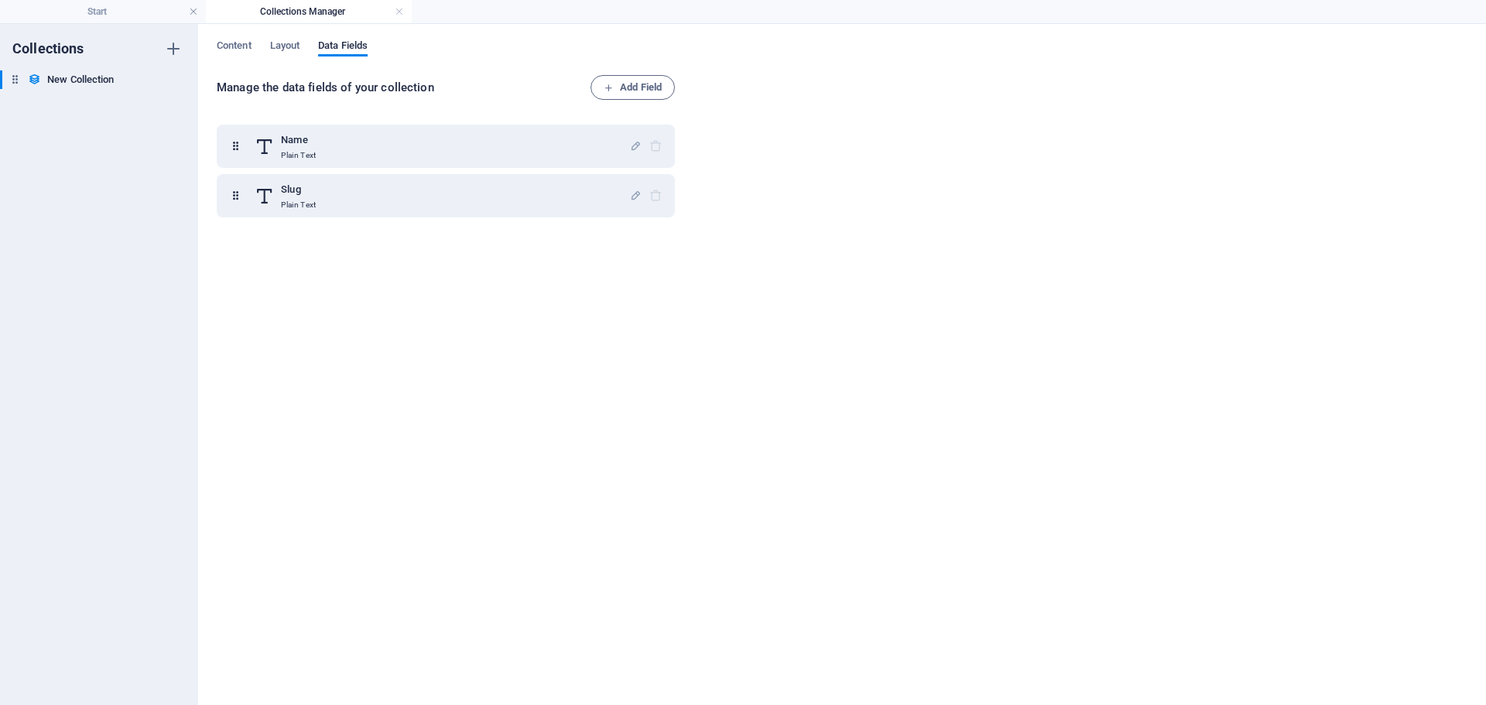
scroll to position [0, 0]
click at [405, 9] on h4 "Collections Manager" at bounding box center [309, 11] width 206 height 17
click at [401, 11] on link at bounding box center [399, 12] width 9 height 15
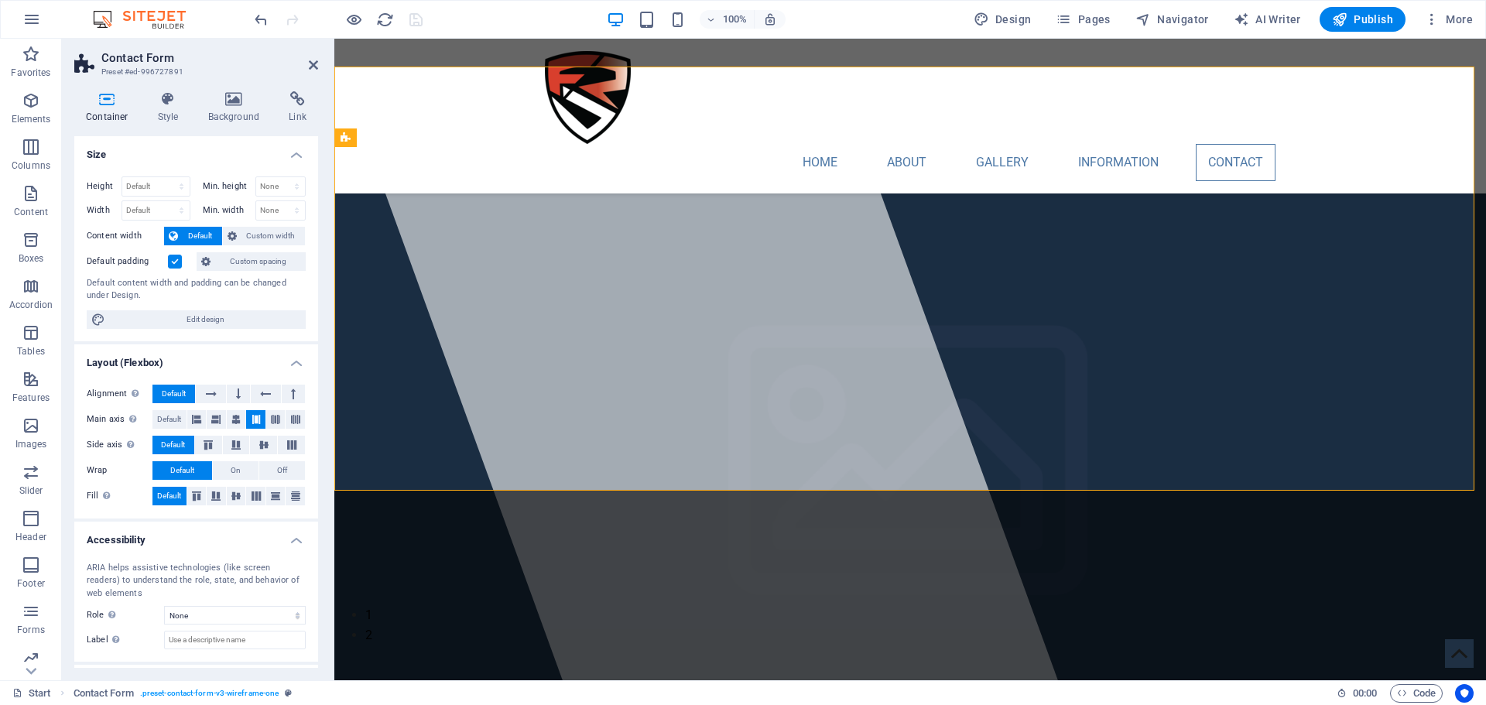
scroll to position [2863, 0]
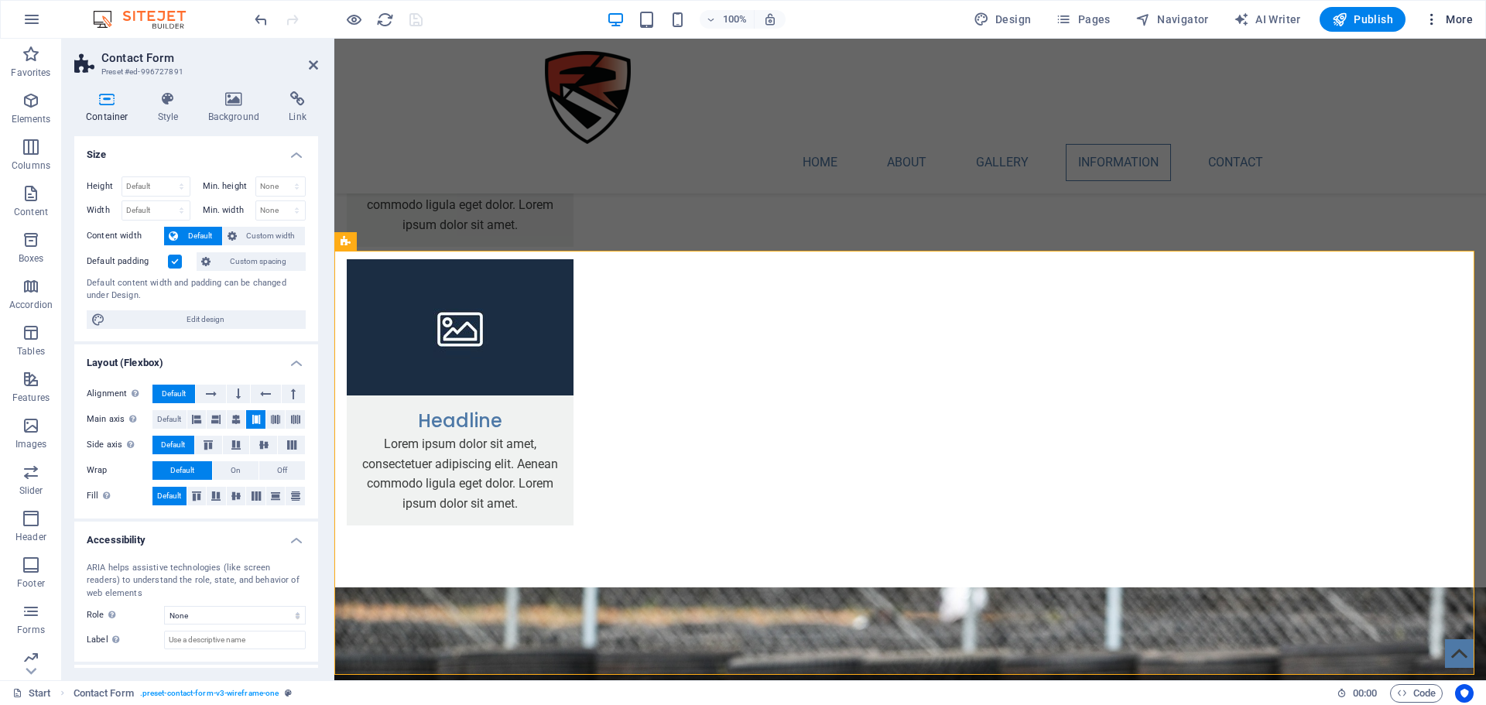
click at [1456, 30] on button "More" at bounding box center [1448, 19] width 61 height 25
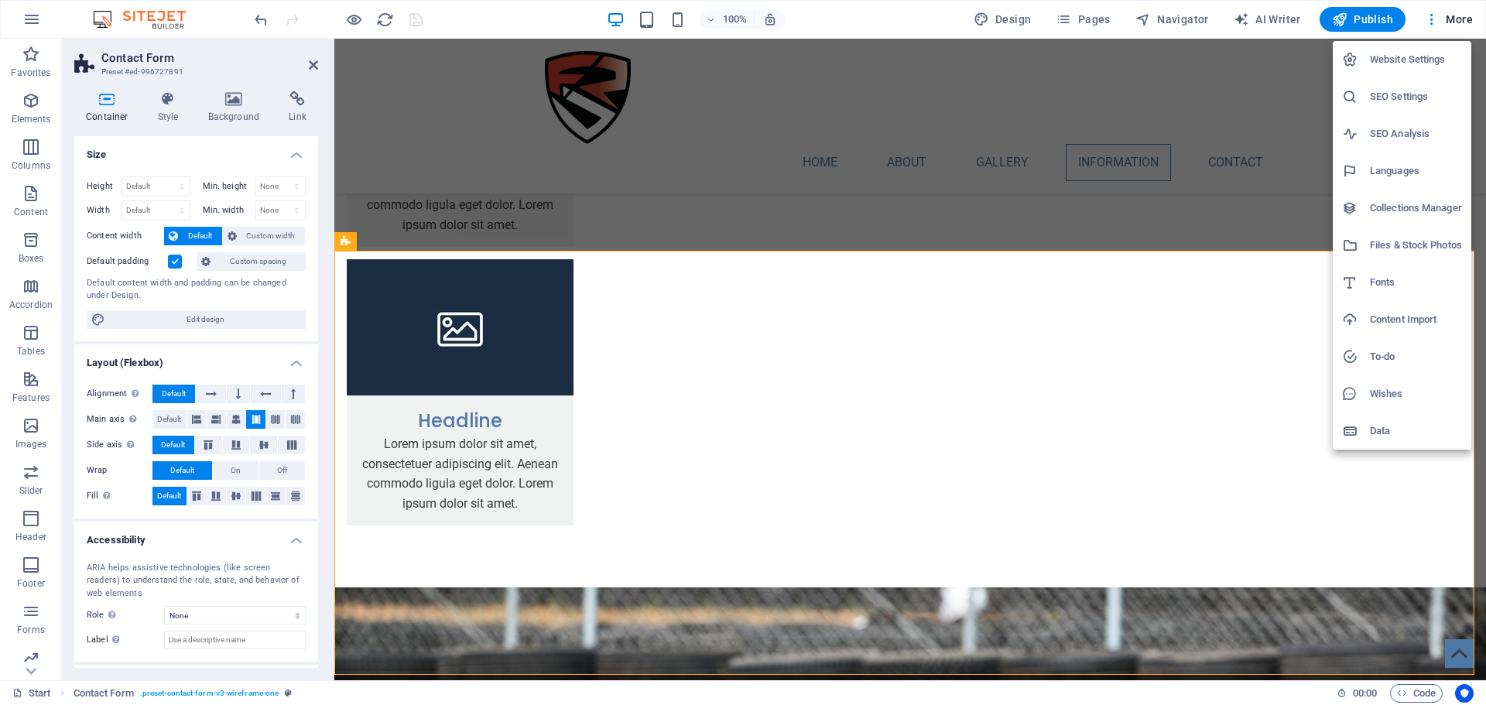
click at [1417, 500] on div at bounding box center [743, 352] width 1486 height 705
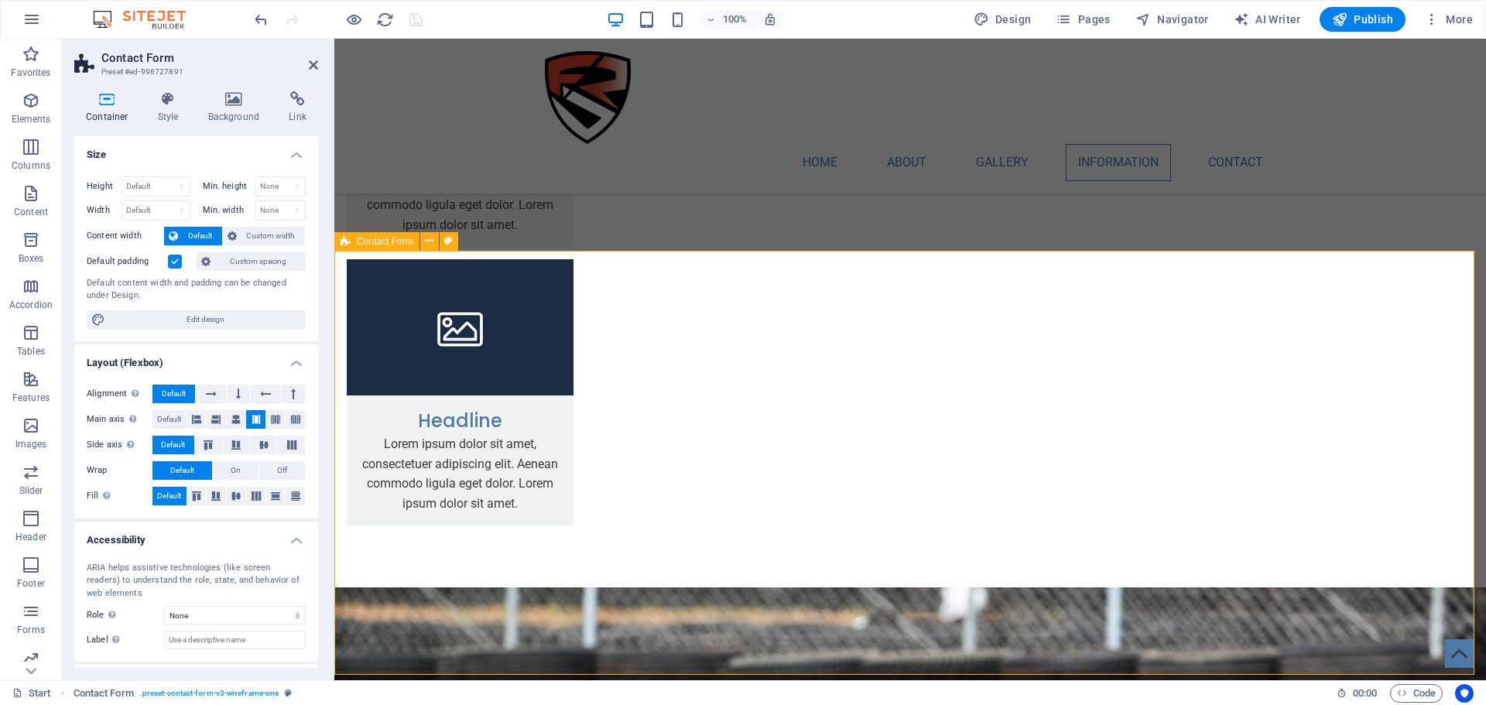
click at [27, 563] on icon "button" at bounding box center [31, 556] width 19 height 19
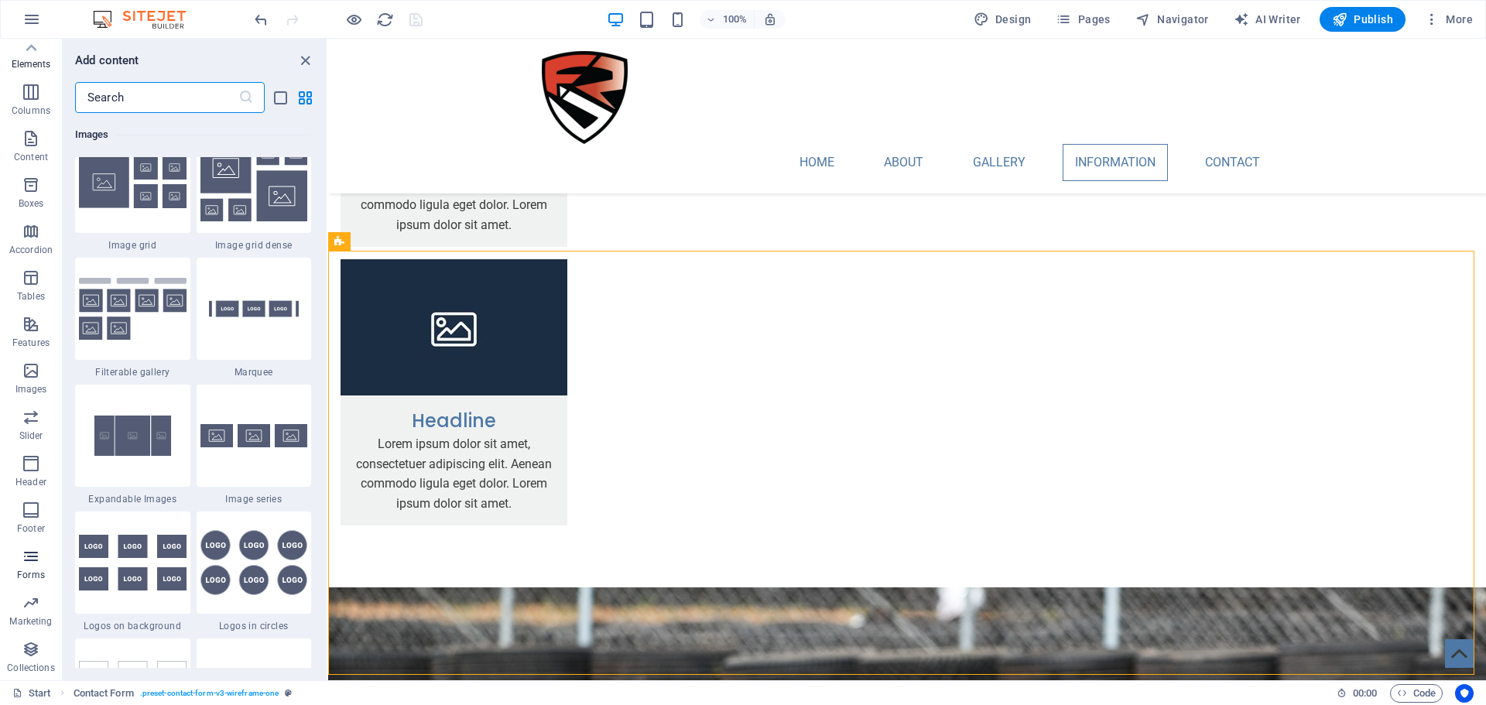
scroll to position [11298, 0]
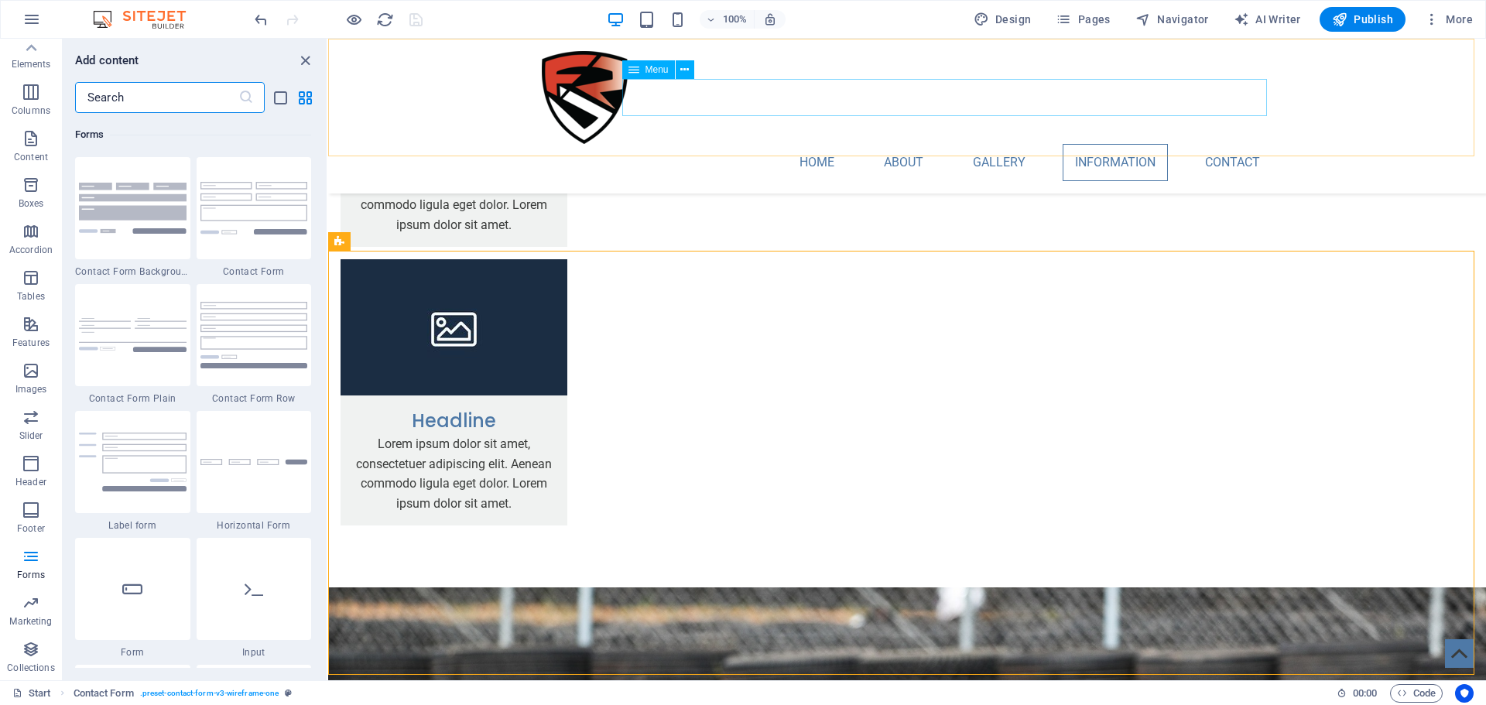
click at [1215, 144] on nav "Home About Gallery Information Contact" at bounding box center [907, 162] width 730 height 37
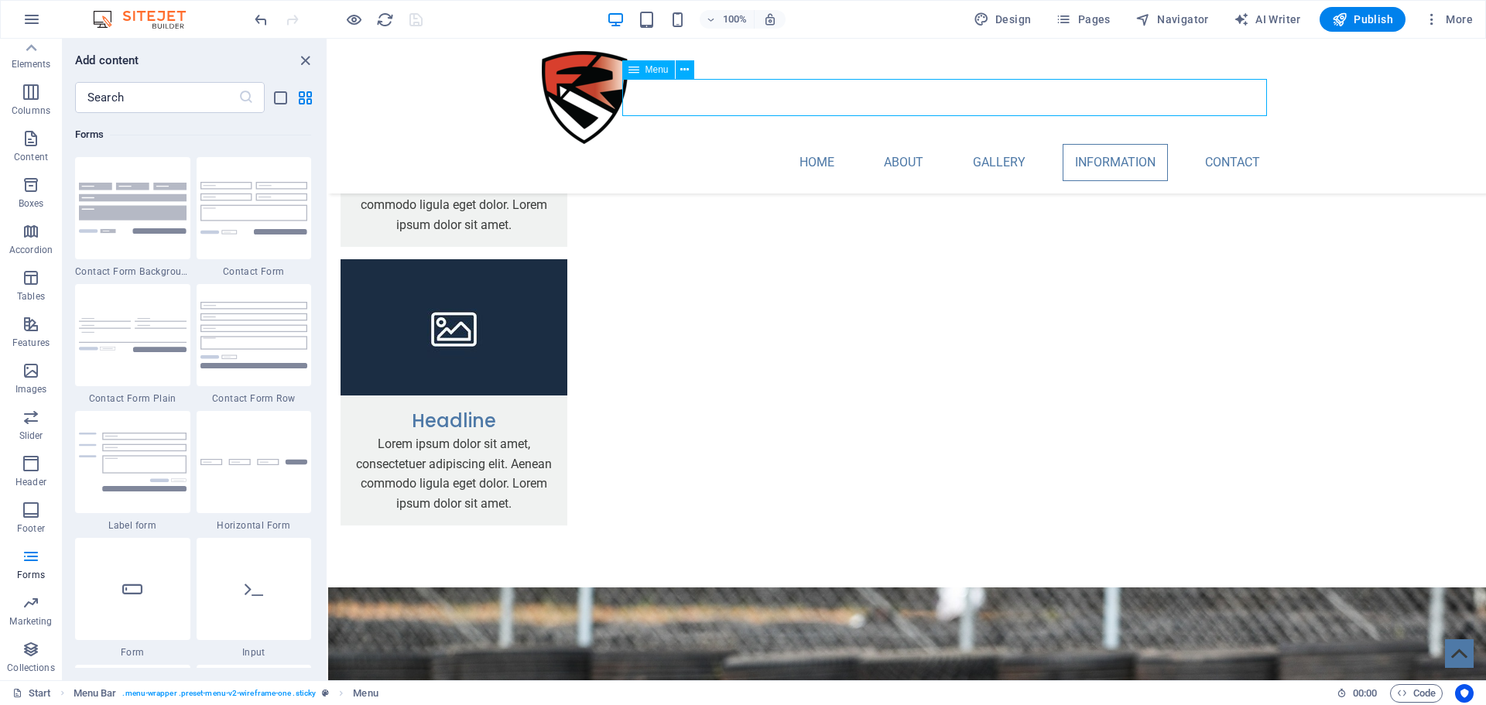
click at [1219, 144] on nav "Home About Gallery Information Contact" at bounding box center [907, 162] width 730 height 37
click at [128, 19] on img at bounding box center [147, 19] width 116 height 19
click at [32, 15] on icon "button" at bounding box center [31, 19] width 19 height 19
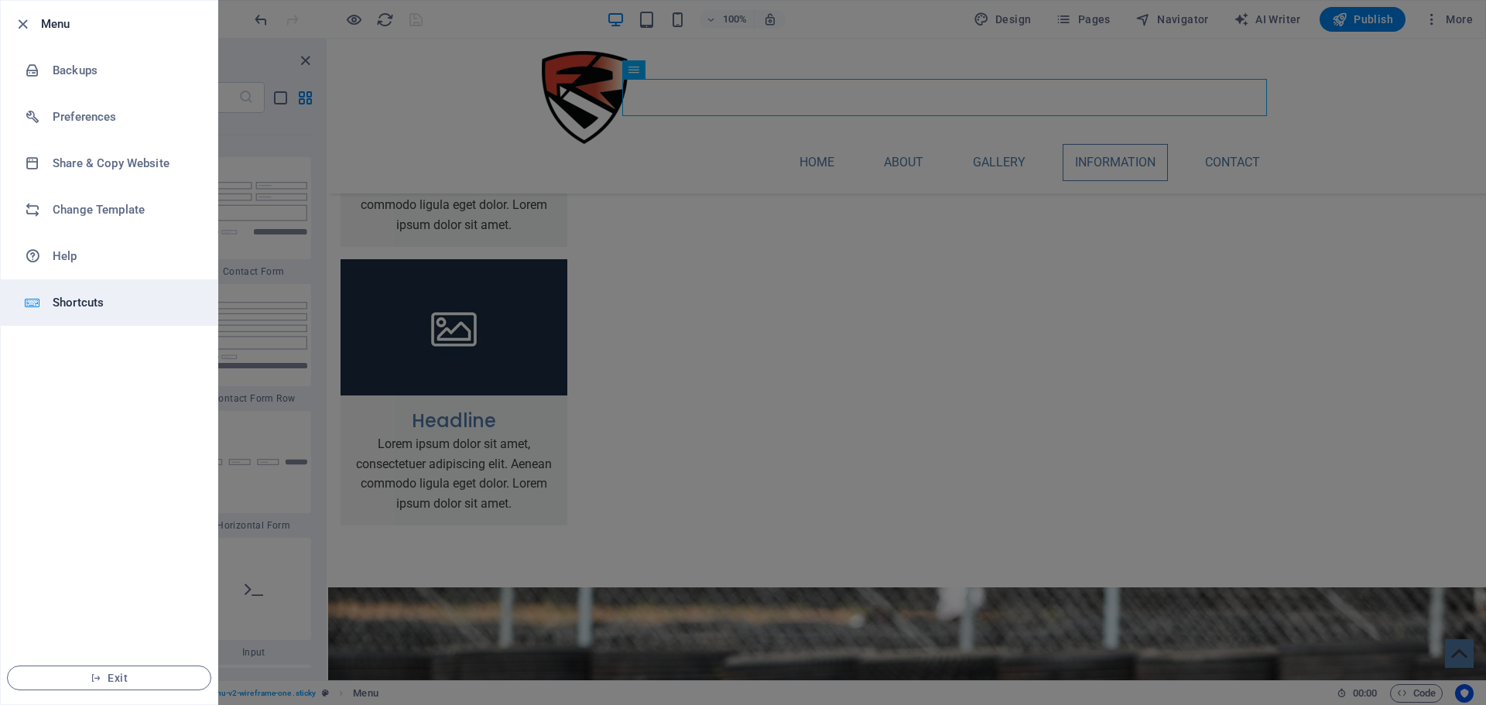
click at [118, 304] on h6 "Shortcuts" at bounding box center [124, 302] width 143 height 19
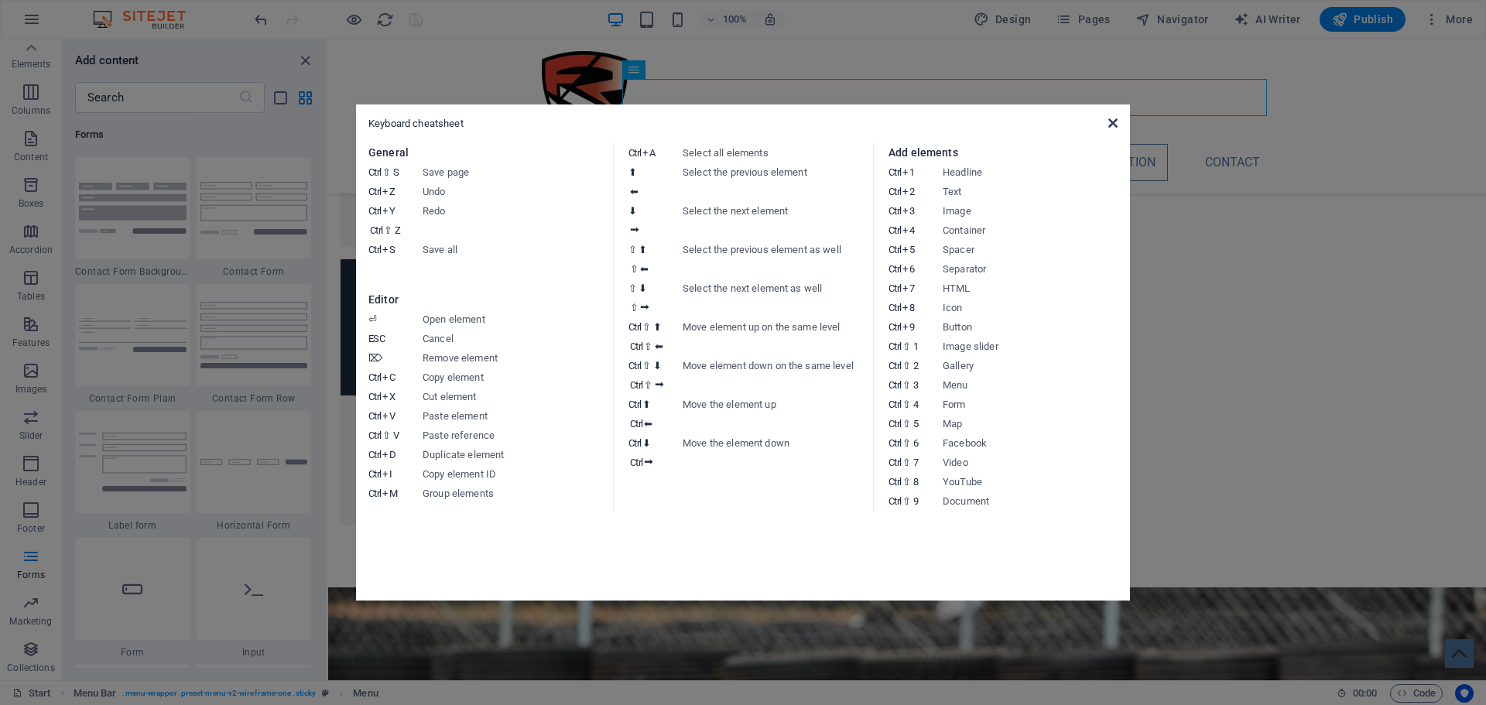
click at [1113, 124] on icon at bounding box center [1112, 123] width 9 height 12
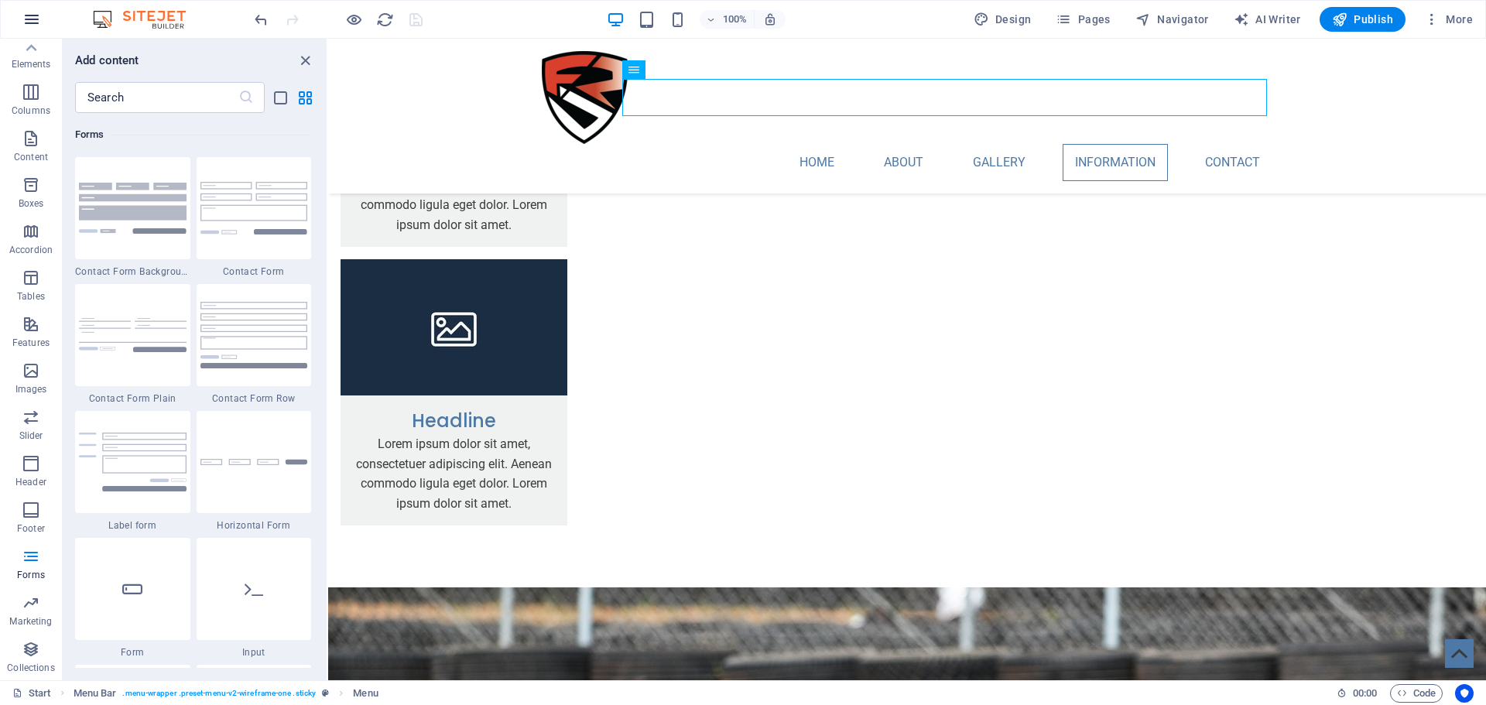
click at [32, 15] on icon "button" at bounding box center [31, 19] width 19 height 19
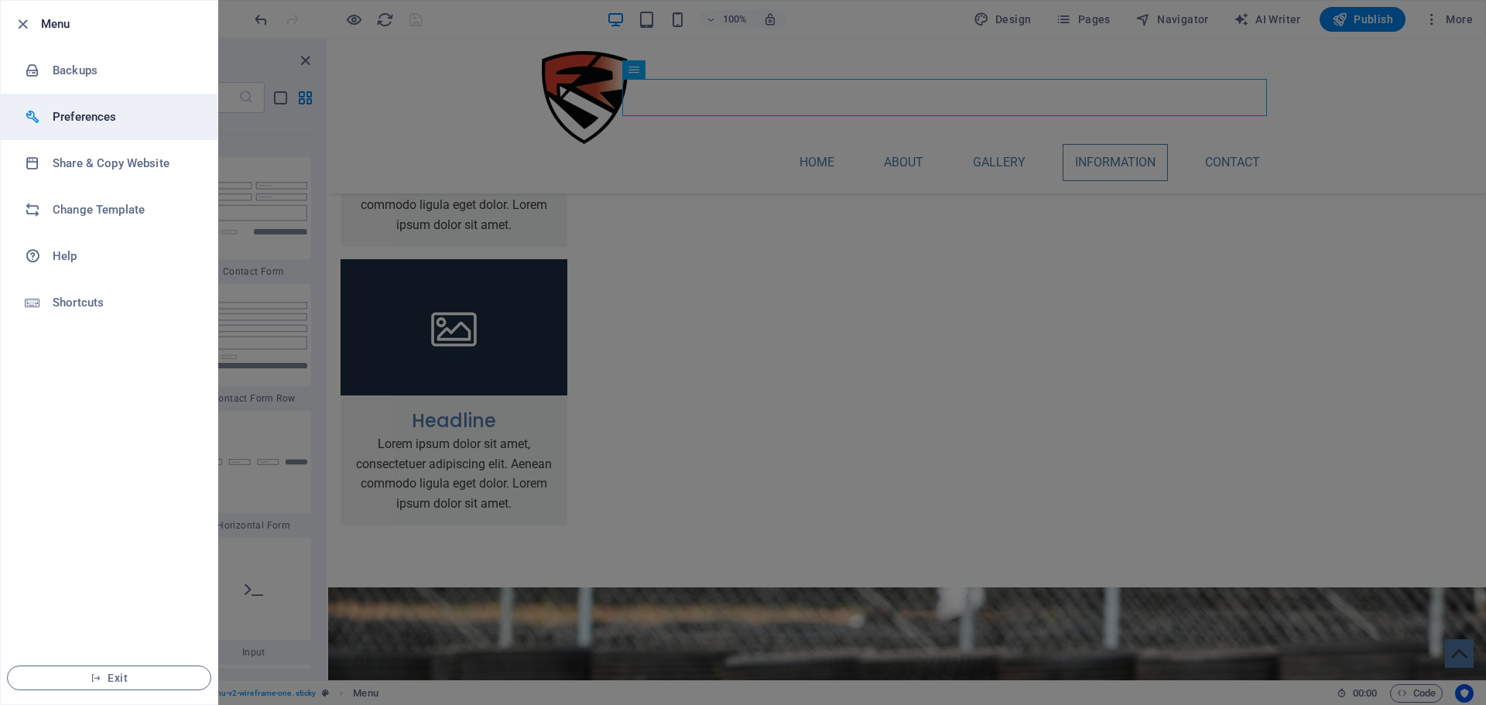
click at [109, 125] on h6 "Preferences" at bounding box center [124, 117] width 143 height 19
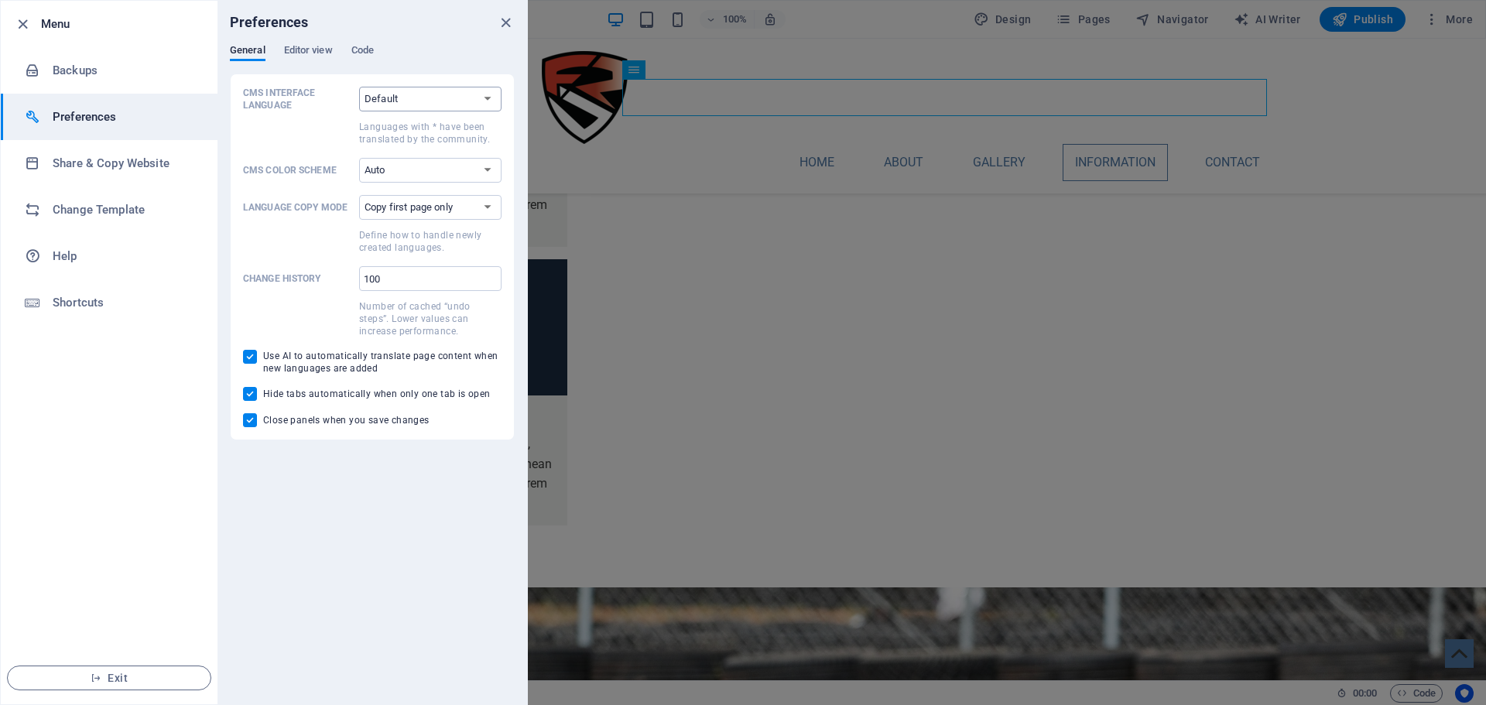
click at [426, 101] on select "Default Deutsch English Español Suomi* Français Magyar Italiano Nederlands Pols…" at bounding box center [430, 99] width 142 height 25
click at [143, 173] on li "Share & Copy Website" at bounding box center [109, 163] width 217 height 46
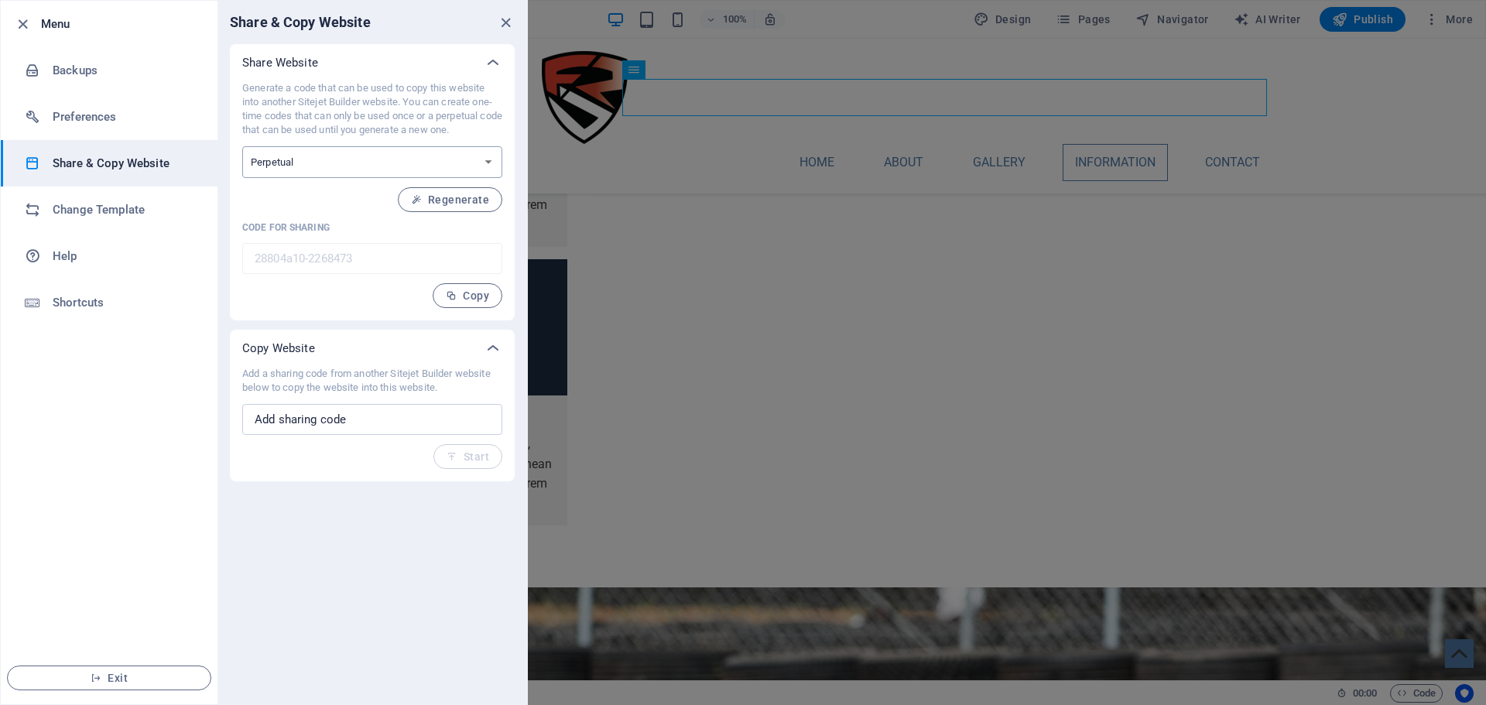
click at [290, 154] on select "One-time Perpetual" at bounding box center [372, 162] width 260 height 32
click at [303, 125] on p "Generate a code that can be used to copy this website into another Sitejet Buil…" at bounding box center [372, 109] width 260 height 56
click at [121, 122] on h6 "Preferences" at bounding box center [124, 117] width 143 height 19
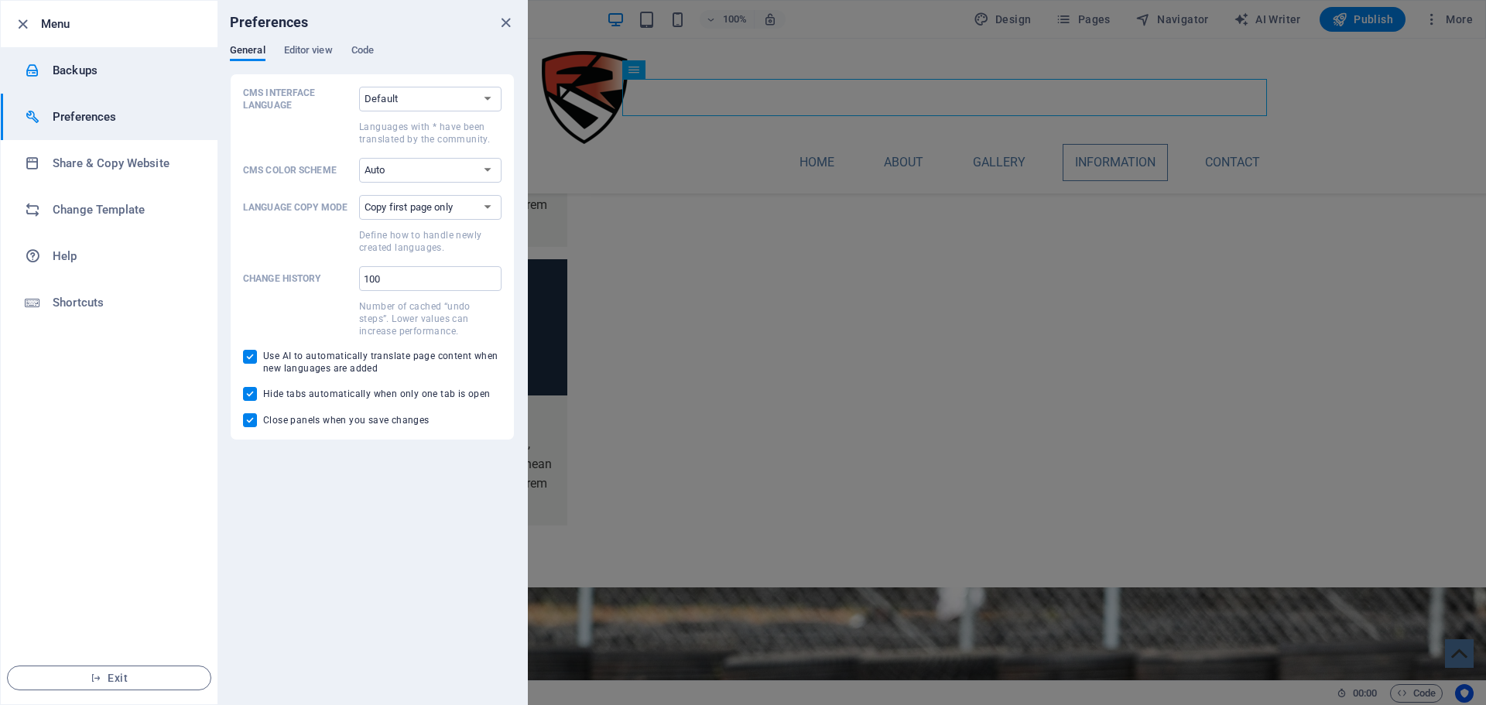
click at [100, 82] on li "Backups" at bounding box center [109, 70] width 217 height 46
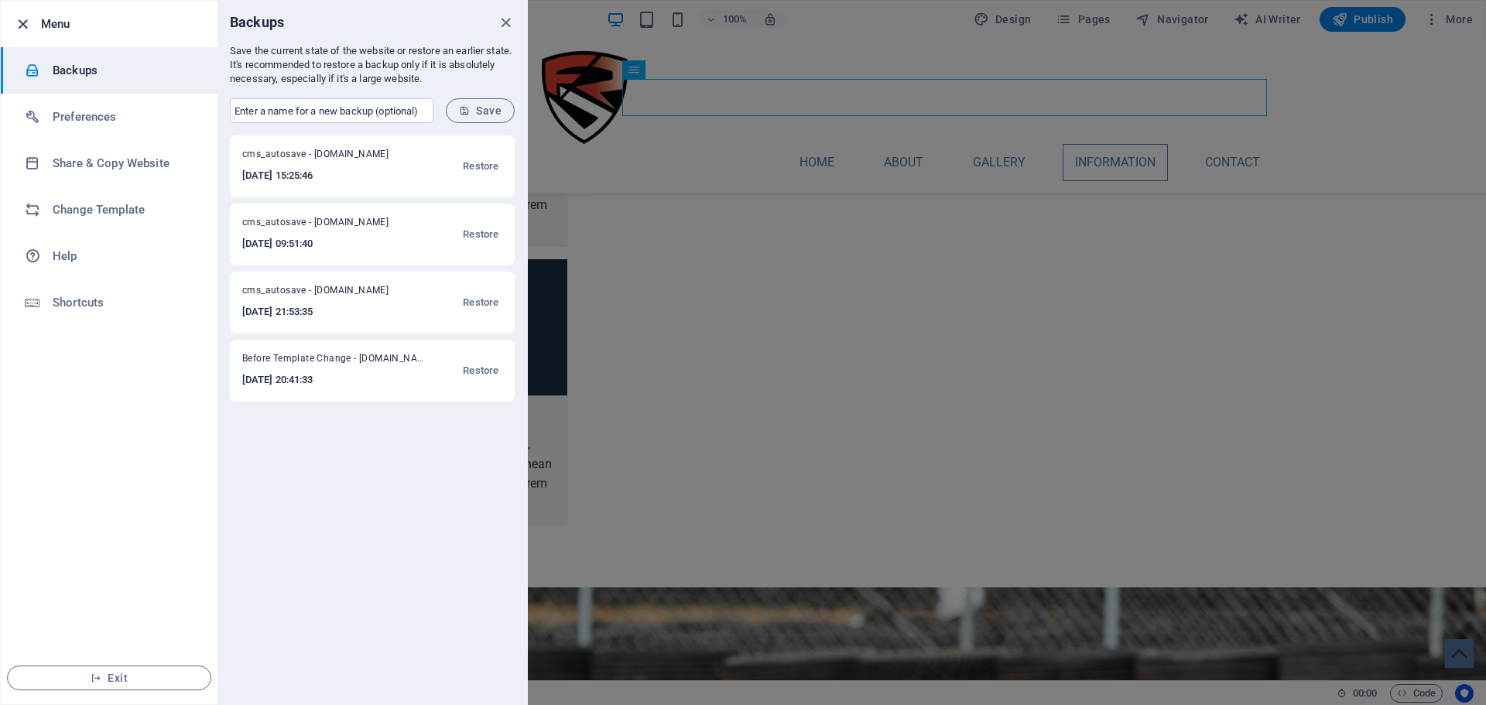
click at [28, 26] on icon "button" at bounding box center [23, 24] width 18 height 18
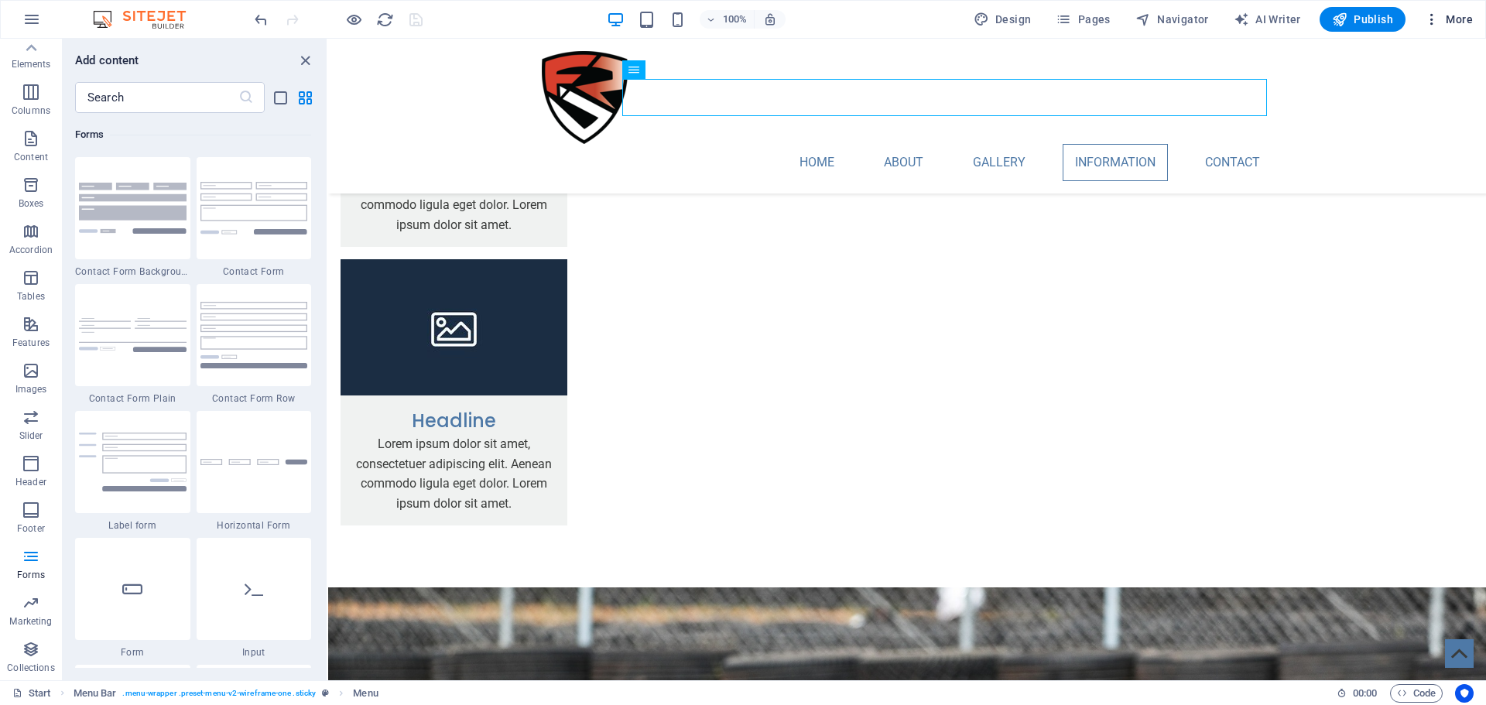
click at [1460, 19] on span "More" at bounding box center [1448, 19] width 49 height 15
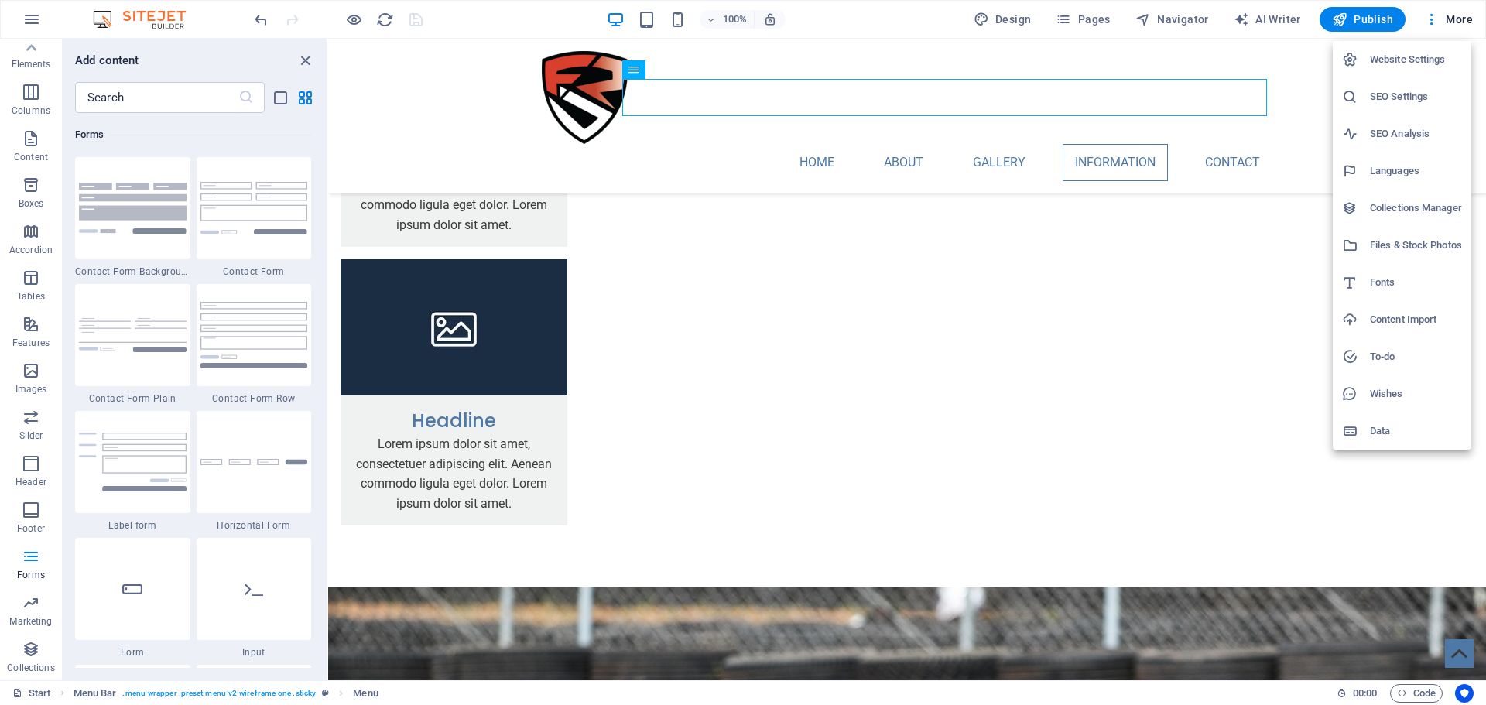
click at [1387, 428] on h6 "Data" at bounding box center [1416, 431] width 92 height 19
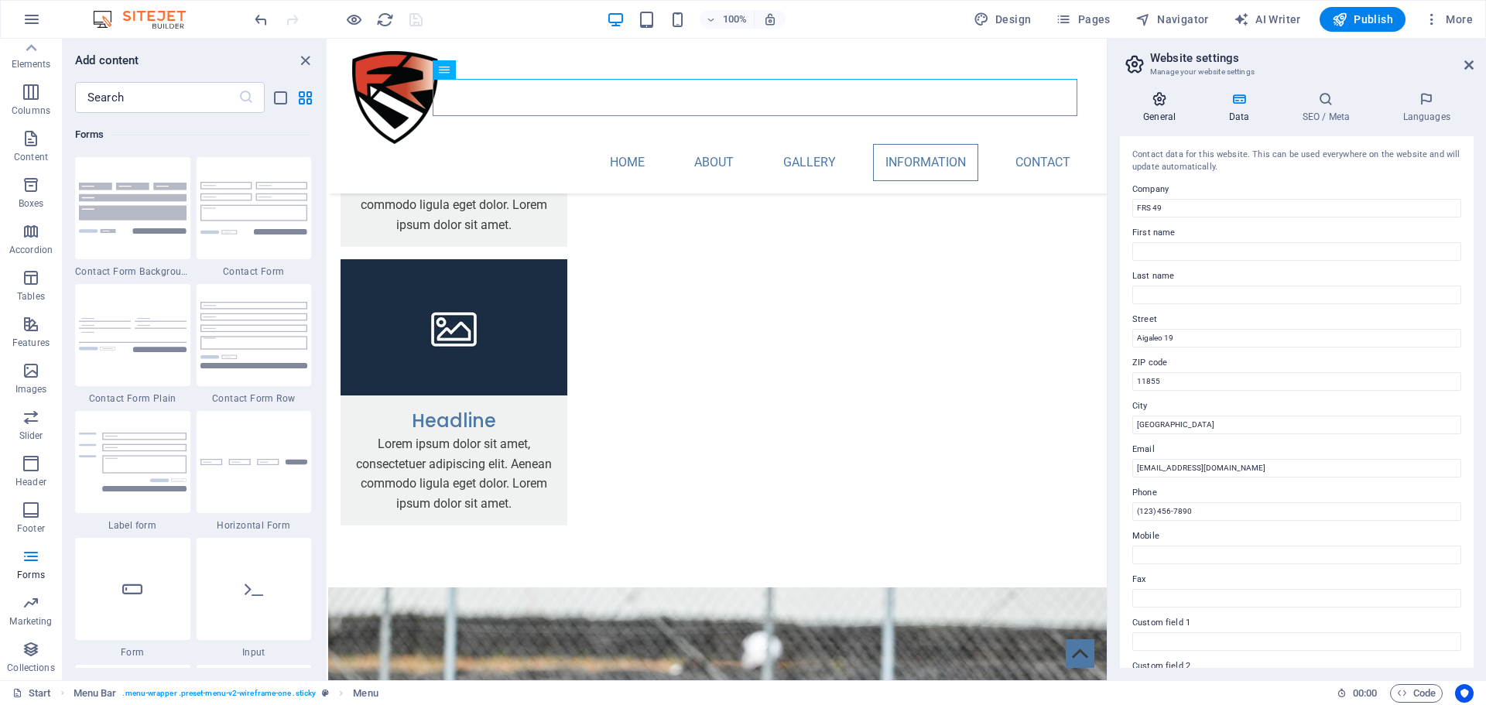
click at [1128, 94] on icon at bounding box center [1159, 98] width 79 height 15
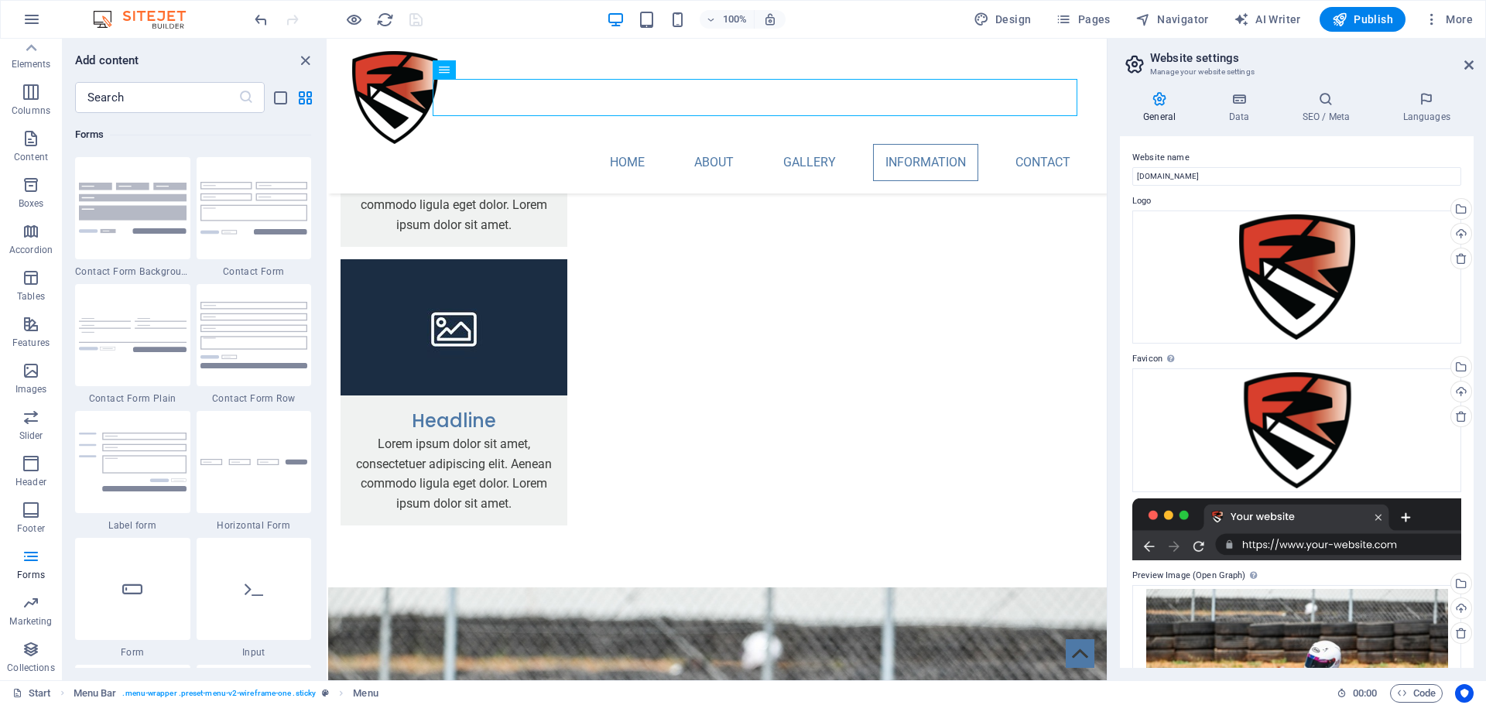
click at [1158, 101] on icon at bounding box center [1159, 98] width 79 height 15
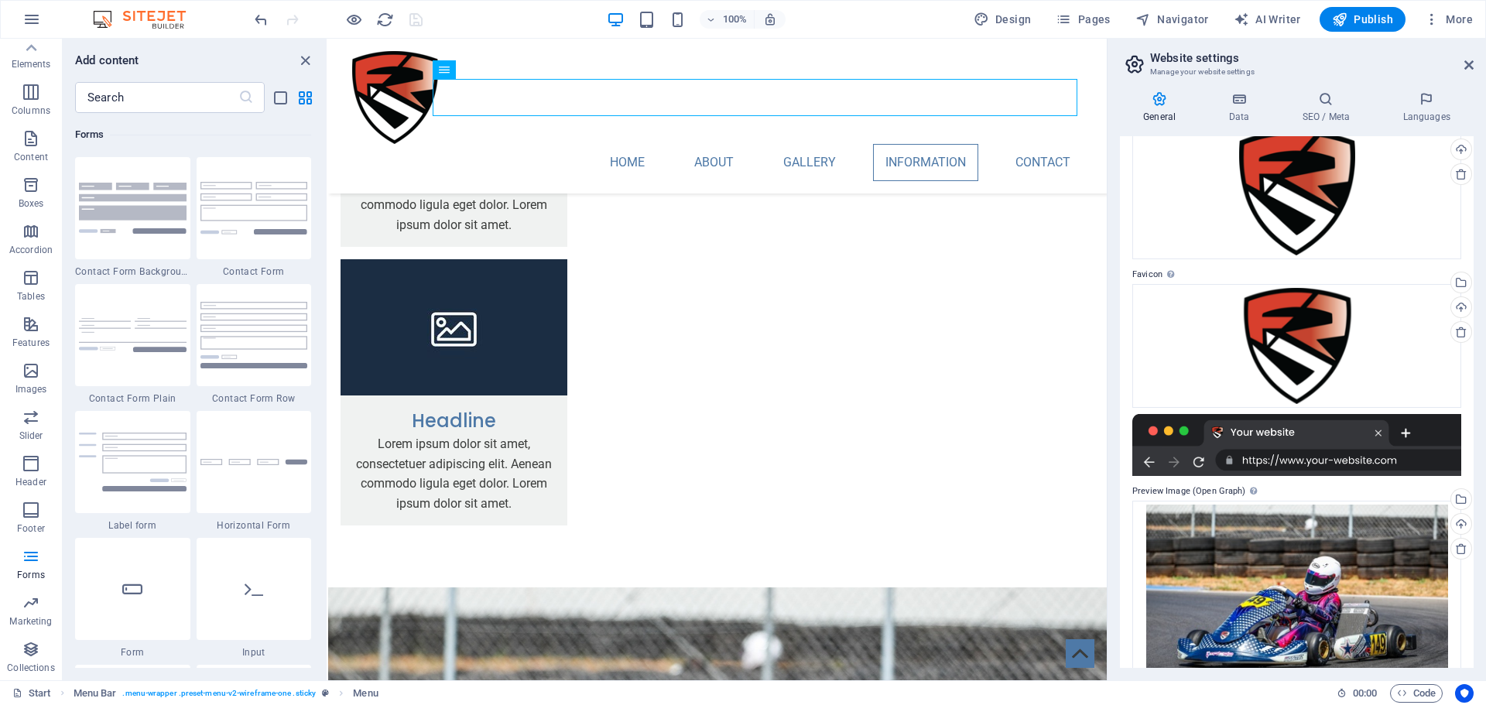
scroll to position [139, 0]
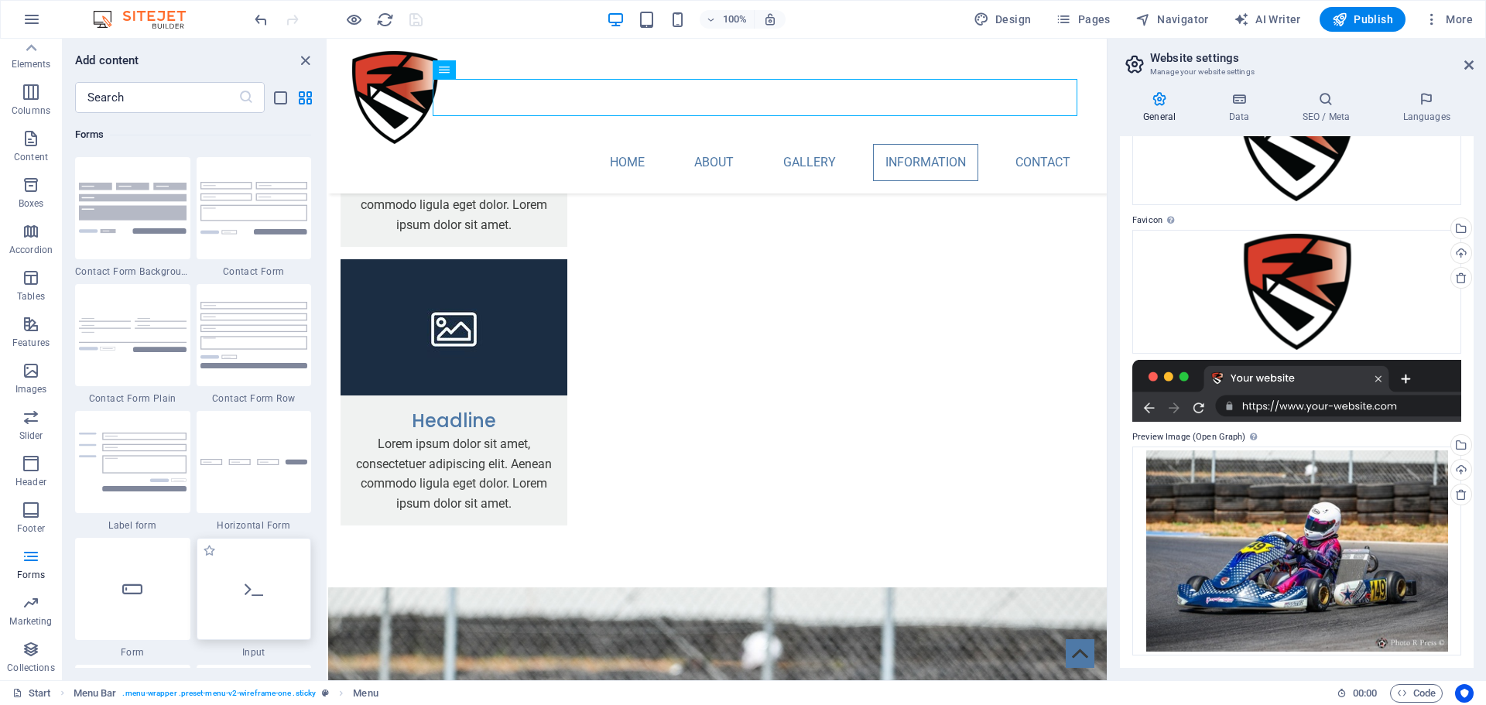
click at [276, 583] on div at bounding box center [254, 589] width 115 height 102
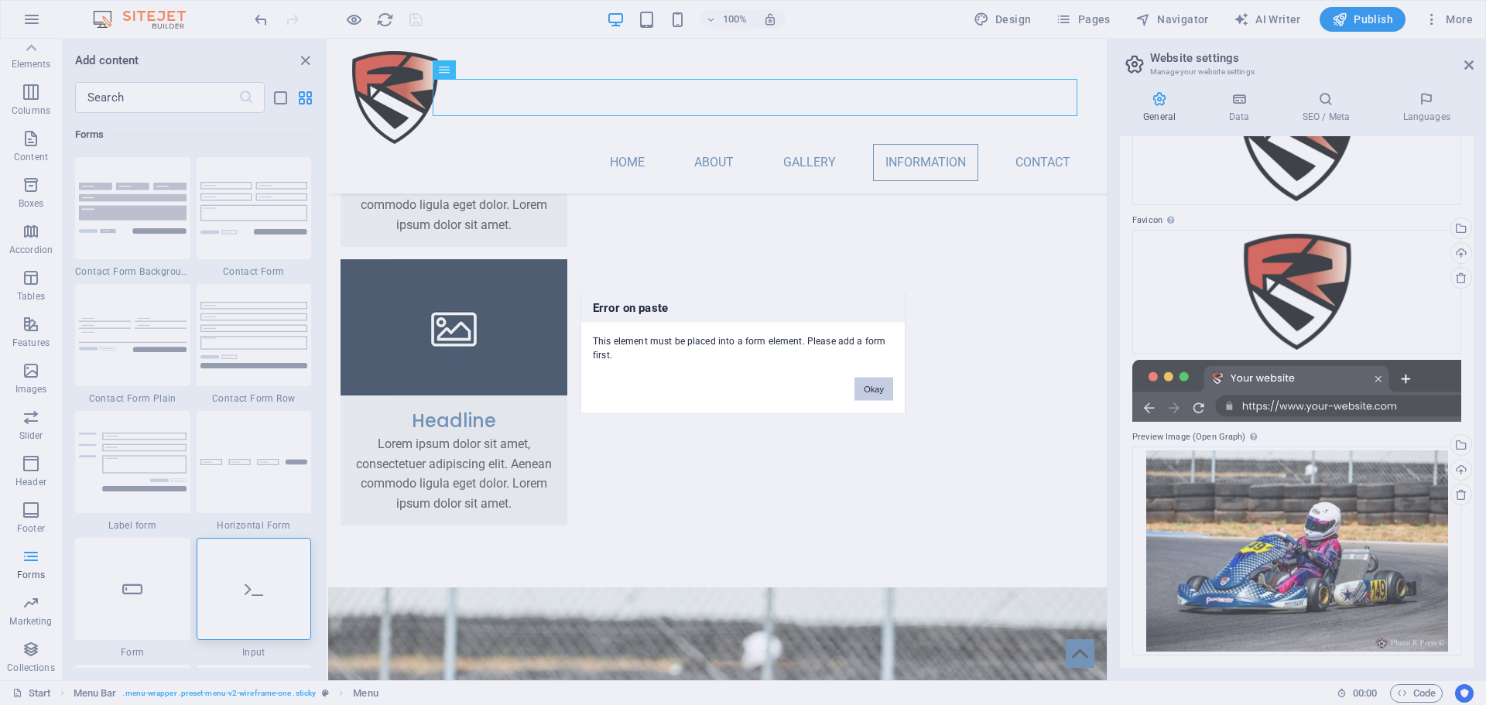
drag, startPoint x: 880, startPoint y: 393, endPoint x: 550, endPoint y: 354, distance: 331.9
click at [880, 393] on button "Okay" at bounding box center [873, 388] width 39 height 23
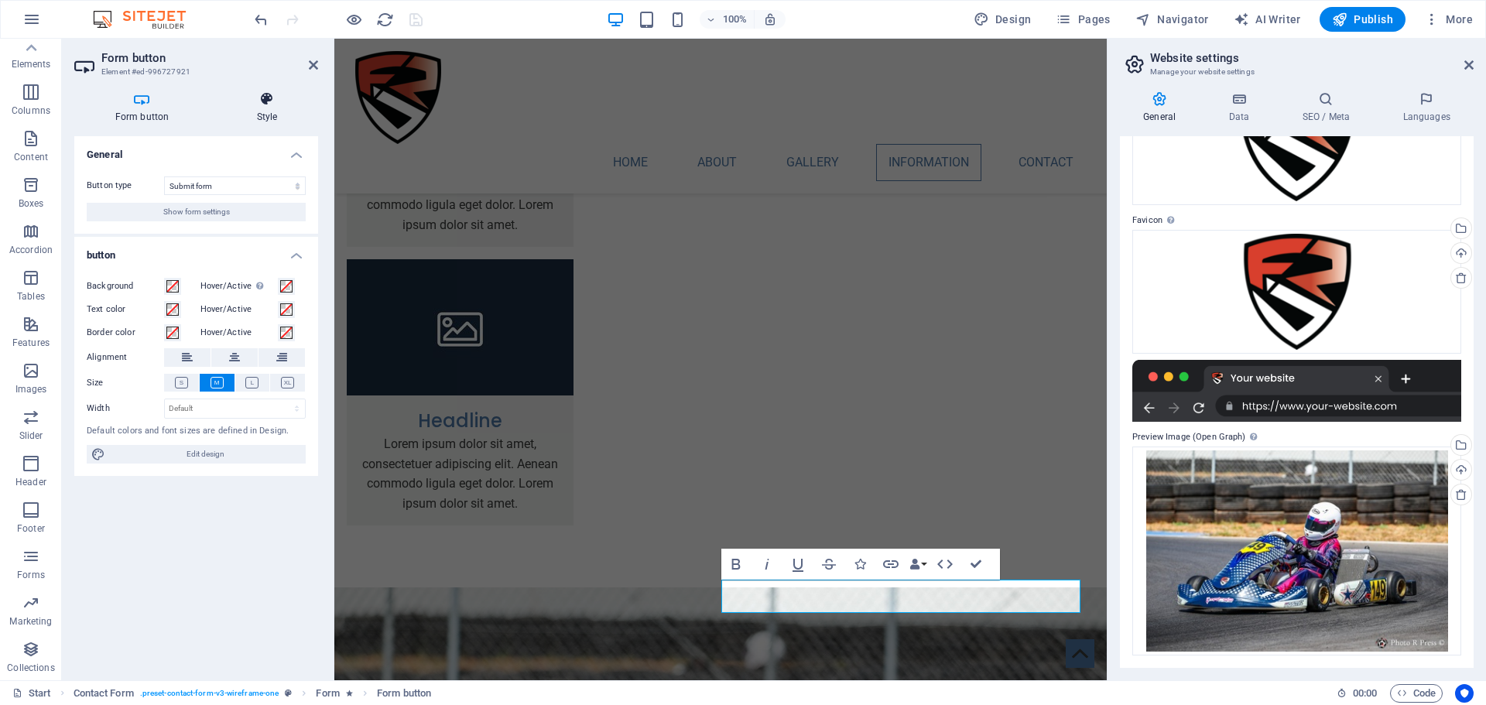
click at [271, 109] on h4 "Style" at bounding box center [267, 107] width 102 height 33
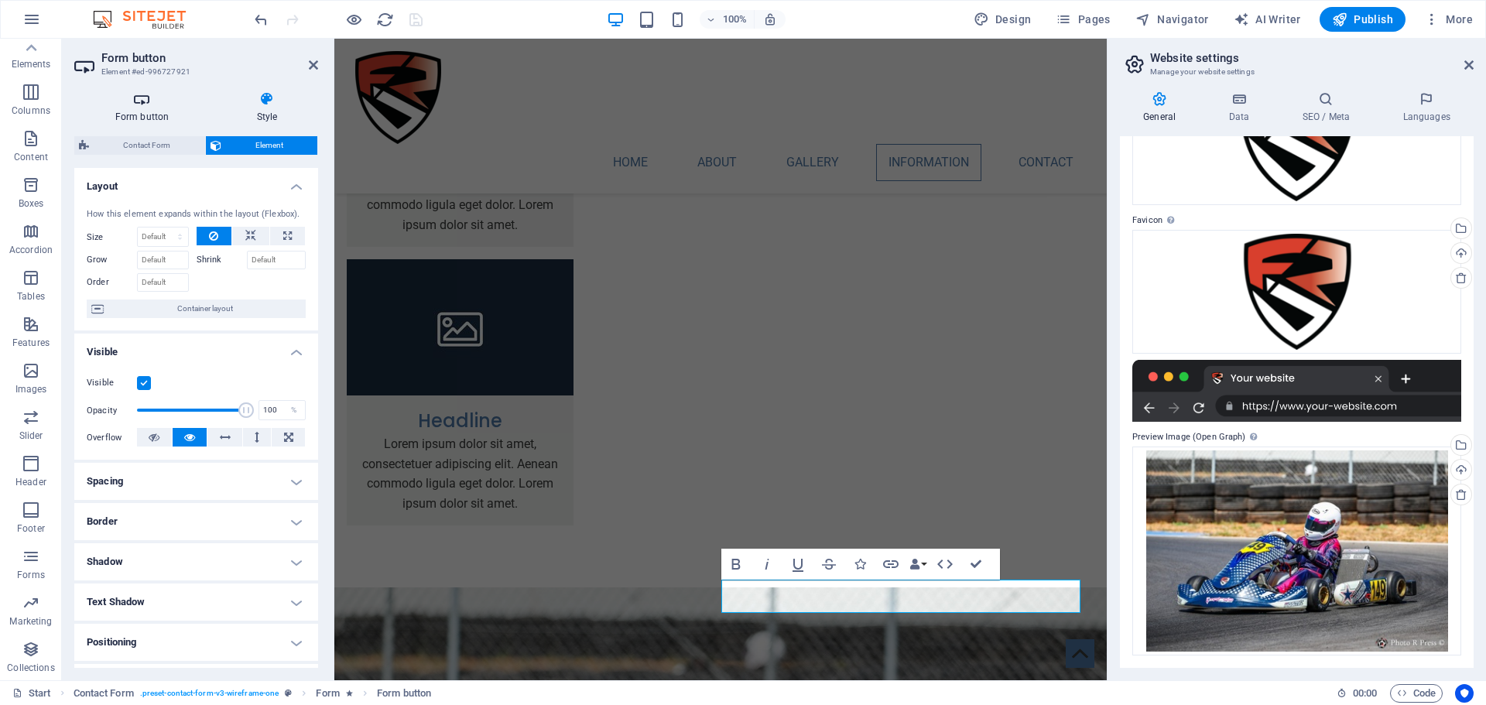
click at [176, 98] on icon at bounding box center [141, 98] width 135 height 15
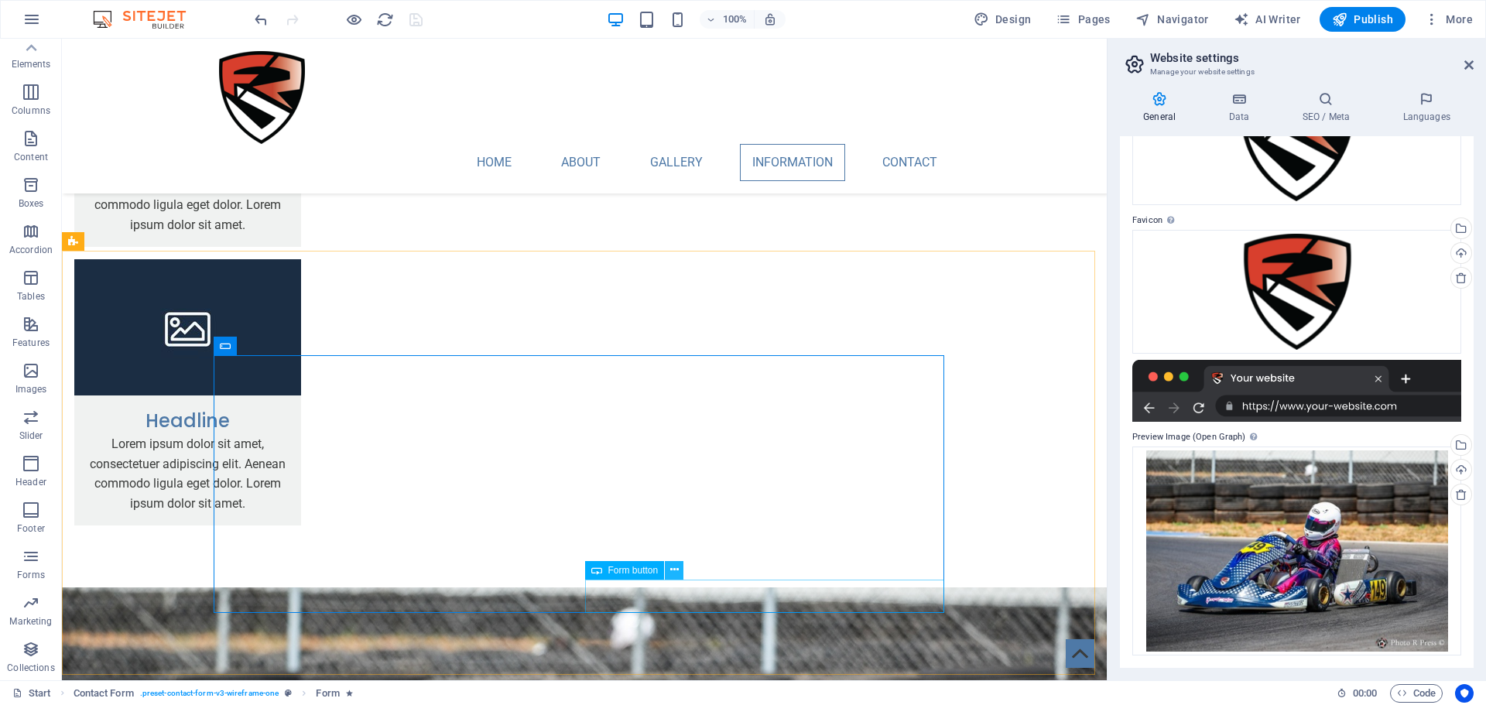
click at [675, 570] on icon at bounding box center [674, 570] width 9 height 16
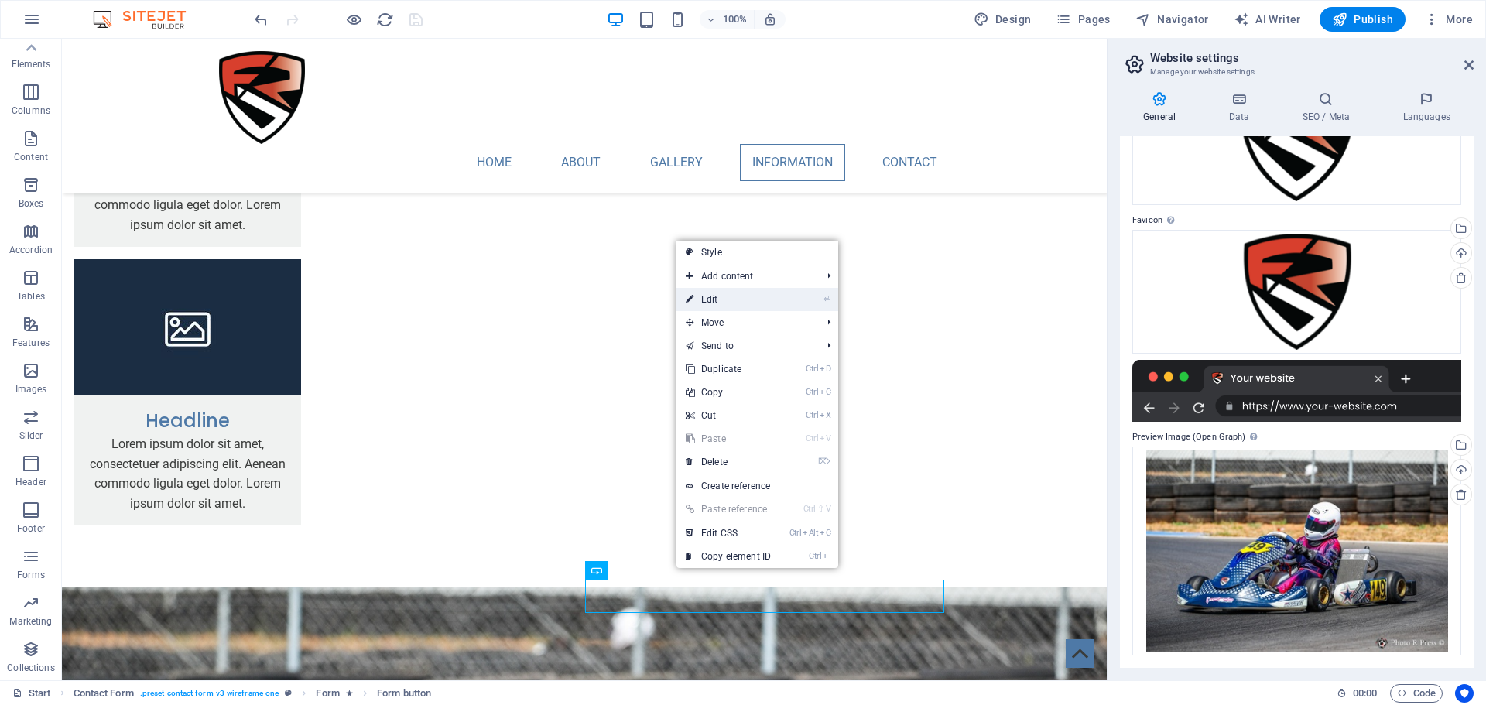
click at [734, 296] on link "⏎ Edit" at bounding box center [728, 299] width 104 height 23
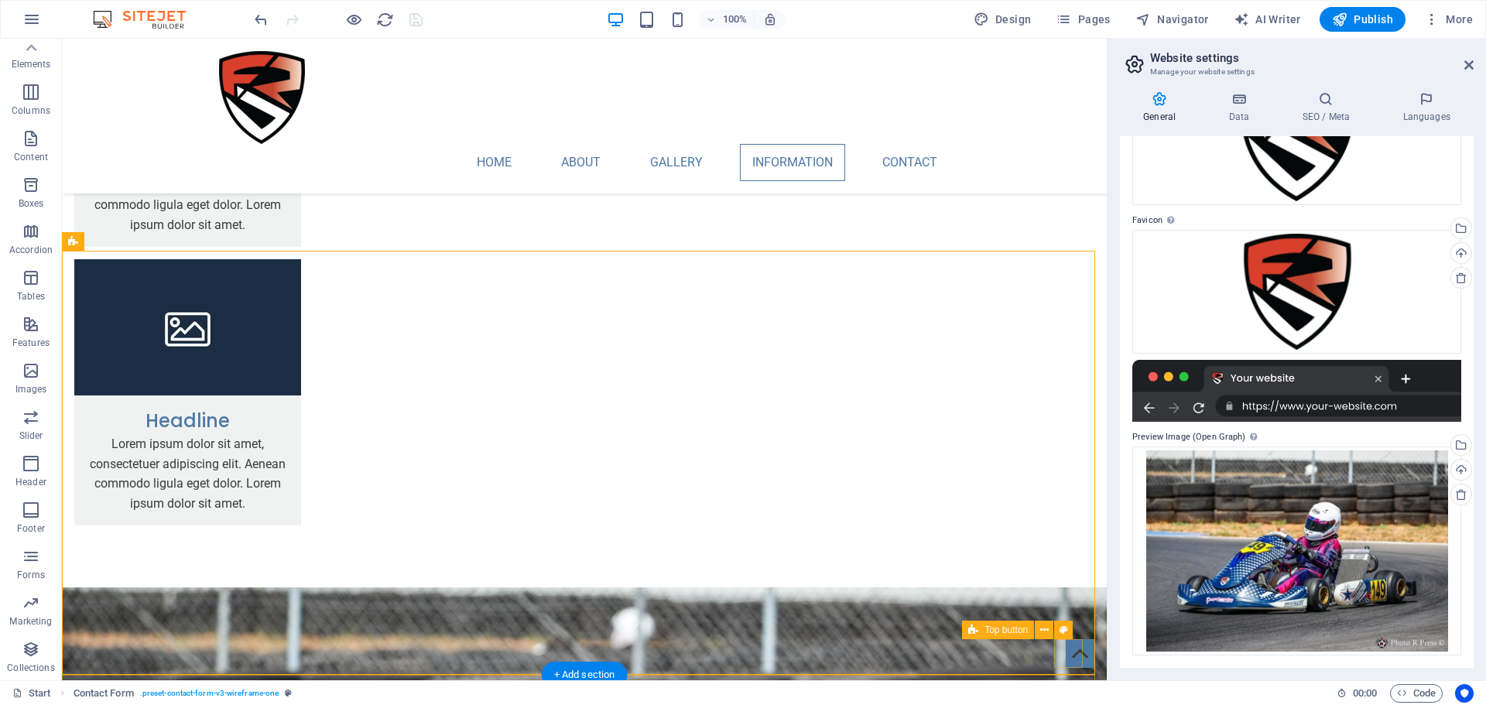
click at [1066, 656] on figure at bounding box center [1080, 653] width 29 height 29
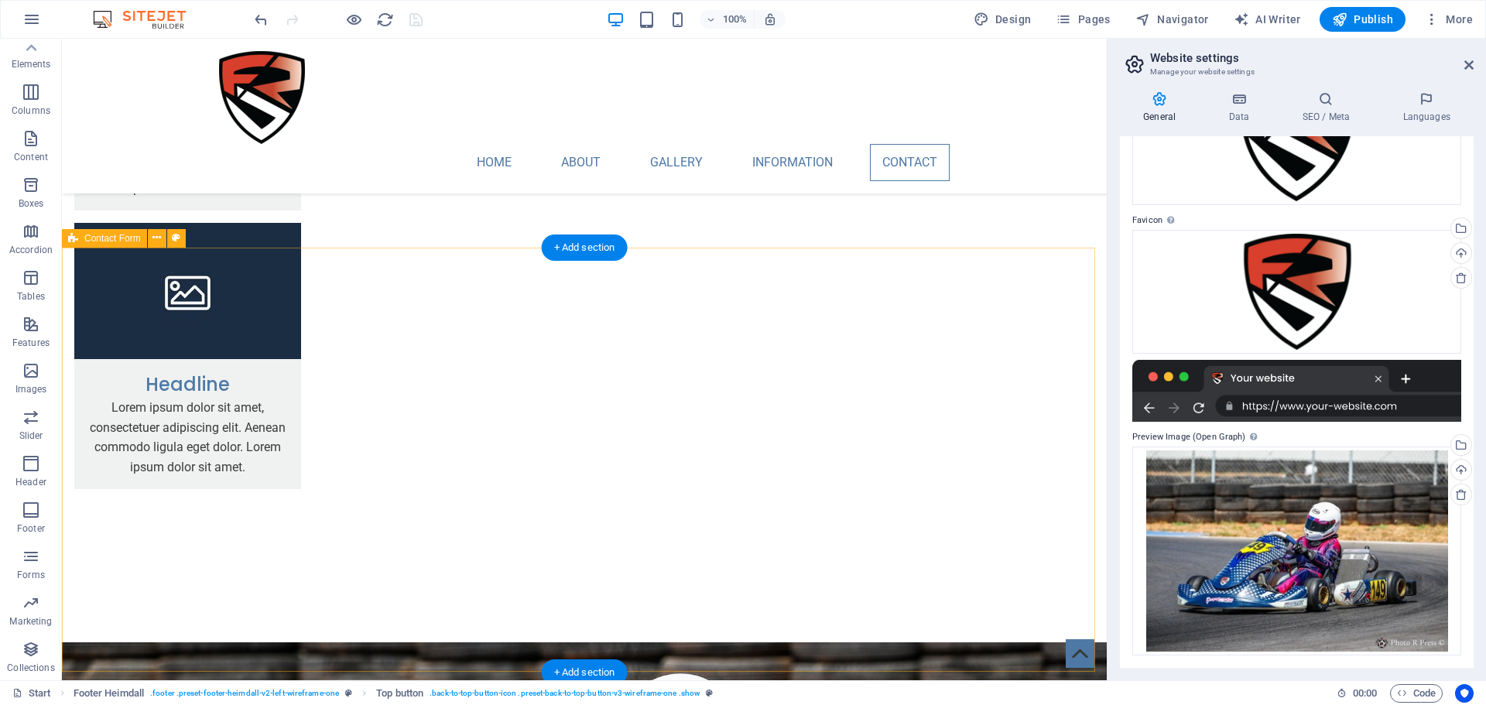
scroll to position [2863, 0]
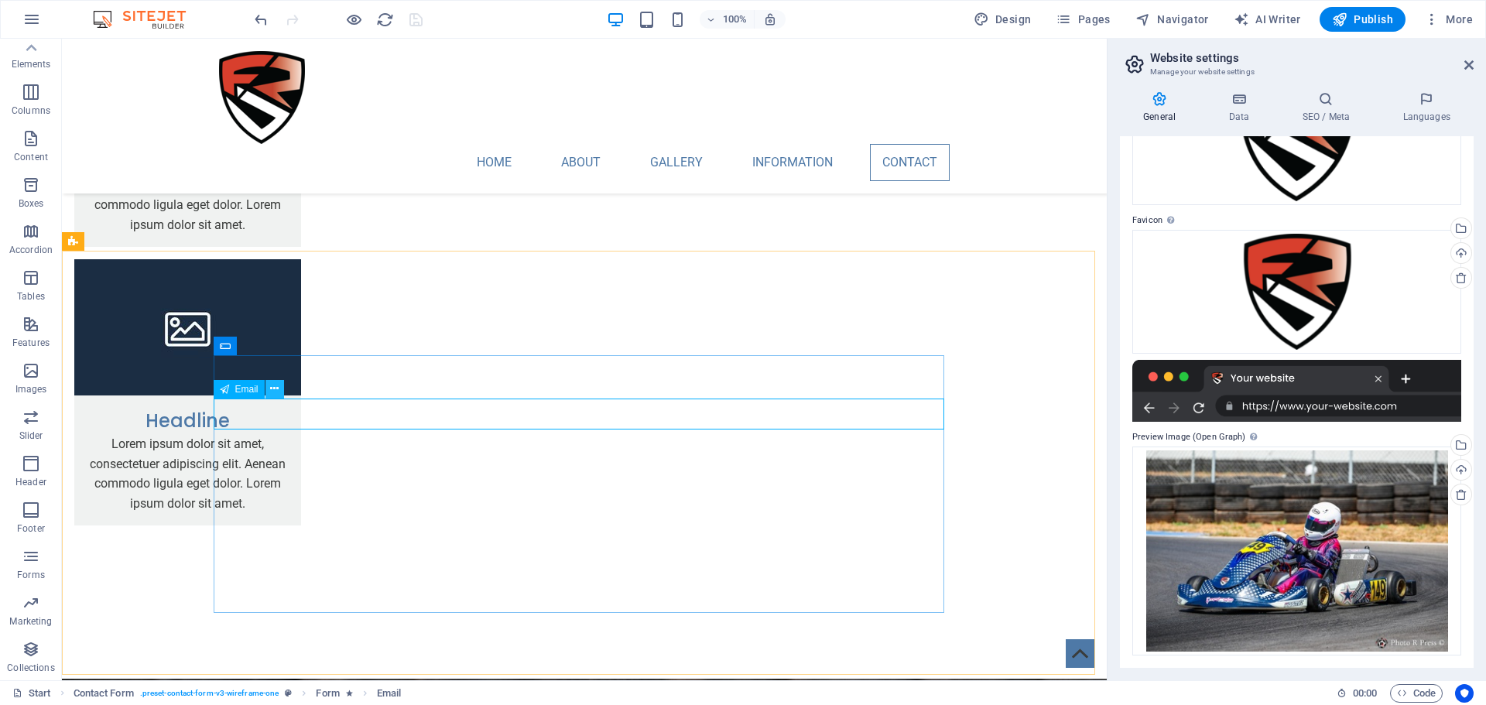
click at [275, 391] on icon at bounding box center [274, 389] width 9 height 16
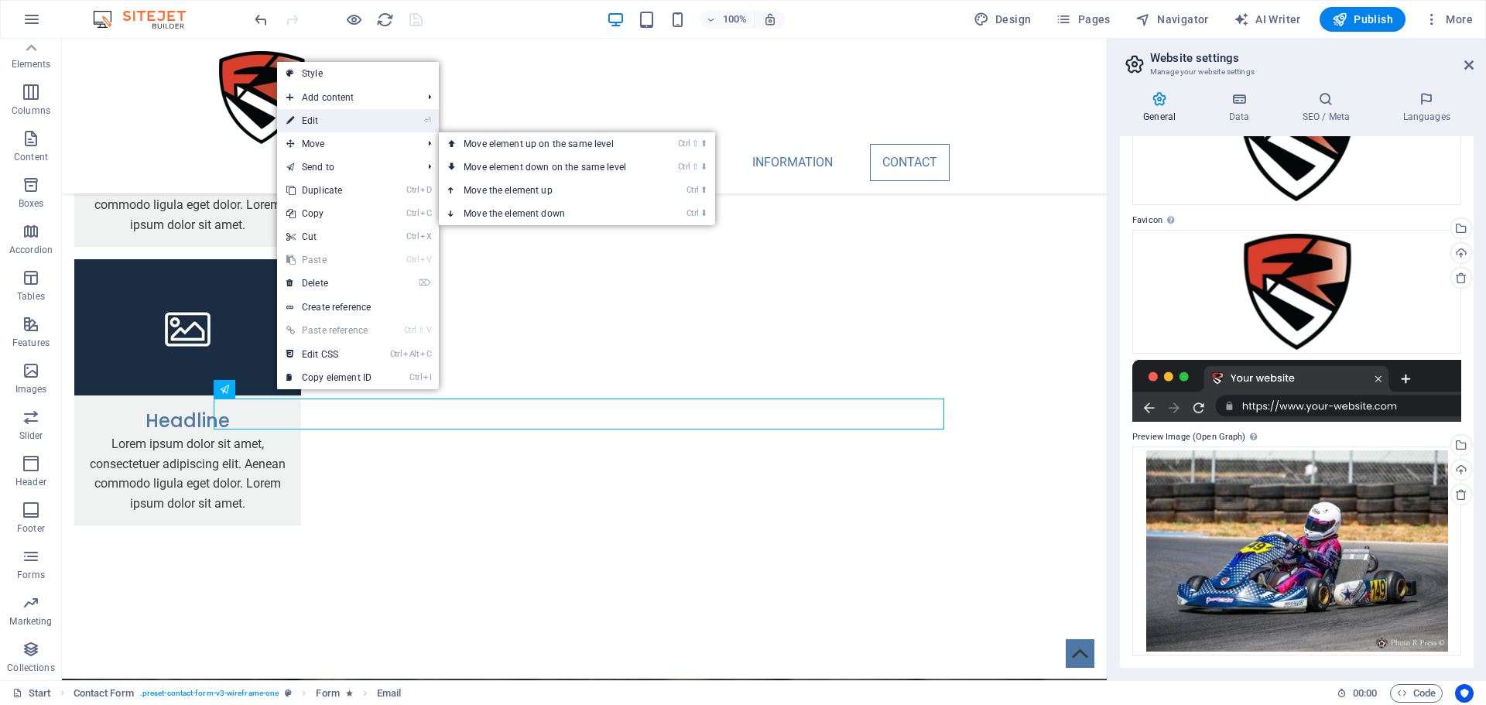
click at [341, 125] on link "⏎ Edit" at bounding box center [329, 120] width 104 height 23
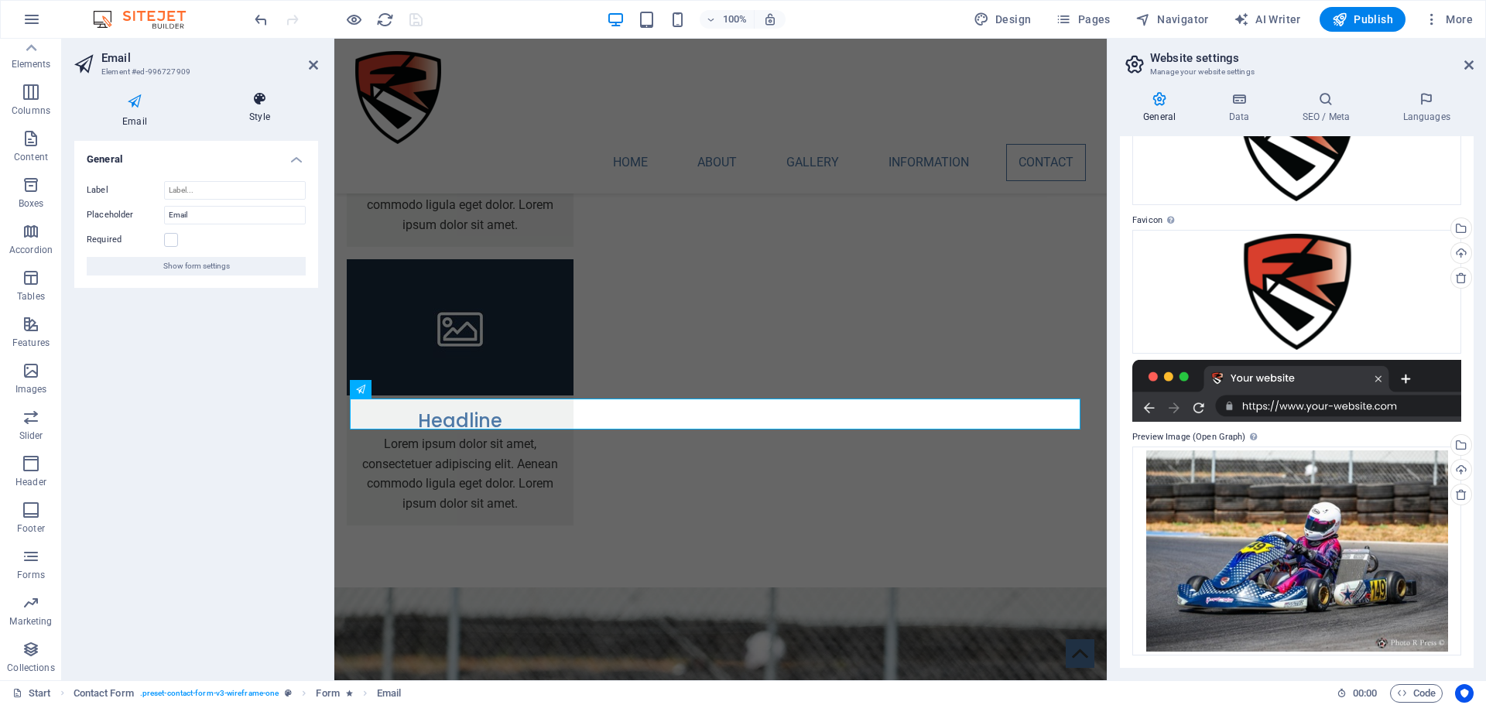
click at [256, 113] on h4 "Style" at bounding box center [259, 107] width 117 height 33
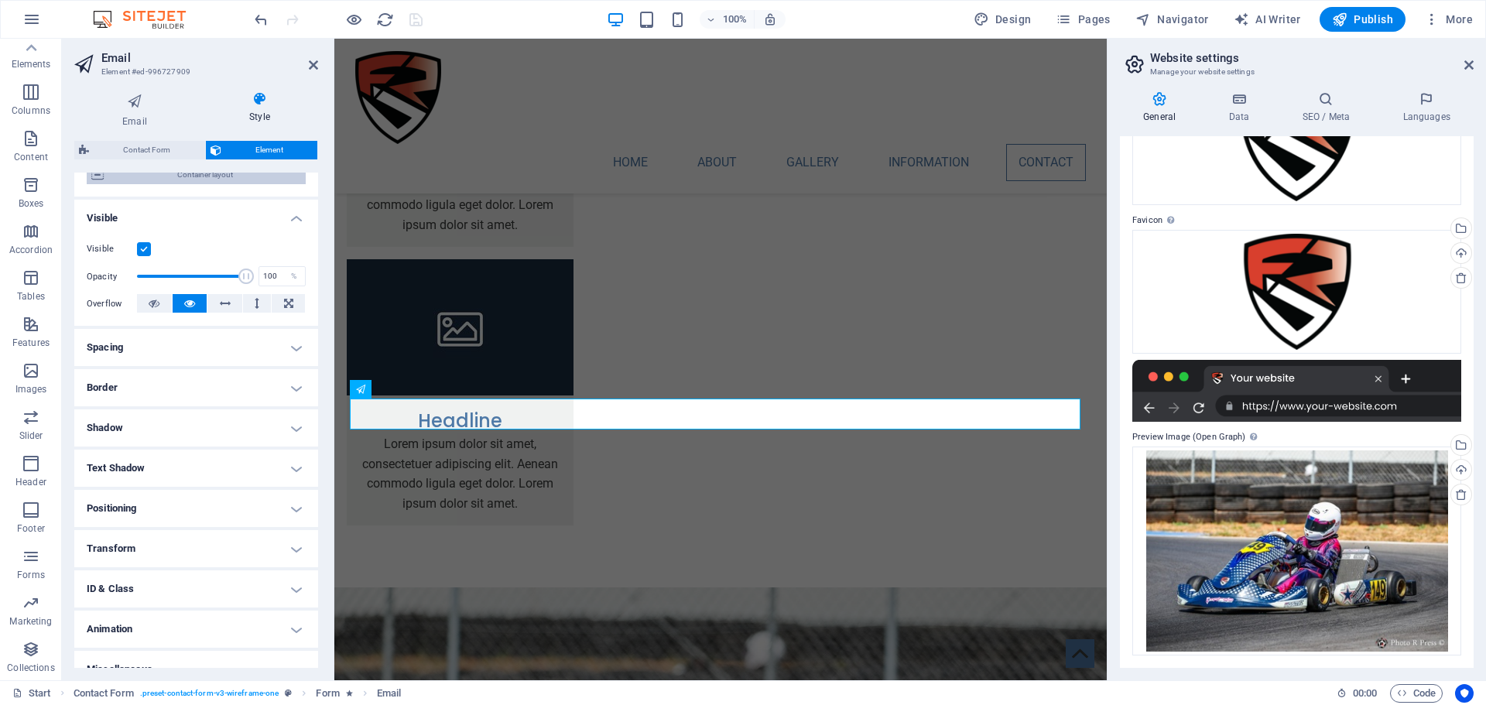
scroll to position [159, 0]
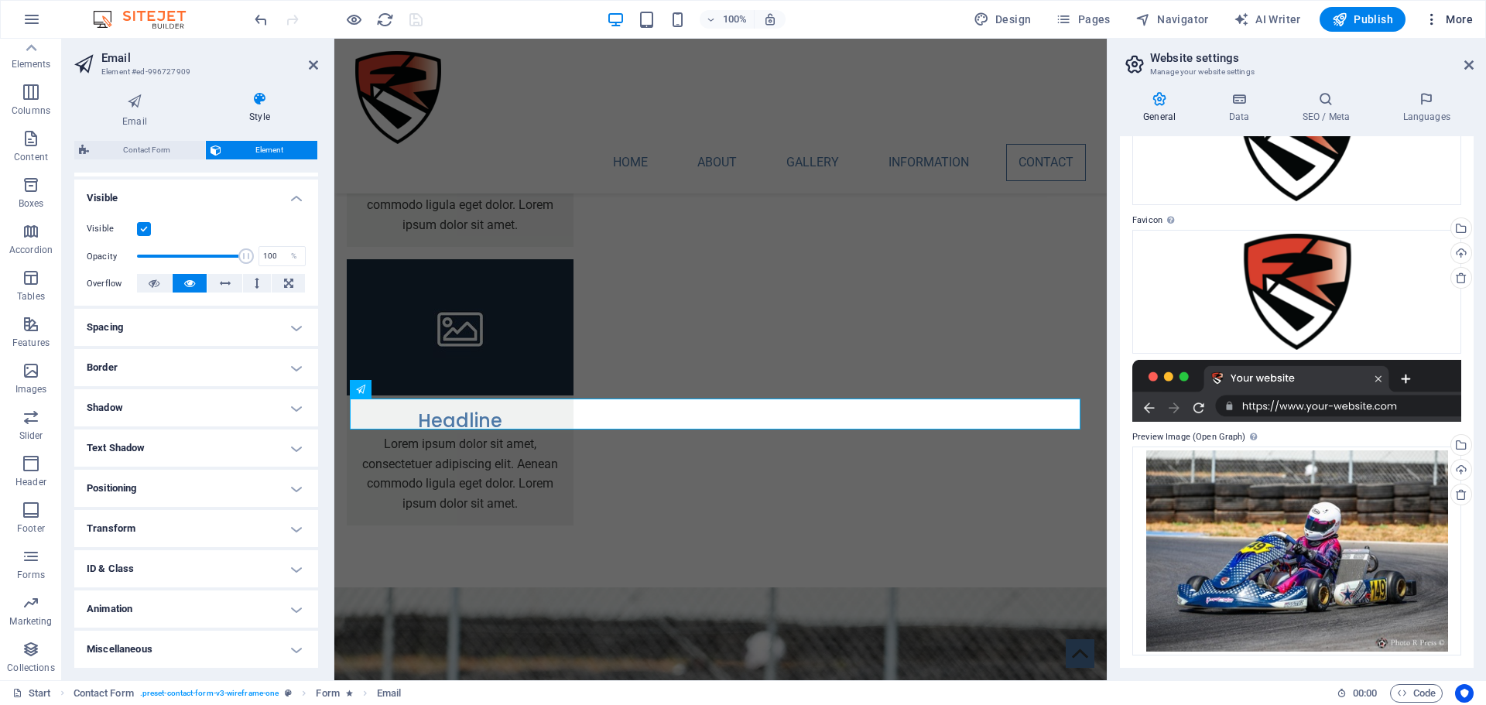
click at [1443, 21] on span "More" at bounding box center [1448, 19] width 49 height 15
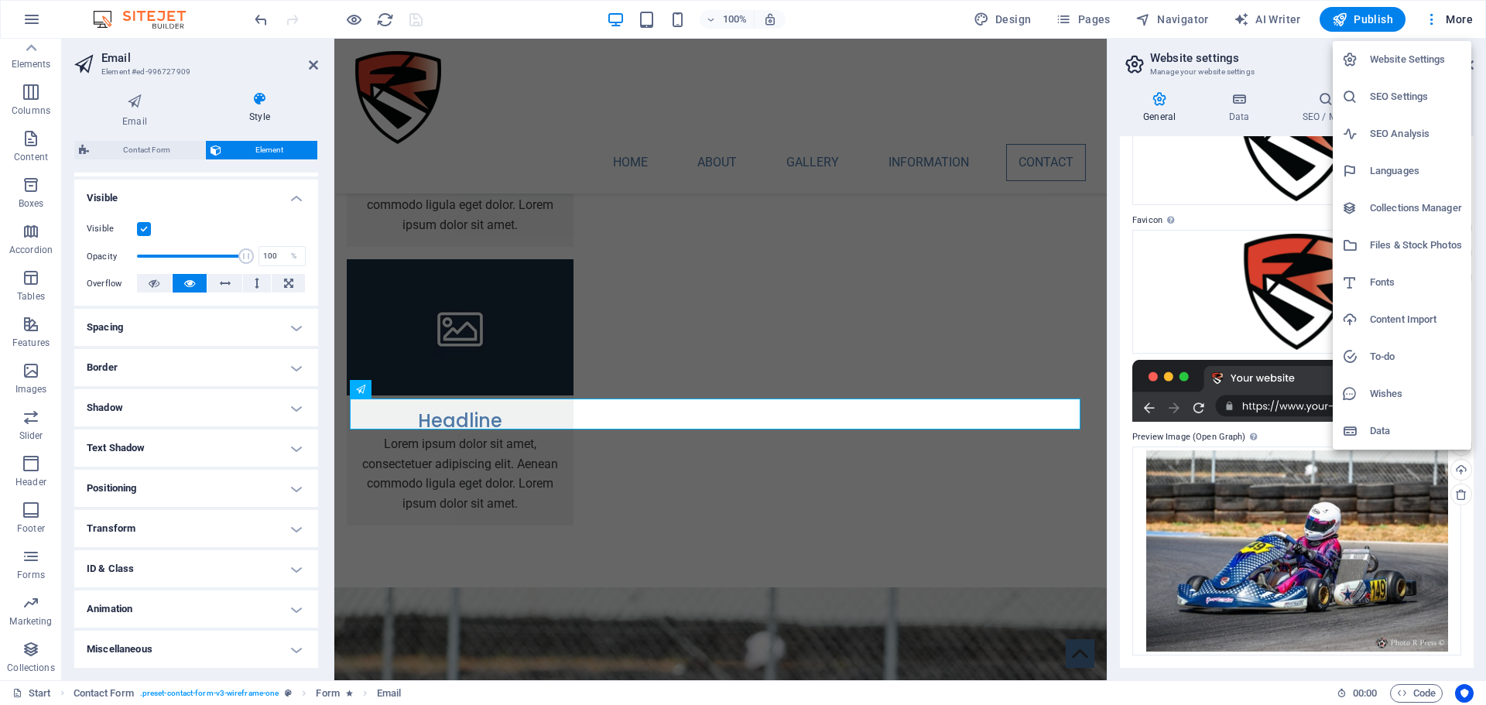
click at [26, 321] on div at bounding box center [743, 352] width 1486 height 705
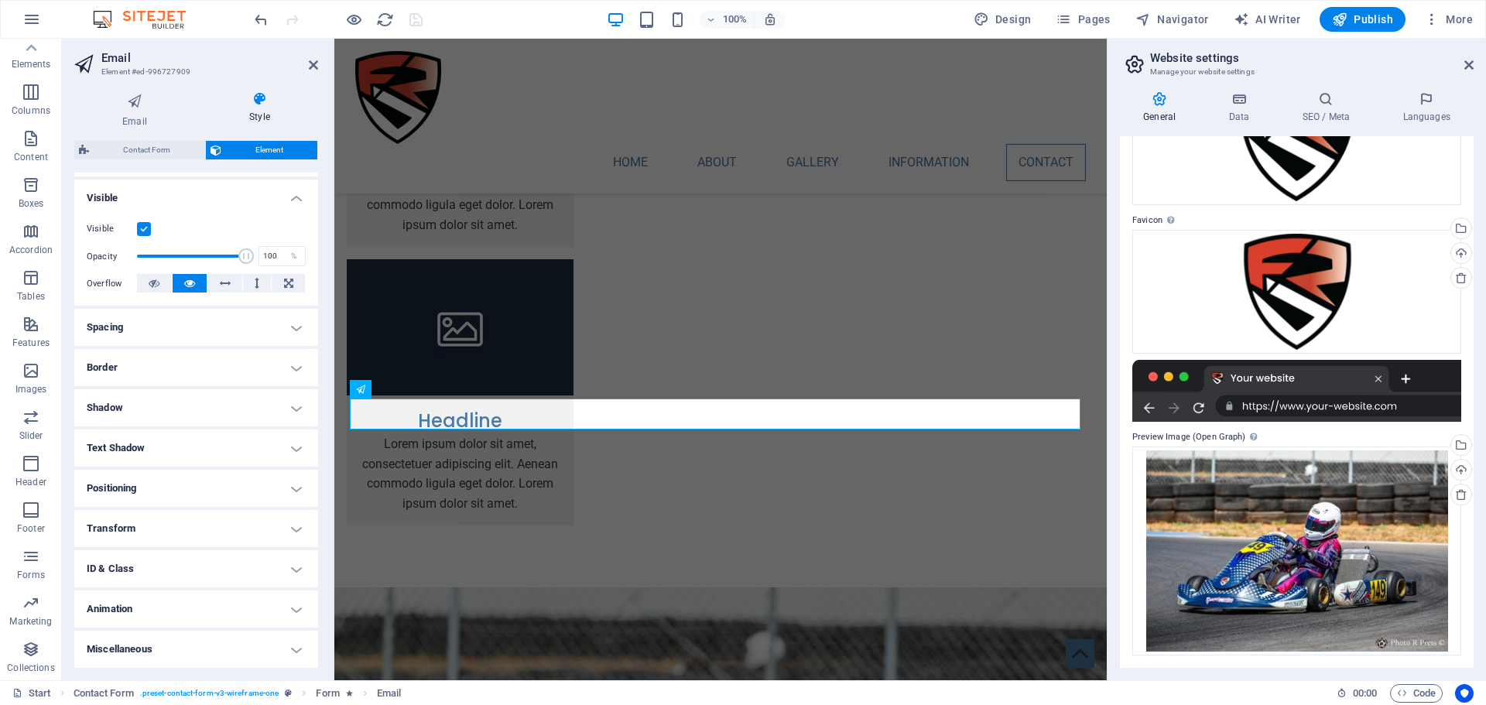
click at [31, 327] on icon "button" at bounding box center [31, 324] width 19 height 19
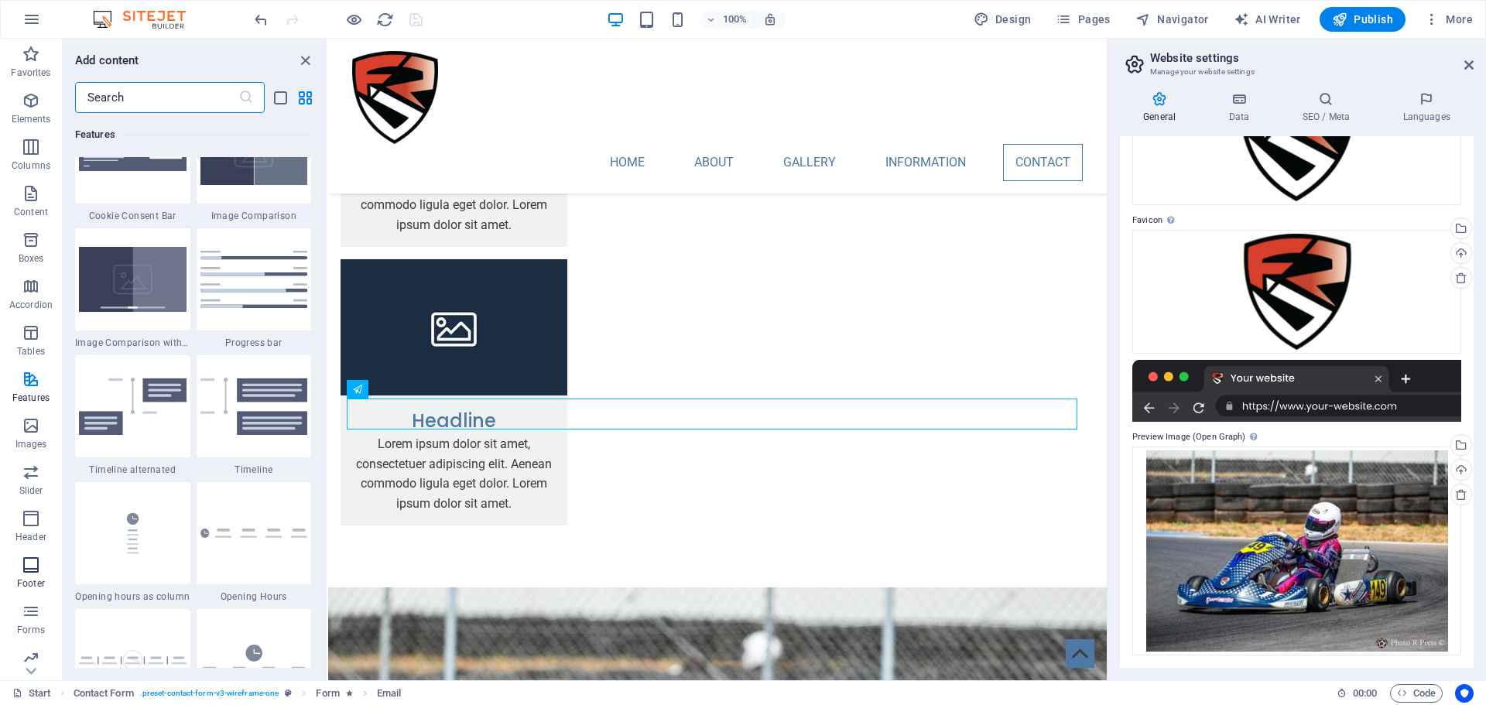
scroll to position [55, 0]
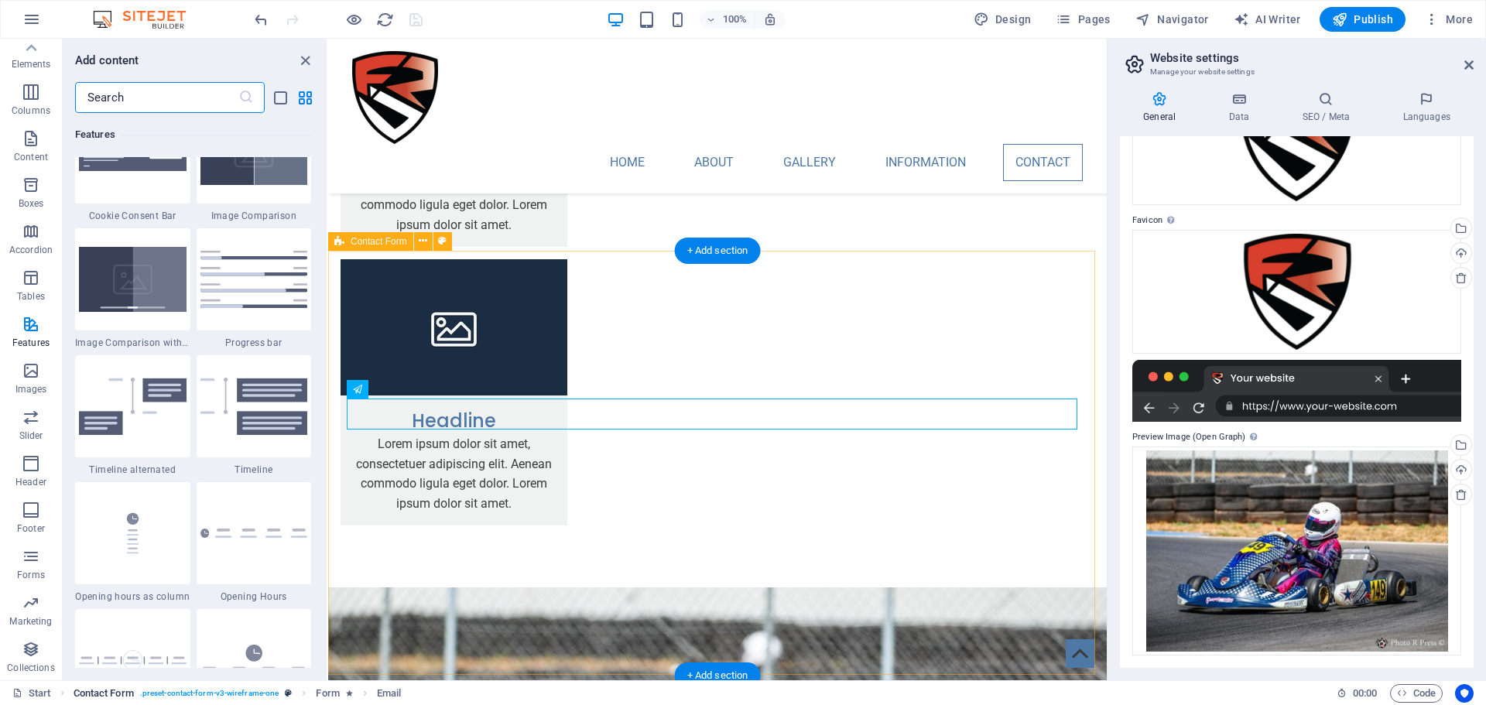
click at [223, 693] on span ". preset-contact-form-v3-wireframe-one" at bounding box center [209, 693] width 139 height 19
click at [97, 691] on span "Contact Form" at bounding box center [104, 693] width 60 height 19
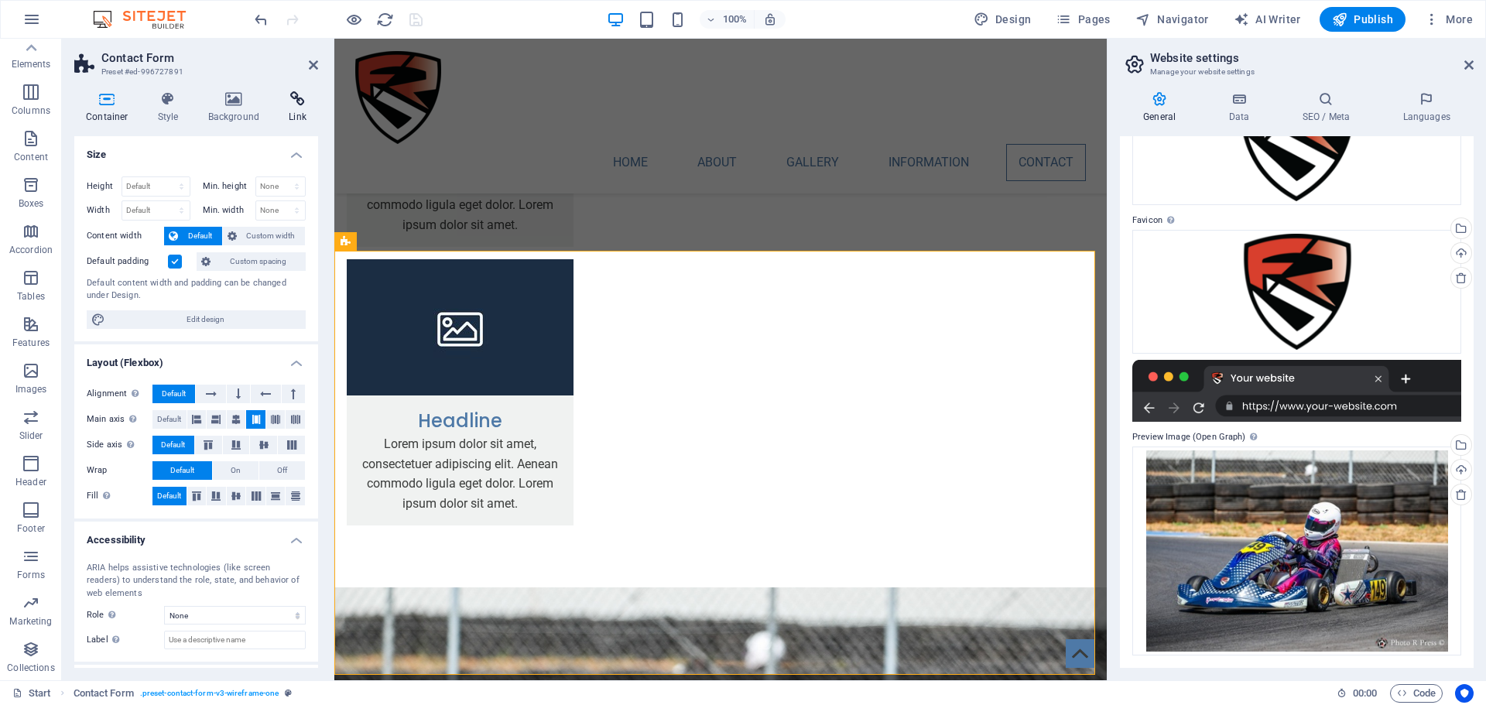
click at [290, 102] on icon at bounding box center [297, 98] width 41 height 15
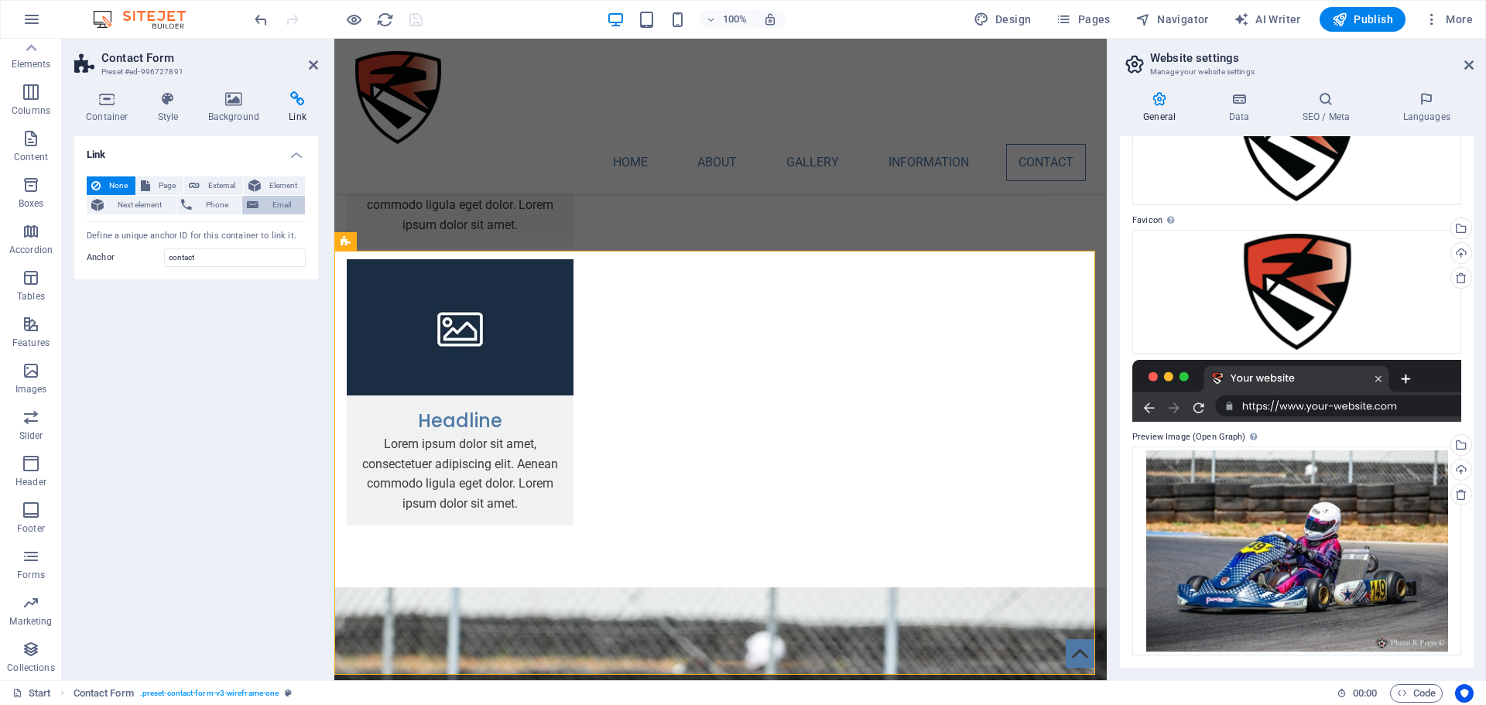
click at [278, 212] on span "Email" at bounding box center [281, 205] width 37 height 19
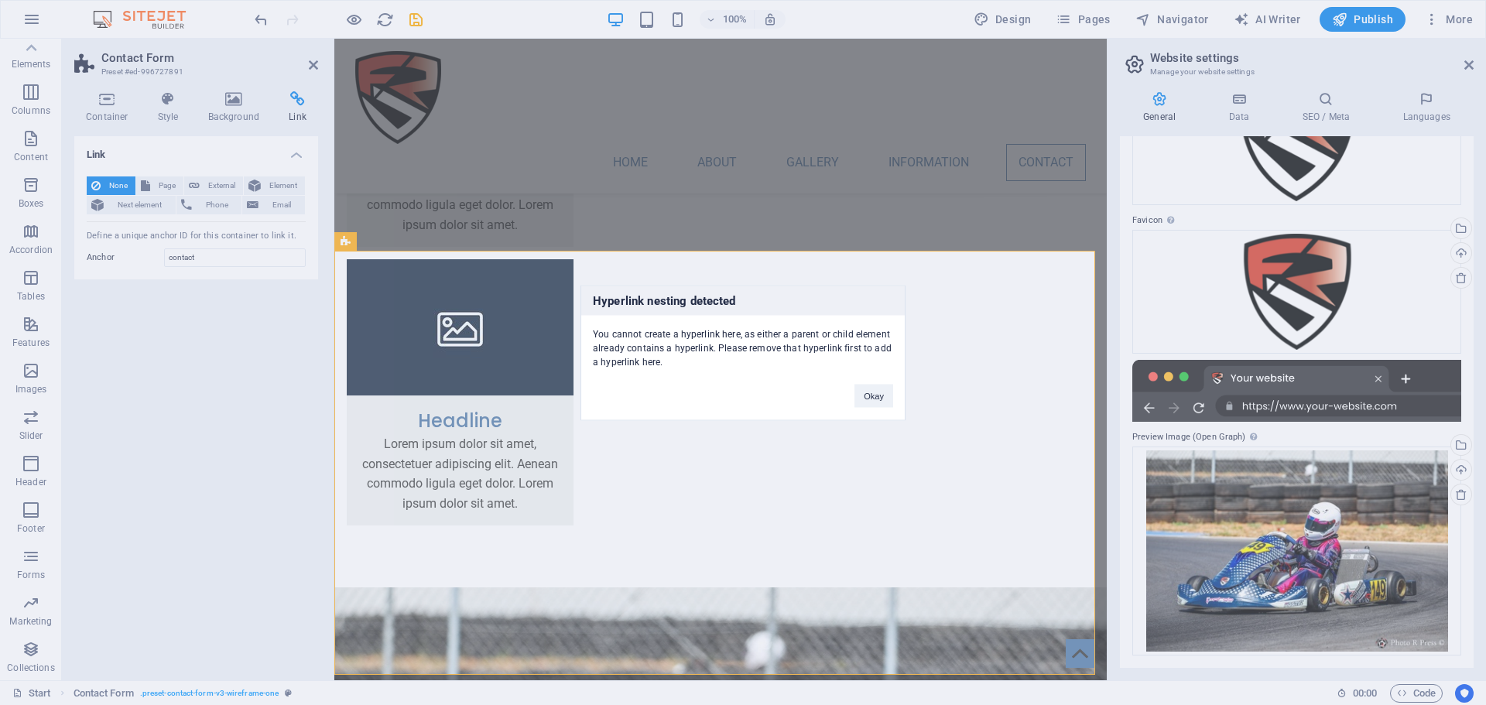
click at [875, 408] on div "Hyperlink nesting detected You cannot create a hyperlink here, as either a pare…" at bounding box center [742, 352] width 325 height 135
click at [871, 396] on button "Okay" at bounding box center [873, 395] width 39 height 23
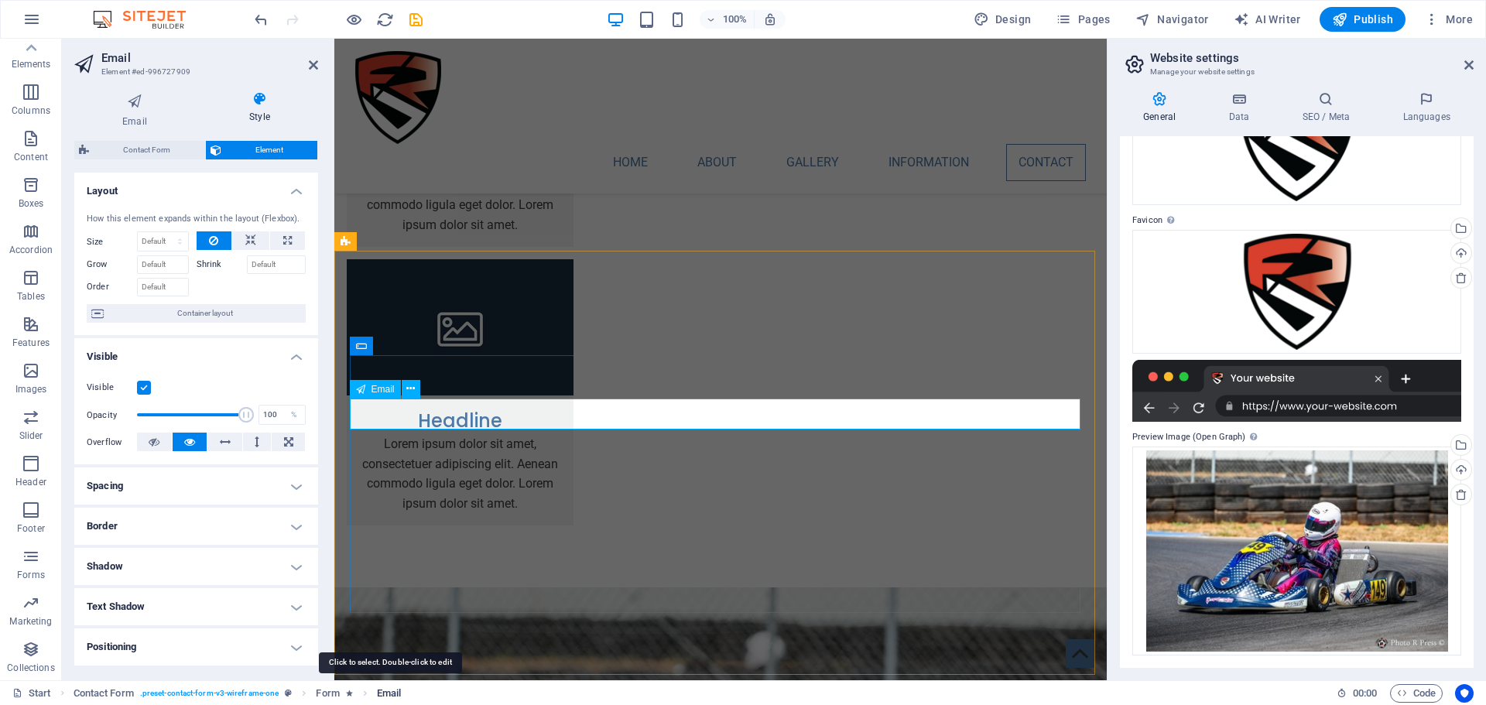
click at [388, 686] on span "Email" at bounding box center [389, 693] width 24 height 19
click at [388, 687] on span "Email" at bounding box center [389, 693] width 24 height 19
click at [319, 693] on span "Form" at bounding box center [327, 693] width 23 height 19
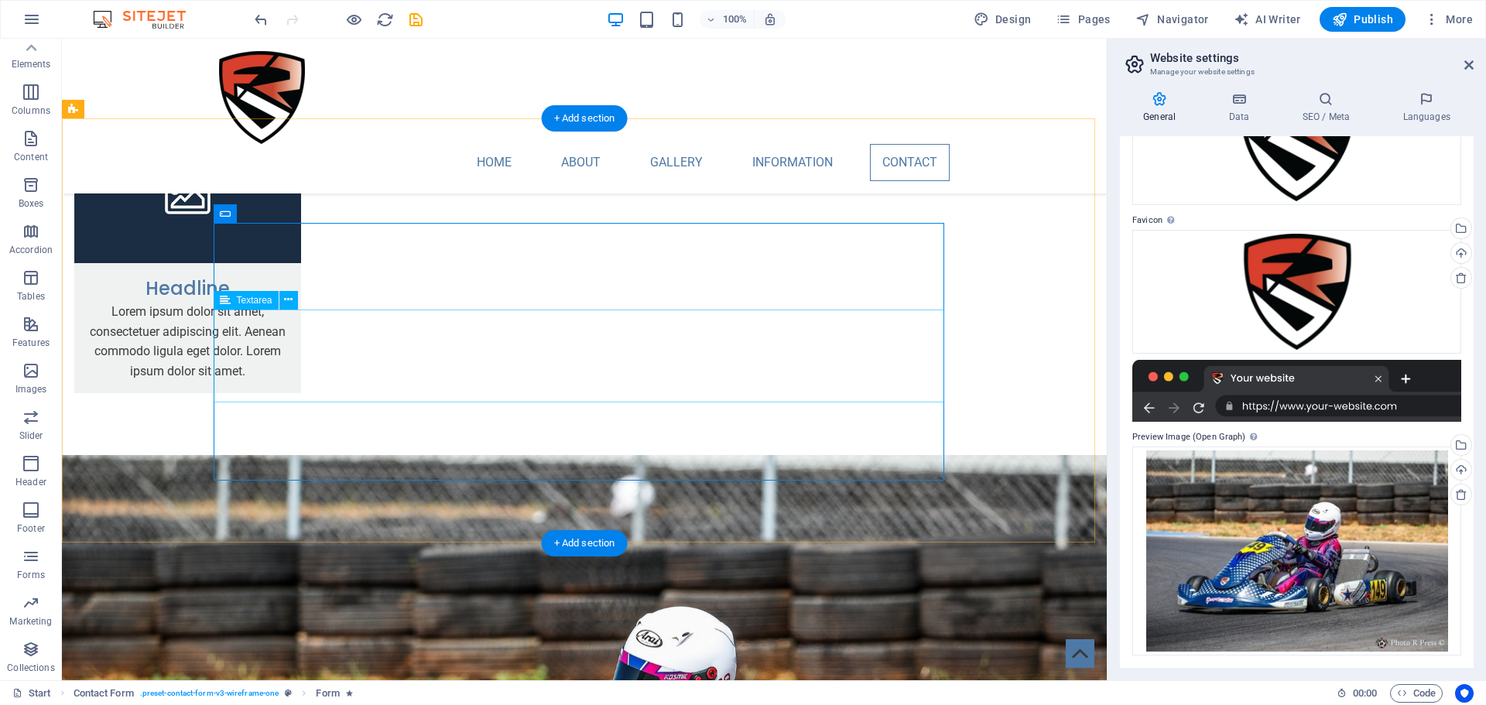
scroll to position [2941, 0]
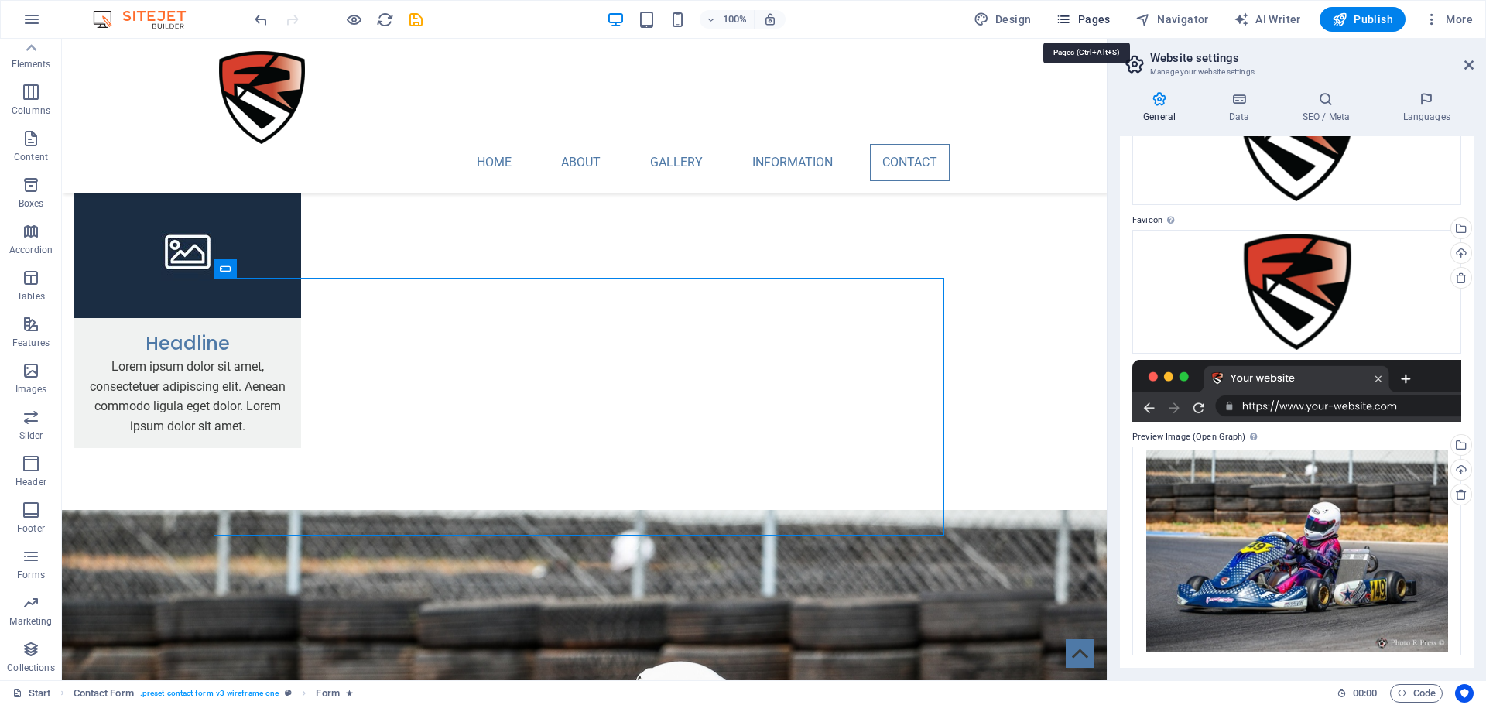
click at [1082, 20] on span "Pages" at bounding box center [1082, 19] width 54 height 15
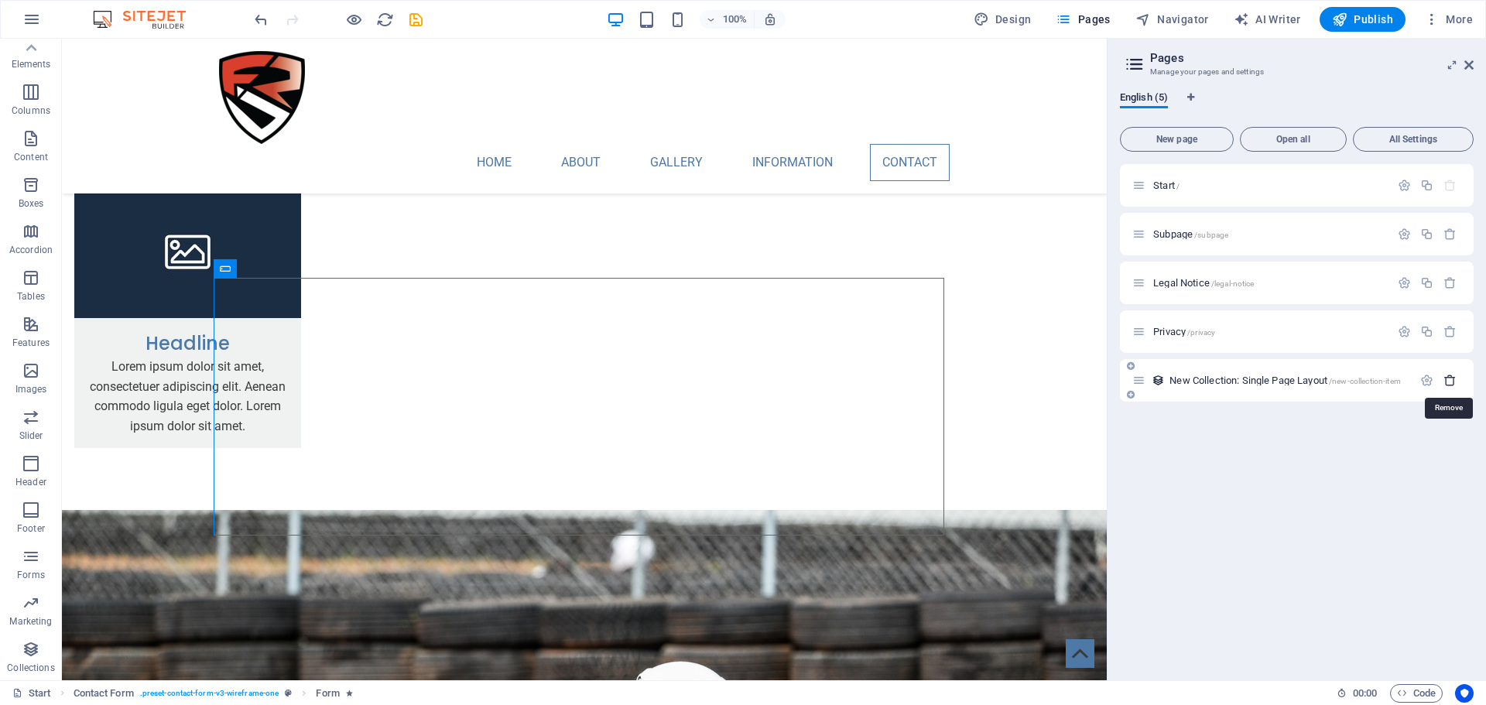
click at [1447, 383] on icon "button" at bounding box center [1449, 380] width 13 height 13
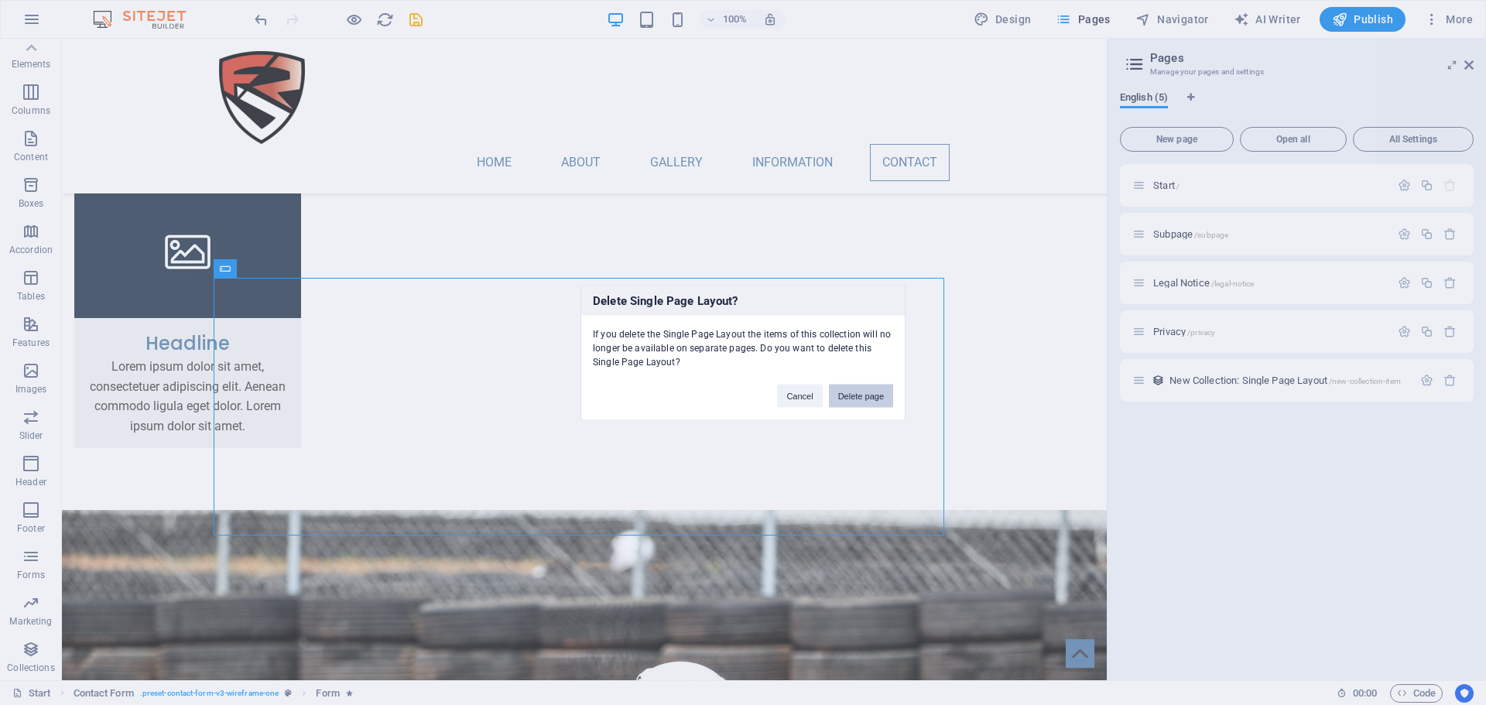
click at [858, 398] on button "Delete page" at bounding box center [861, 395] width 64 height 23
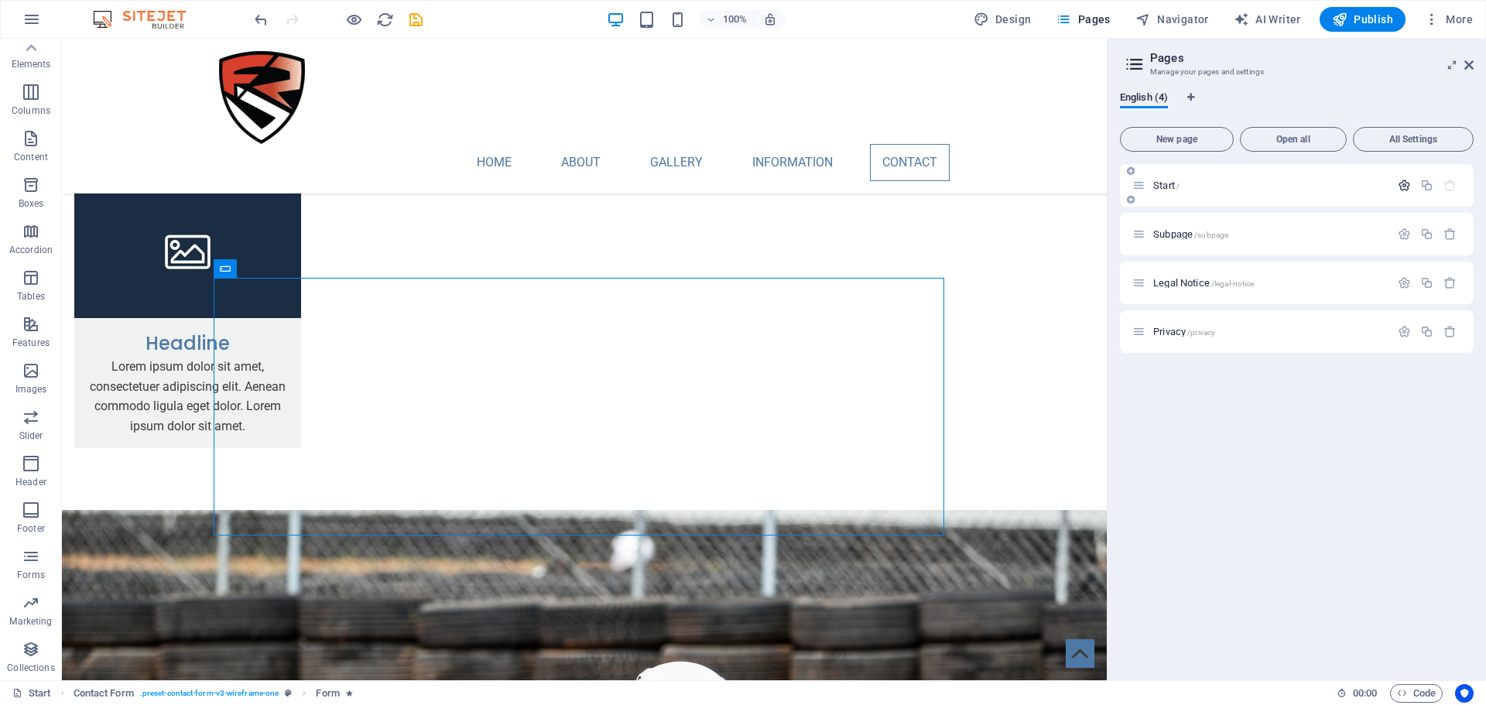
click at [1408, 187] on icon "button" at bounding box center [1404, 185] width 13 height 13
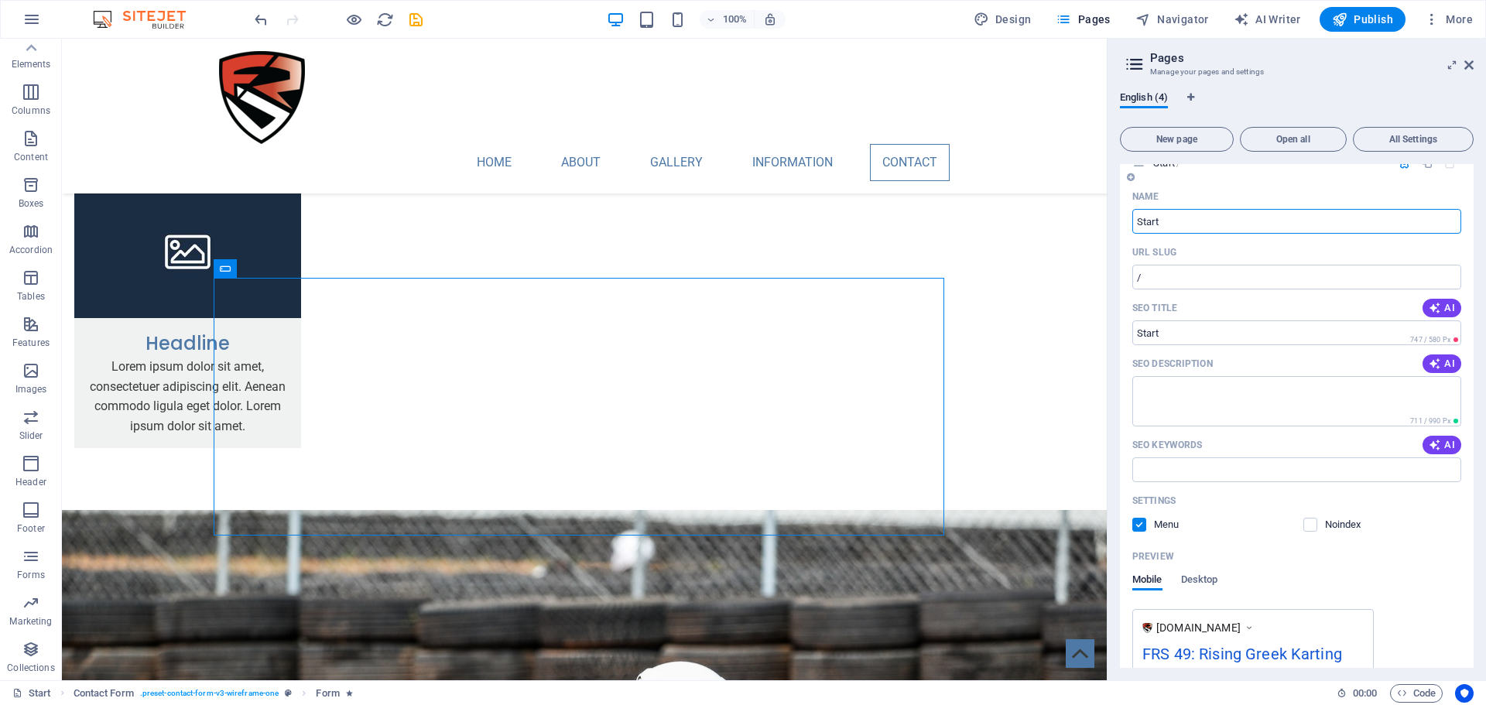
scroll to position [0, 0]
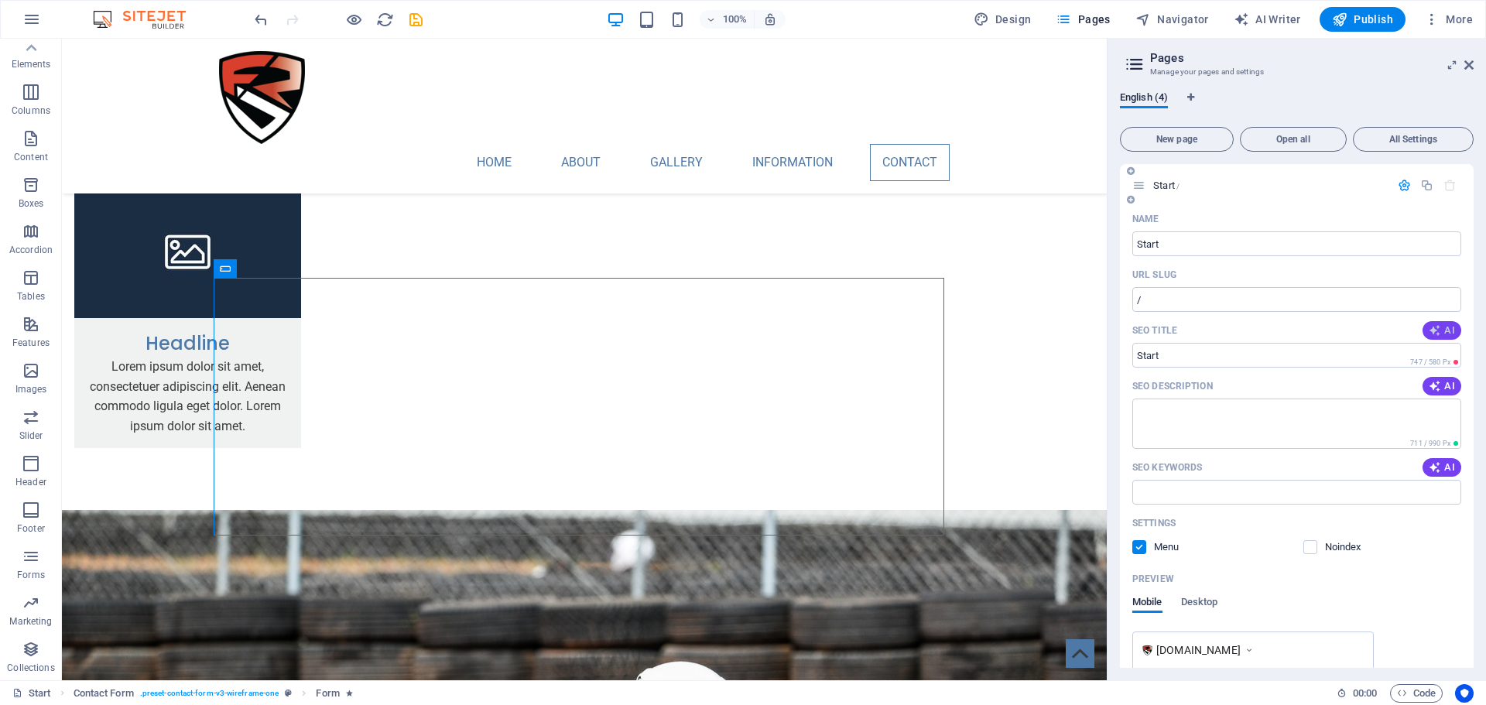
click at [1436, 330] on icon "button" at bounding box center [1434, 330] width 12 height 12
type input "FRS 49: Rising Star Karting"
click at [1274, 139] on span "Open all" at bounding box center [1293, 139] width 93 height 9
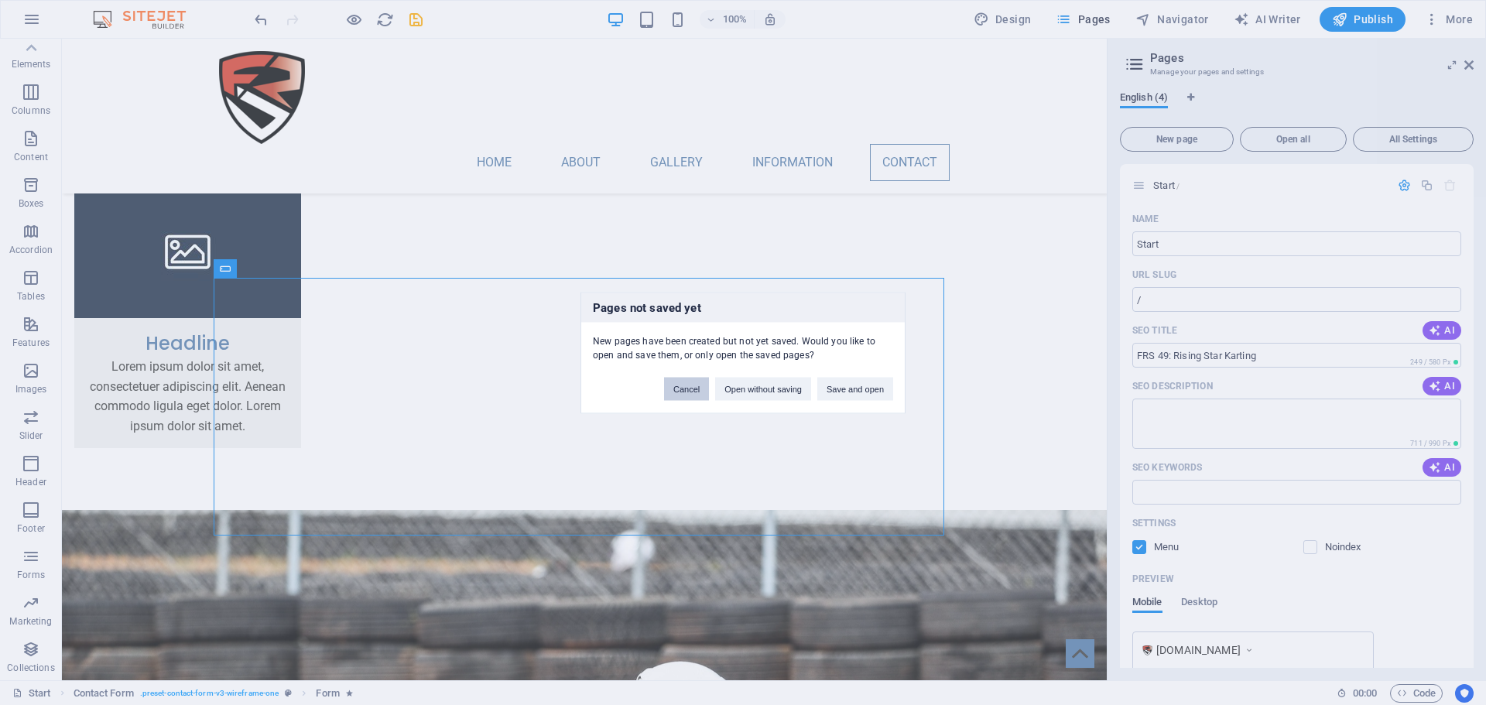
click at [686, 390] on button "Cancel" at bounding box center [686, 388] width 45 height 23
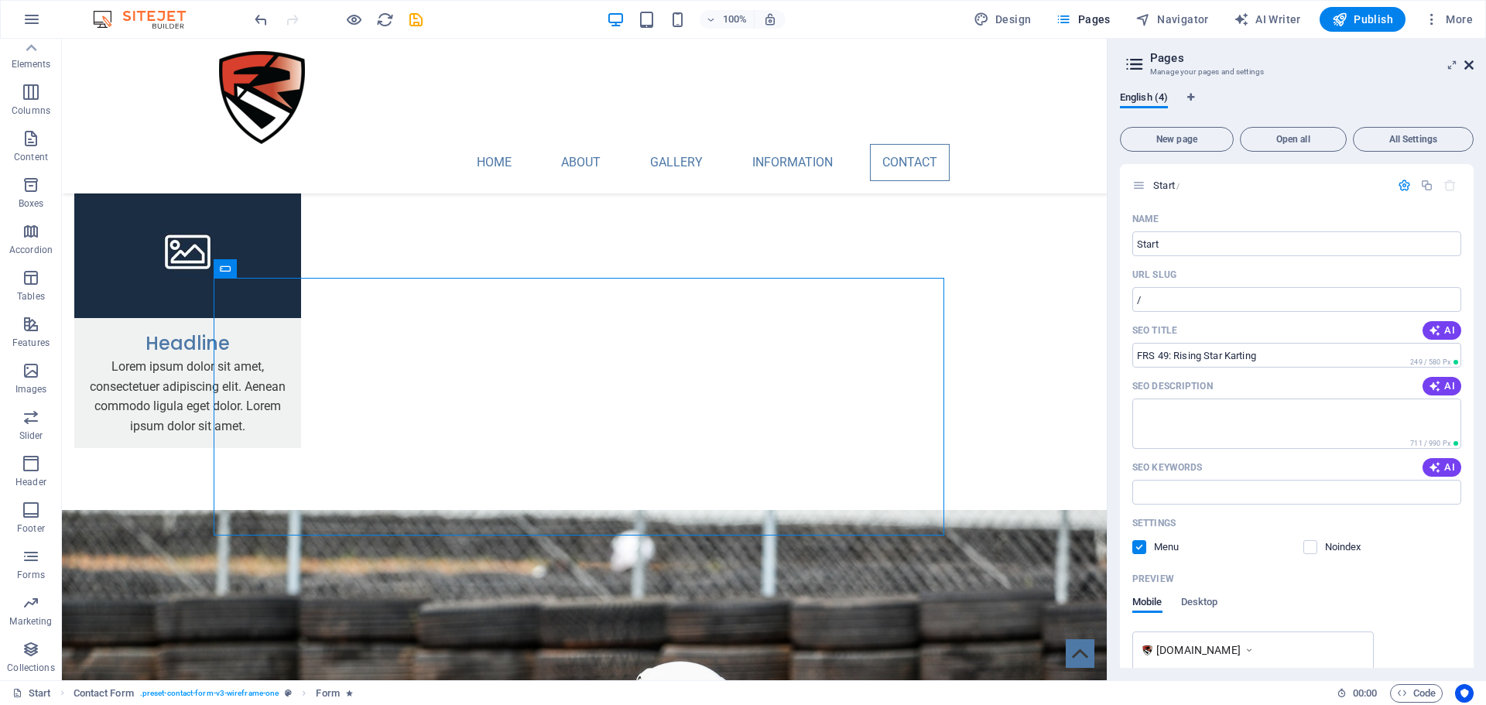
click at [1469, 67] on icon at bounding box center [1468, 65] width 9 height 12
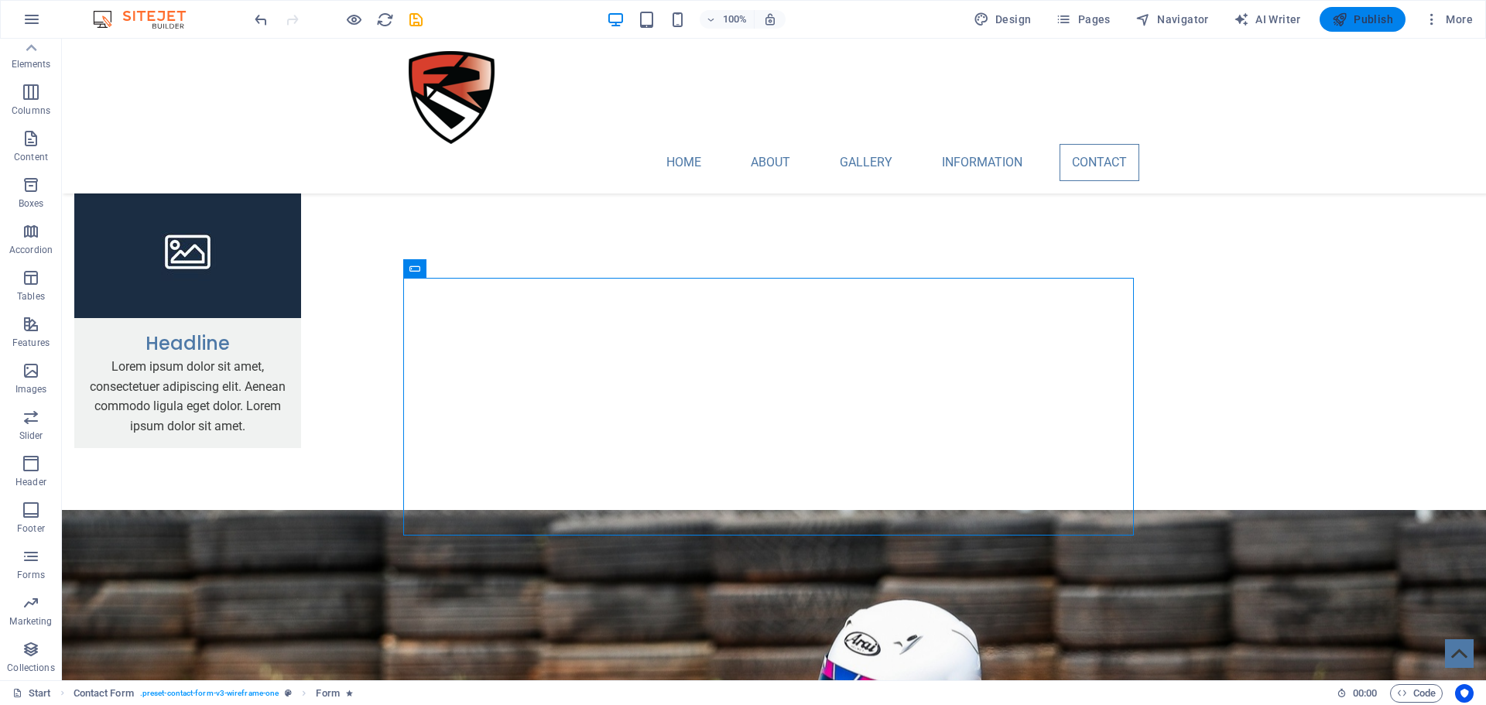
click at [1373, 15] on span "Publish" at bounding box center [1362, 19] width 61 height 15
checkbox input "false"
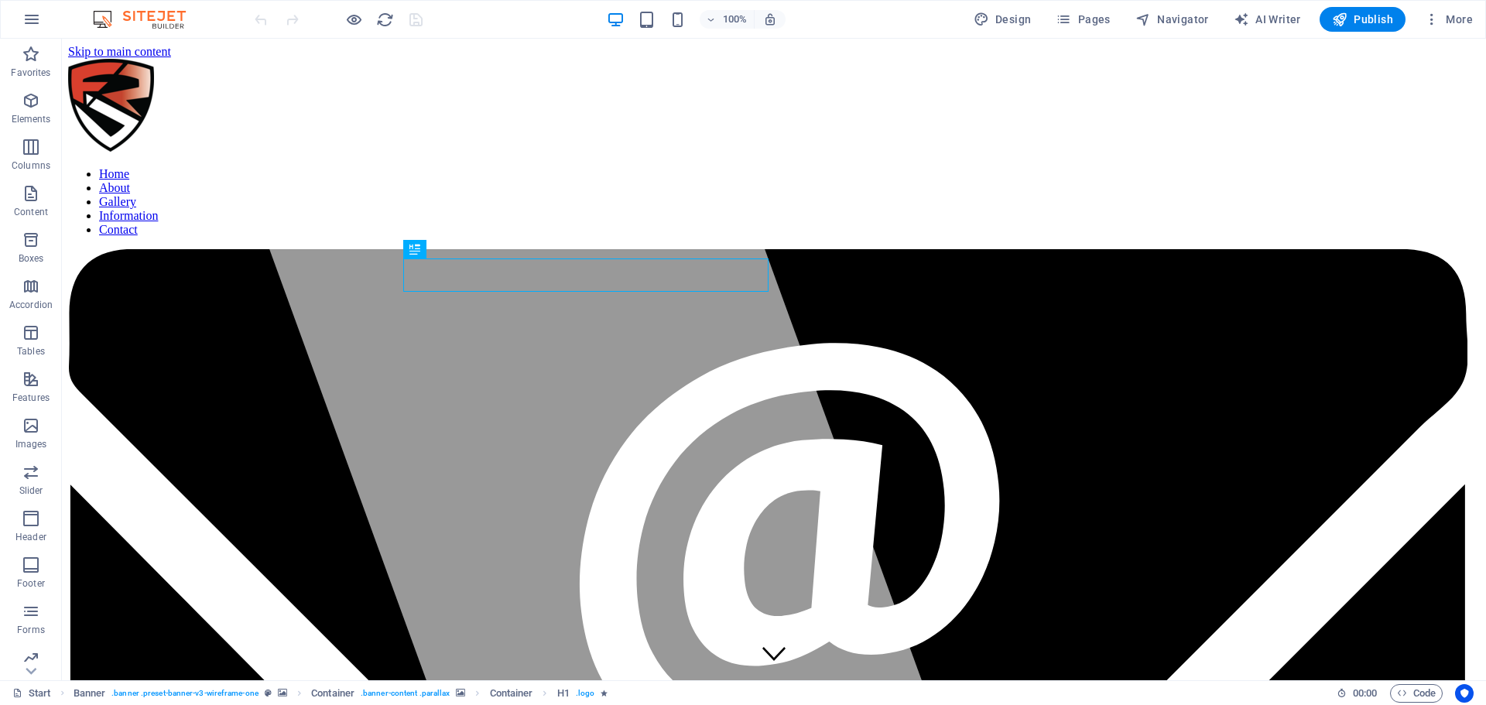
click at [1446, 6] on div "100% Design Pages Navigator AI Writer Publish More" at bounding box center [743, 19] width 1484 height 37
click at [1452, 10] on button "More" at bounding box center [1448, 19] width 61 height 25
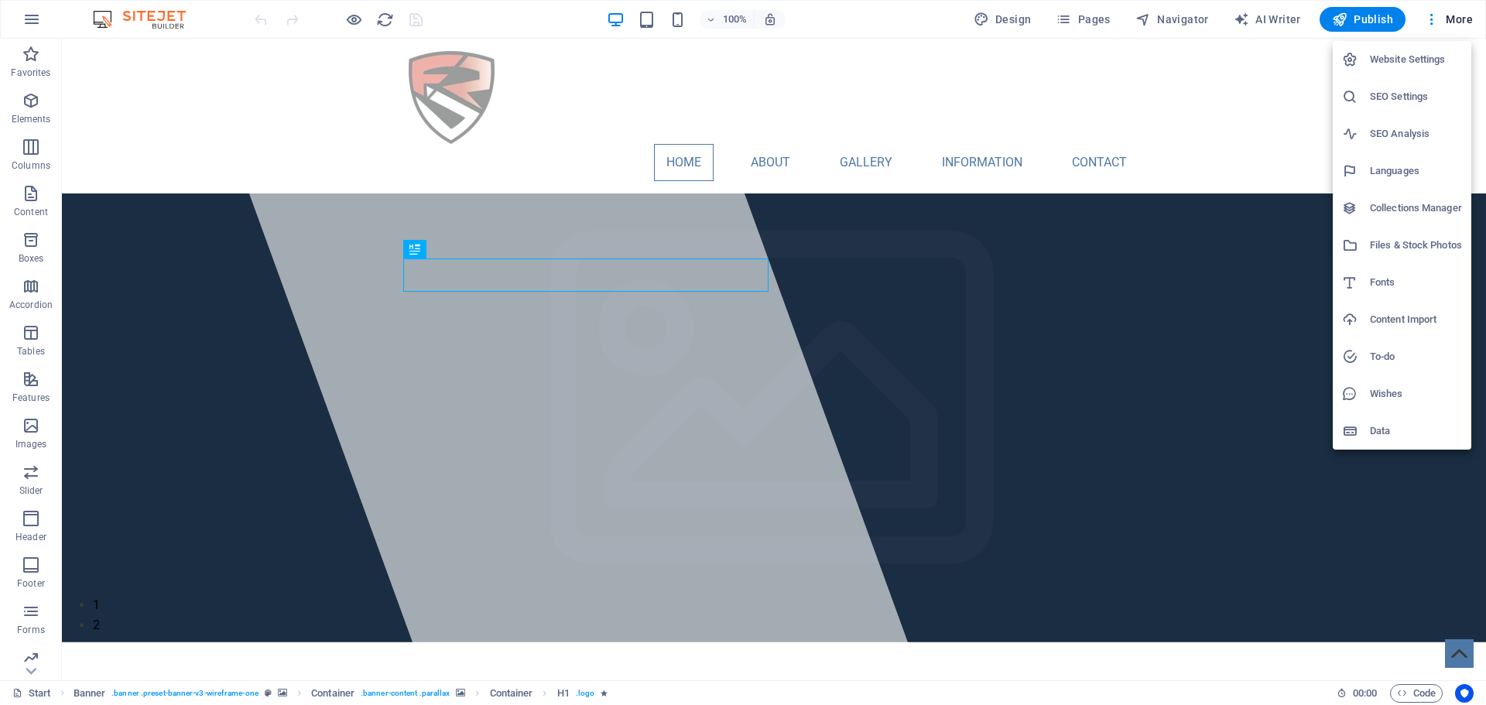
click at [1425, 52] on h6 "Website Settings" at bounding box center [1416, 59] width 92 height 19
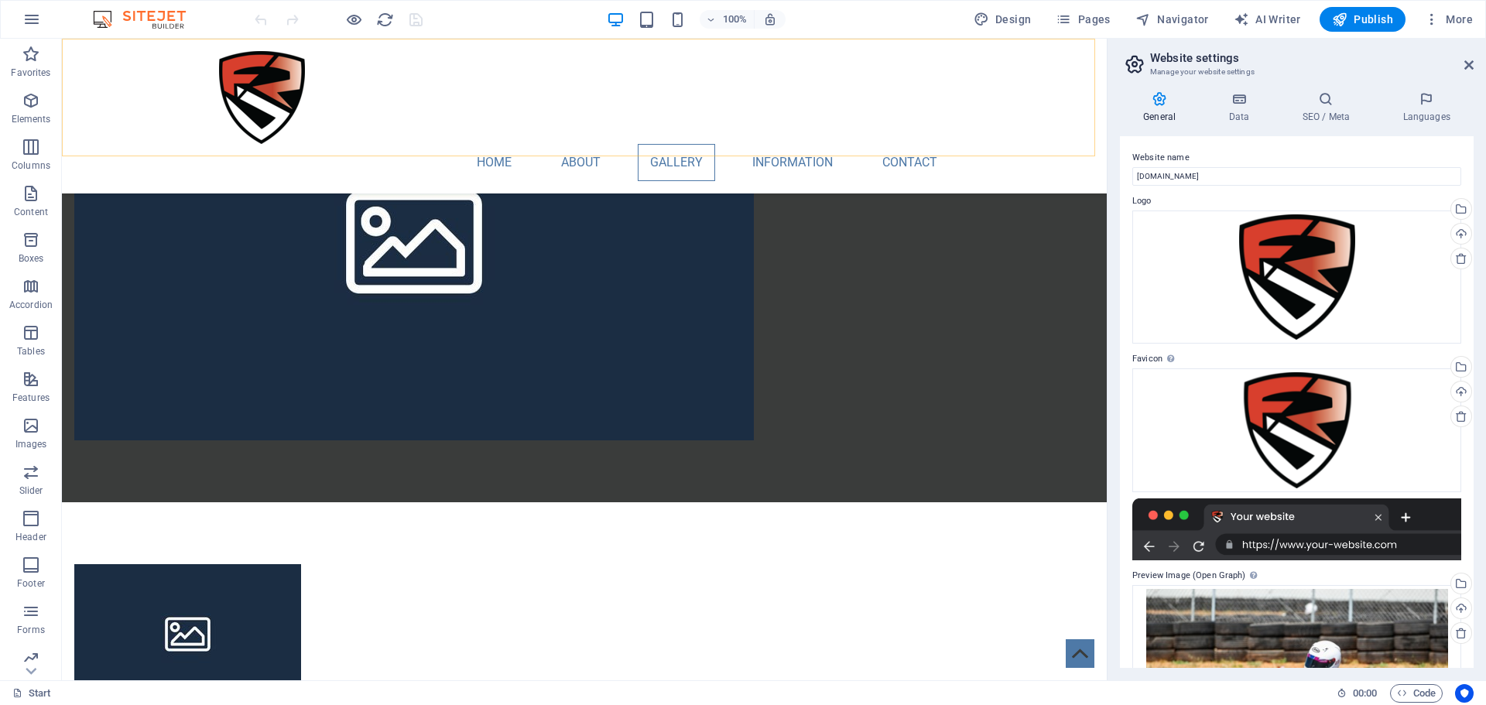
scroll to position [2167, 0]
